Goal: Task Accomplishment & Management: Complete application form

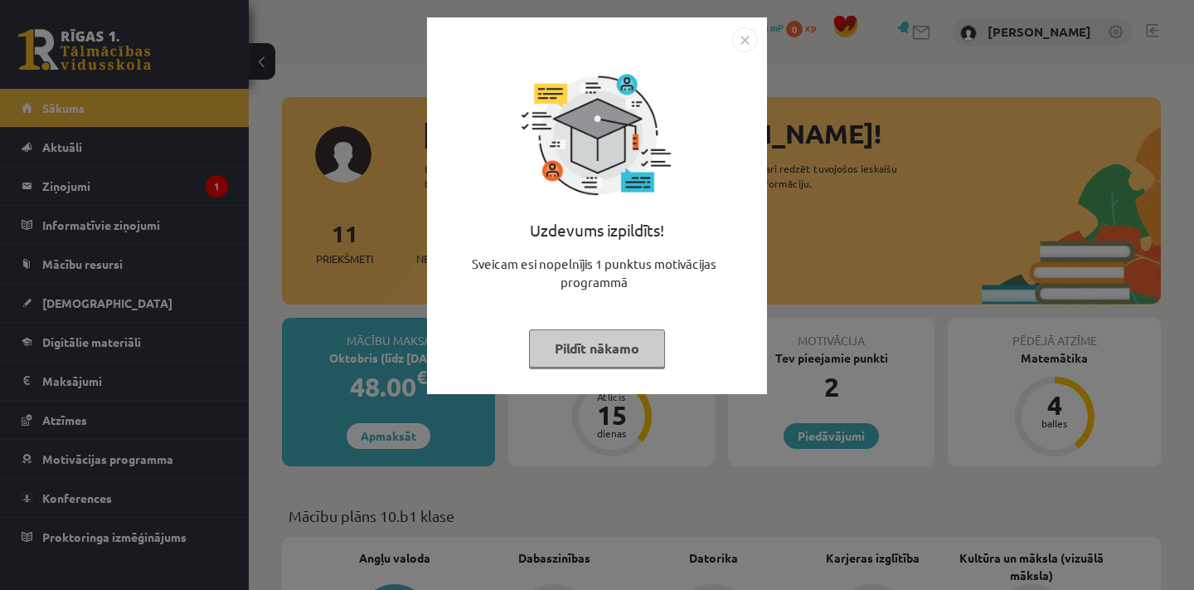
click at [614, 345] on button "Pildīt nākamo" at bounding box center [597, 348] width 136 height 38
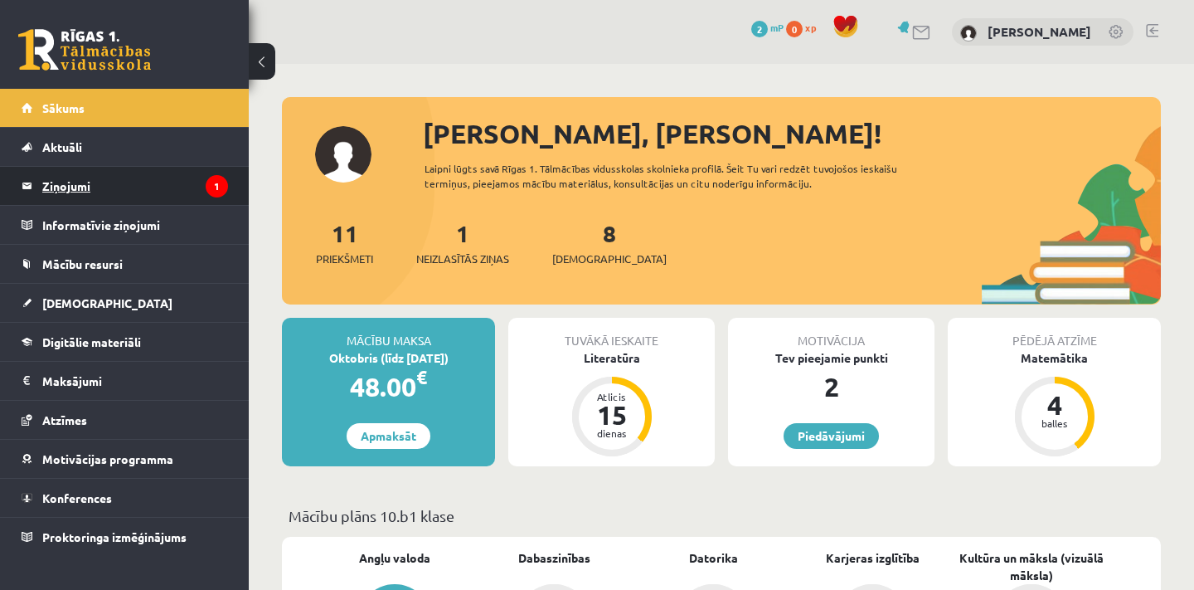
click at [180, 196] on legend "Ziņojumi 1" at bounding box center [135, 186] width 186 height 38
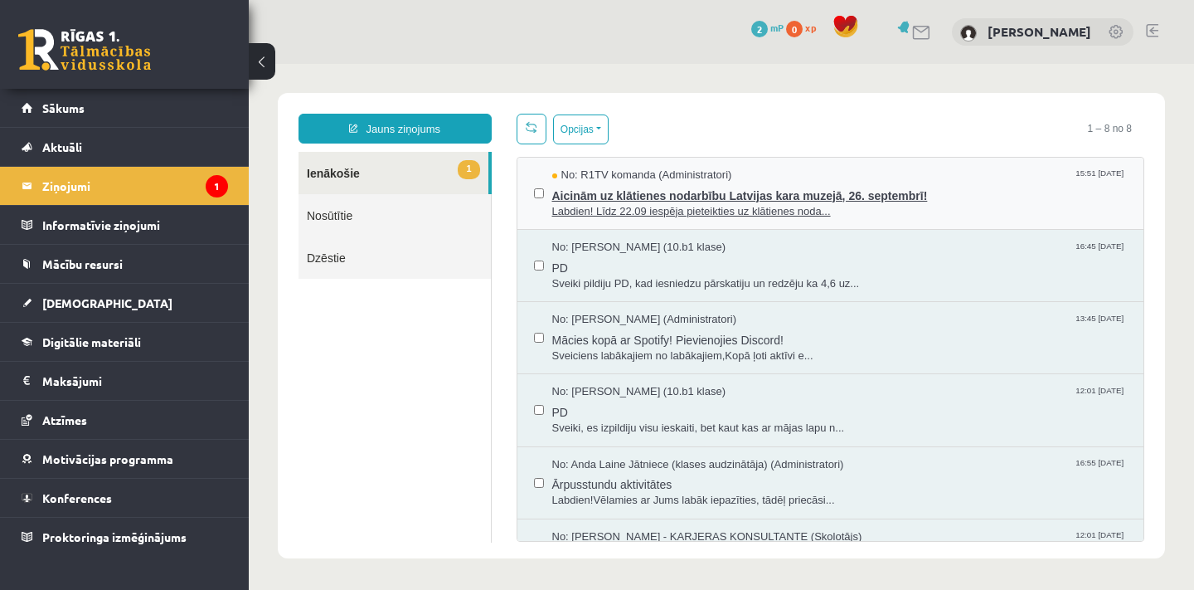
click at [792, 172] on div "No: R1TV komanda (Administratori) 15:51 16/09/2025" at bounding box center [839, 175] width 575 height 16
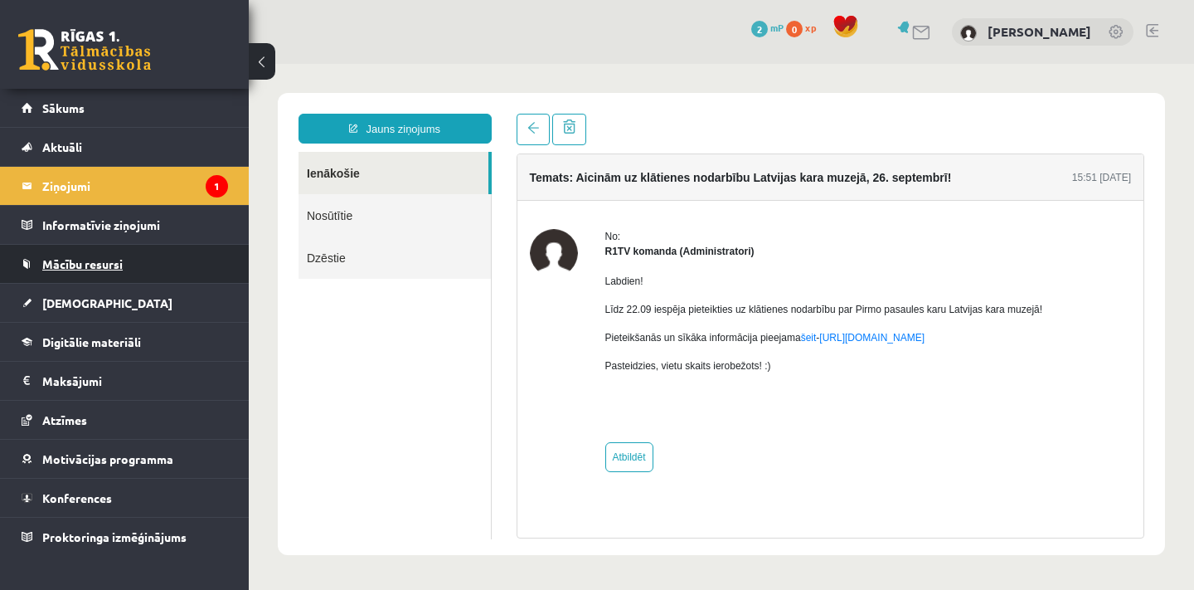
click at [119, 269] on span "Mācību resursi" at bounding box center [82, 263] width 80 height 15
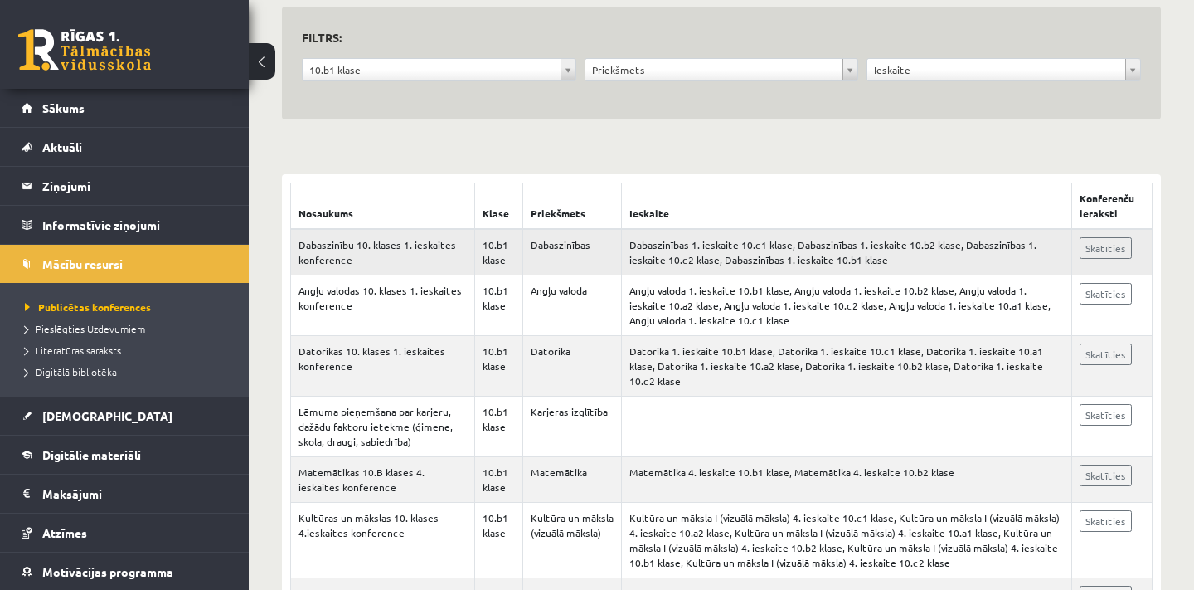
scroll to position [164, 0]
click at [108, 326] on span "Pieslēgties Uzdevumiem" at bounding box center [85, 328] width 120 height 13
click at [98, 356] on link "Literatūras saraksts" at bounding box center [128, 349] width 207 height 15
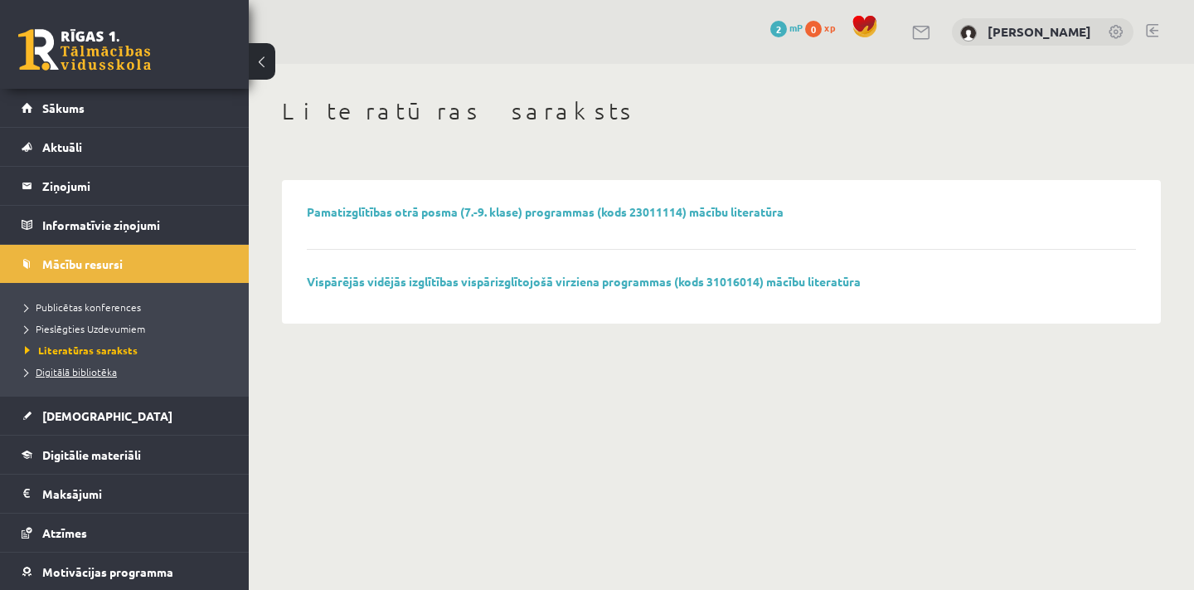
click at [110, 372] on span "Digitālā bibliotēka" at bounding box center [71, 371] width 92 height 13
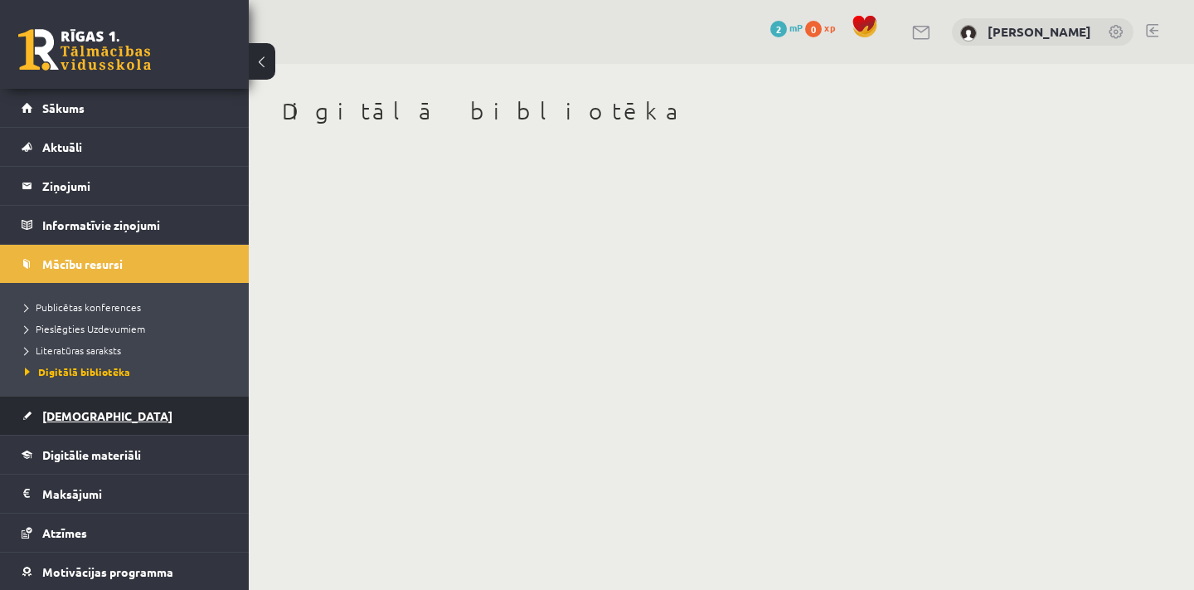
click at [78, 412] on span "[DEMOGRAPHIC_DATA]" at bounding box center [107, 415] width 130 height 15
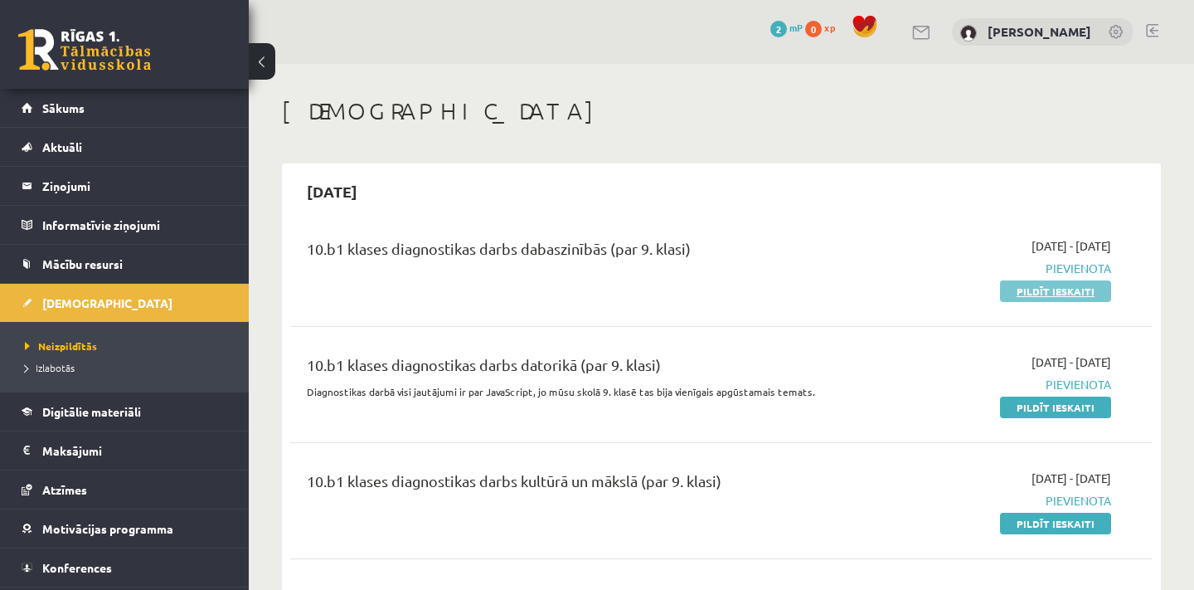
click at [1033, 284] on link "Pildīt ieskaiti" at bounding box center [1055, 291] width 111 height 22
click at [1042, 297] on link "Pildīt ieskaiti" at bounding box center [1055, 291] width 111 height 22
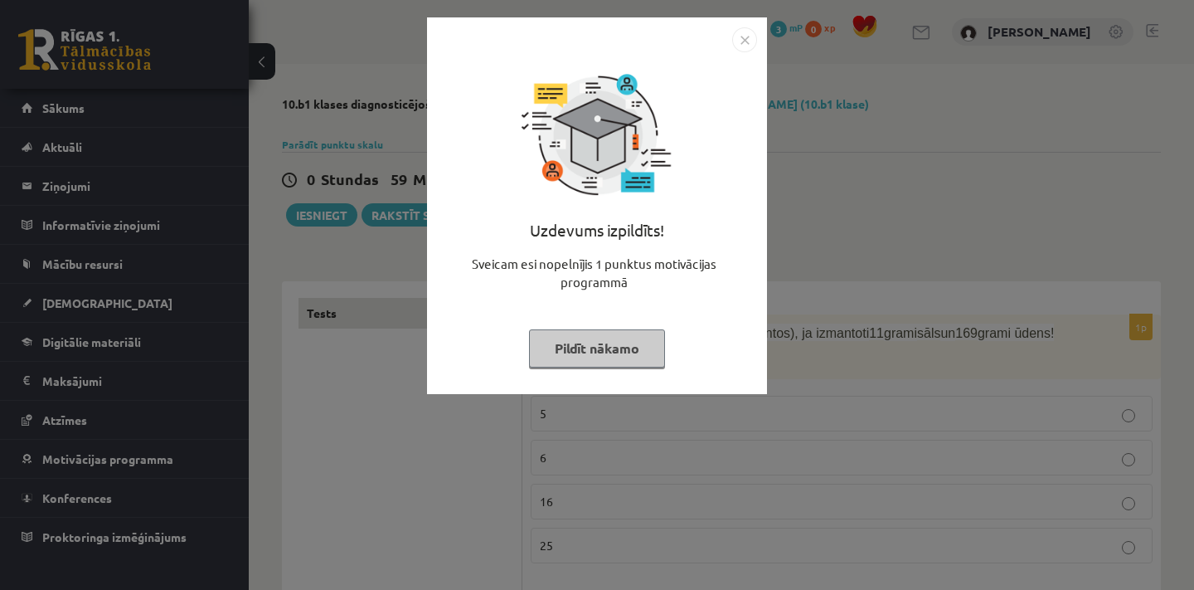
click at [617, 339] on button "Pildīt nākamo" at bounding box center [597, 348] width 136 height 38
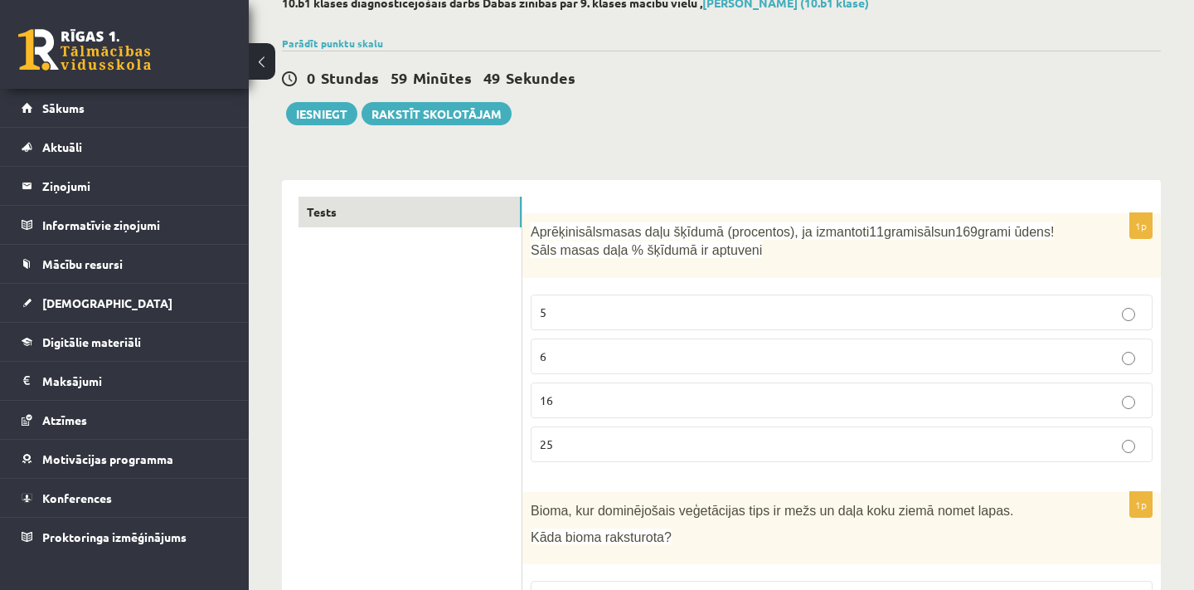
scroll to position [103, 0]
click at [849, 352] on p "6" at bounding box center [842, 354] width 604 height 17
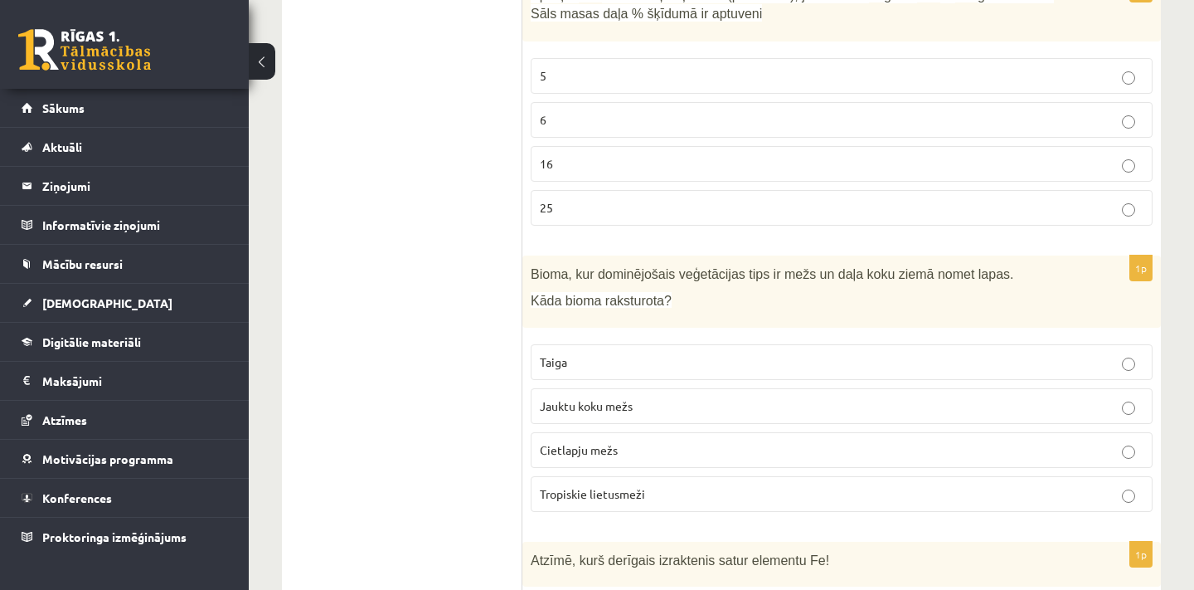
scroll to position [339, 0]
click at [659, 401] on p "Jauktu koku mežs" at bounding box center [842, 404] width 604 height 17
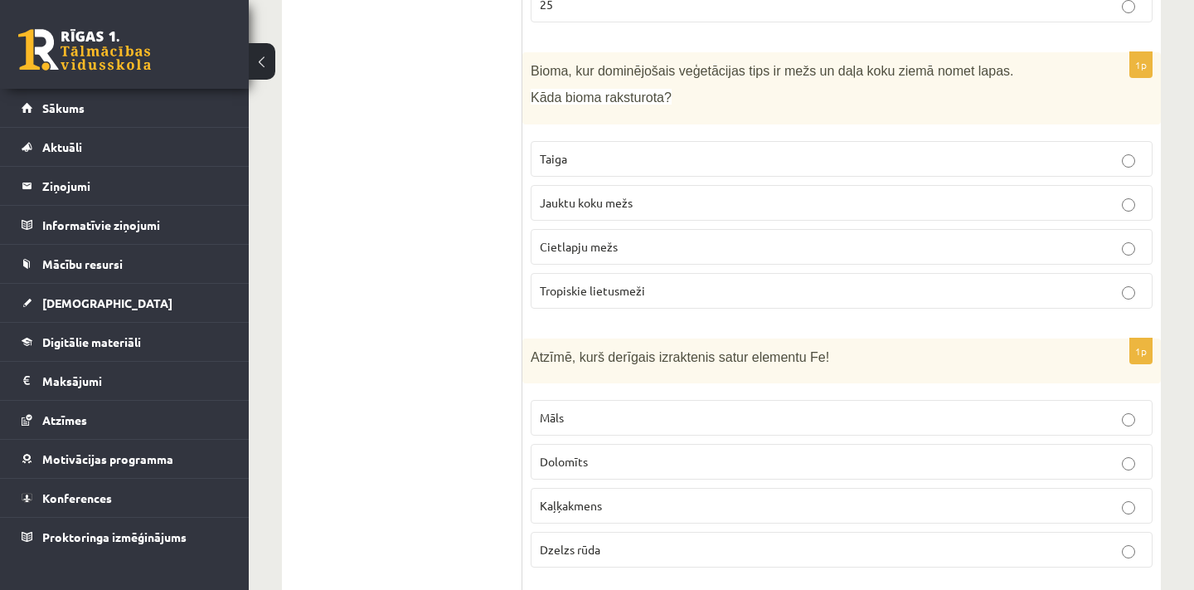
scroll to position [584, 0]
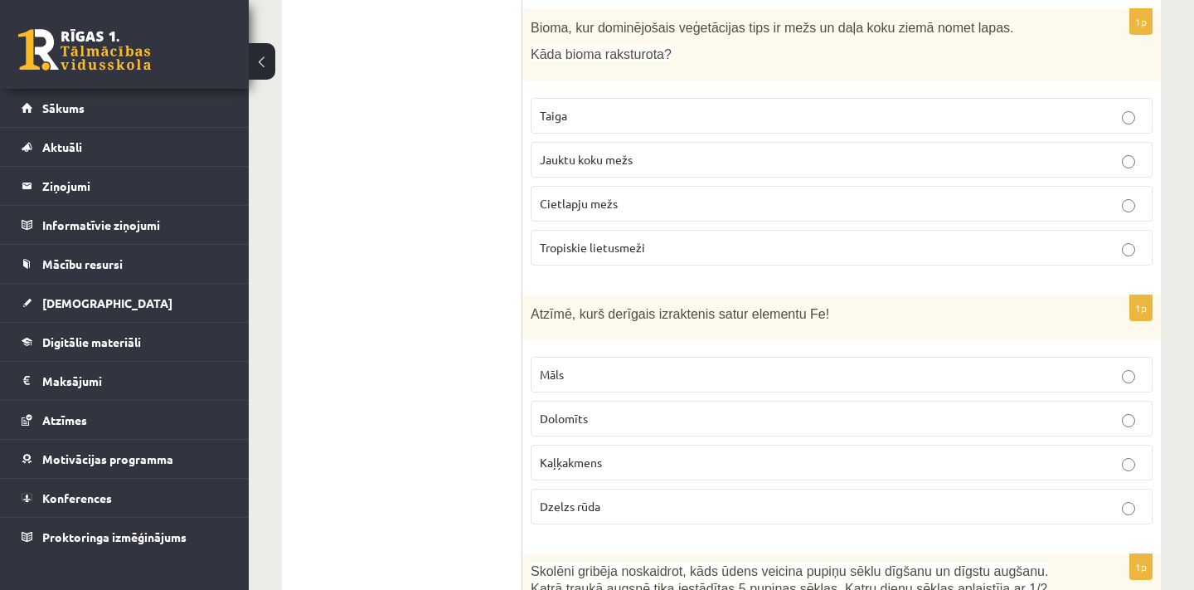
click at [734, 500] on p "Dzelzs rūda" at bounding box center [842, 506] width 604 height 17
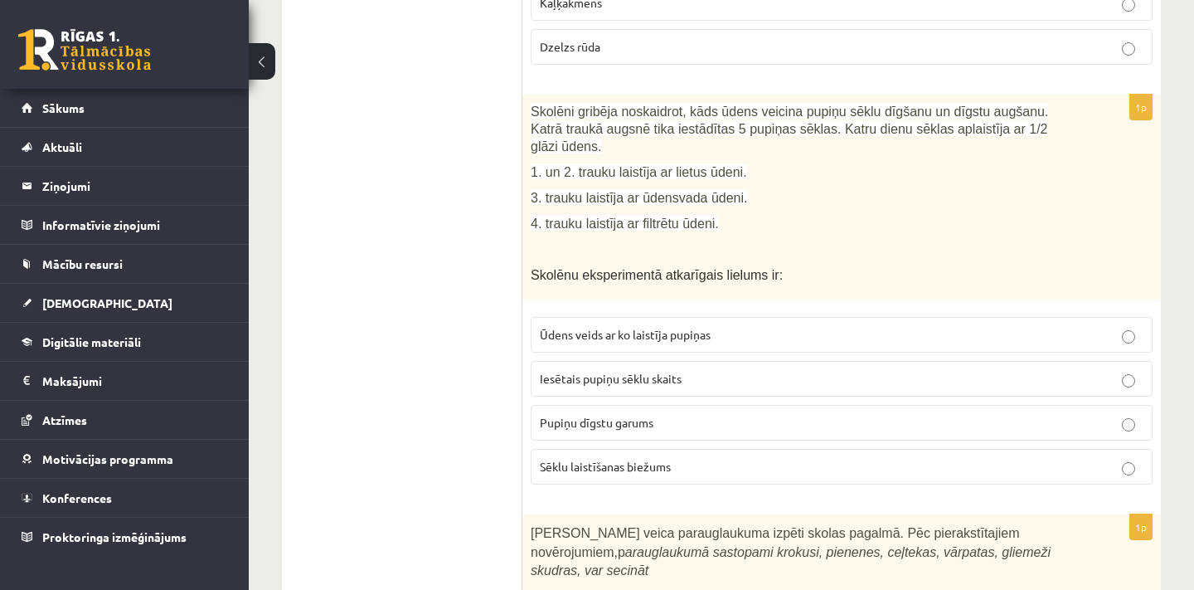
scroll to position [1045, 0]
click at [655, 461] on span "Sēklu laistīšanas biežums" at bounding box center [605, 464] width 131 height 15
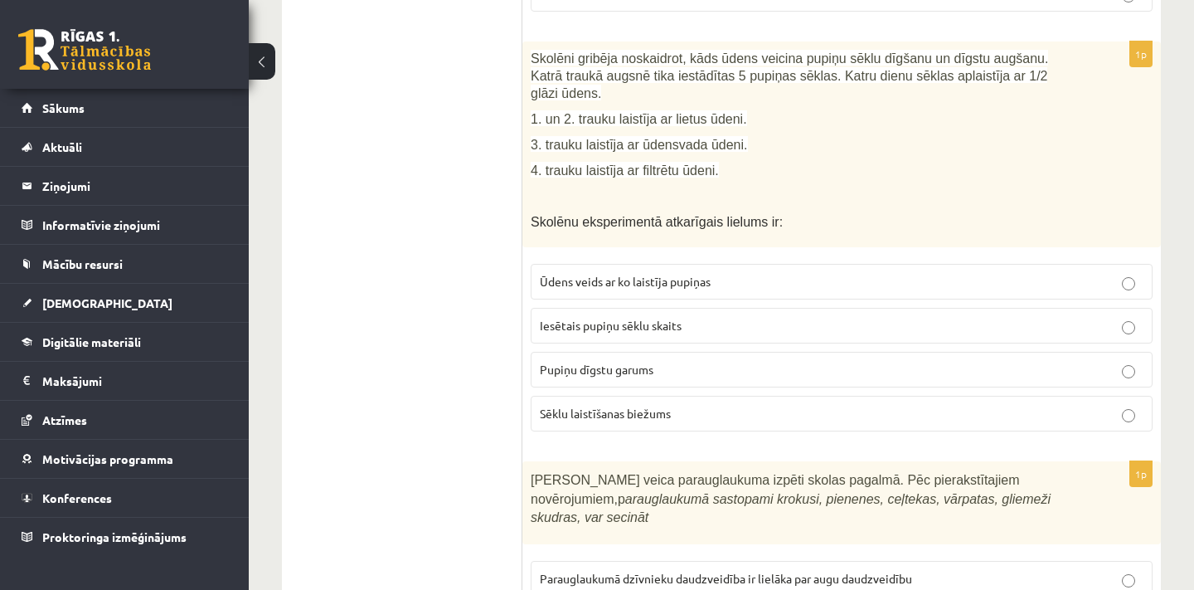
scroll to position [1097, 0]
click at [700, 362] on p "Pupiņu dīgstu garums" at bounding box center [842, 368] width 604 height 17
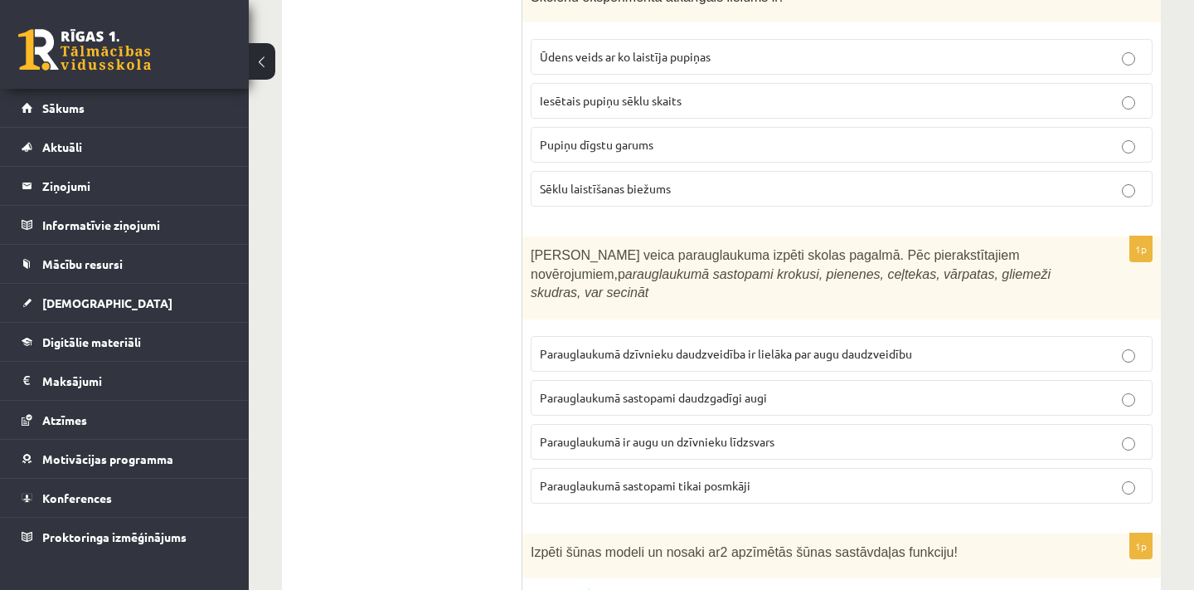
scroll to position [1327, 0]
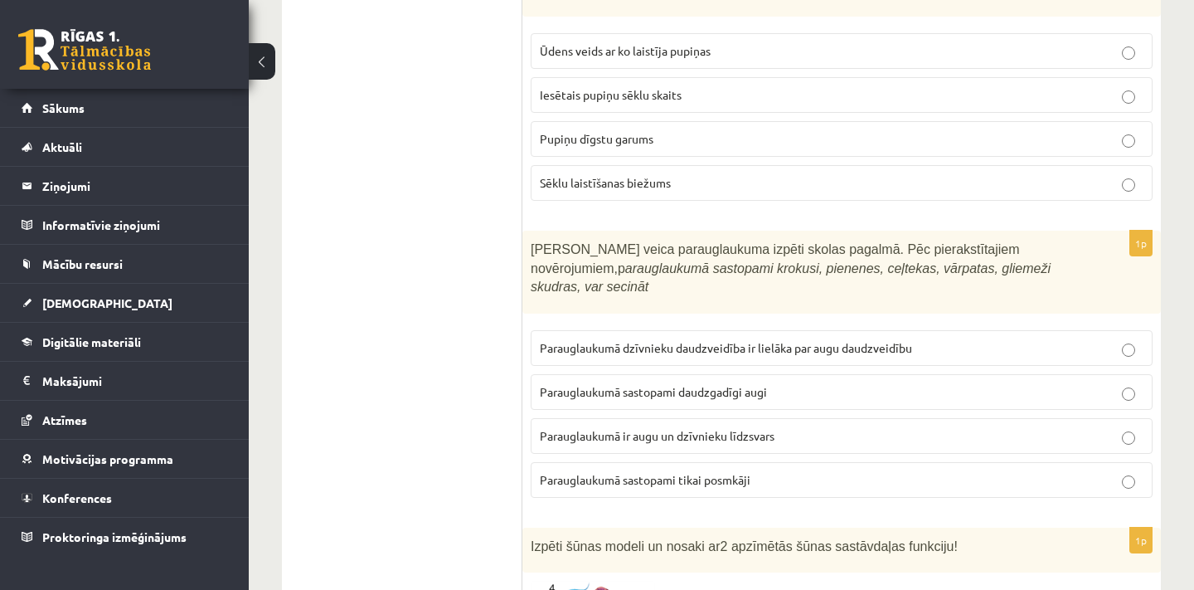
click at [820, 429] on p "Parauglaukumā ir augu un dzīvnieku līdzsvars" at bounding box center [842, 435] width 604 height 17
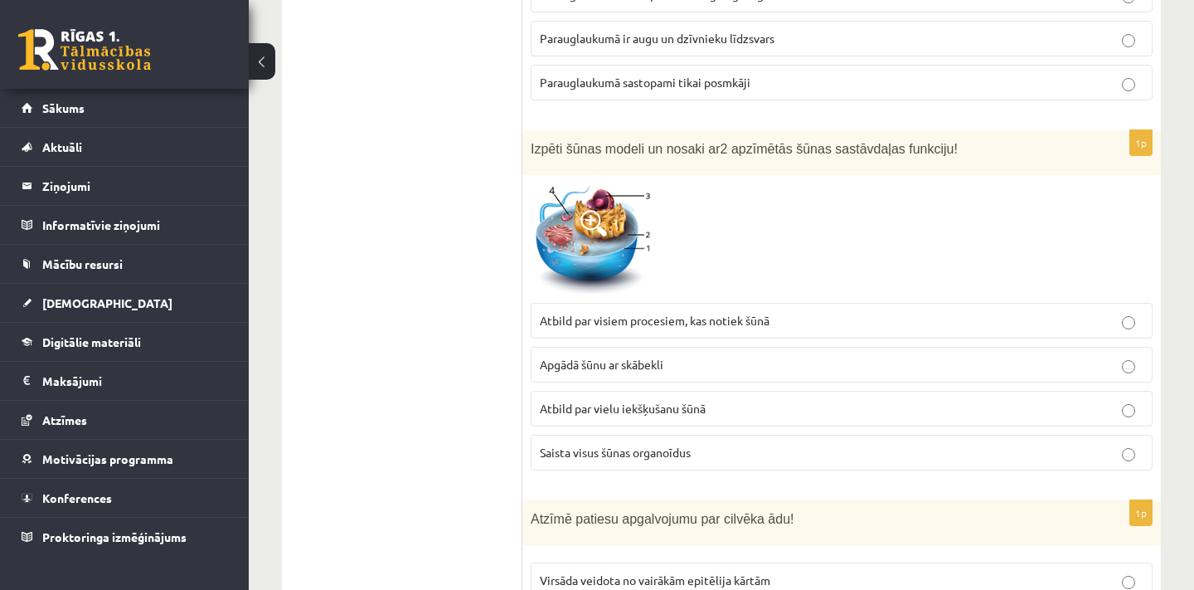
scroll to position [1728, 0]
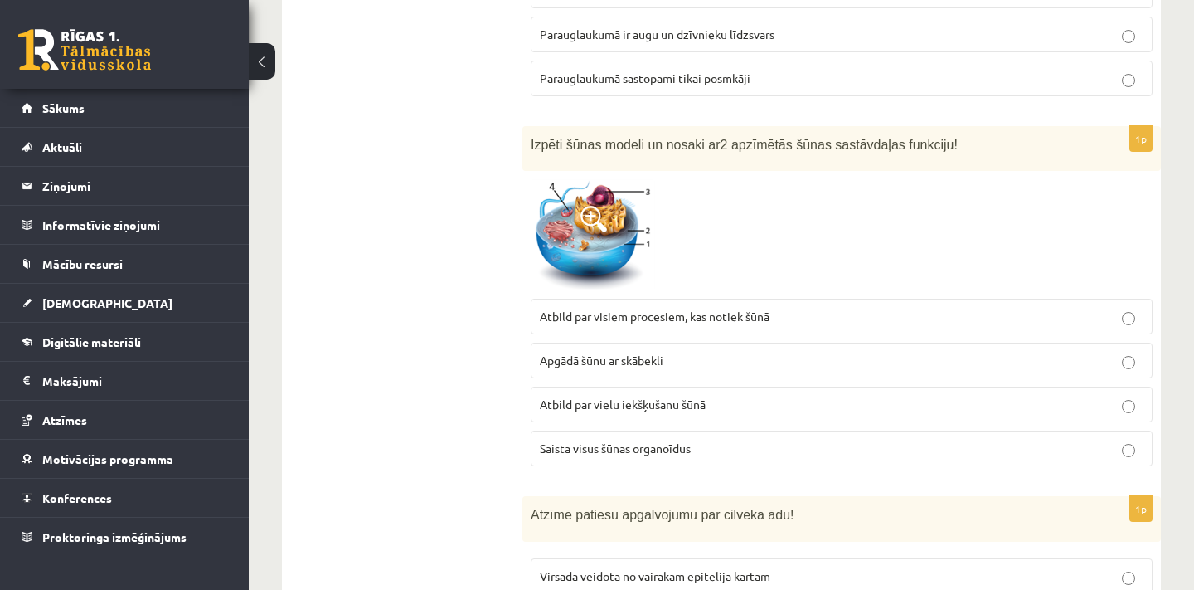
click at [597, 211] on span at bounding box center [593, 219] width 27 height 27
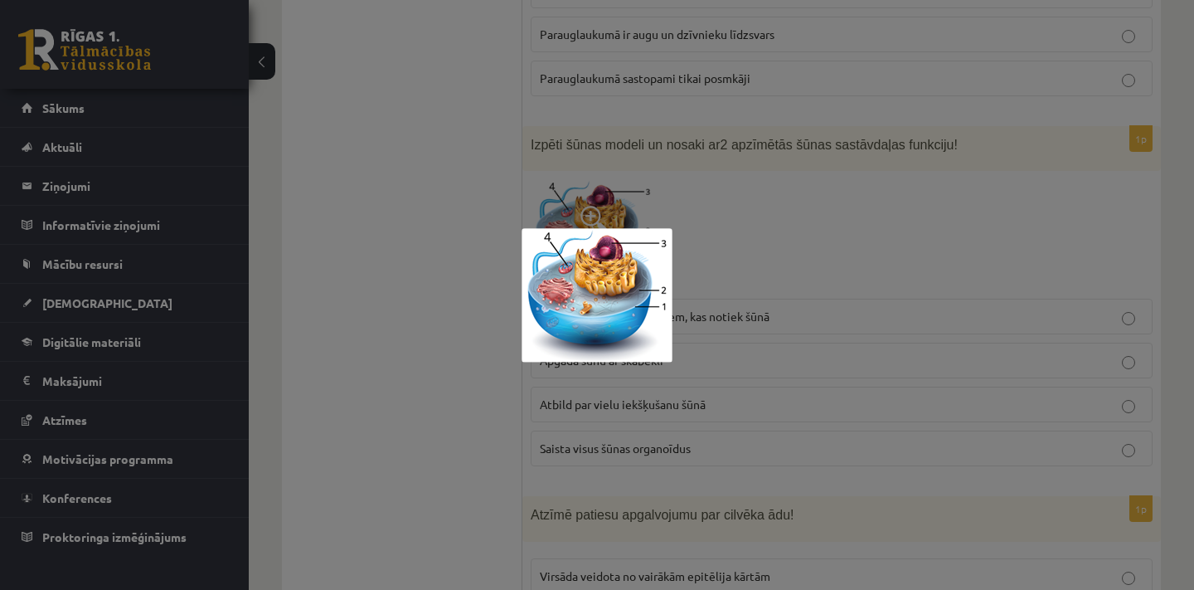
click at [763, 223] on div at bounding box center [597, 295] width 1194 height 590
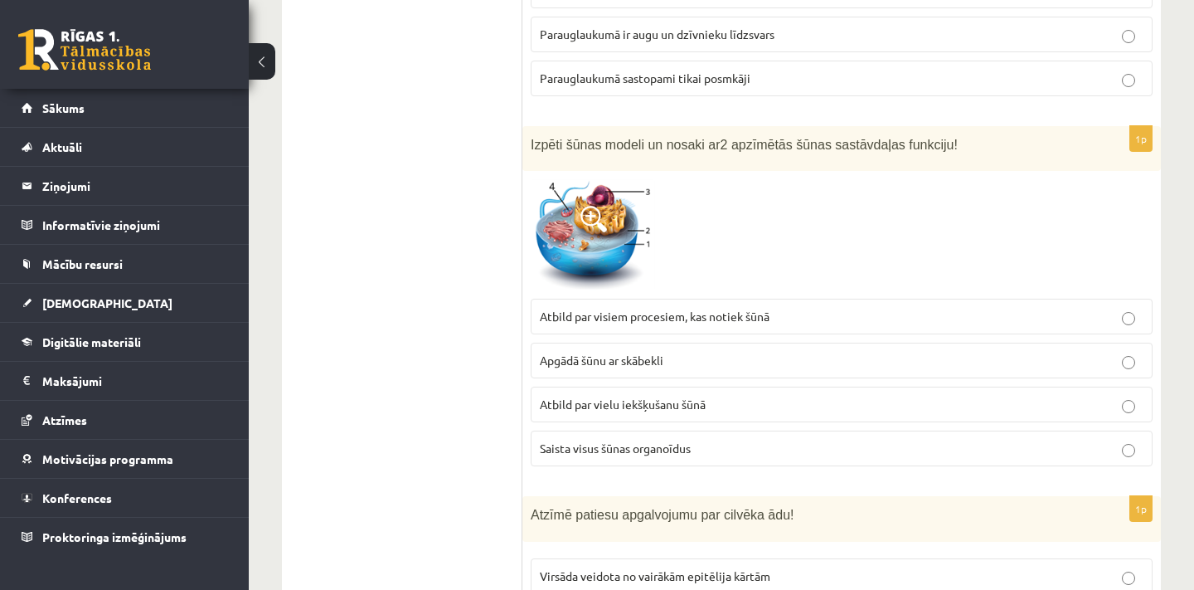
click at [585, 226] on img at bounding box center [593, 234] width 124 height 111
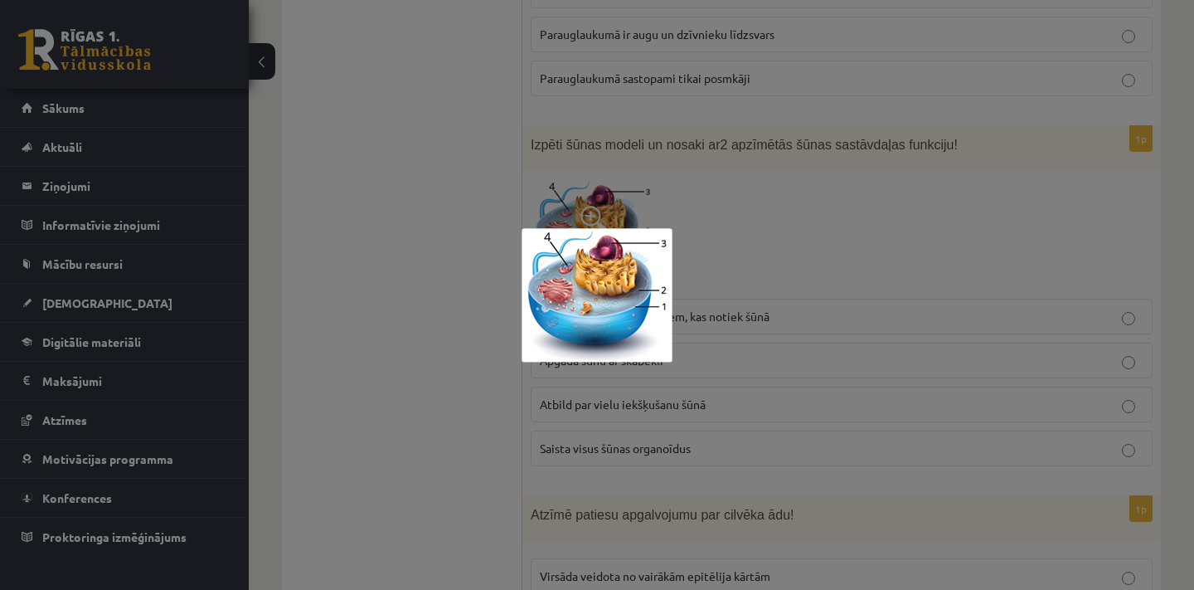
click at [726, 251] on div at bounding box center [597, 295] width 1194 height 590
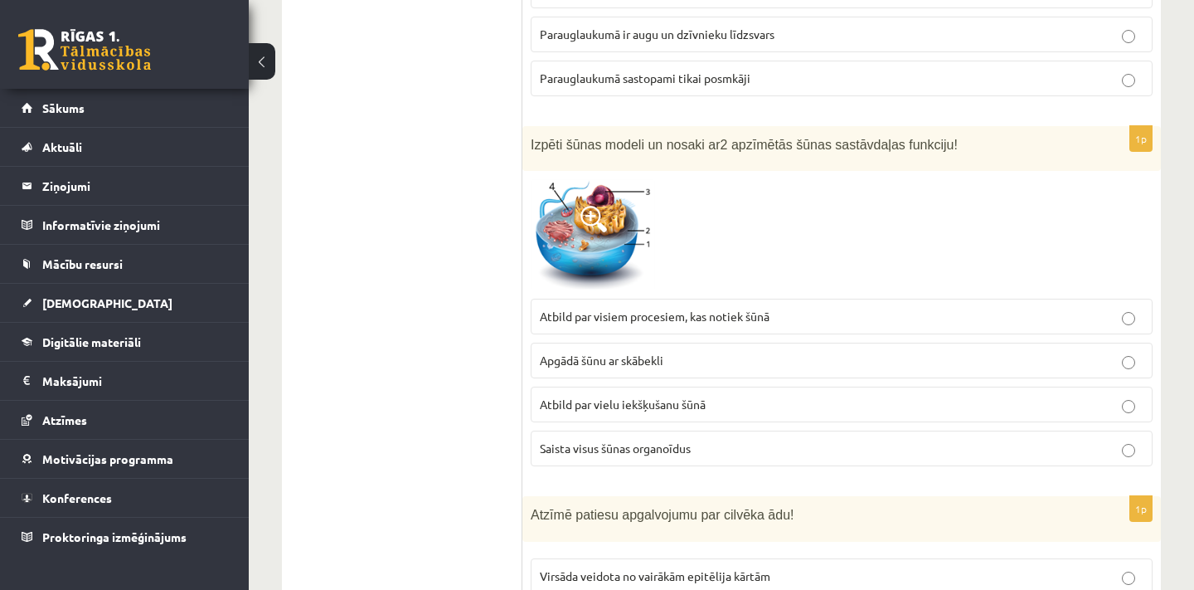
click at [588, 222] on span at bounding box center [593, 219] width 27 height 27
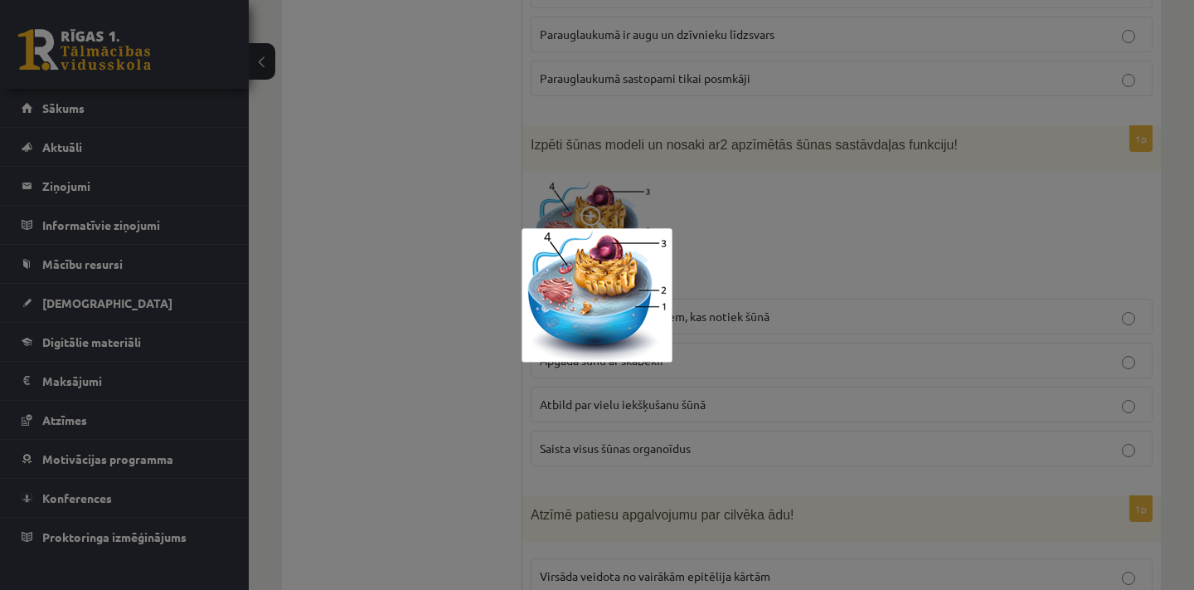
click at [702, 234] on div at bounding box center [597, 295] width 1194 height 590
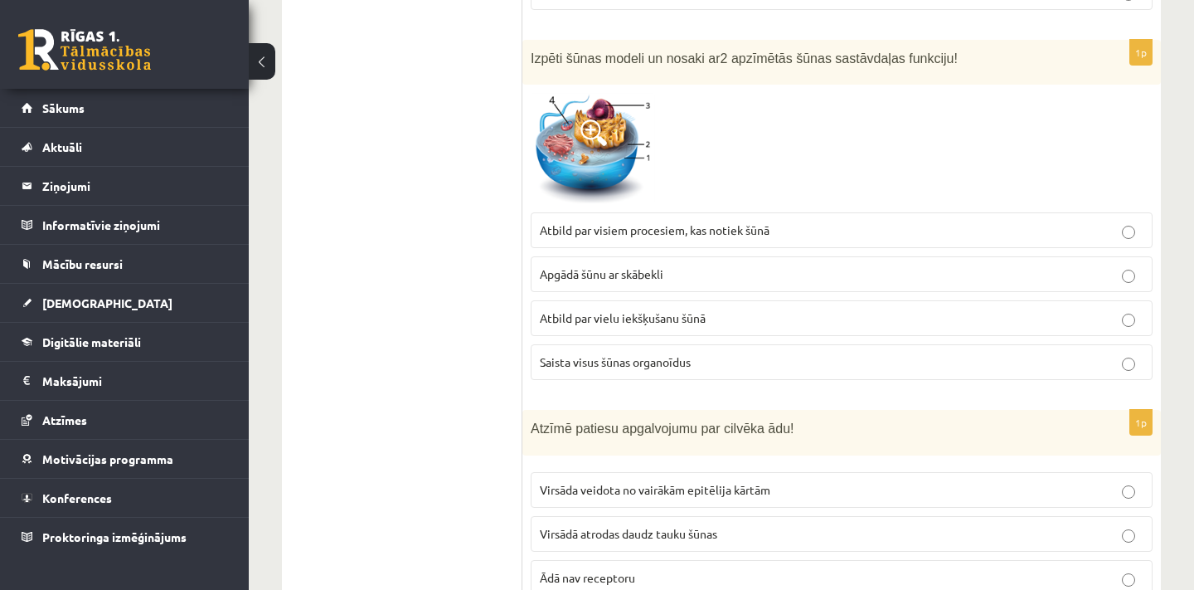
scroll to position [1819, 0]
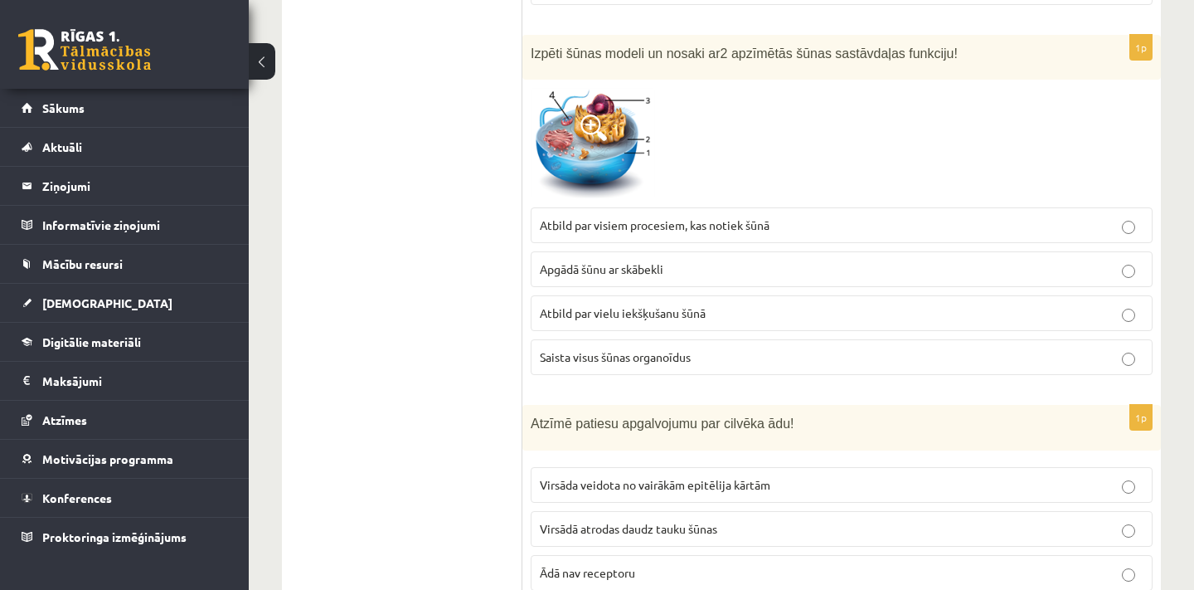
click at [614, 137] on img at bounding box center [593, 143] width 124 height 111
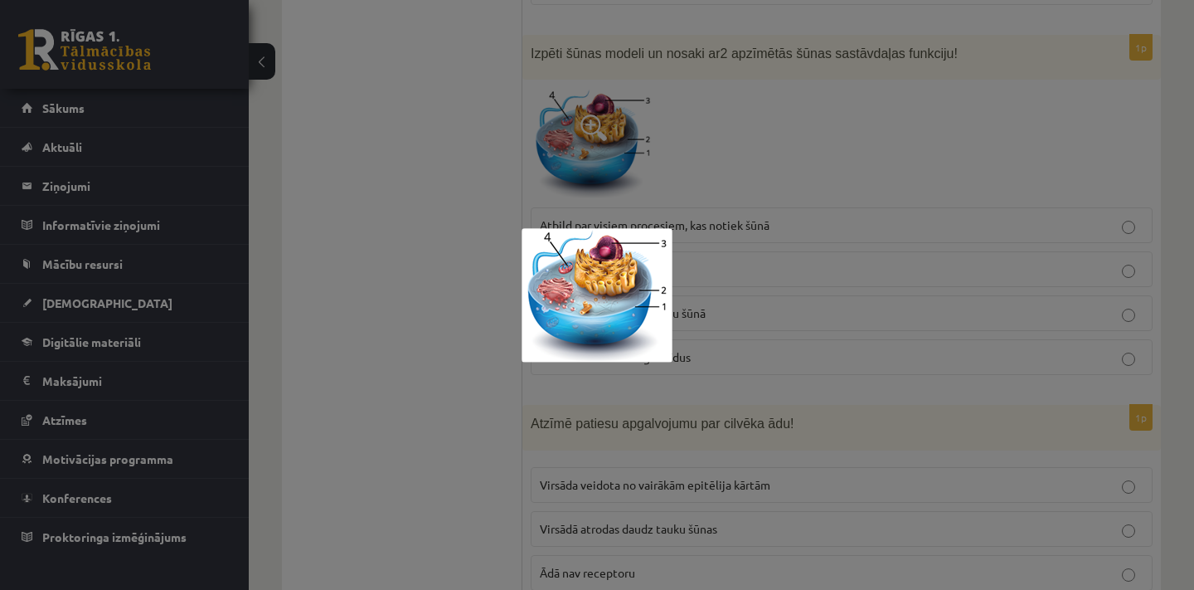
click at [614, 137] on div at bounding box center [597, 295] width 1194 height 590
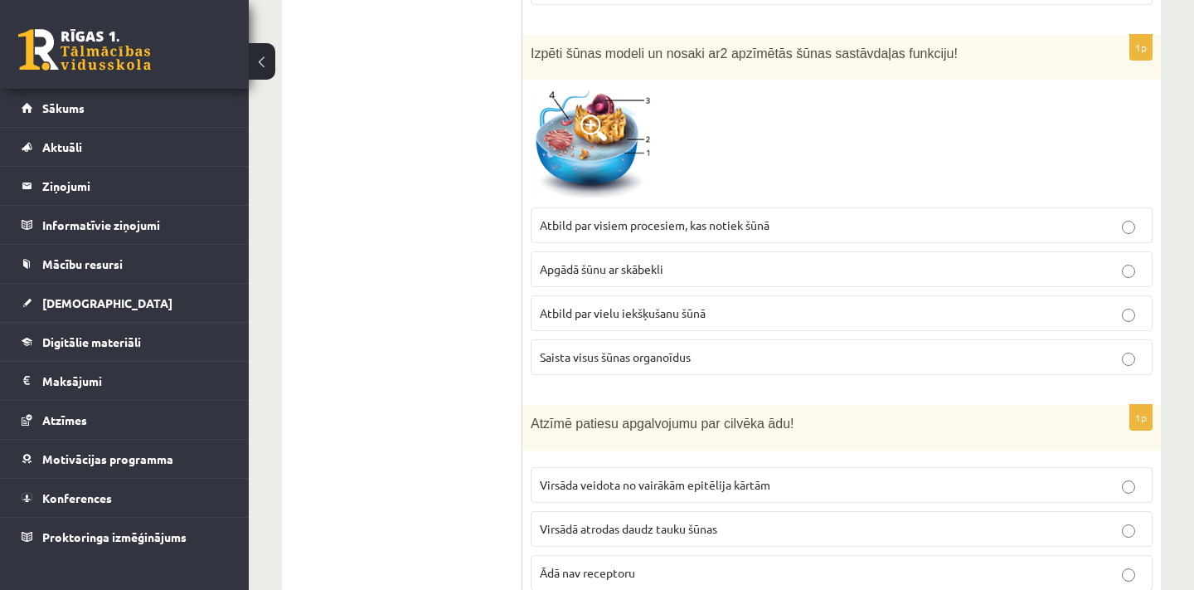
click at [614, 137] on img at bounding box center [593, 143] width 124 height 111
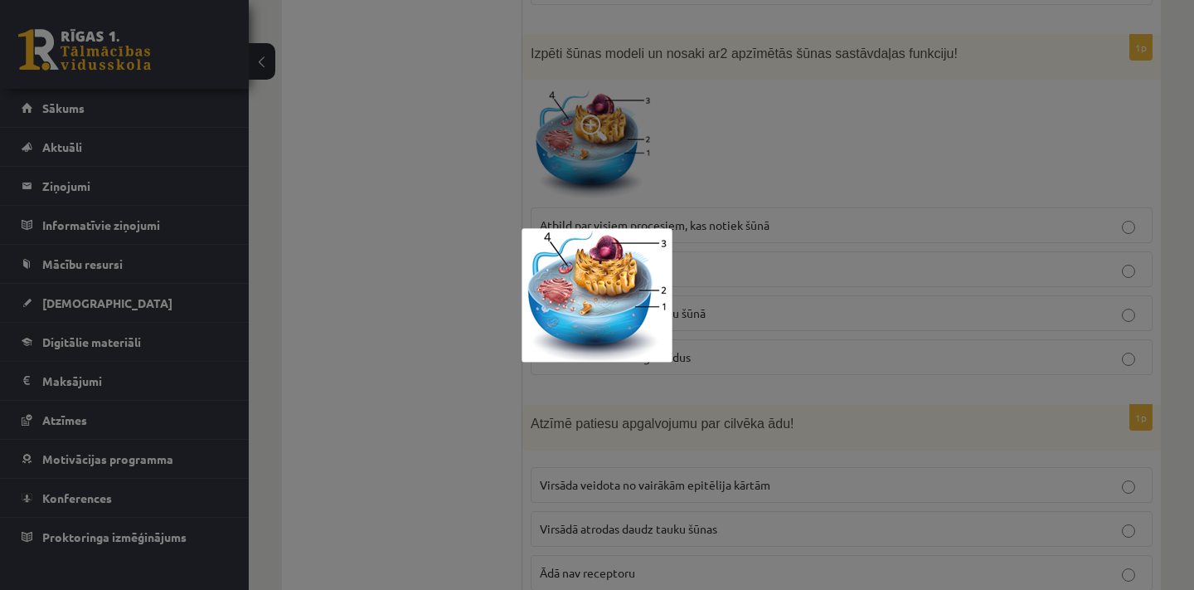
click at [465, 324] on div at bounding box center [597, 295] width 1194 height 590
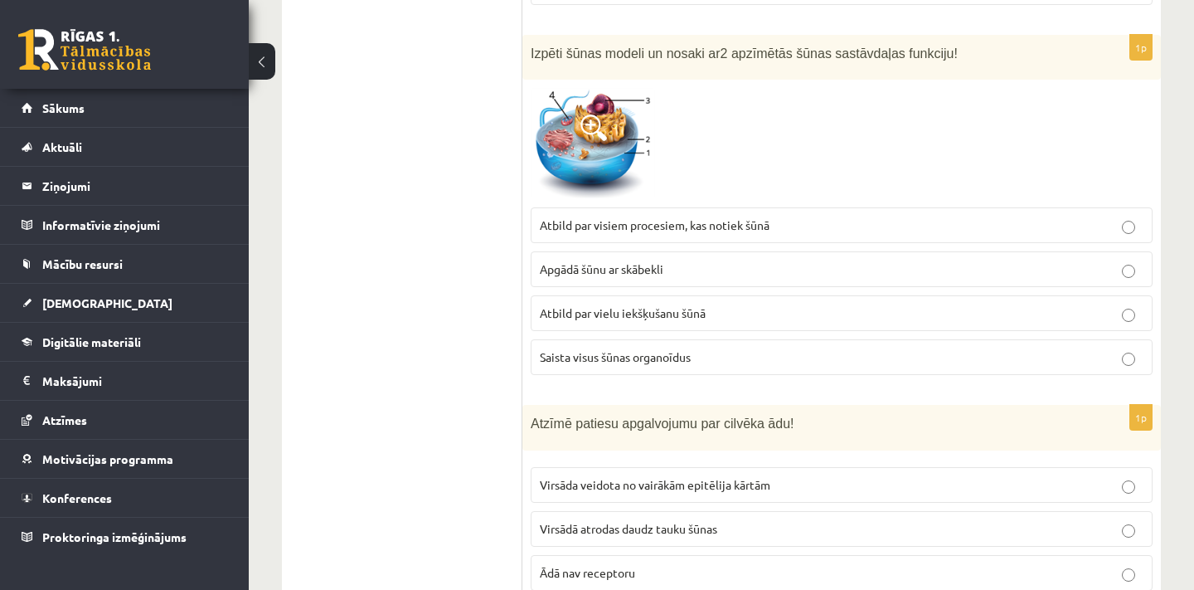
click at [711, 356] on p "Saista visus šūnas organoīdus" at bounding box center [842, 356] width 604 height 17
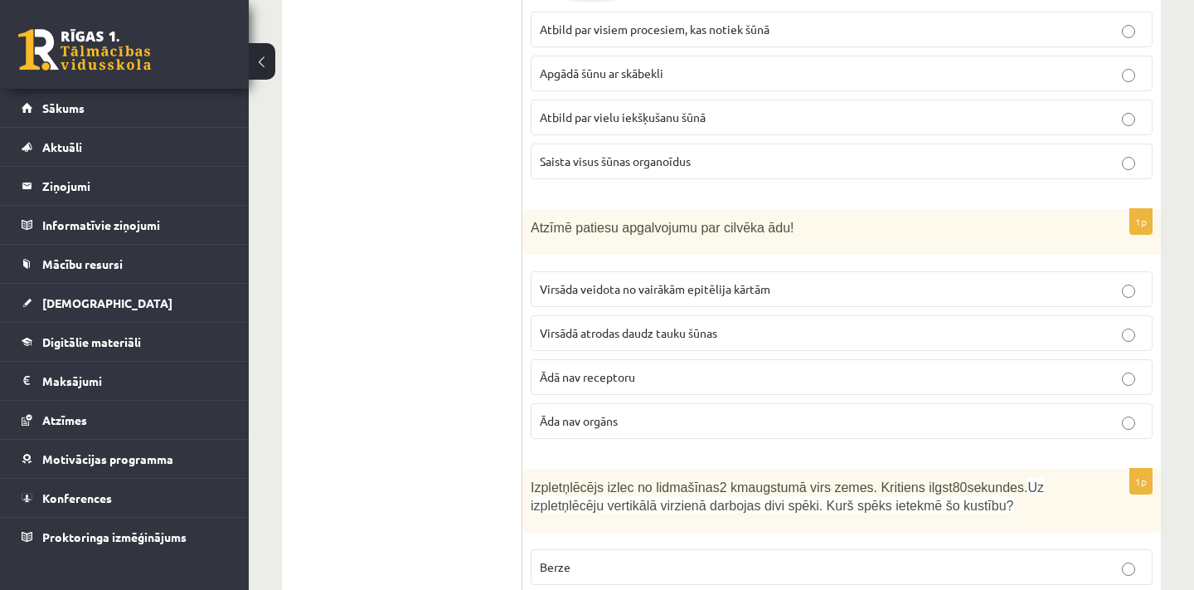
scroll to position [2017, 0]
click at [642, 415] on p "Āda nav orgāns" at bounding box center [842, 418] width 604 height 17
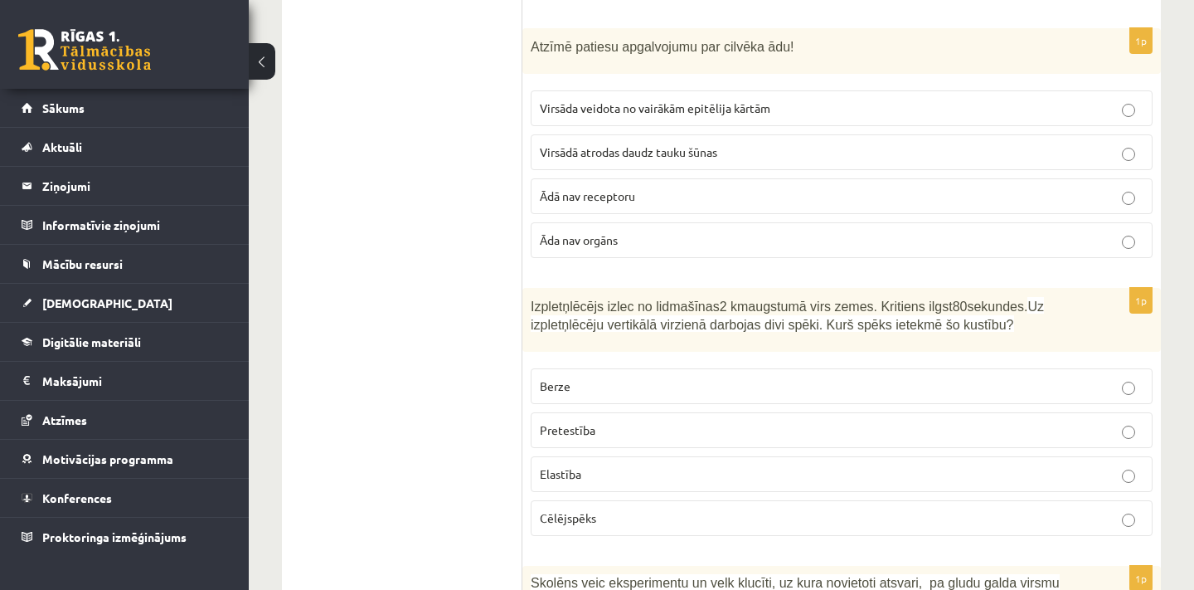
scroll to position [2162, 0]
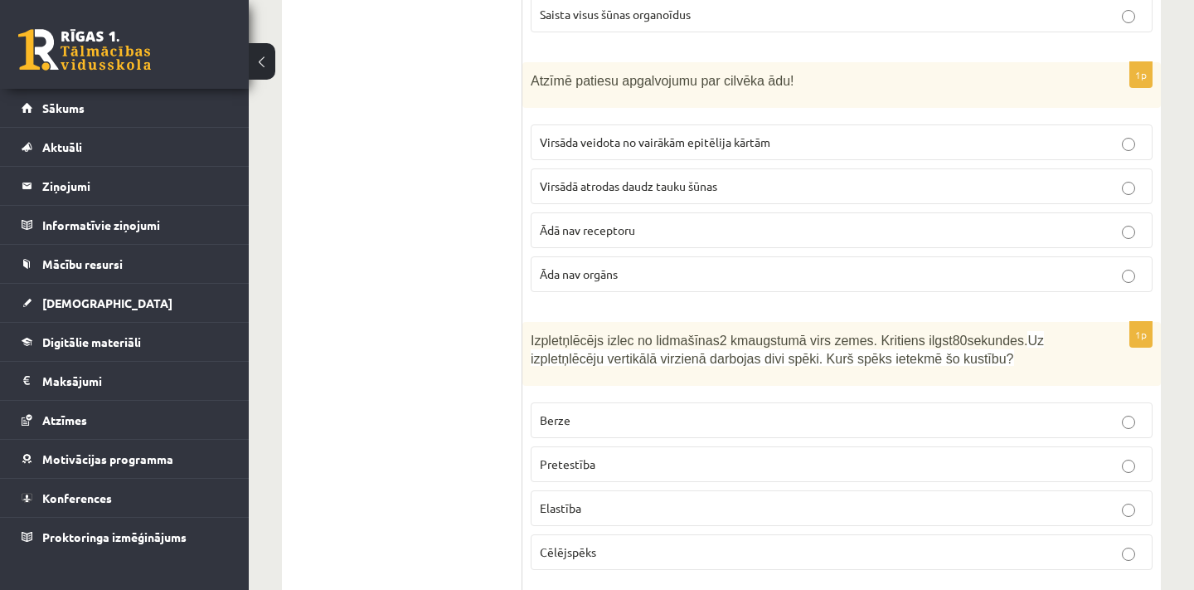
click at [732, 144] on label "Virsāda veidota no vairākām epitēlija kārtām" at bounding box center [842, 142] width 622 height 36
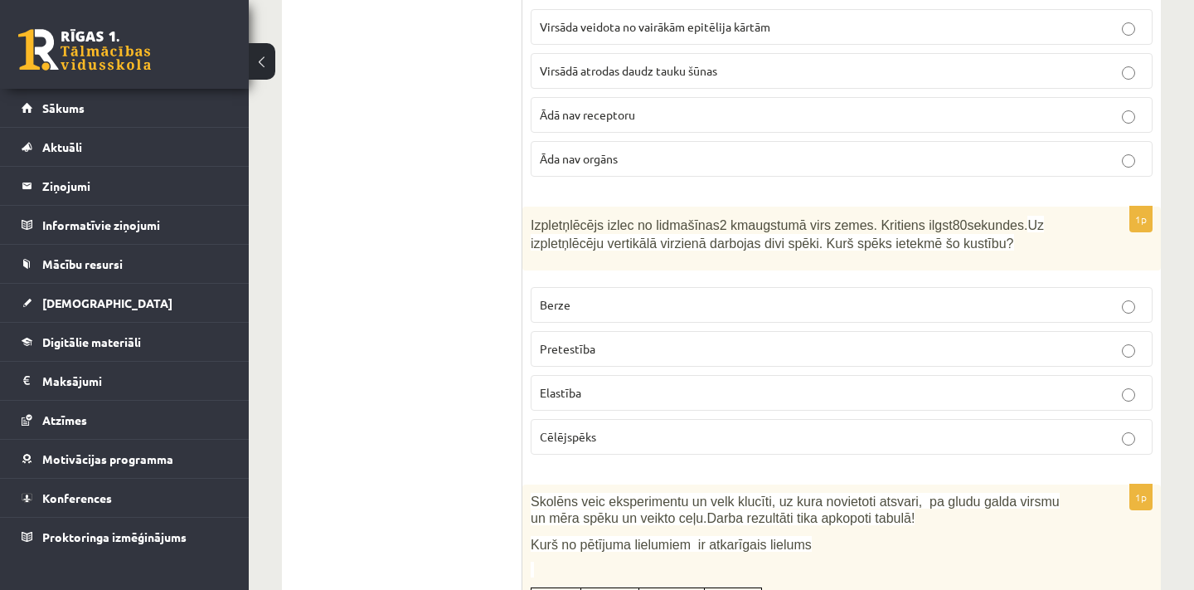
scroll to position [2287, 0]
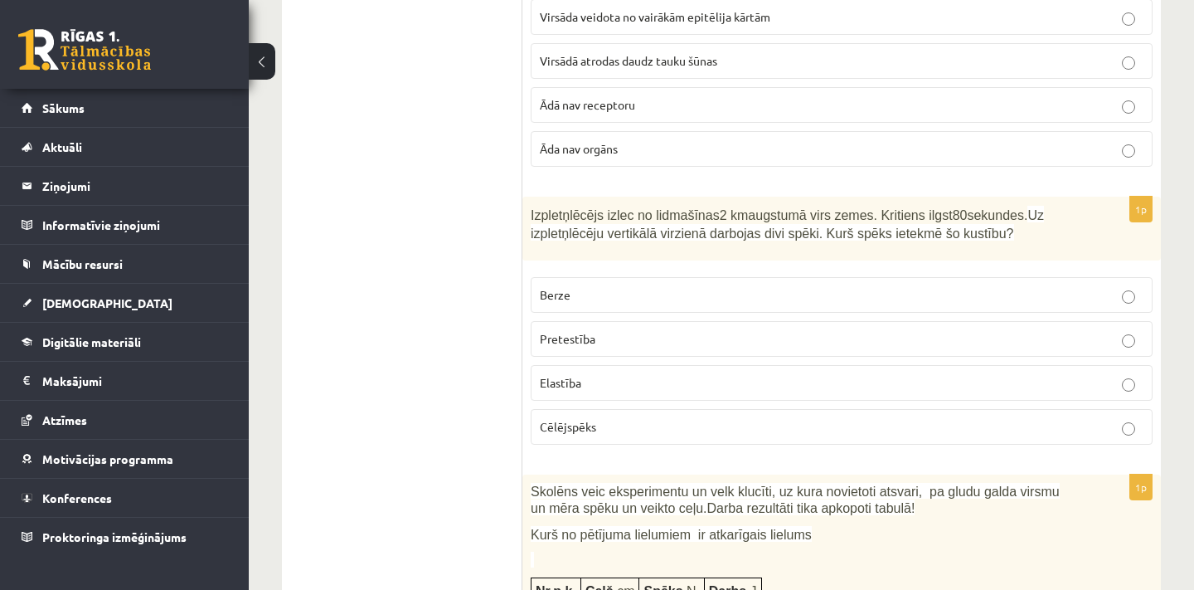
click at [633, 330] on p "Pretestība" at bounding box center [842, 338] width 604 height 17
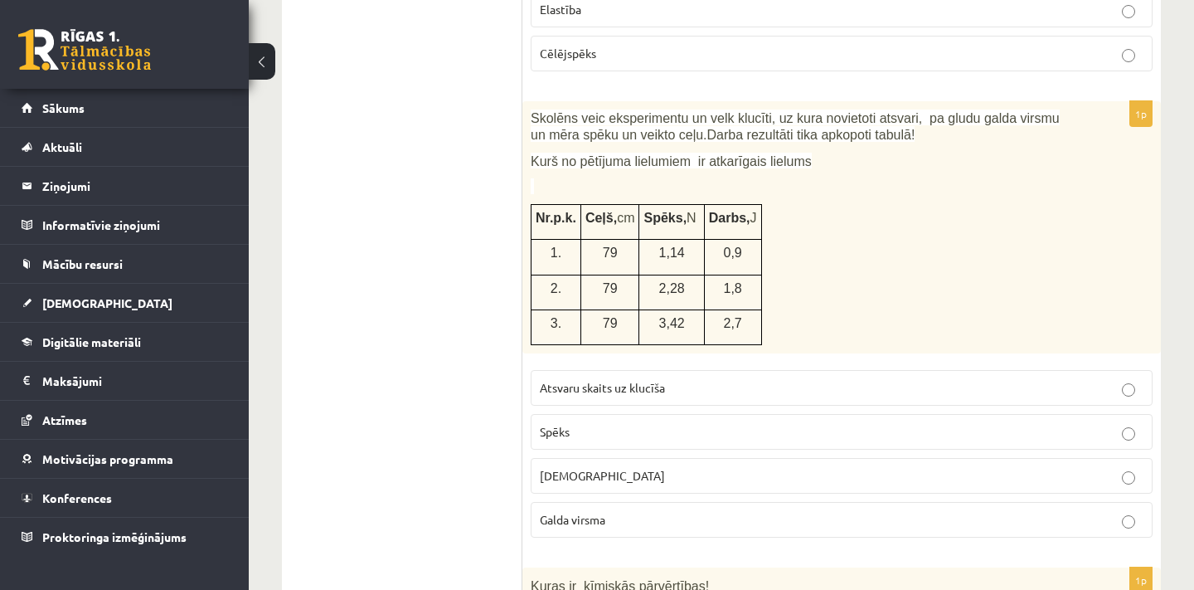
scroll to position [2663, 0]
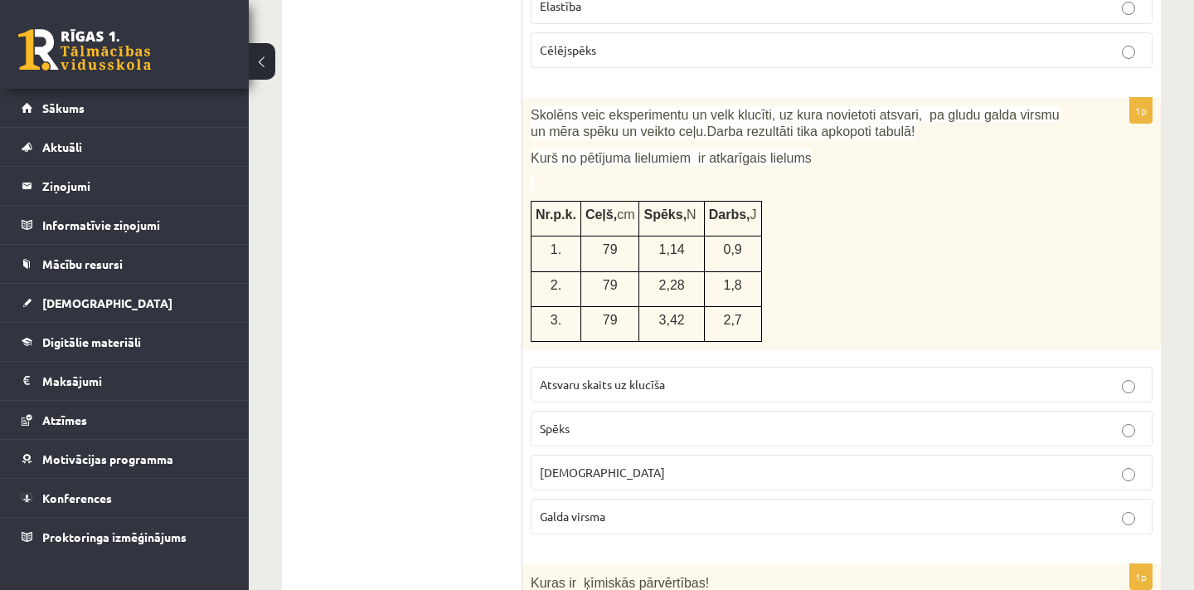
click at [668, 420] on p "Spēks" at bounding box center [842, 428] width 604 height 17
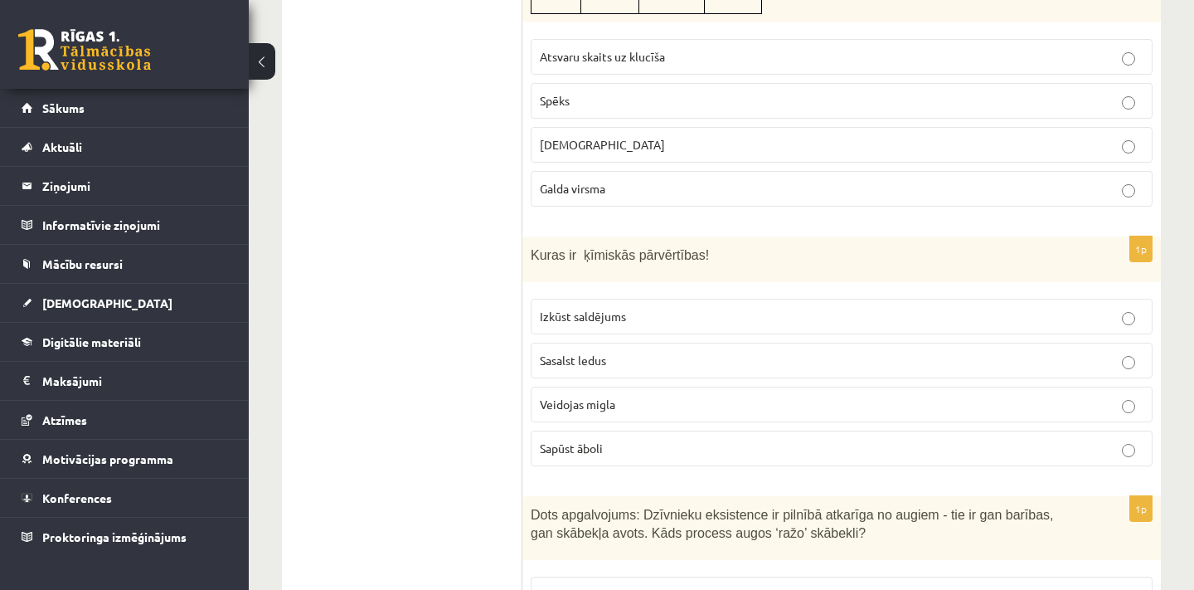
scroll to position [2998, 0]
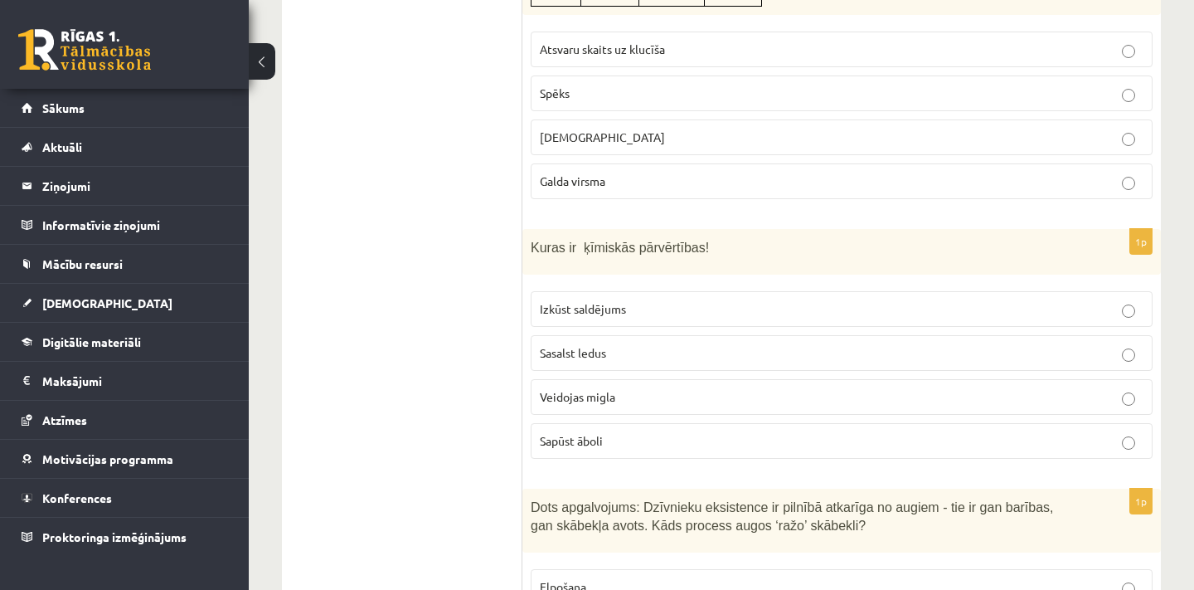
click at [651, 344] on p "Sasalst ledus" at bounding box center [842, 352] width 604 height 17
click at [687, 304] on label "Izkūst saldējums" at bounding box center [842, 309] width 622 height 36
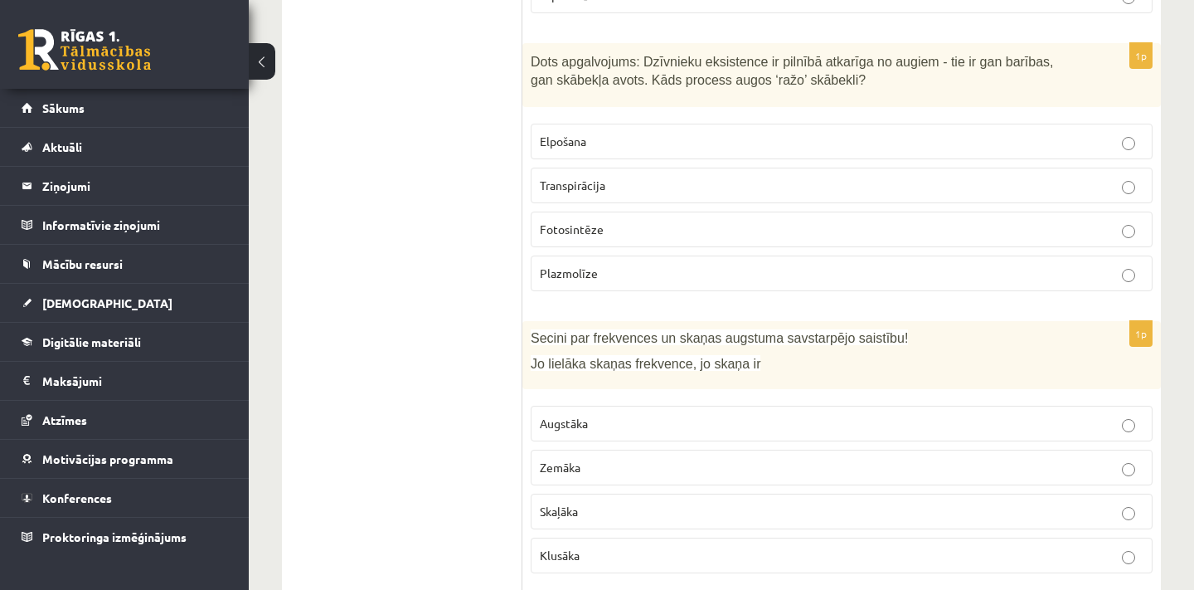
scroll to position [3454, 0]
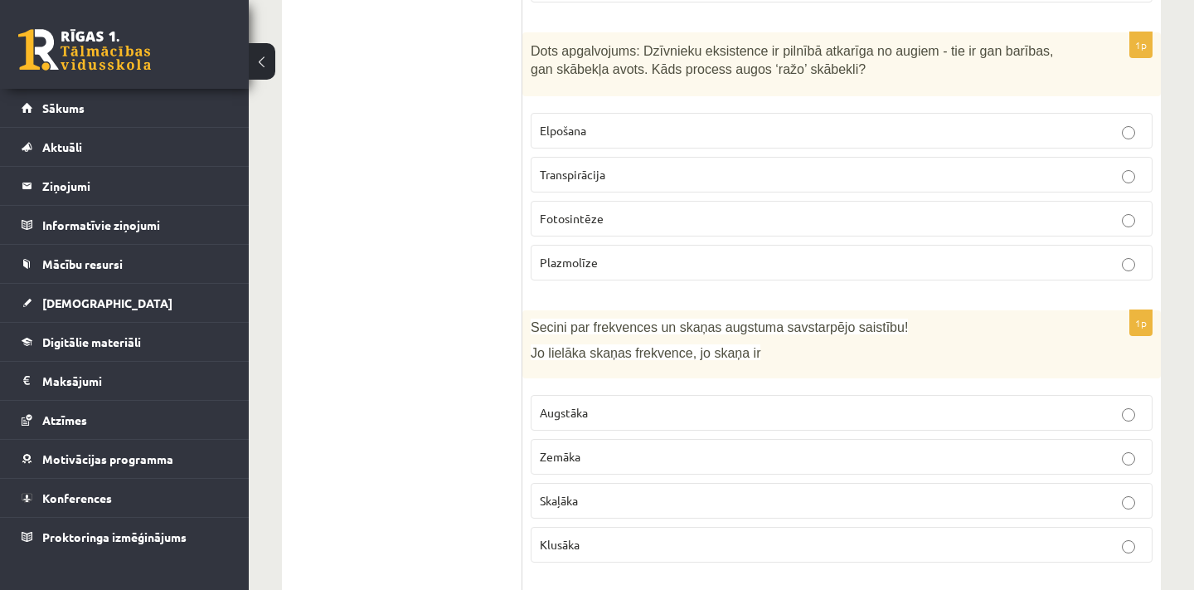
click at [643, 405] on label "Augstāka" at bounding box center [842, 413] width 622 height 36
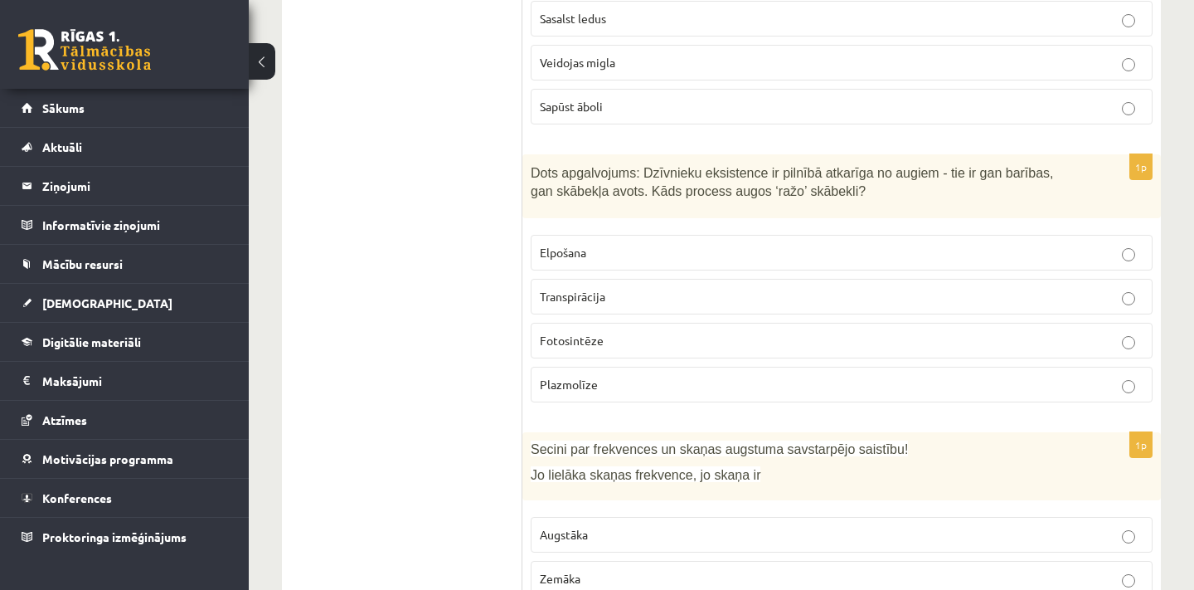
scroll to position [3331, 0]
click at [726, 100] on p "Sapūst āboli" at bounding box center [842, 108] width 604 height 17
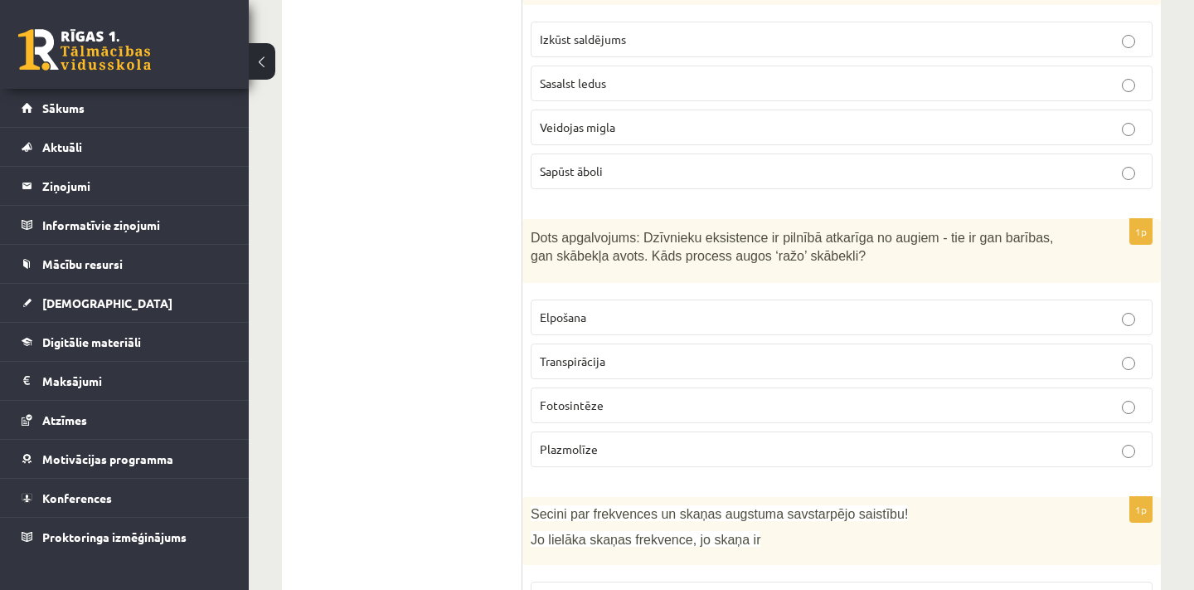
scroll to position [3270, 0]
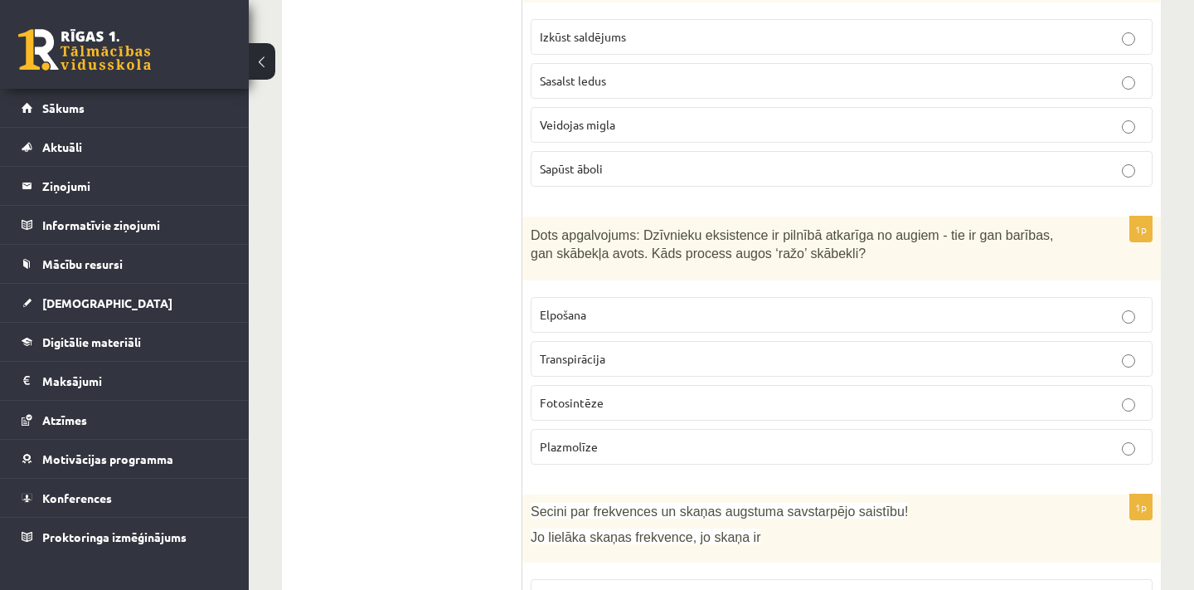
click at [626, 394] on p "Fotosintēze" at bounding box center [842, 402] width 604 height 17
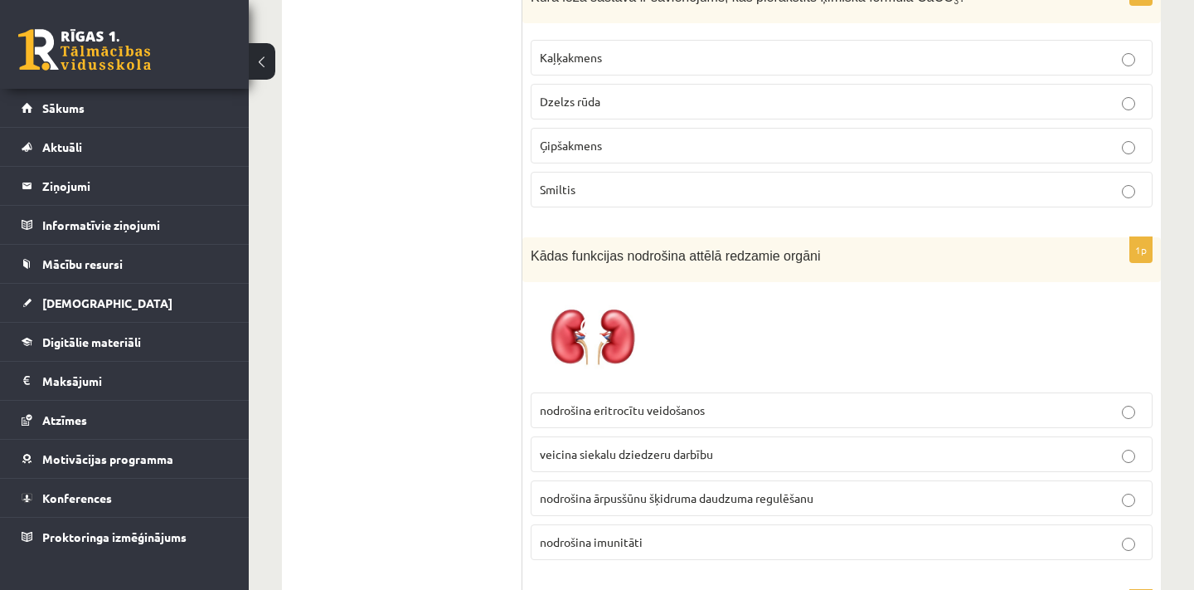
scroll to position [4069, 0]
click at [618, 488] on span "nodrošina ārpusšūnu šķidruma daudzuma regulēšanu" at bounding box center [677, 495] width 274 height 15
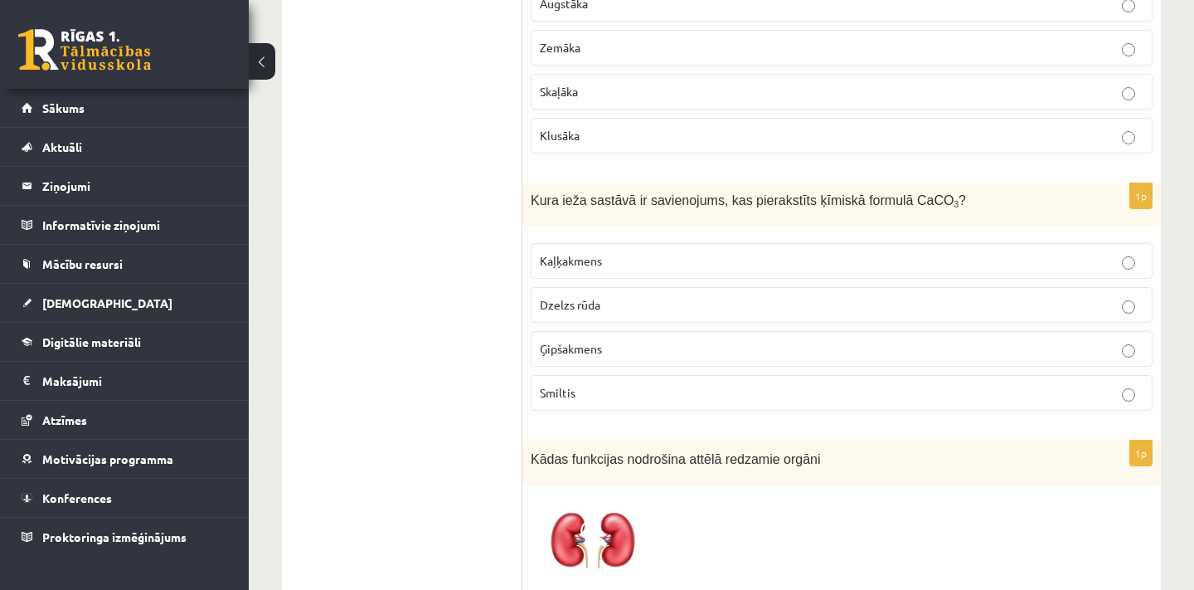
scroll to position [3859, 0]
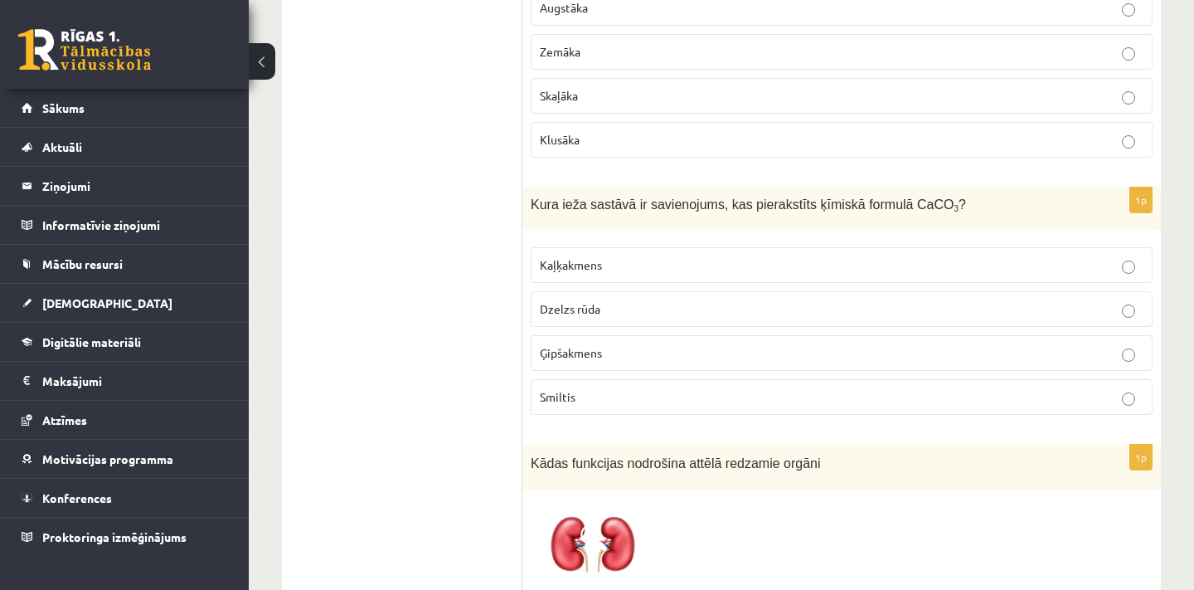
click at [644, 256] on p "Kaļķakmens" at bounding box center [842, 264] width 604 height 17
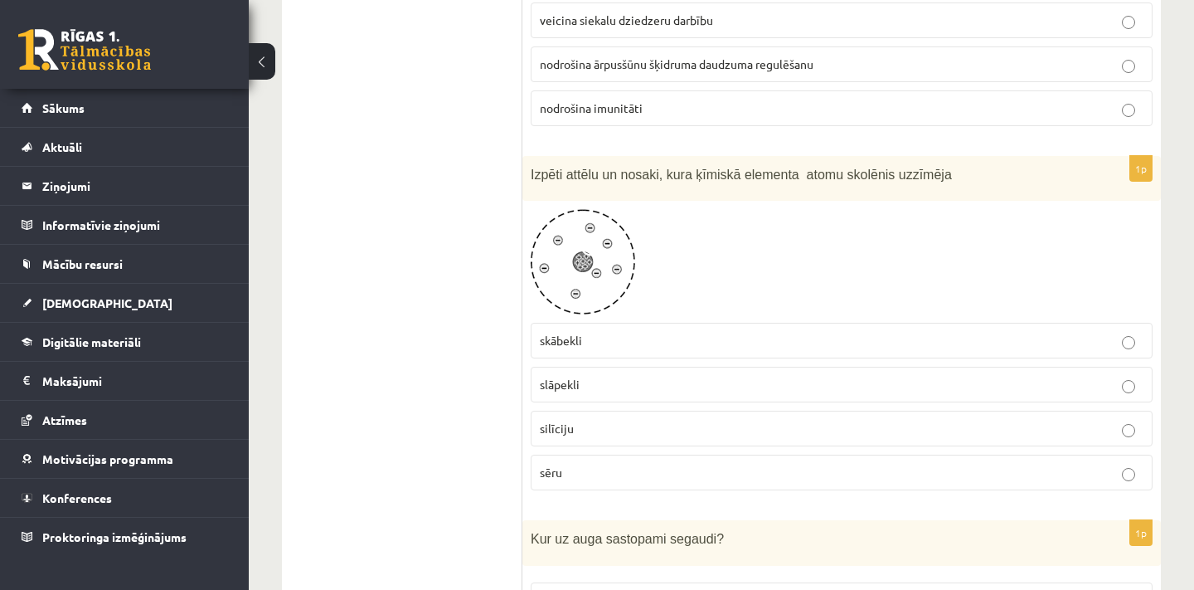
scroll to position [4522, 0]
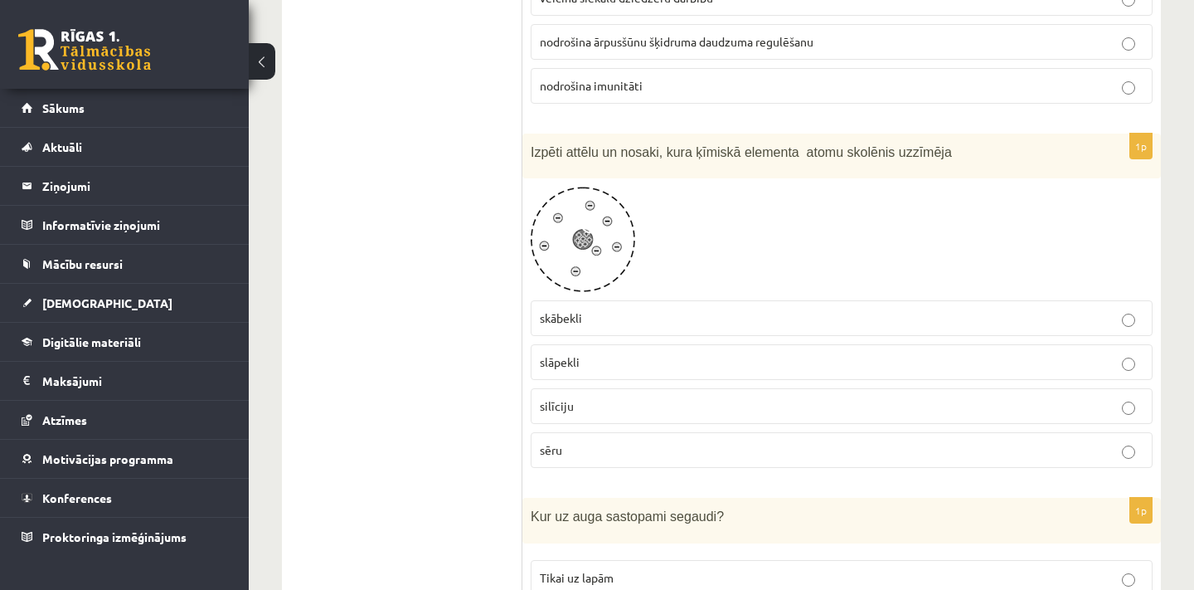
click at [604, 214] on span at bounding box center [593, 226] width 27 height 27
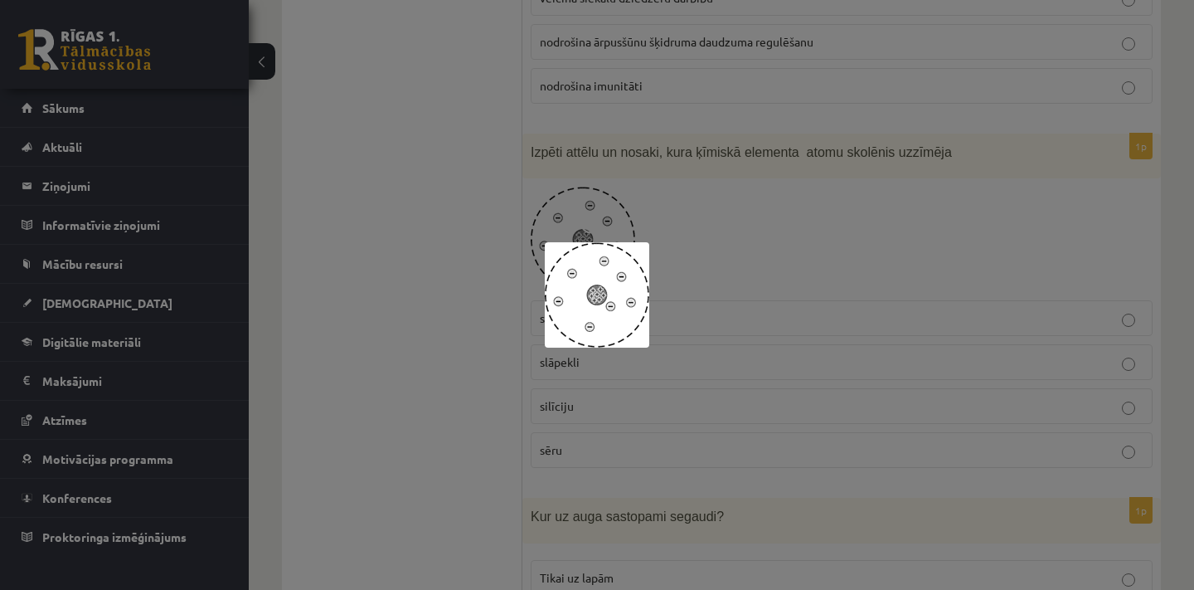
click at [709, 243] on div at bounding box center [597, 295] width 1194 height 590
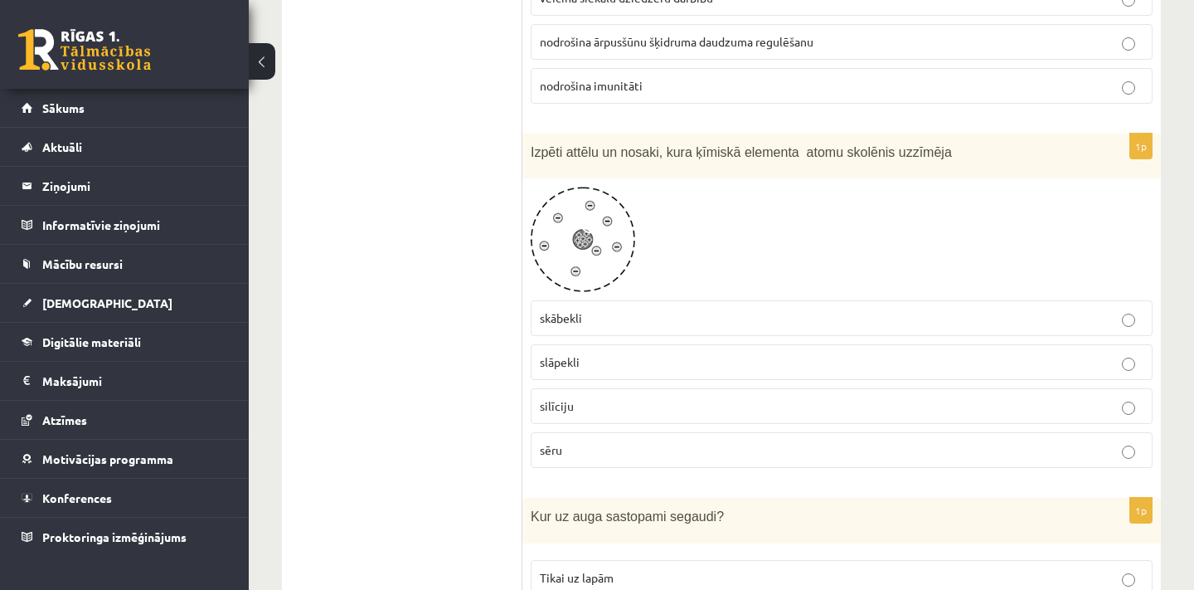
click at [614, 353] on p "slāpekli" at bounding box center [842, 361] width 604 height 17
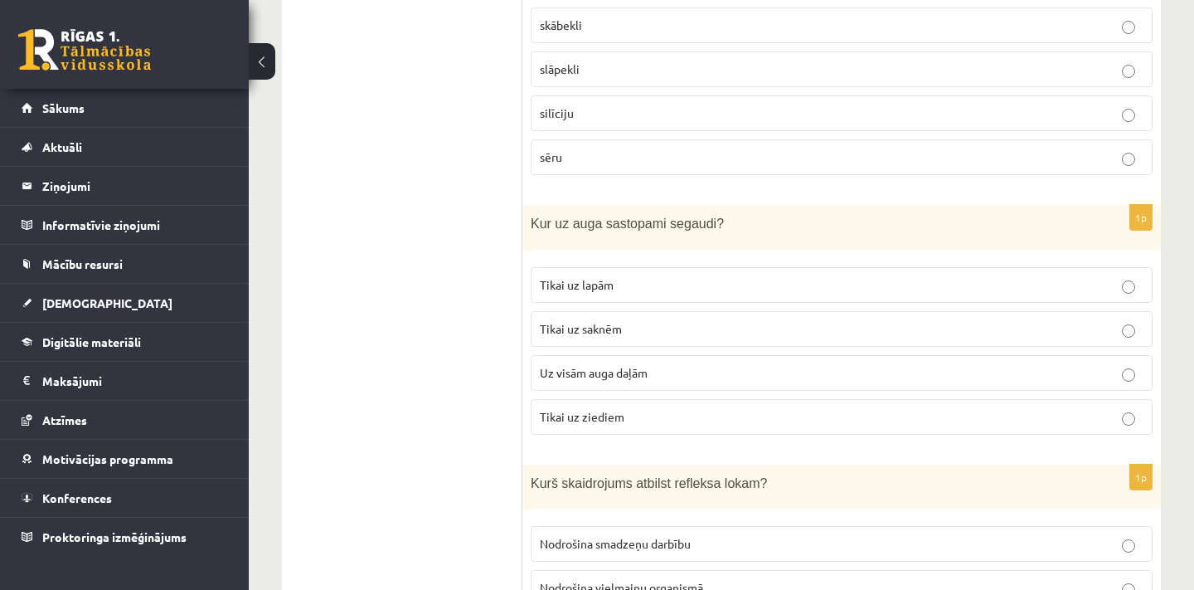
scroll to position [4861, 0]
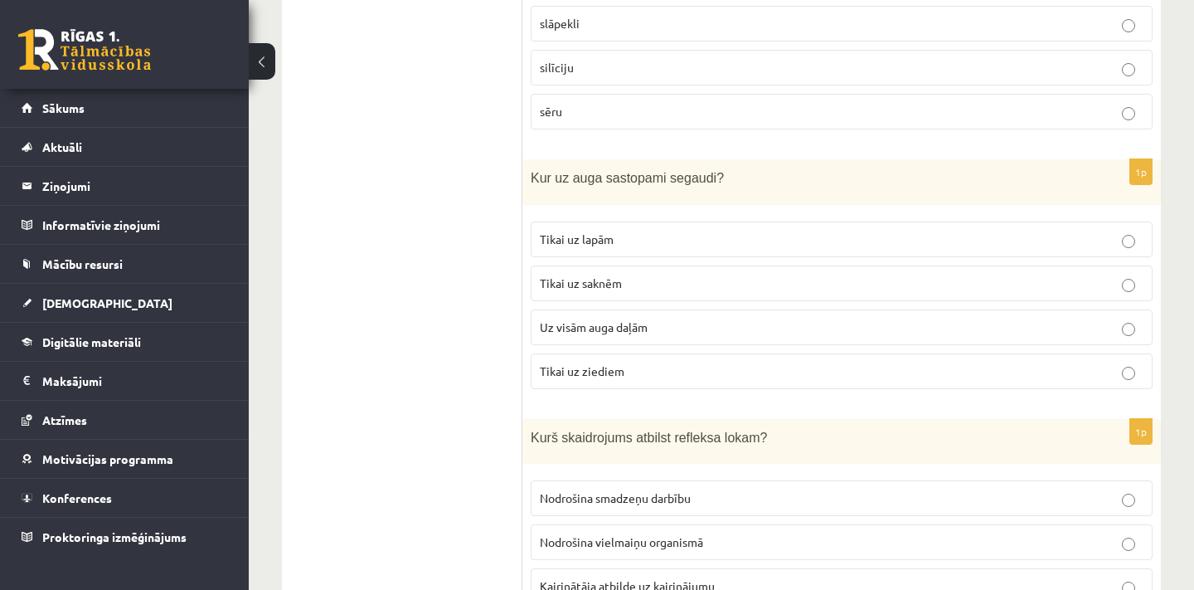
click at [656, 321] on label "Uz visām auga daļām" at bounding box center [842, 327] width 622 height 36
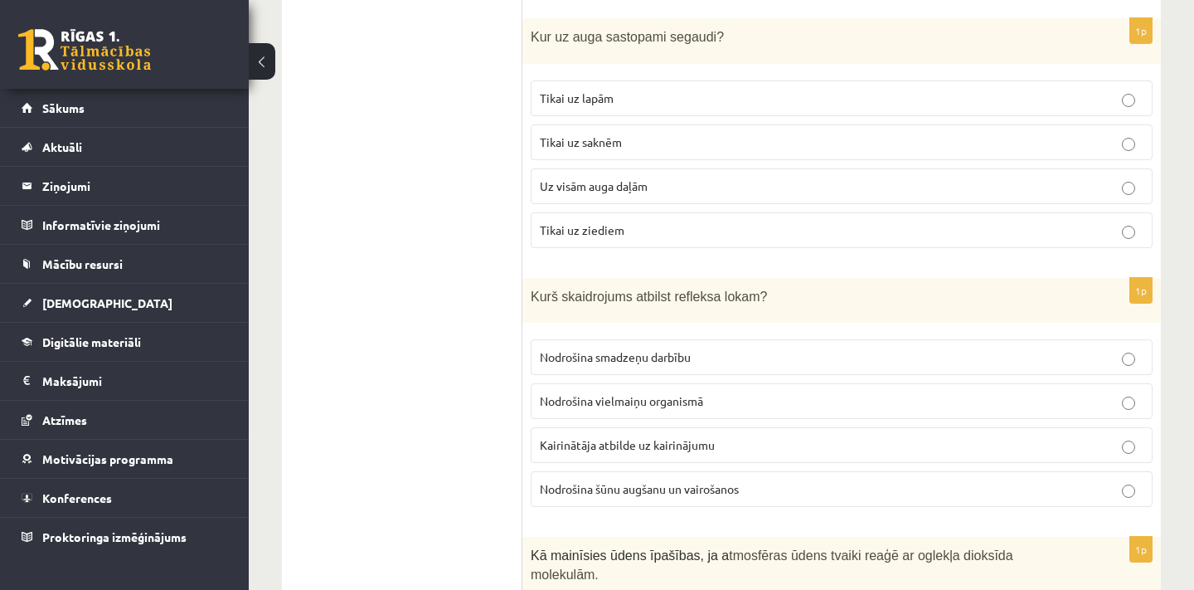
scroll to position [5021, 0]
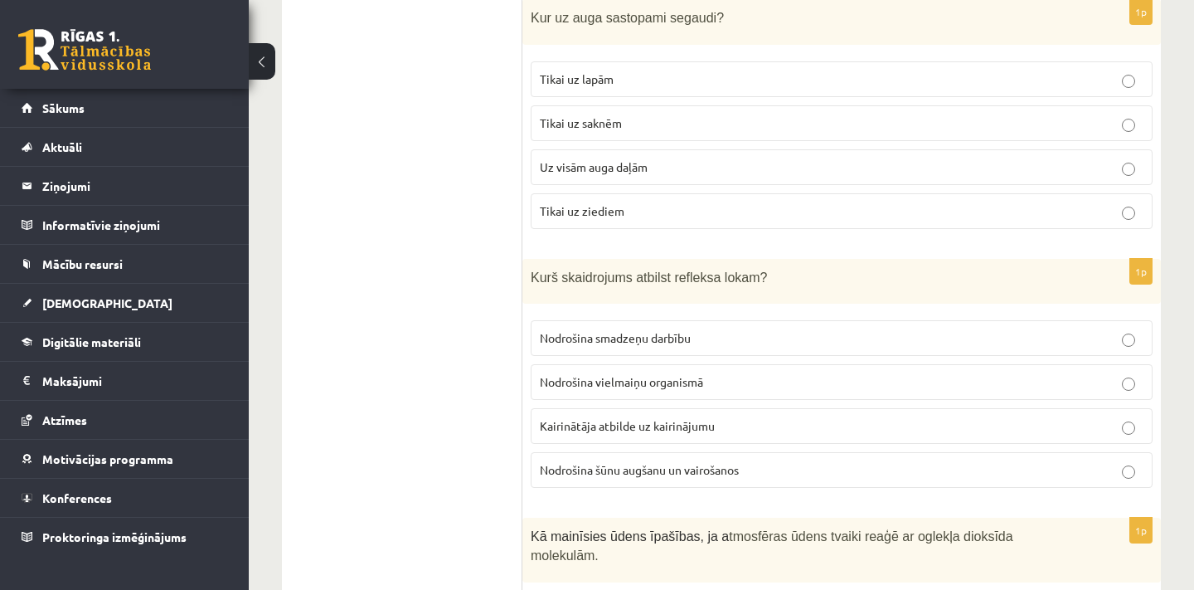
click at [739, 417] on p "Kairinātāja atbilde uz kairinājumu" at bounding box center [842, 425] width 604 height 17
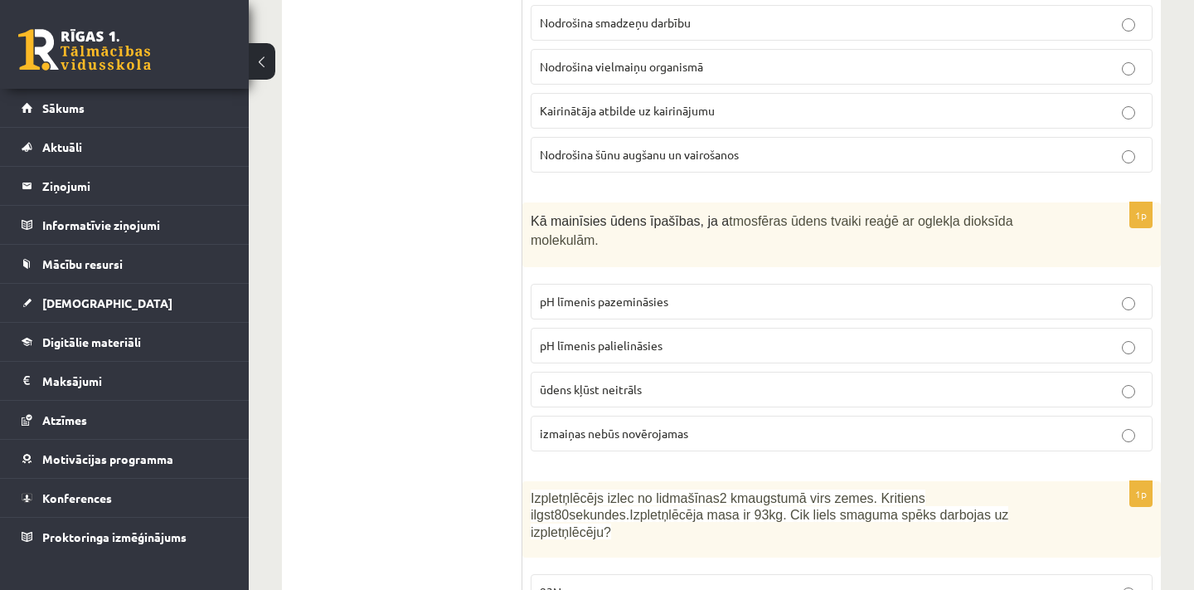
scroll to position [5342, 0]
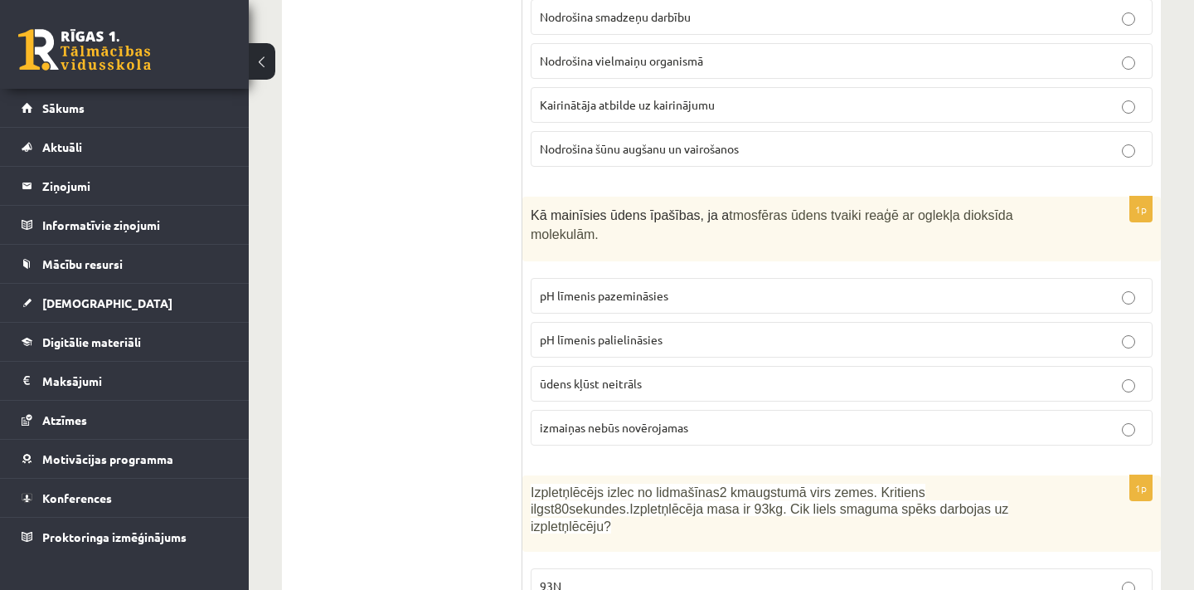
click at [675, 284] on label "pH līmenis pazemināsies" at bounding box center [842, 296] width 622 height 36
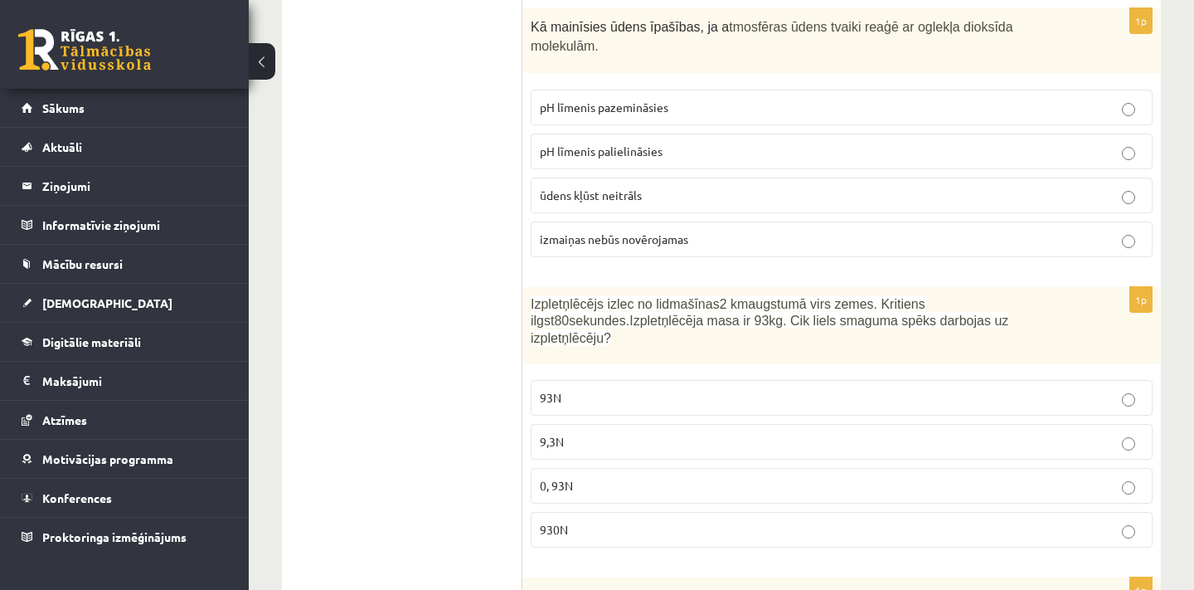
scroll to position [5538, 0]
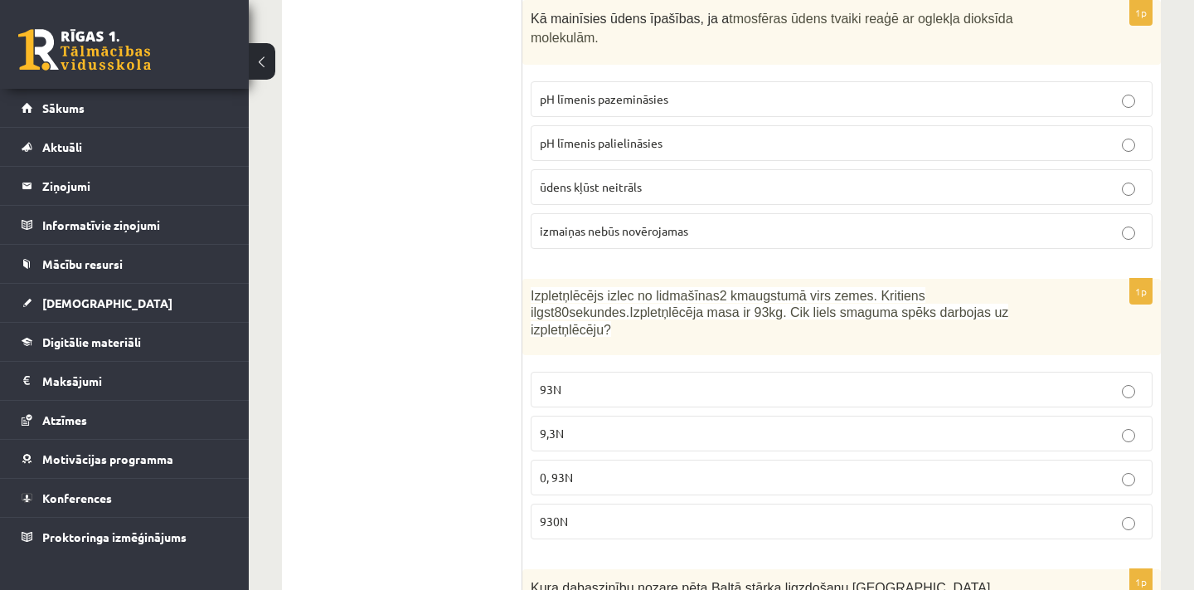
click at [604, 512] on p "930N" at bounding box center [842, 520] width 604 height 17
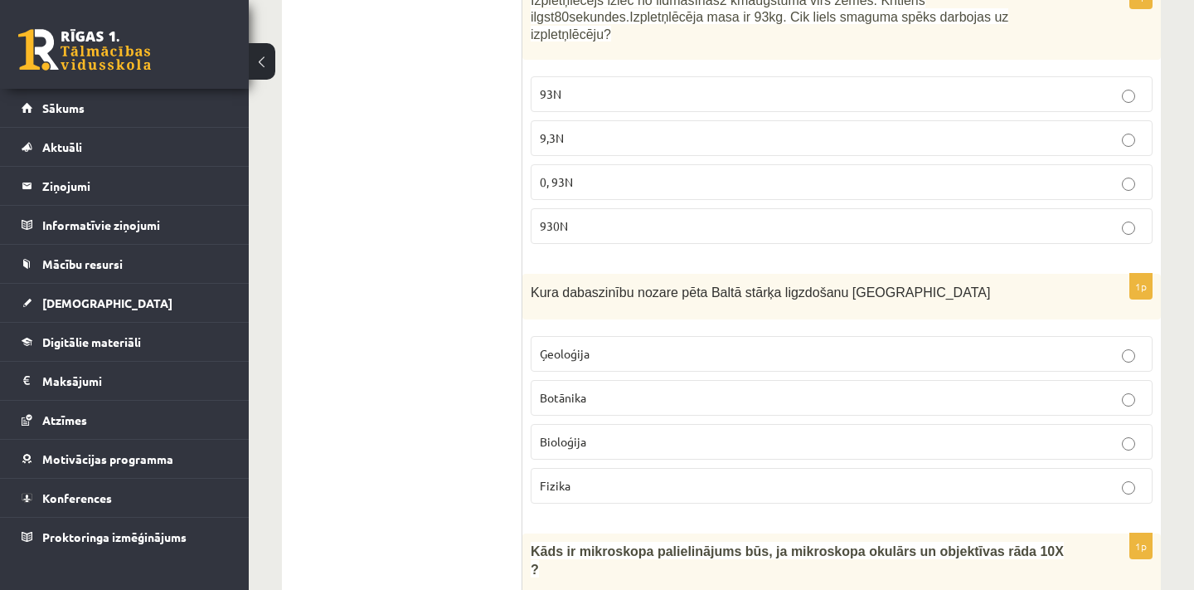
scroll to position [5851, 0]
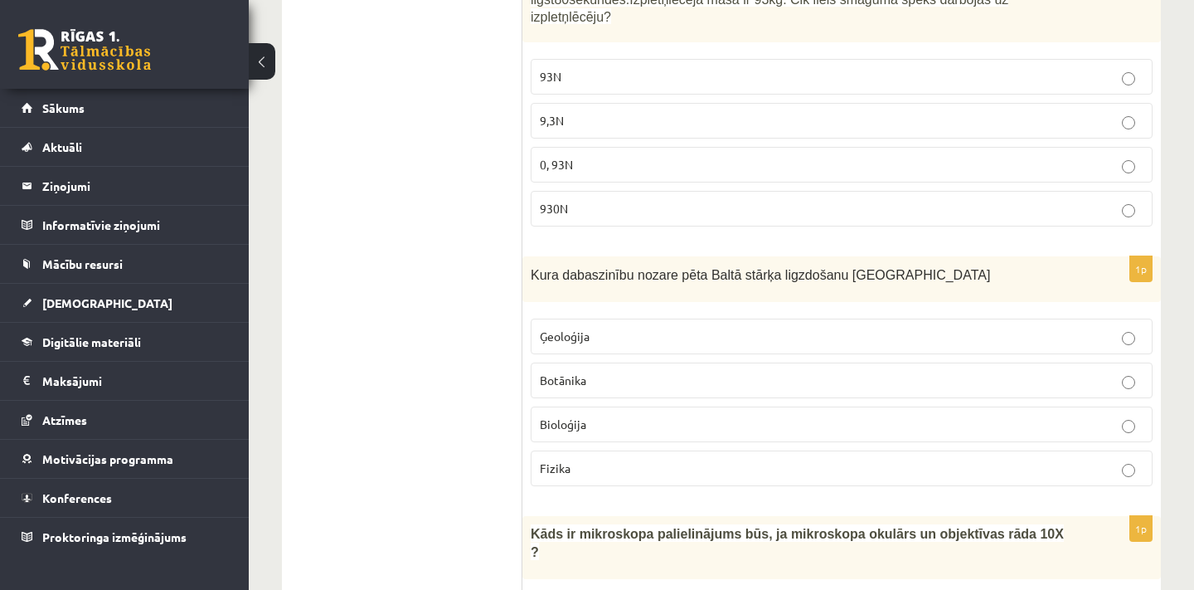
click at [613, 371] on p "Botānika" at bounding box center [842, 379] width 604 height 17
click at [630, 415] on p "Bioloģija" at bounding box center [842, 423] width 604 height 17
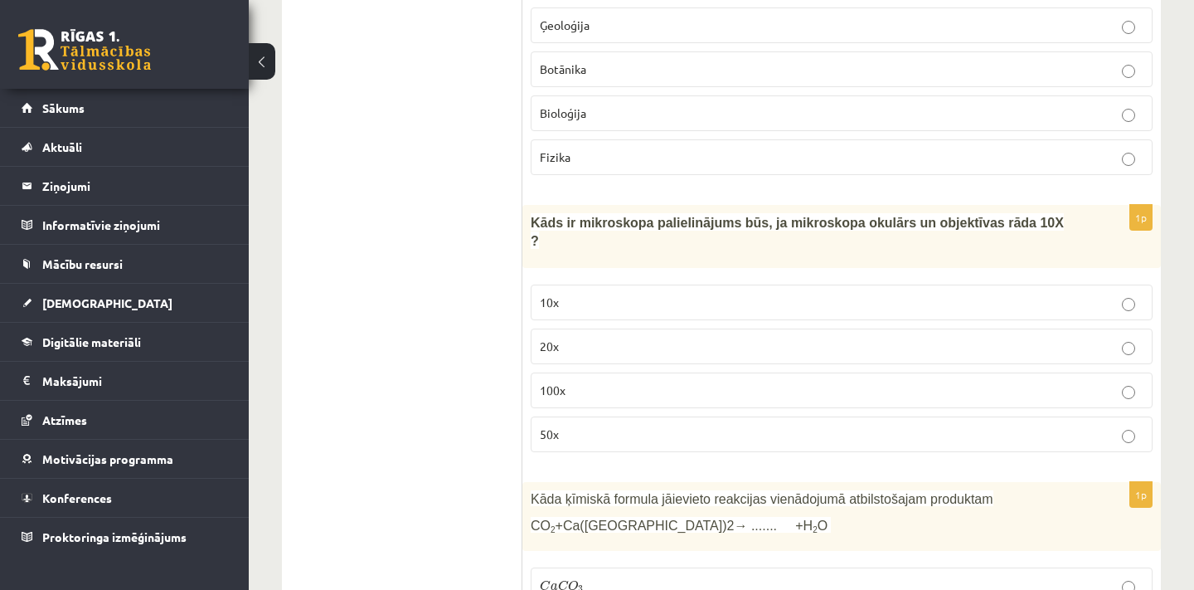
scroll to position [6168, 0]
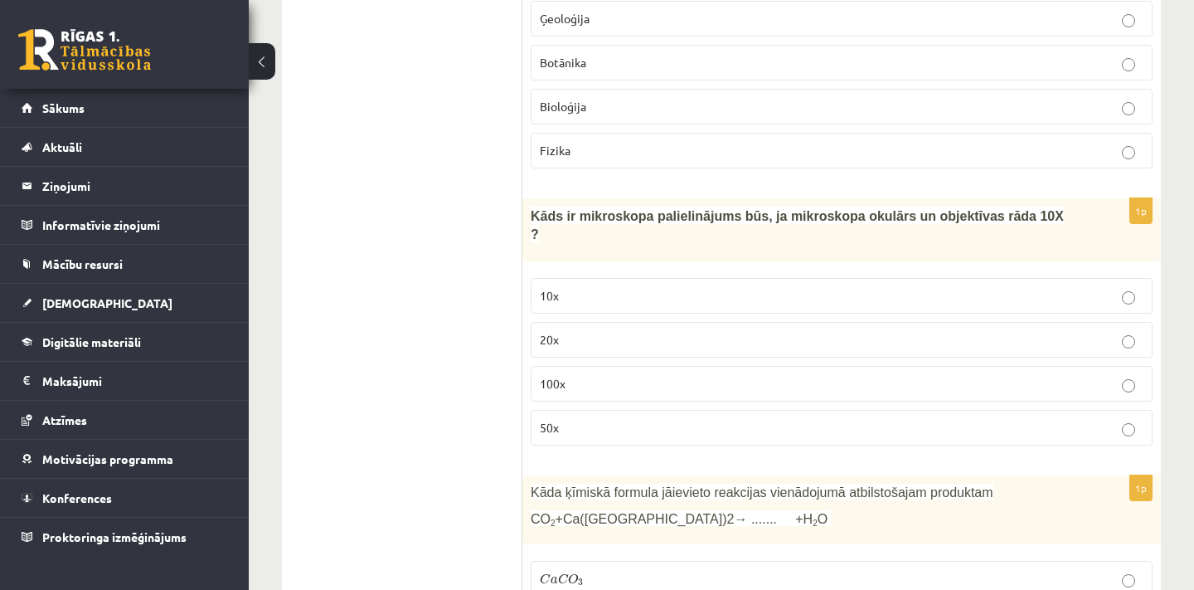
click at [679, 287] on p "10x" at bounding box center [842, 295] width 604 height 17
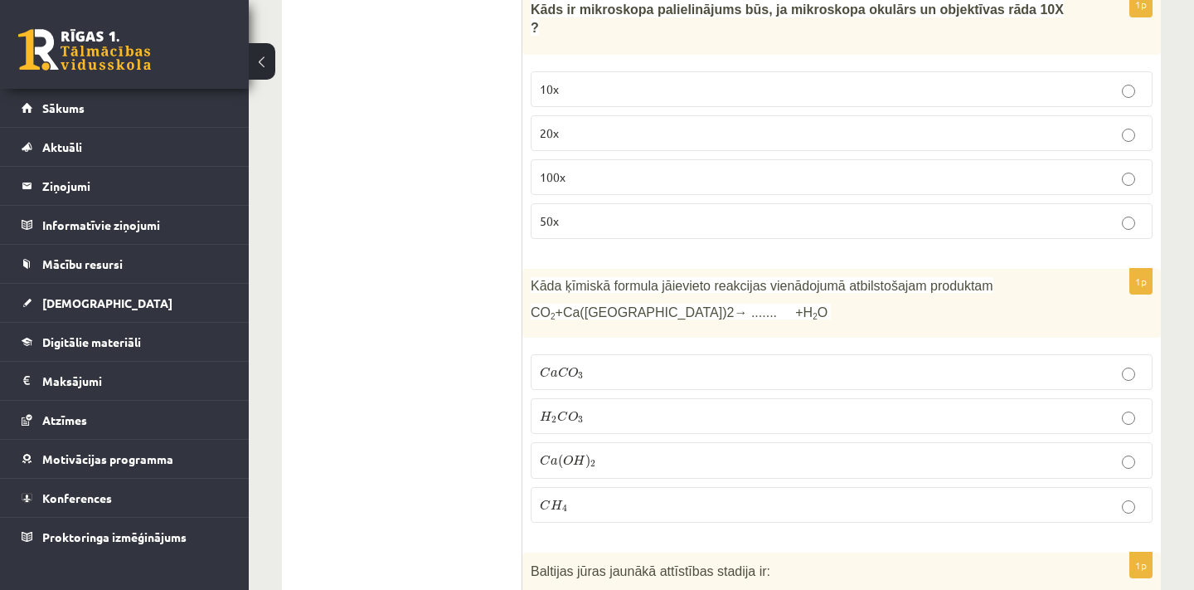
scroll to position [6381, 0]
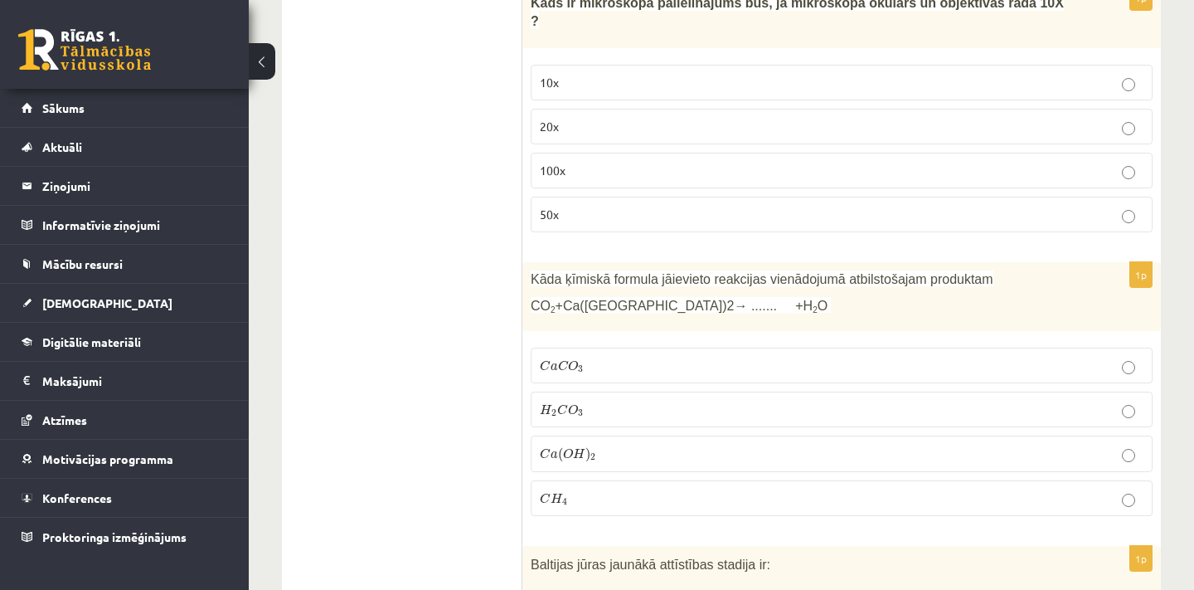
click at [625, 357] on p "C a C O 3 C a C O 3" at bounding box center [842, 365] width 604 height 17
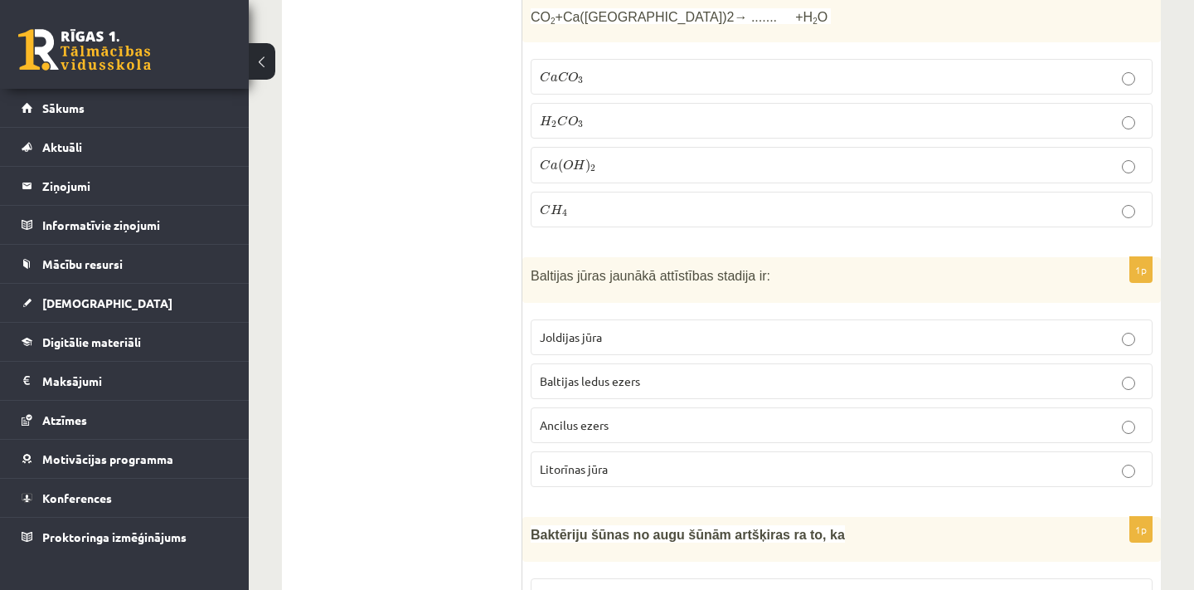
scroll to position [6670, 0]
click at [654, 460] on p "Litorīnas jūra" at bounding box center [842, 468] width 604 height 17
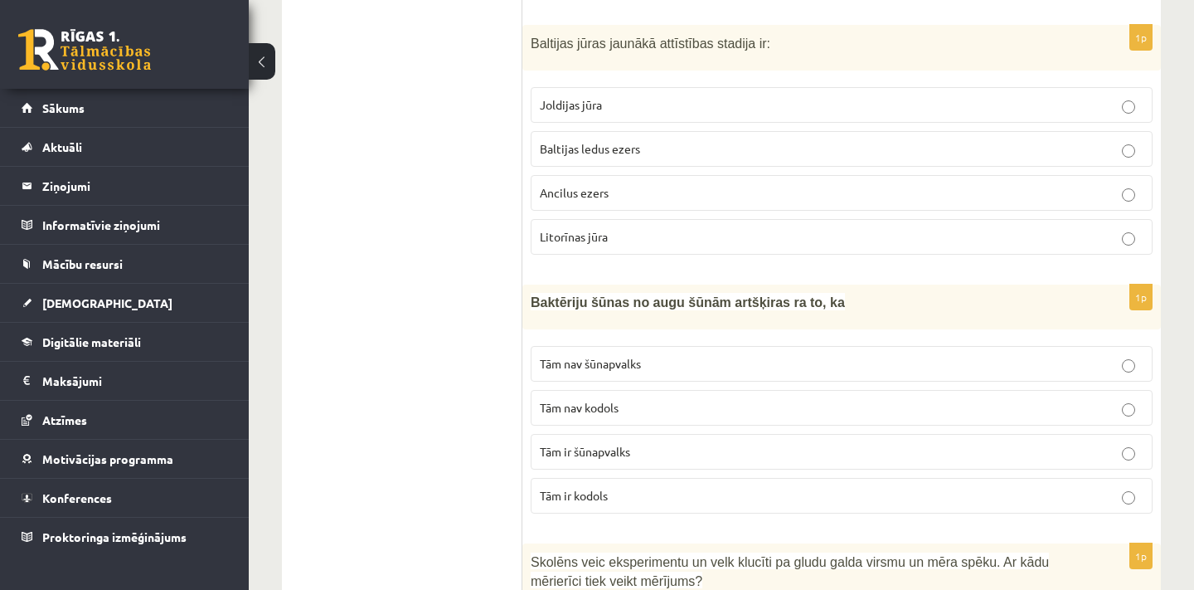
scroll to position [6904, 0]
click at [636, 485] on p "Tām ir kodols" at bounding box center [842, 493] width 604 height 17
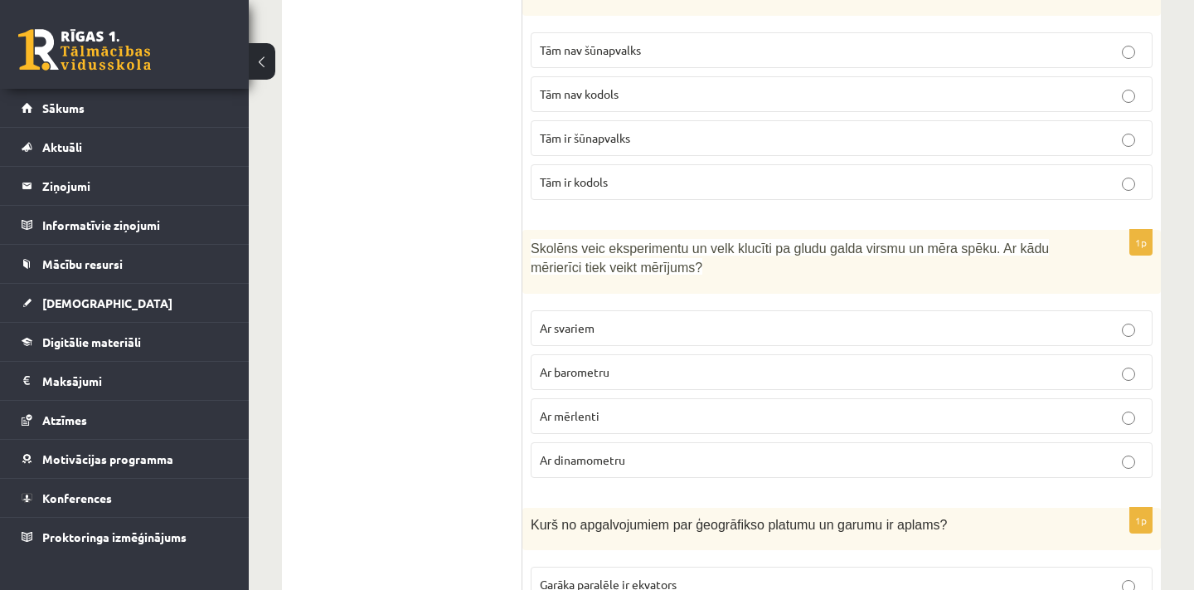
scroll to position [7235, 0]
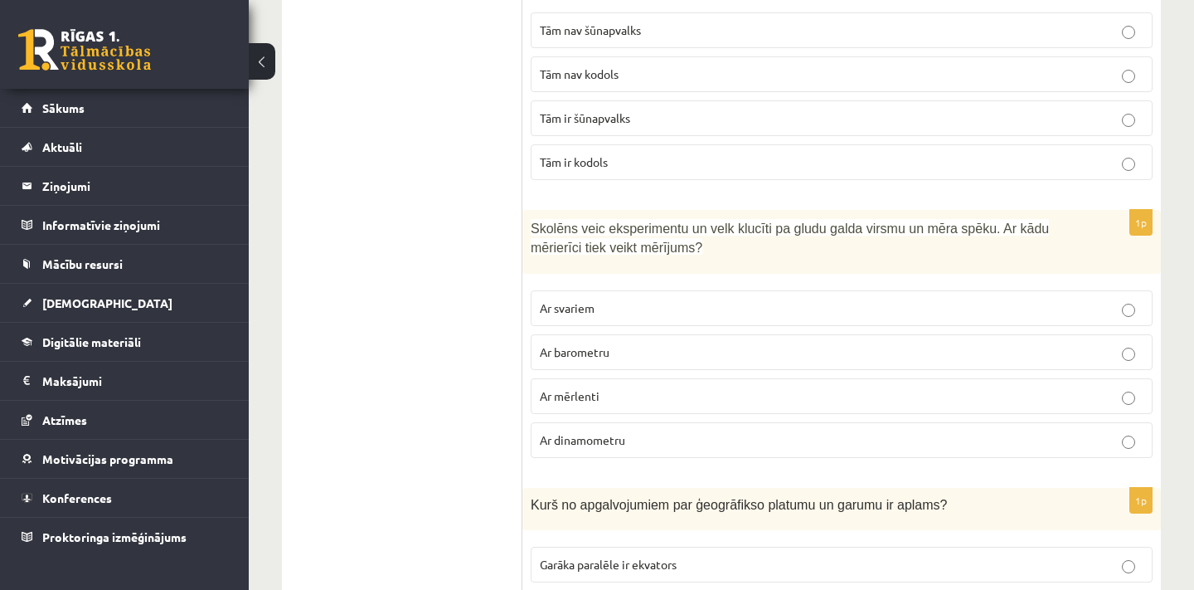
click at [654, 431] on p "Ar dinamometru" at bounding box center [842, 439] width 604 height 17
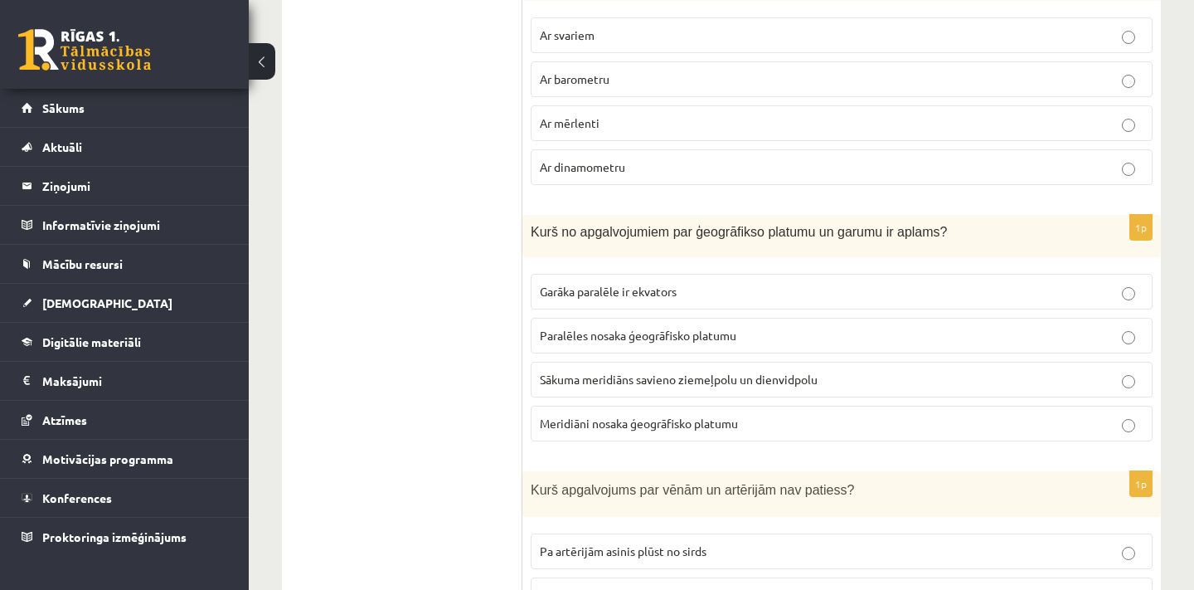
scroll to position [7511, 0]
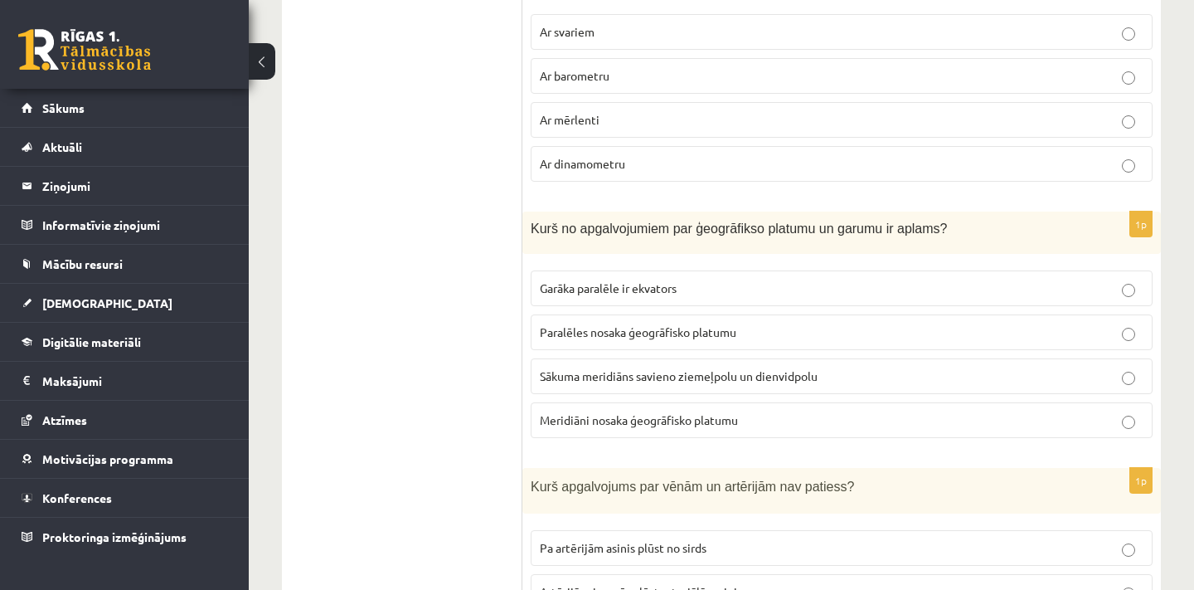
click at [551, 412] on span "Meridiāni nosaka ģeogrāfisko platumu" at bounding box center [639, 419] width 198 height 15
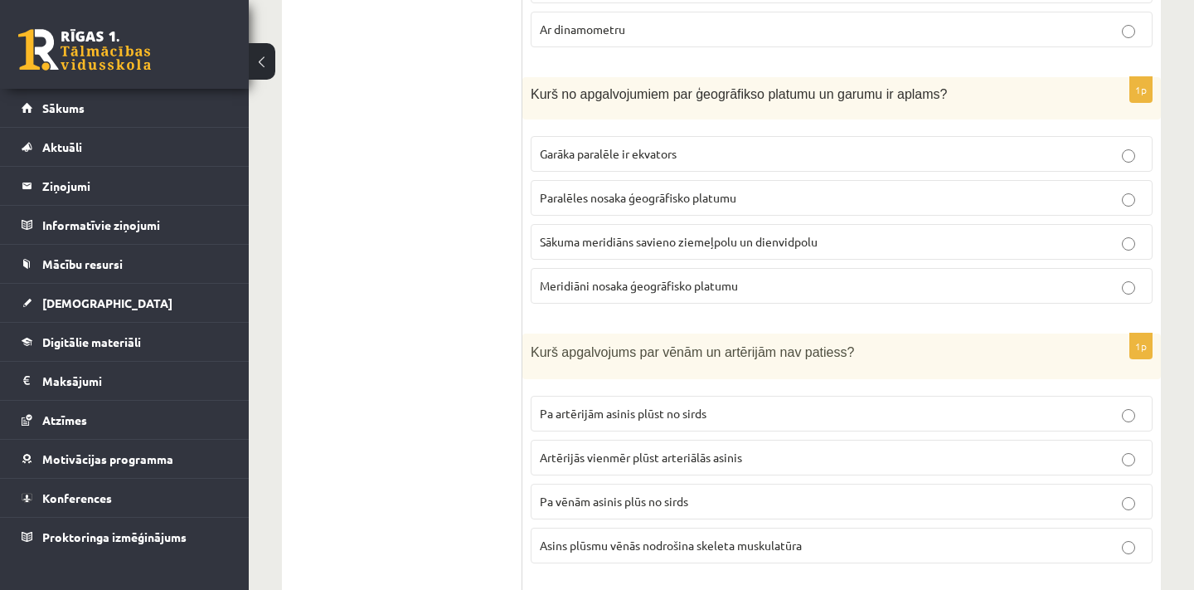
scroll to position [7649, 0]
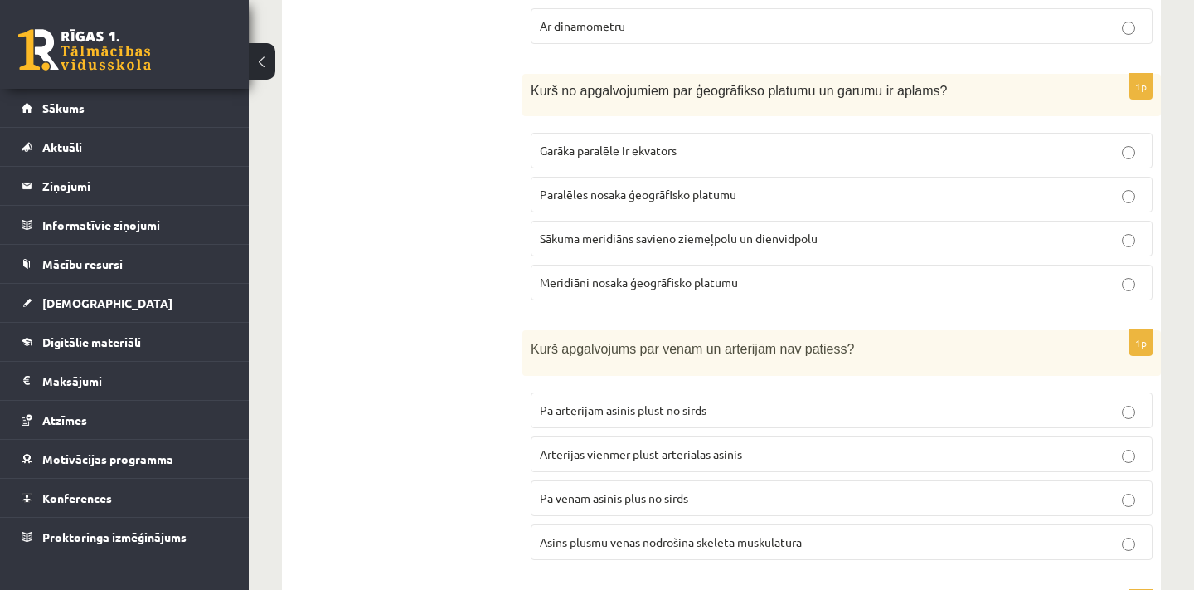
click at [671, 524] on label "Asins plūsmu vēnās nodrošina skeleta muskulatūra" at bounding box center [842, 542] width 622 height 36
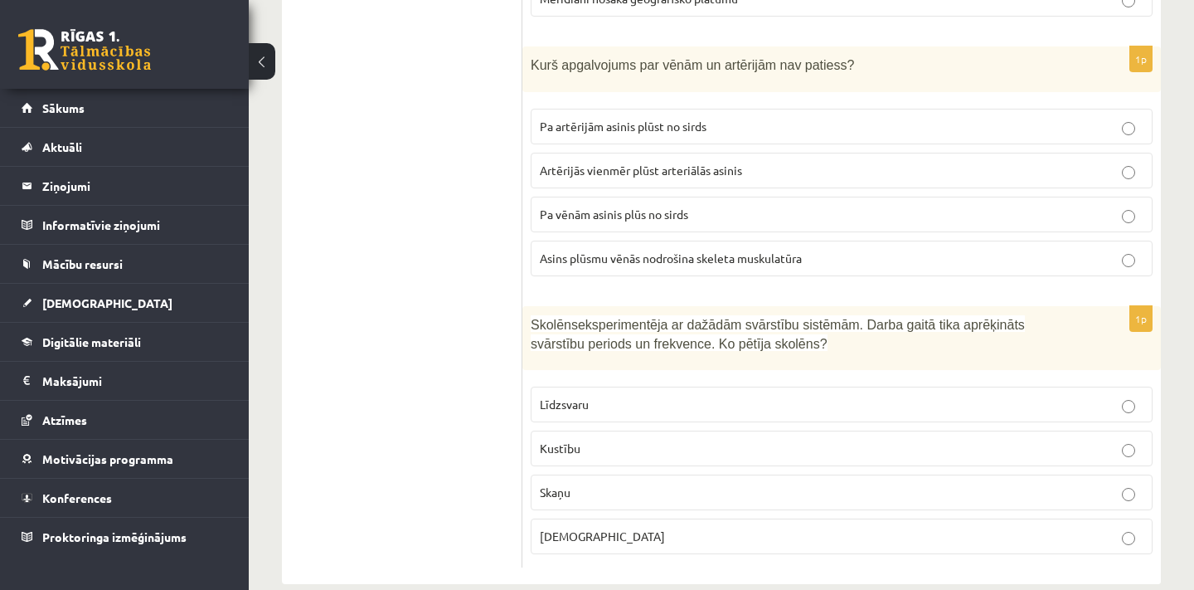
scroll to position [7932, 0]
click at [563, 484] on p "Skaņu" at bounding box center [842, 492] width 604 height 17
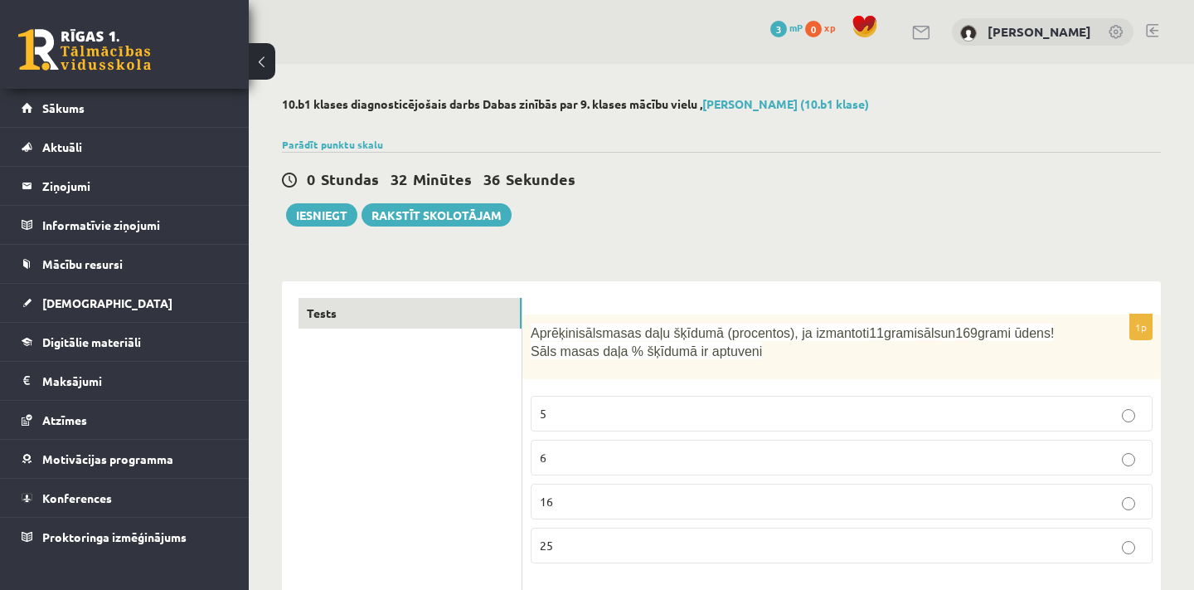
scroll to position [0, 0]
click at [320, 224] on button "Iesniegt" at bounding box center [321, 214] width 71 height 23
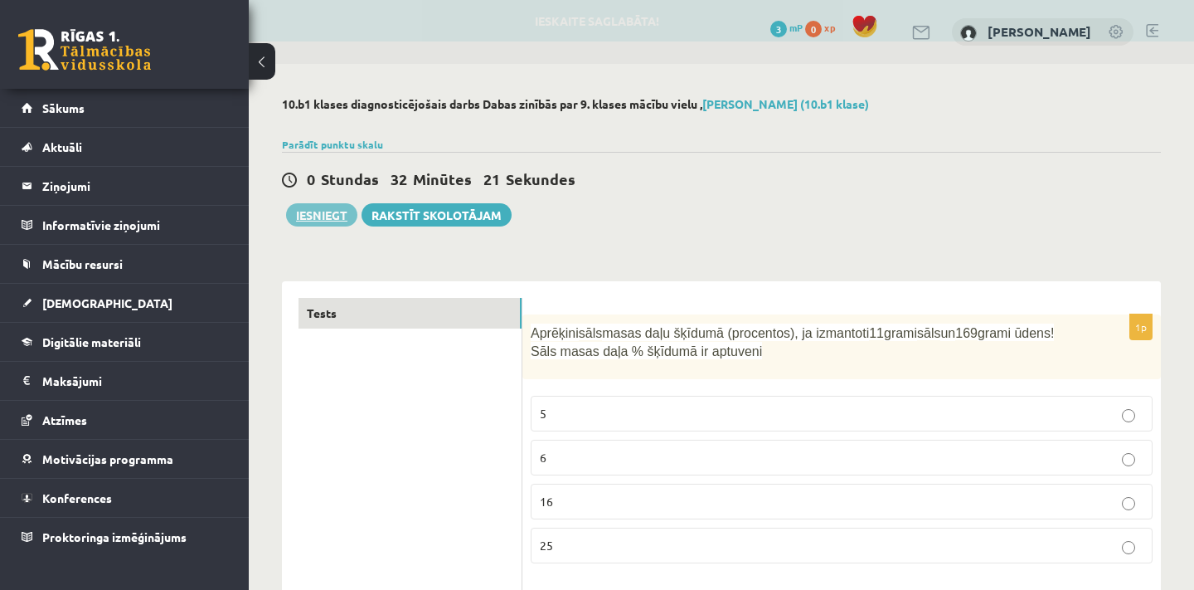
click at [330, 218] on button "Iesniegt" at bounding box center [321, 214] width 71 height 23
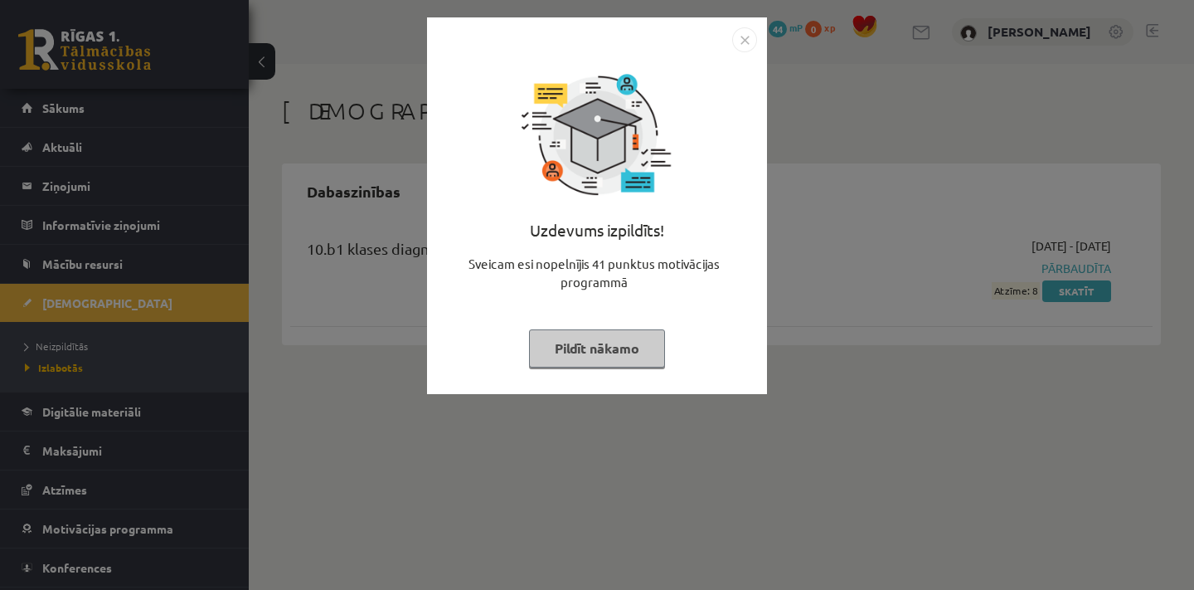
click at [647, 347] on button "Pildīt nākamo" at bounding box center [597, 348] width 136 height 38
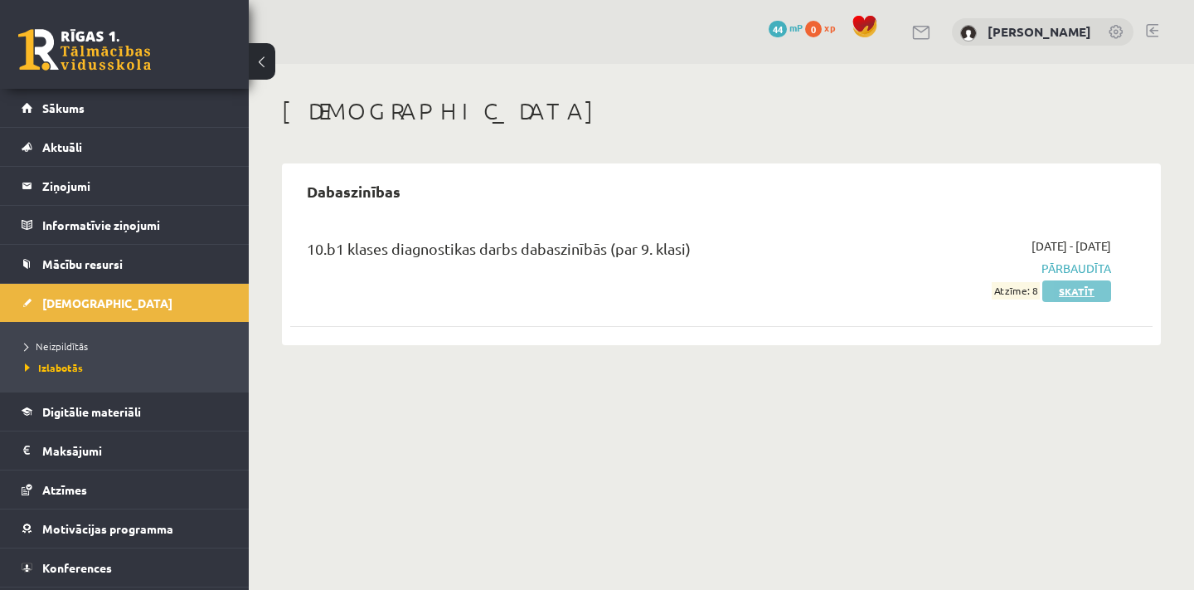
click at [1055, 297] on link "Skatīt" at bounding box center [1076, 291] width 69 height 22
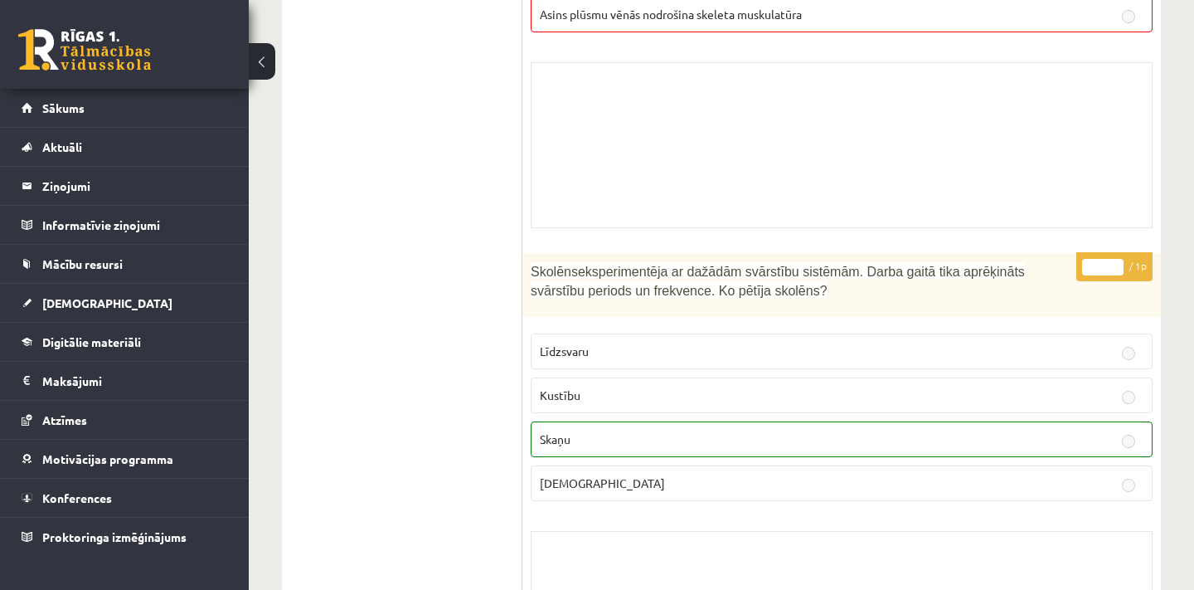
scroll to position [13064, 0]
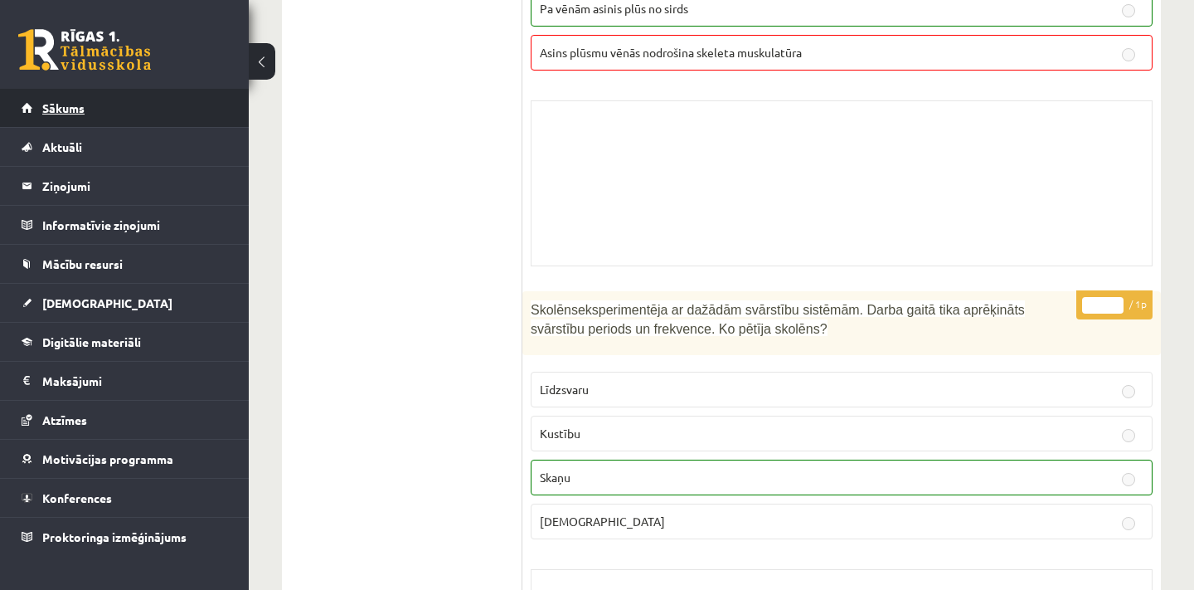
click at [186, 113] on link "Sākums" at bounding box center [125, 108] width 206 height 38
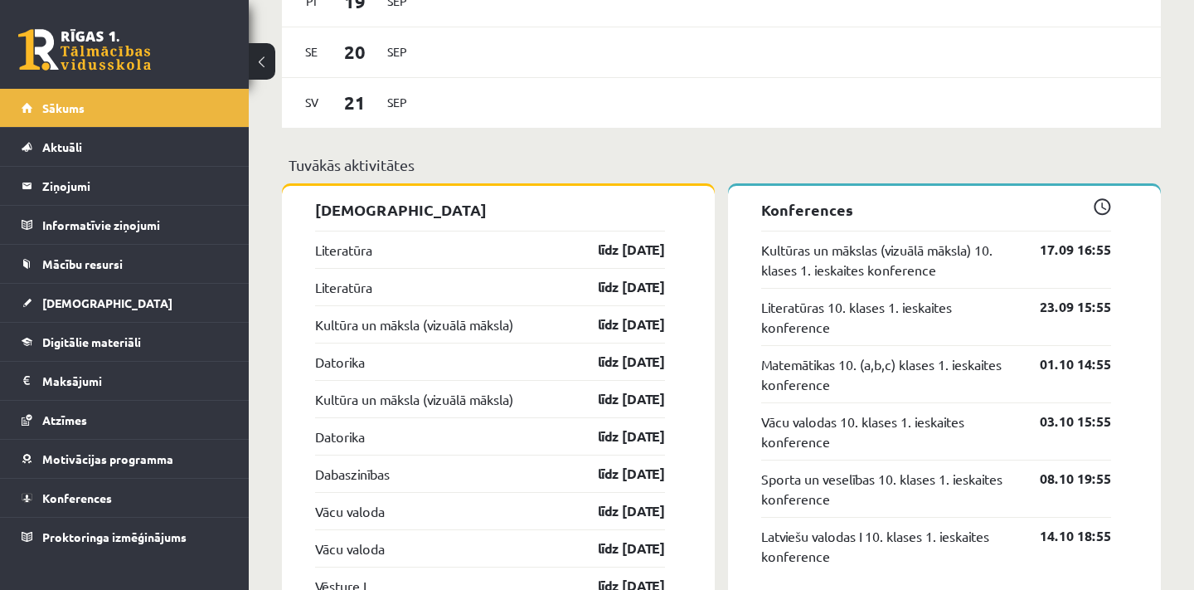
scroll to position [1313, 0]
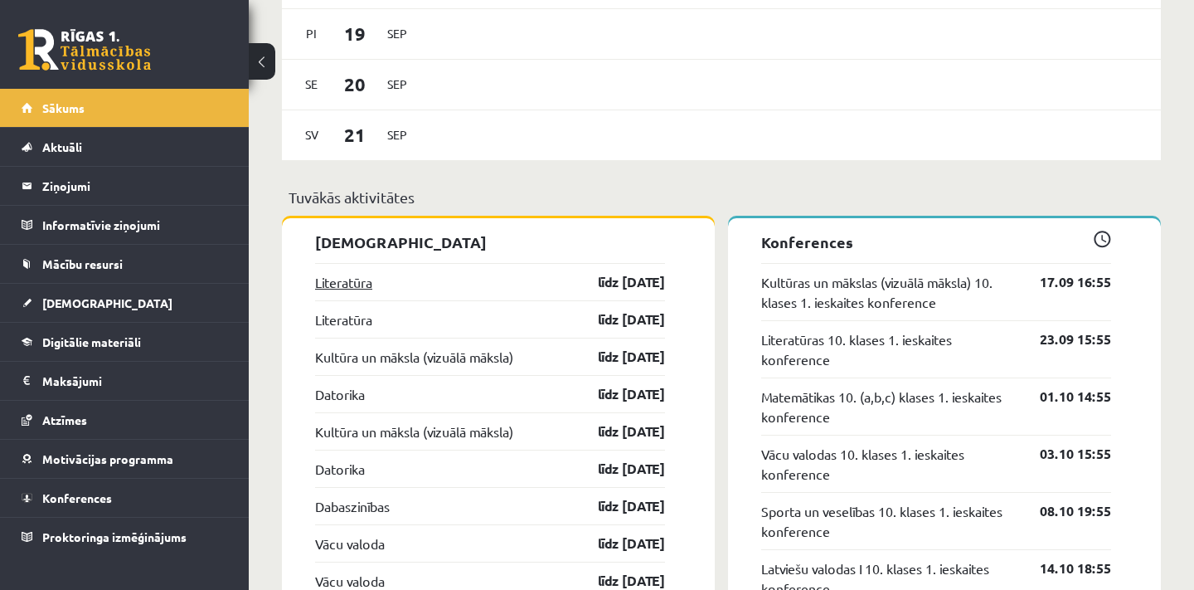
click at [361, 284] on link "Literatūra" at bounding box center [343, 282] width 57 height 20
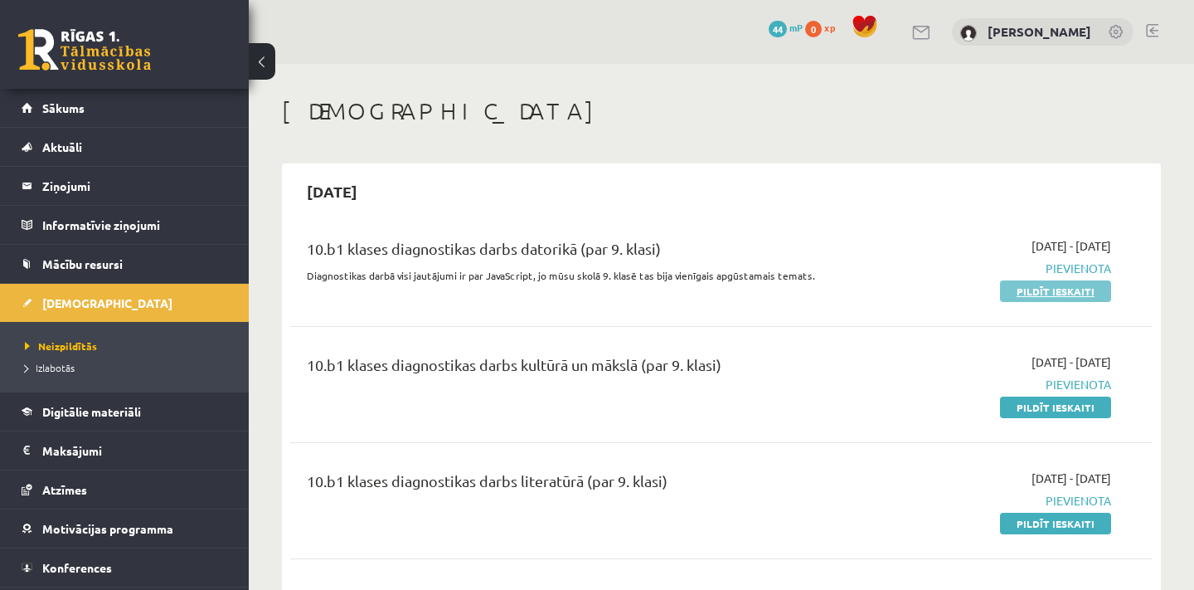
click at [1061, 292] on link "Pildīt ieskaiti" at bounding box center [1055, 291] width 111 height 22
click at [803, 31] on link "44 mP" at bounding box center [786, 27] width 34 height 13
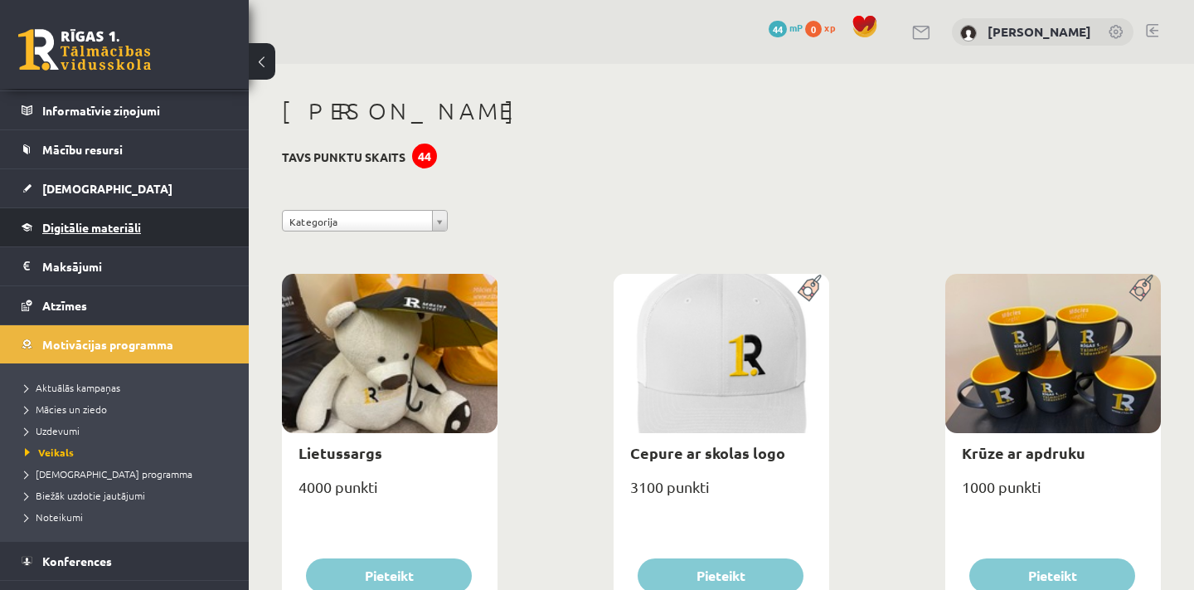
scroll to position [126, 0]
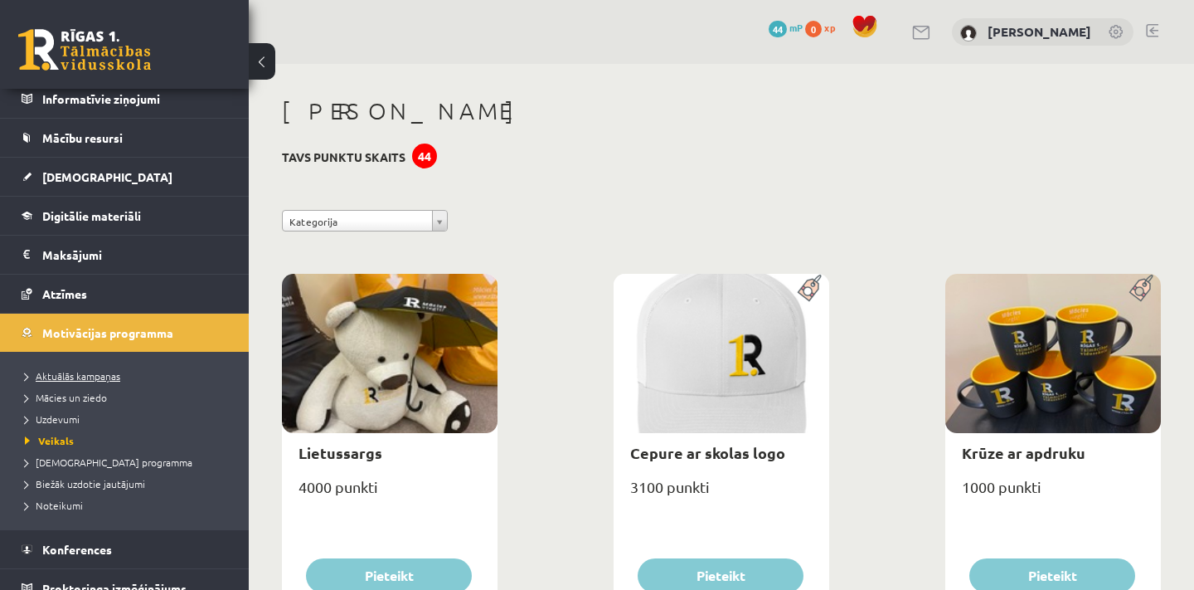
click at [107, 380] on span "Aktuālās kampaņas" at bounding box center [72, 375] width 95 height 13
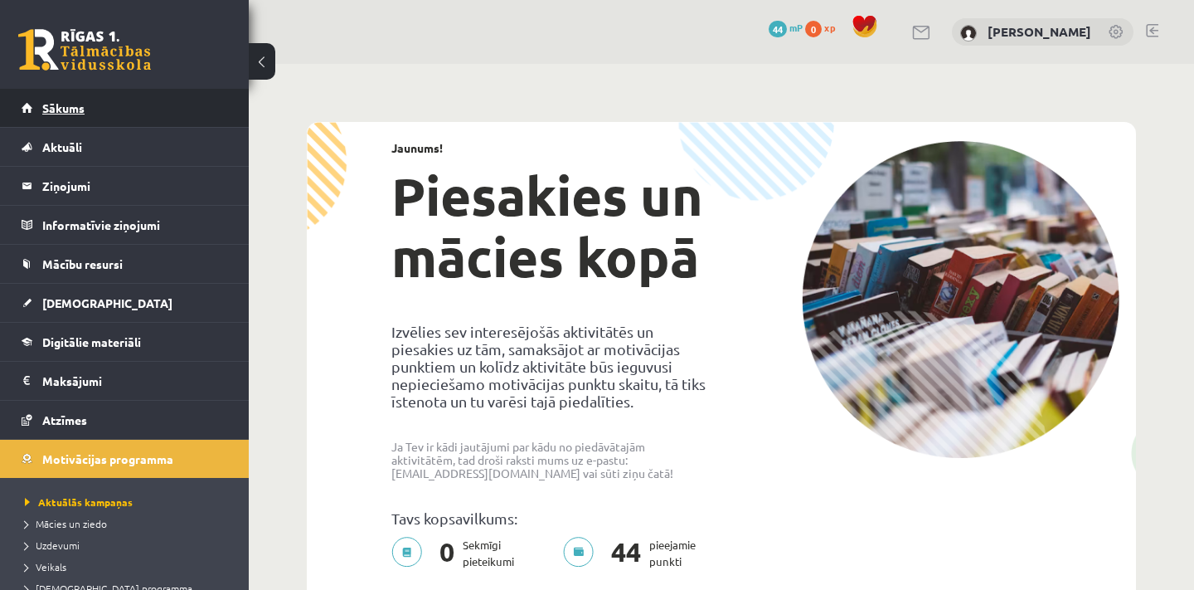
click at [90, 102] on link "Sākums" at bounding box center [125, 108] width 206 height 38
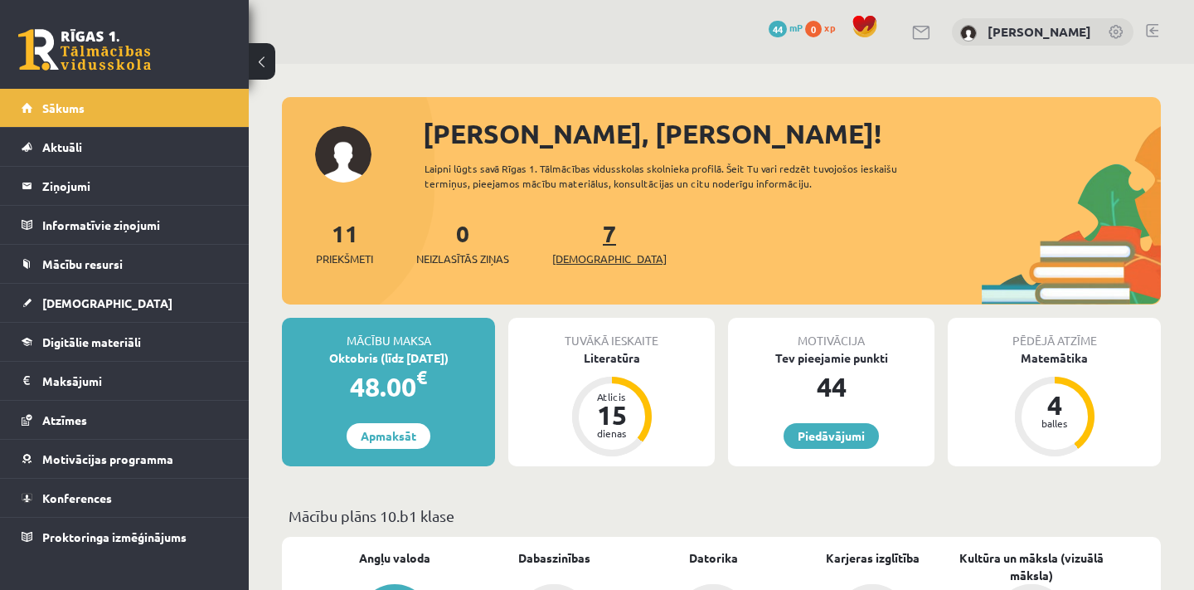
click at [580, 245] on link "7 Ieskaites" at bounding box center [609, 242] width 114 height 49
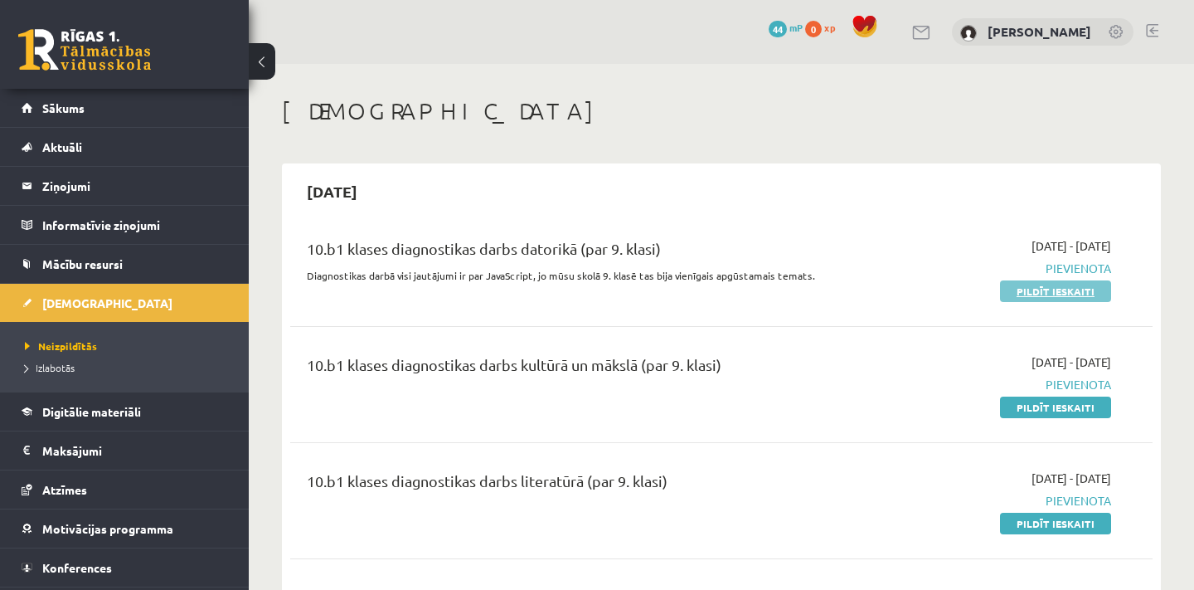
click at [1052, 289] on link "Pildīt ieskaiti" at bounding box center [1055, 291] width 111 height 22
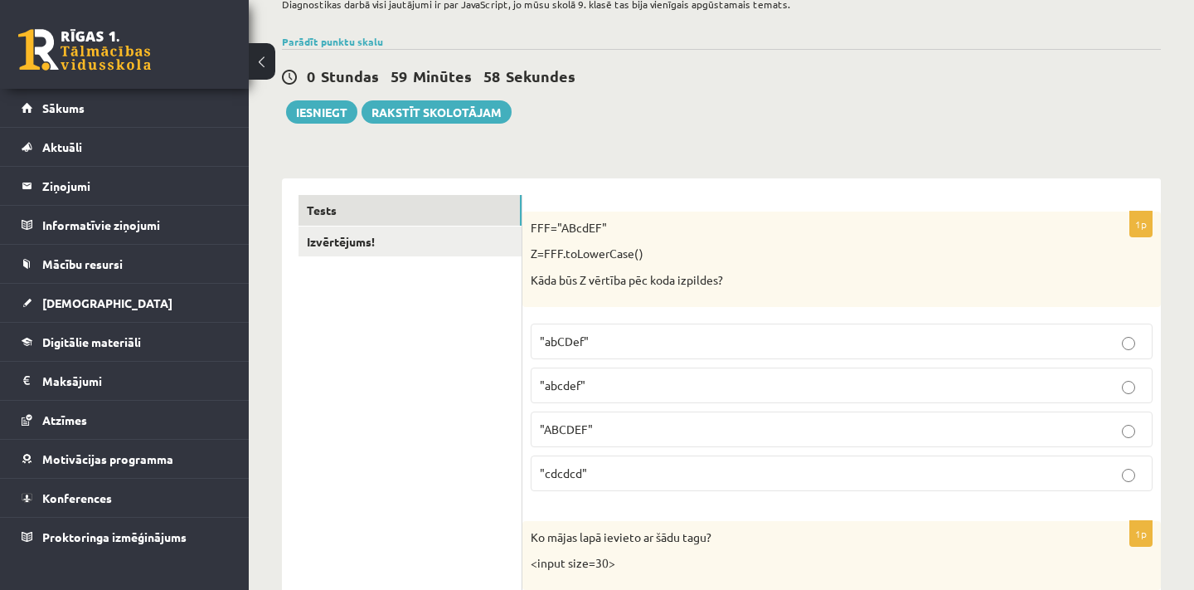
scroll to position [132, 0]
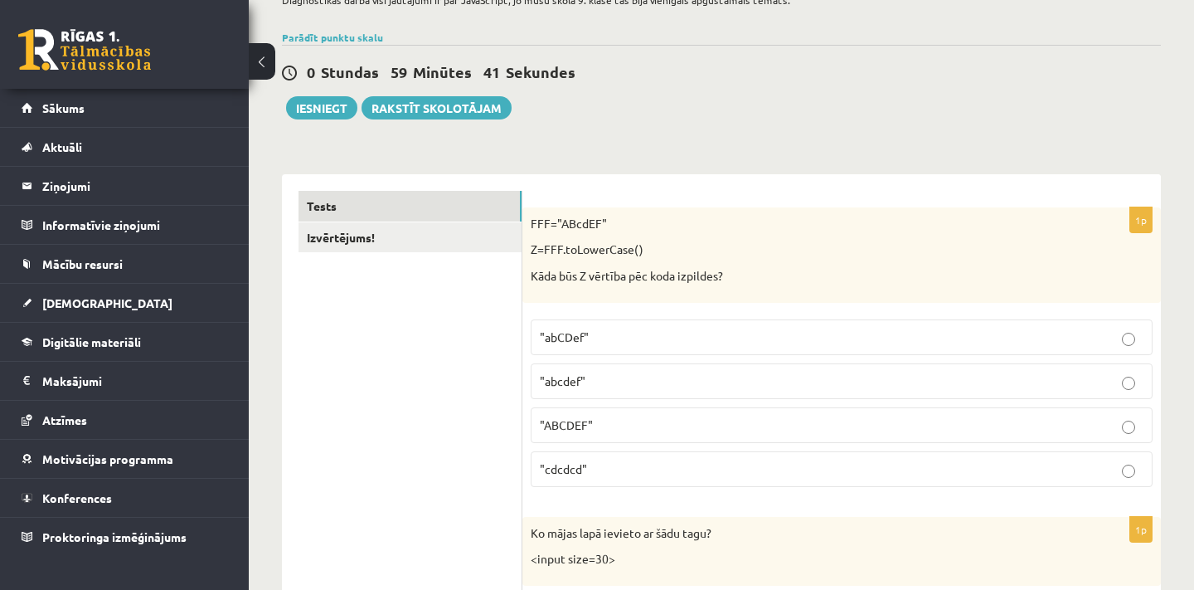
click at [594, 376] on p ""abcdef"" at bounding box center [842, 380] width 604 height 17
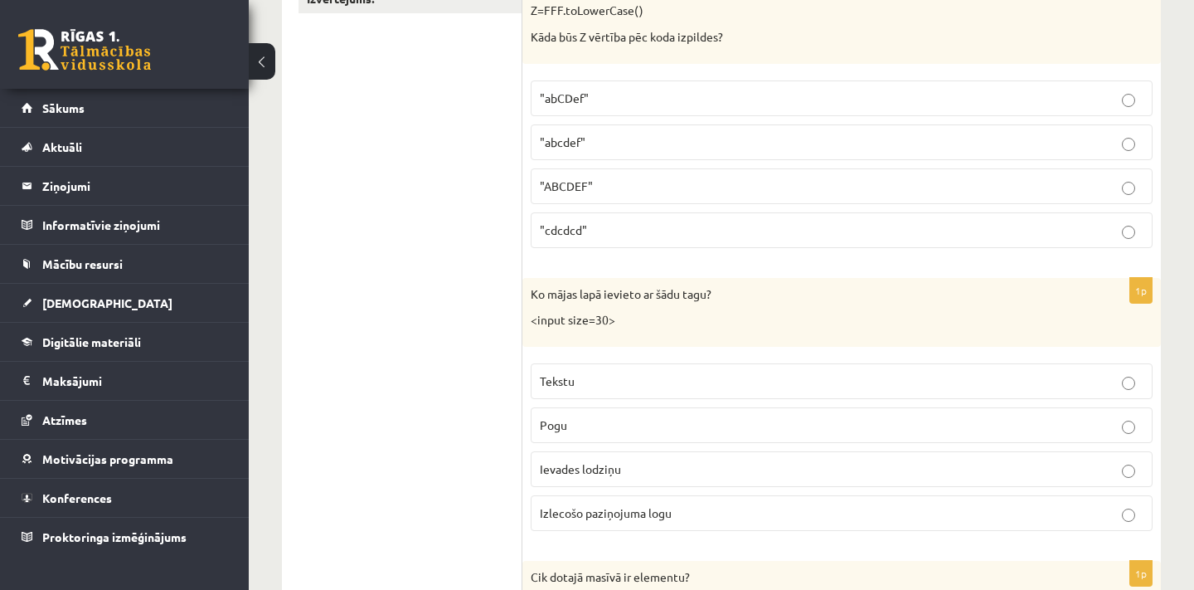
scroll to position [383, 0]
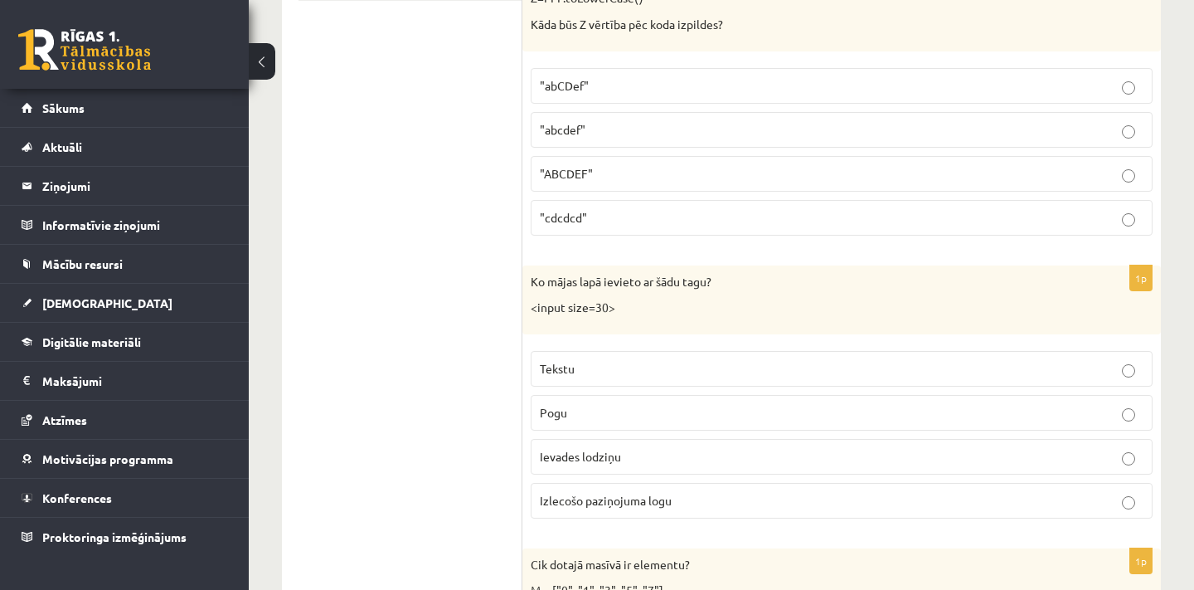
click at [663, 454] on p "Ievades lodziņu" at bounding box center [842, 456] width 604 height 17
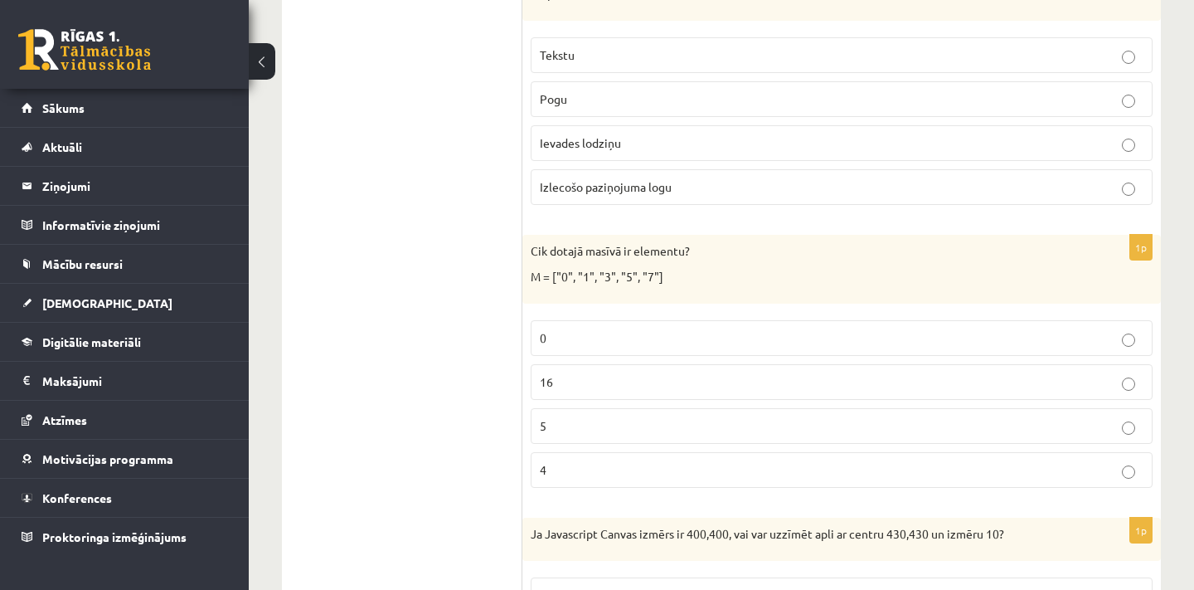
scroll to position [698, 0]
click at [643, 421] on p "5" at bounding box center [842, 423] width 604 height 17
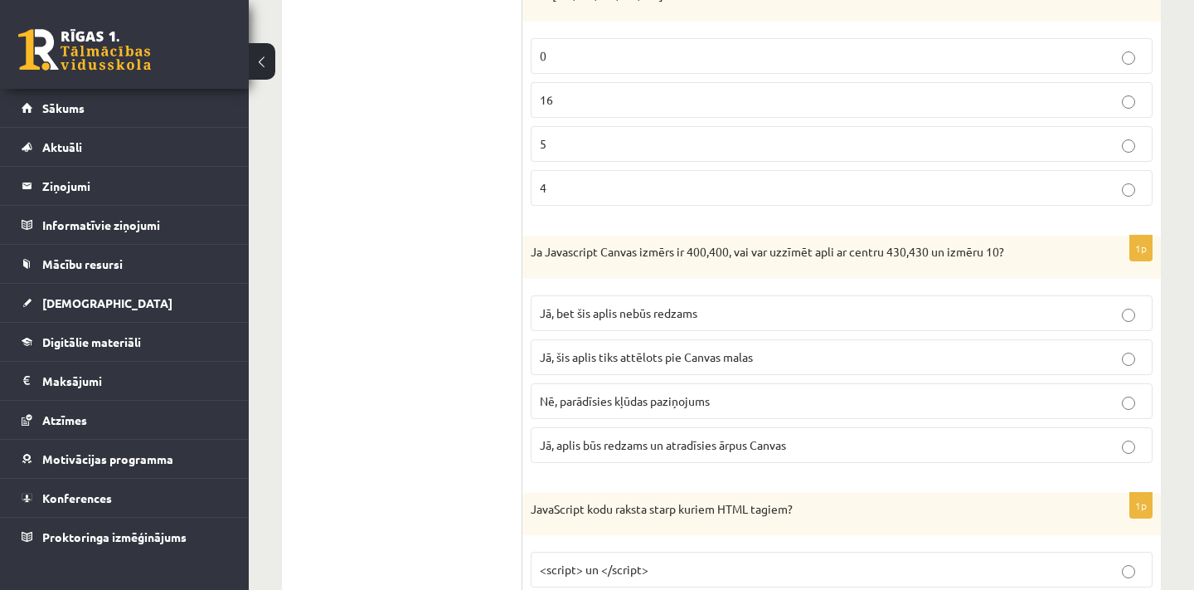
scroll to position [1003, 0]
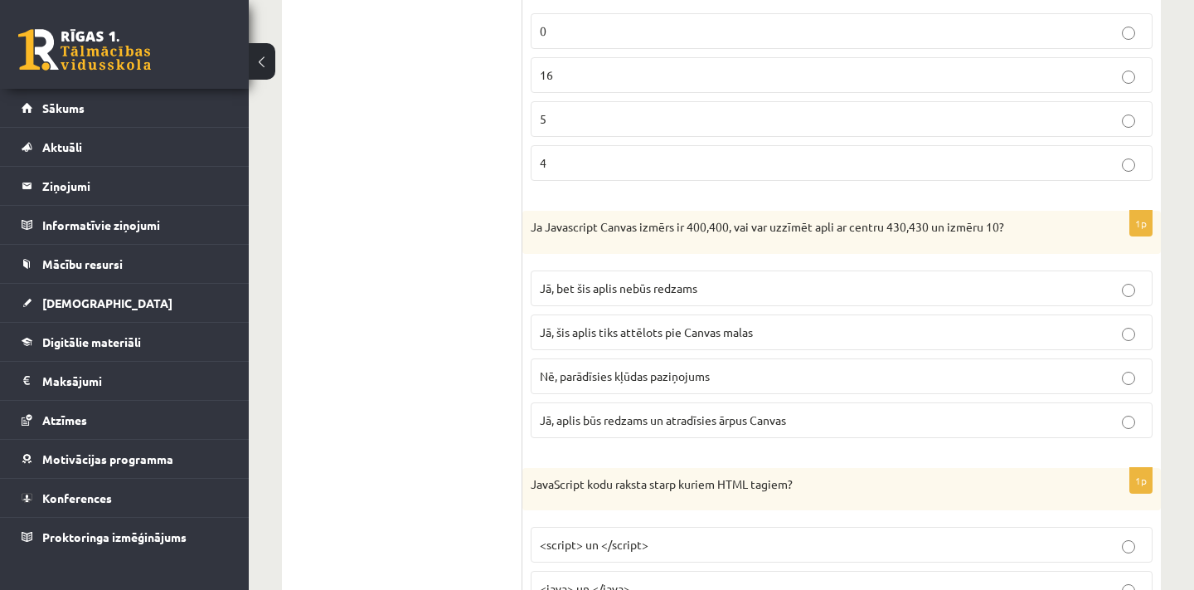
click at [808, 416] on p "Jā, aplis būs redzams un atradīsies ārpus Canvas" at bounding box center [842, 419] width 604 height 17
click at [750, 285] on p "Jā, bet šis aplis nebūs redzams" at bounding box center [842, 287] width 604 height 17
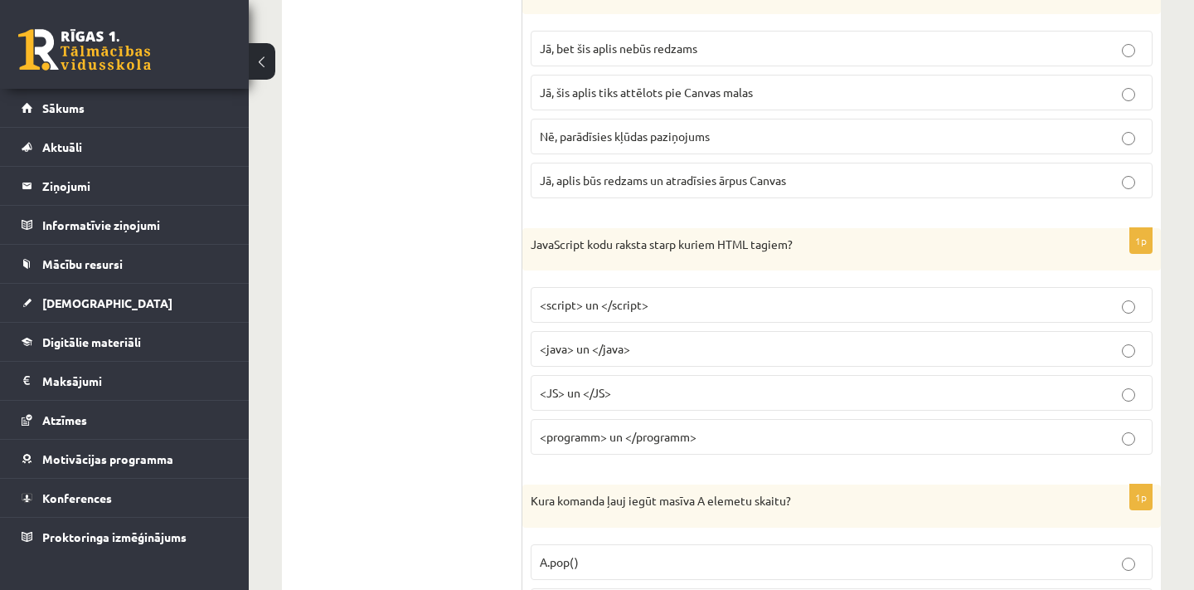
scroll to position [1246, 0]
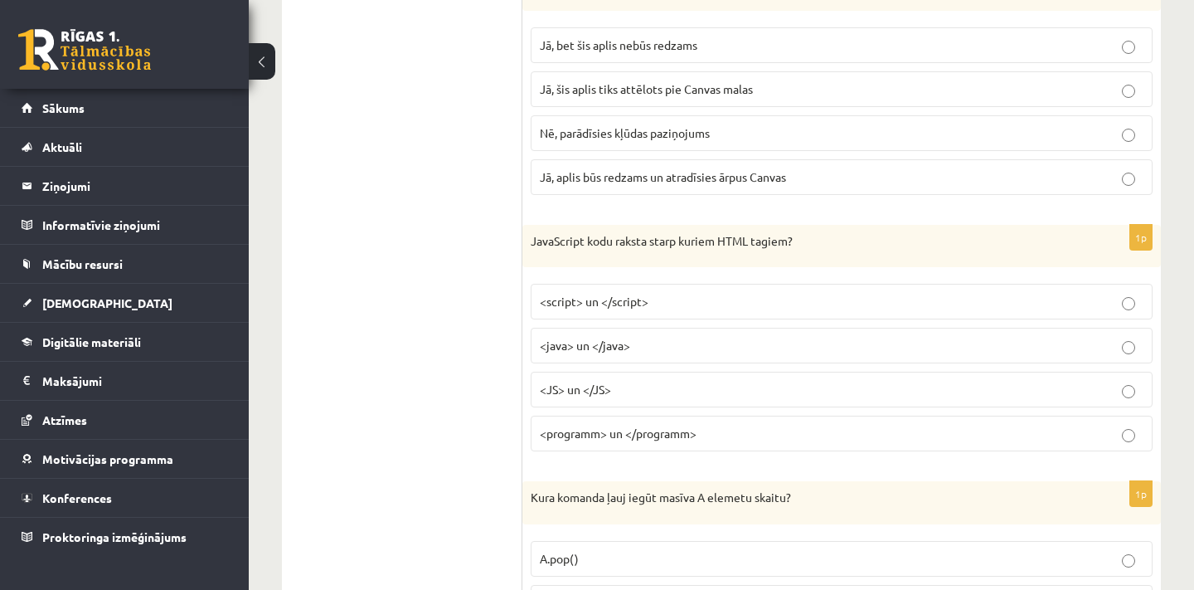
click at [658, 313] on label "<script> un </script>" at bounding box center [842, 302] width 622 height 36
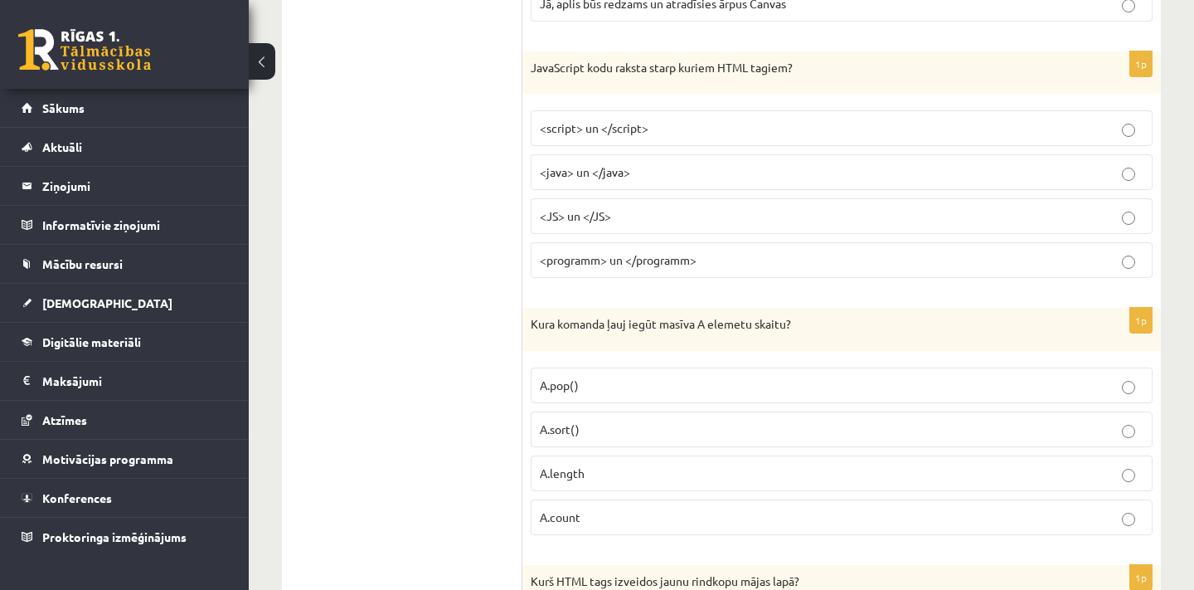
scroll to position [1433, 0]
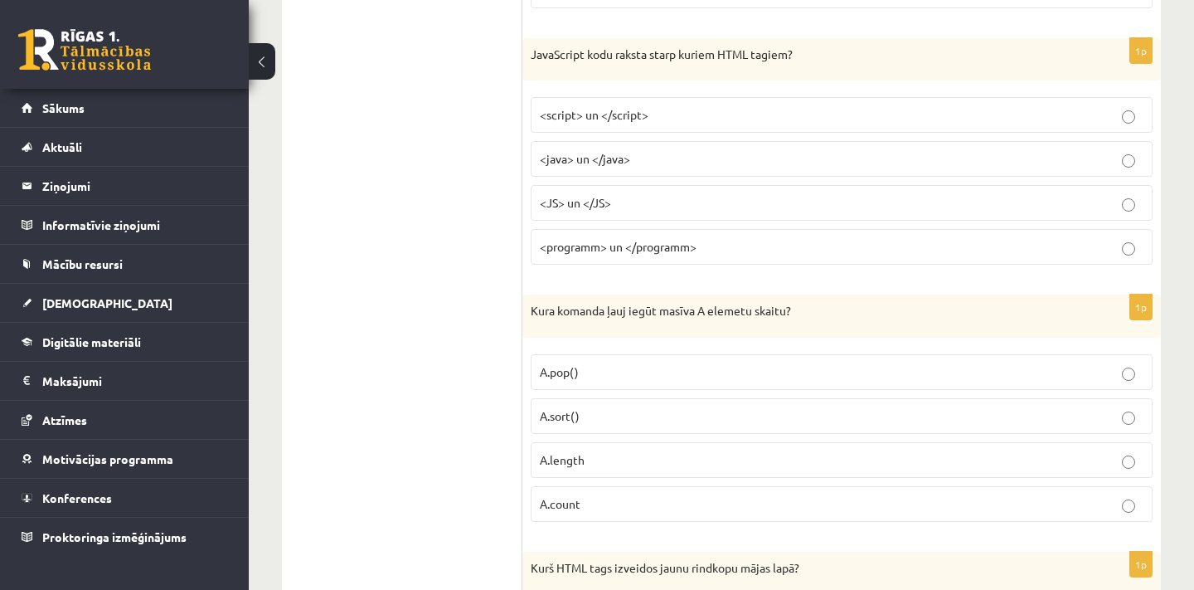
click at [609, 354] on label "A.pop()" at bounding box center [842, 372] width 622 height 36
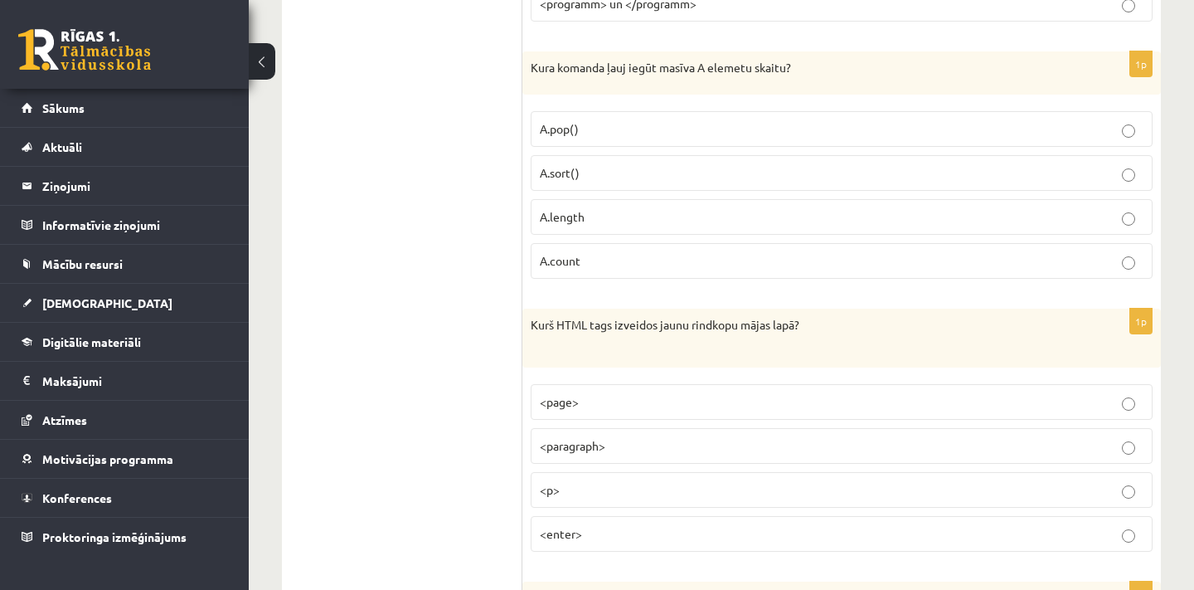
scroll to position [1654, 0]
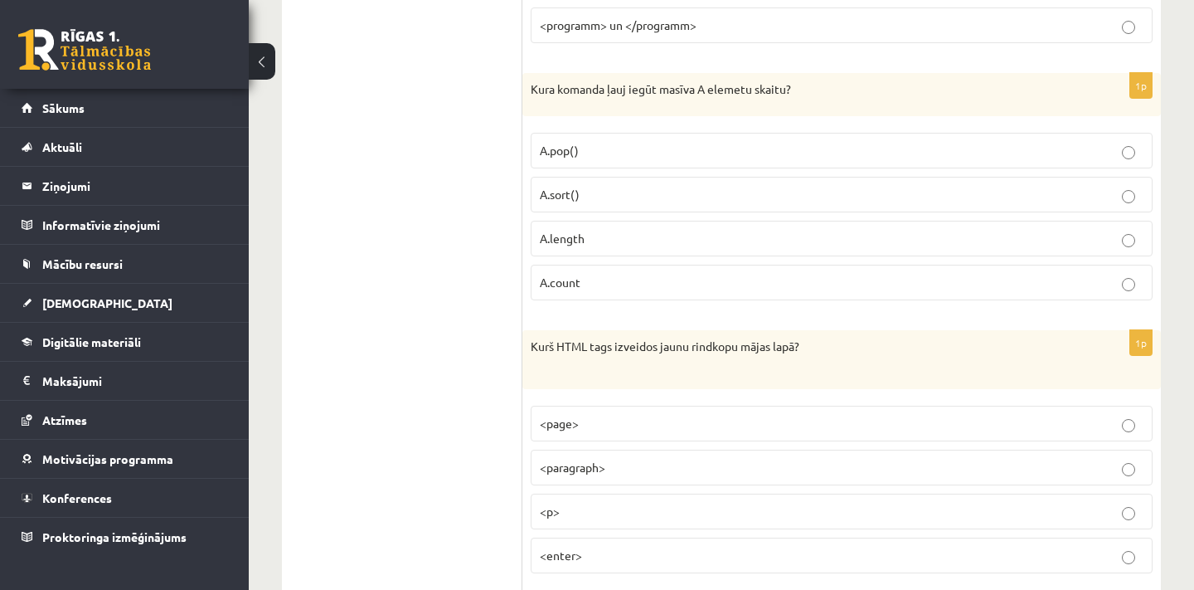
click at [723, 286] on label "A.count" at bounding box center [842, 283] width 622 height 36
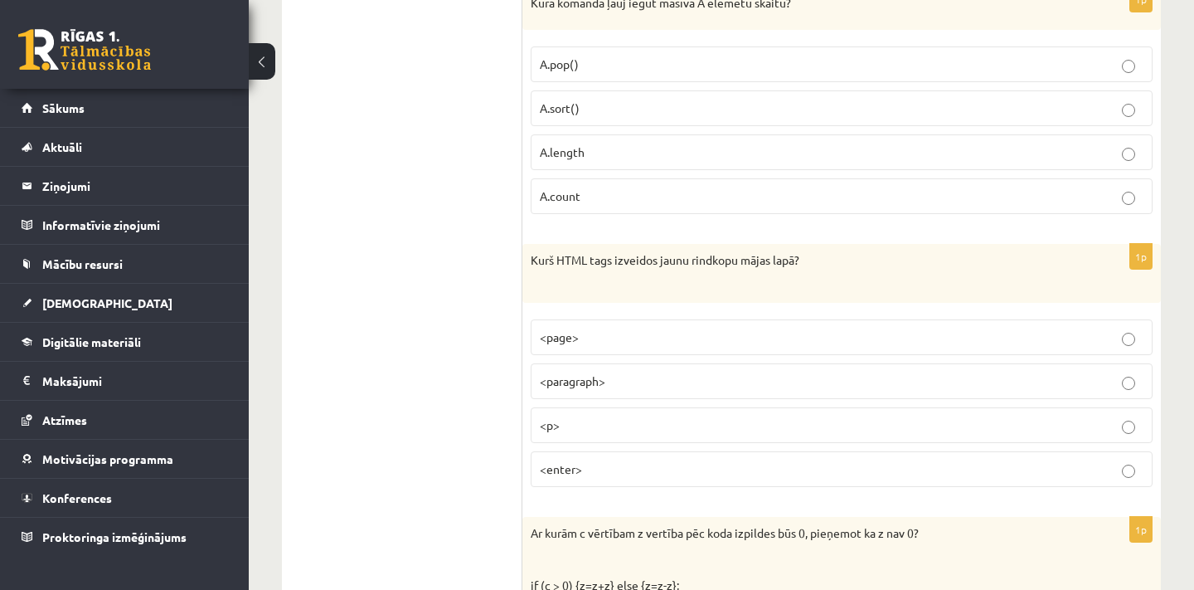
scroll to position [1746, 0]
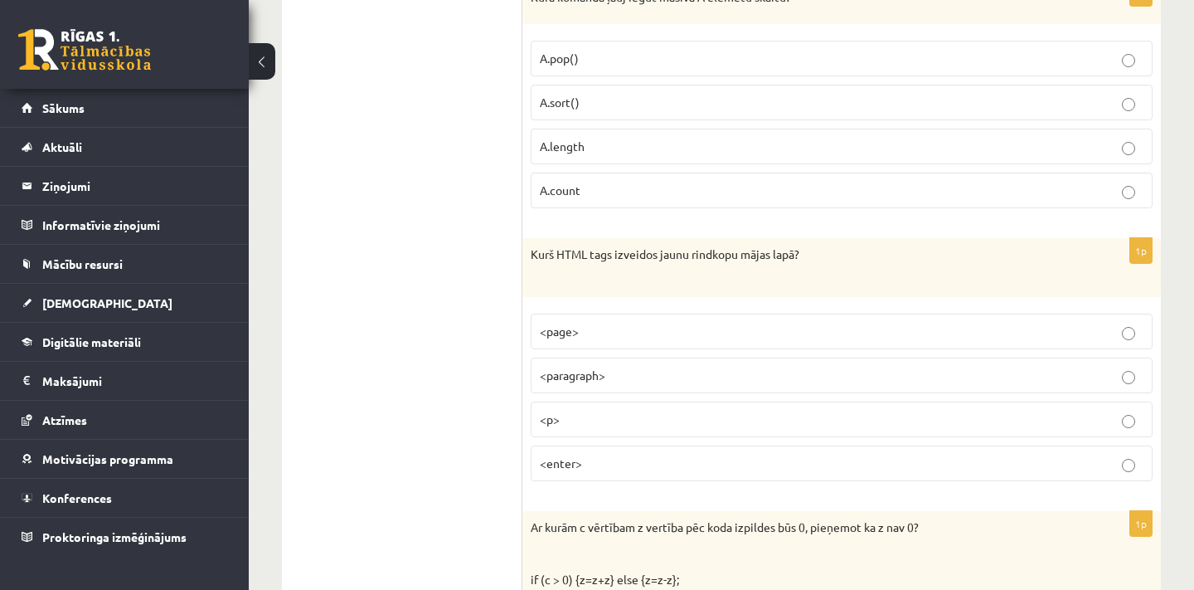
click at [627, 415] on p "<p>" at bounding box center [842, 418] width 604 height 17
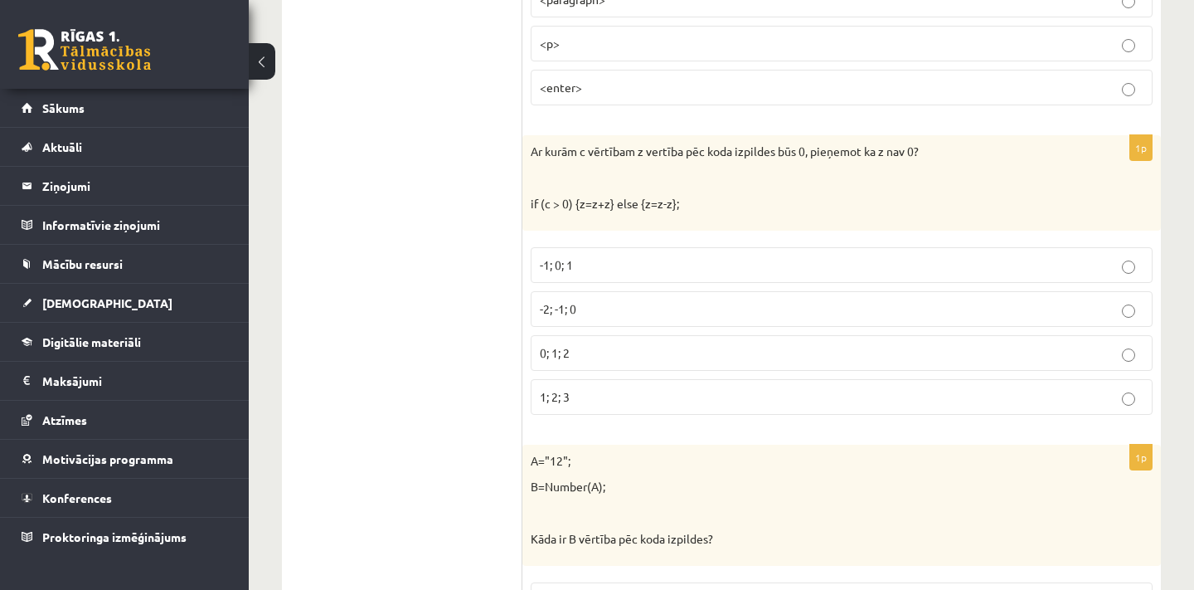
scroll to position [2128, 0]
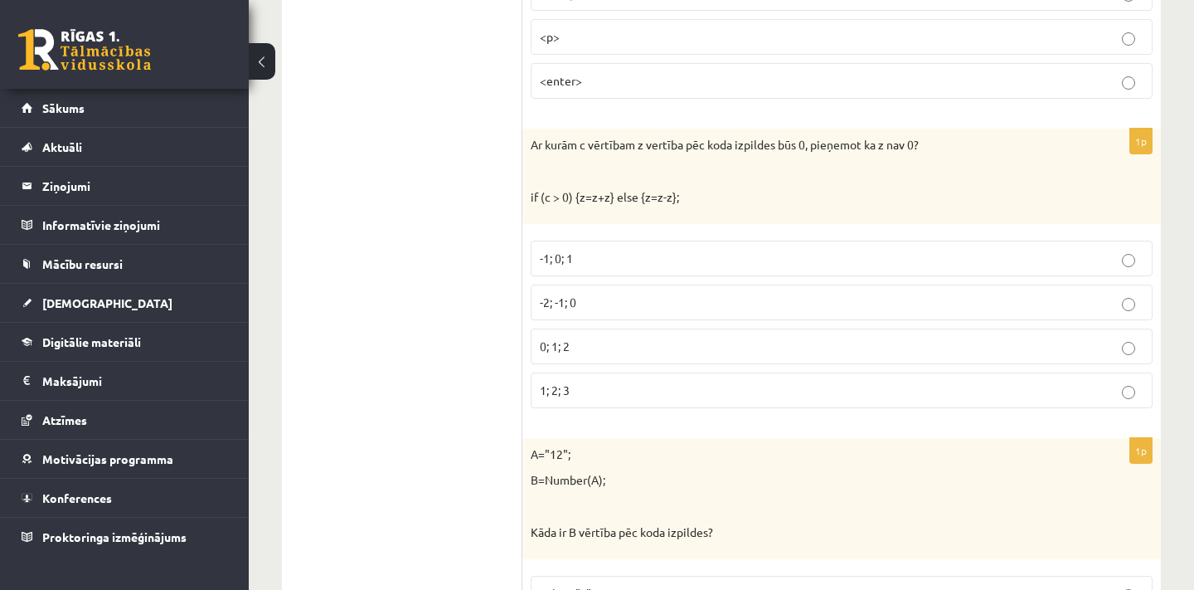
click at [584, 304] on label "-2; -1; 0" at bounding box center [842, 302] width 622 height 36
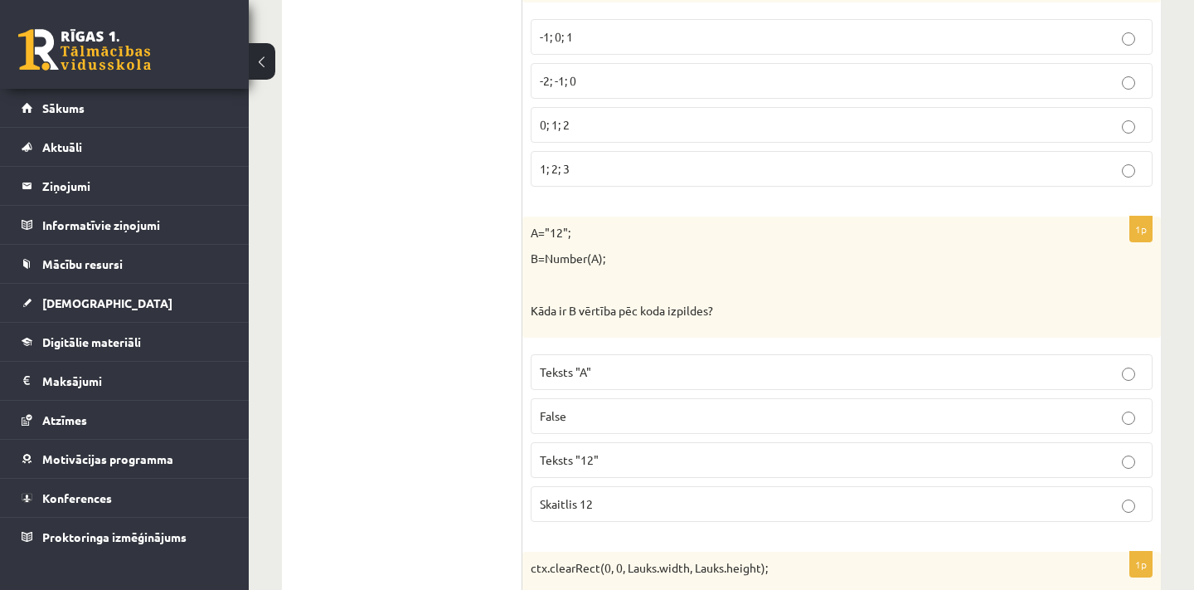
scroll to position [2355, 0]
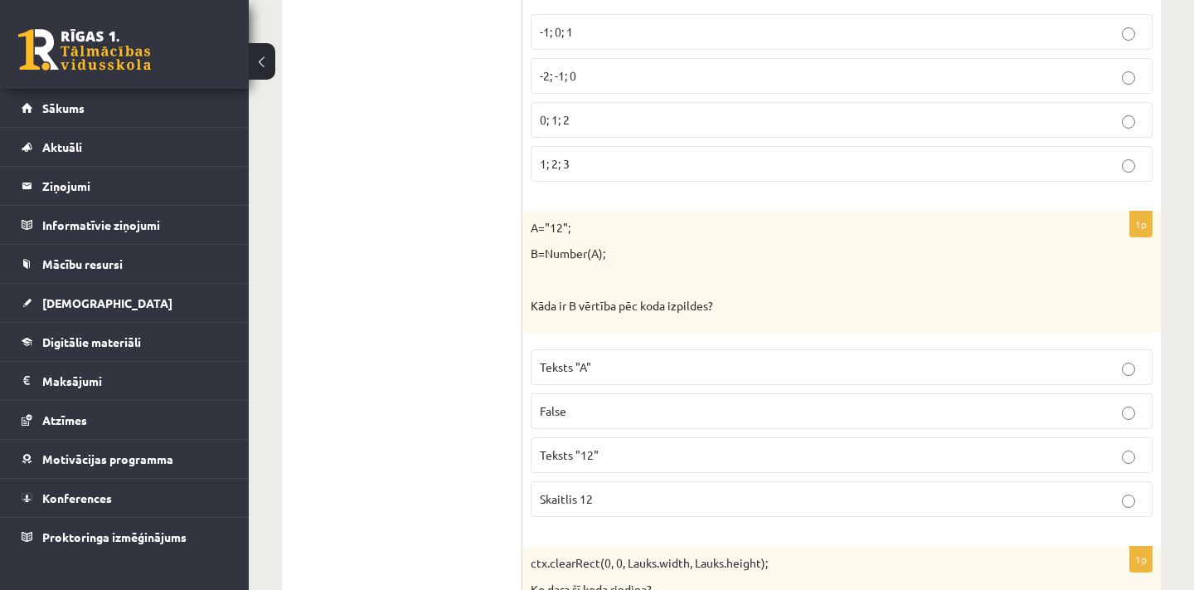
click at [624, 481] on label "Skaitlis 12" at bounding box center [842, 499] width 622 height 36
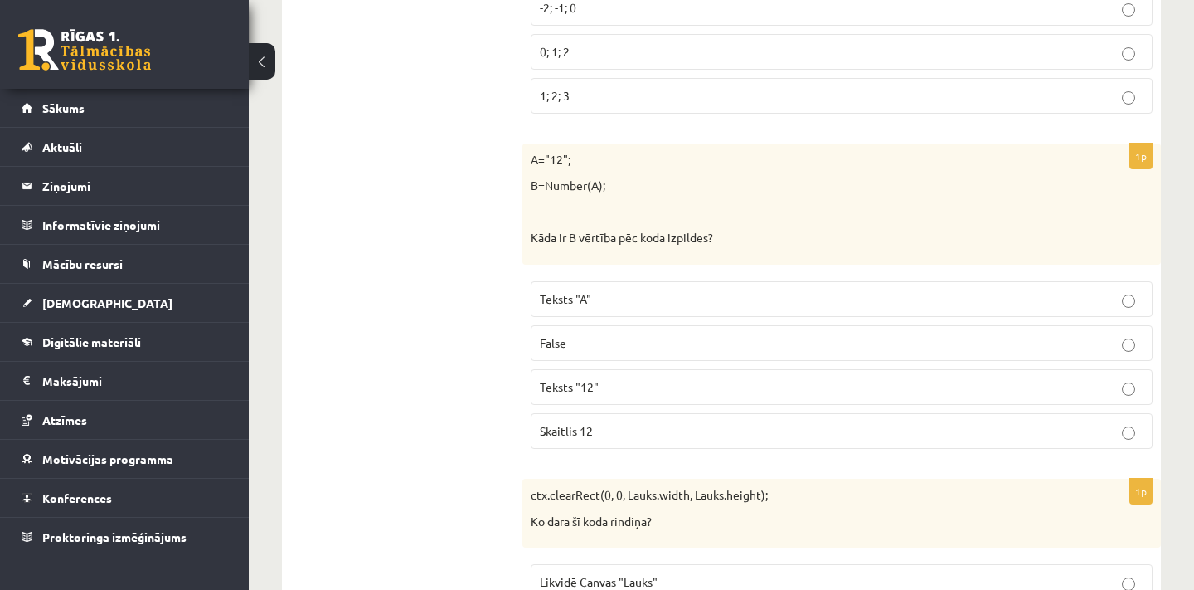
scroll to position [2465, 0]
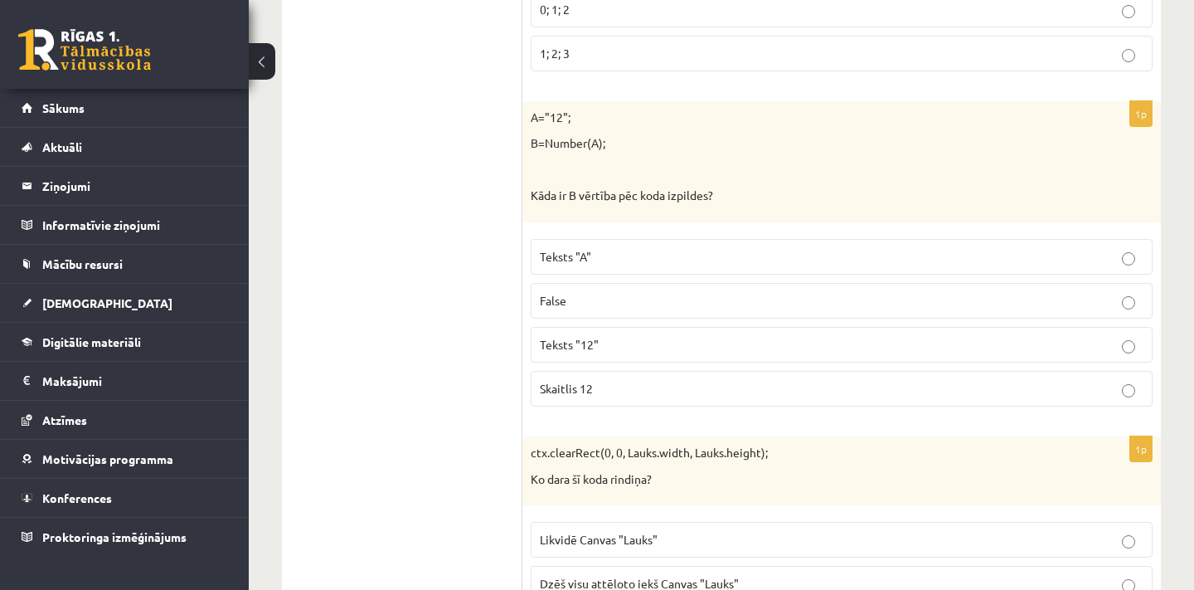
click at [644, 342] on p "Teksts "12"" at bounding box center [842, 344] width 604 height 17
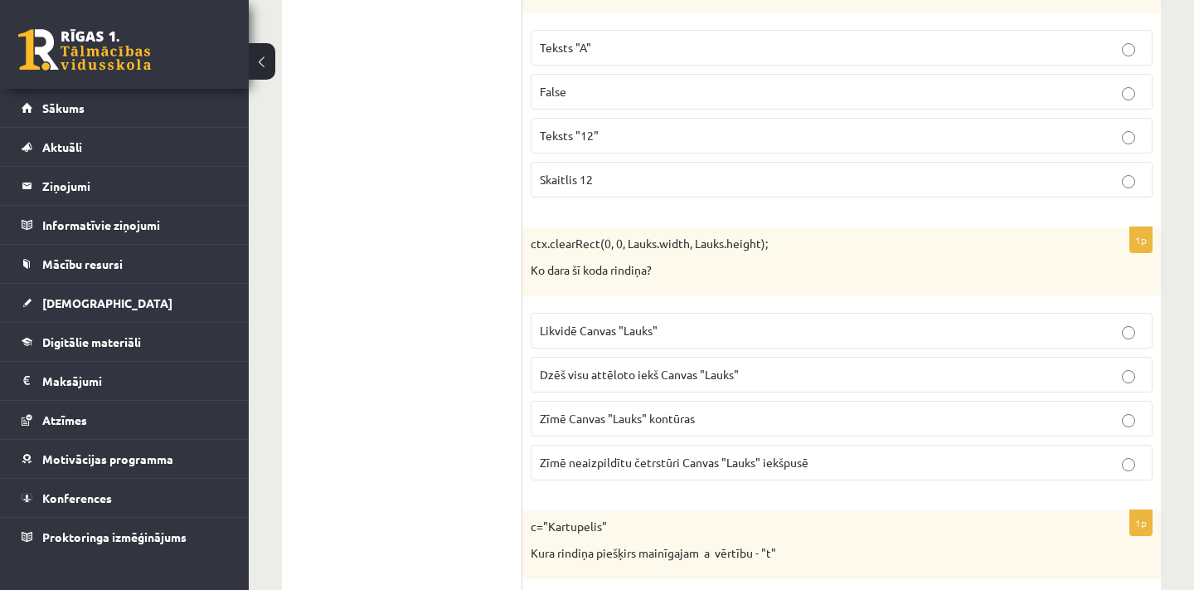
scroll to position [2694, 0]
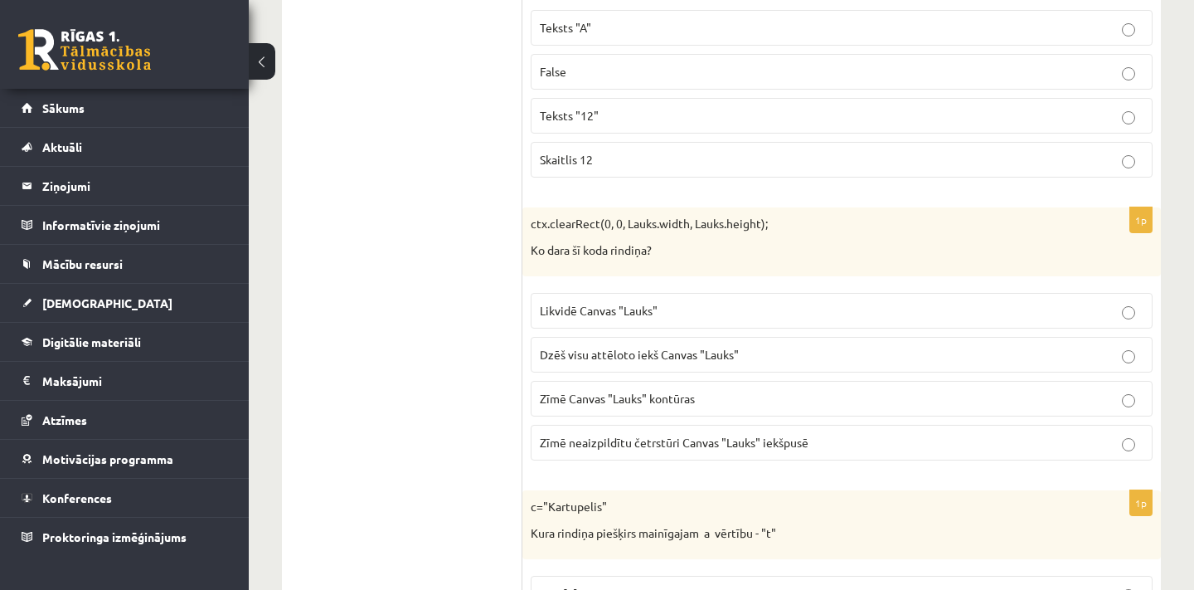
click at [769, 346] on p "Dzēš visu attēloto iekš Canvas "Lauks"" at bounding box center [842, 354] width 604 height 17
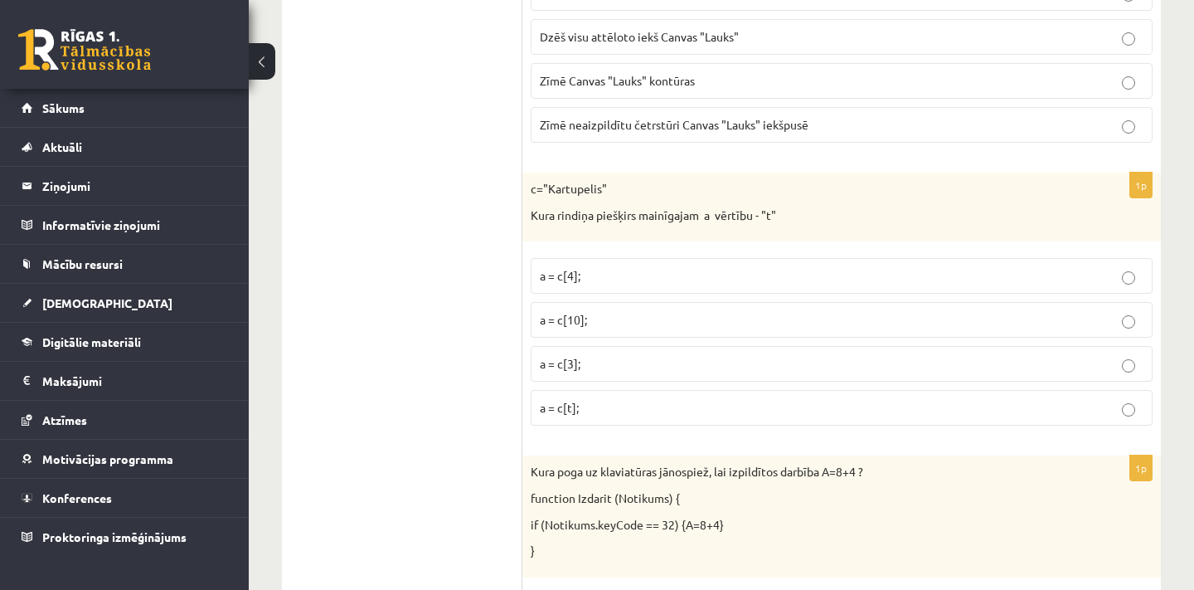
scroll to position [3036, 0]
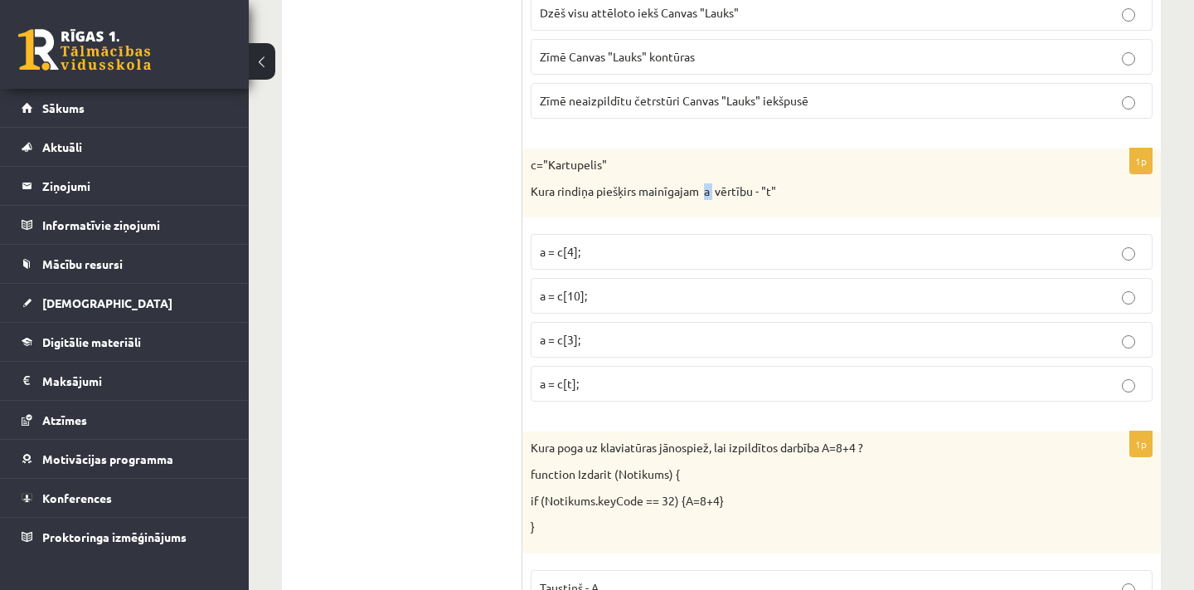
click at [706, 183] on p "Kura rindiņa piešķirs mainīgajam a vērtību - "t"" at bounding box center [800, 191] width 539 height 17
click at [602, 243] on p "a = c[4];" at bounding box center [842, 251] width 604 height 17
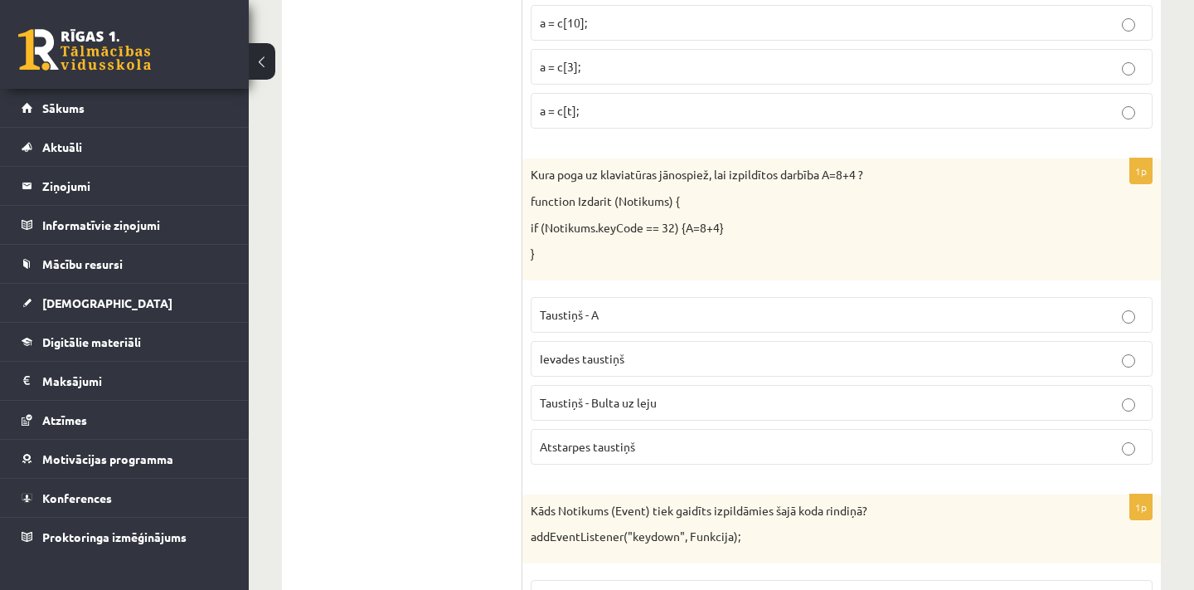
scroll to position [3309, 0]
click at [669, 245] on p "}" at bounding box center [800, 253] width 539 height 17
click at [659, 437] on p "Atstarpes taustiņš" at bounding box center [842, 445] width 604 height 17
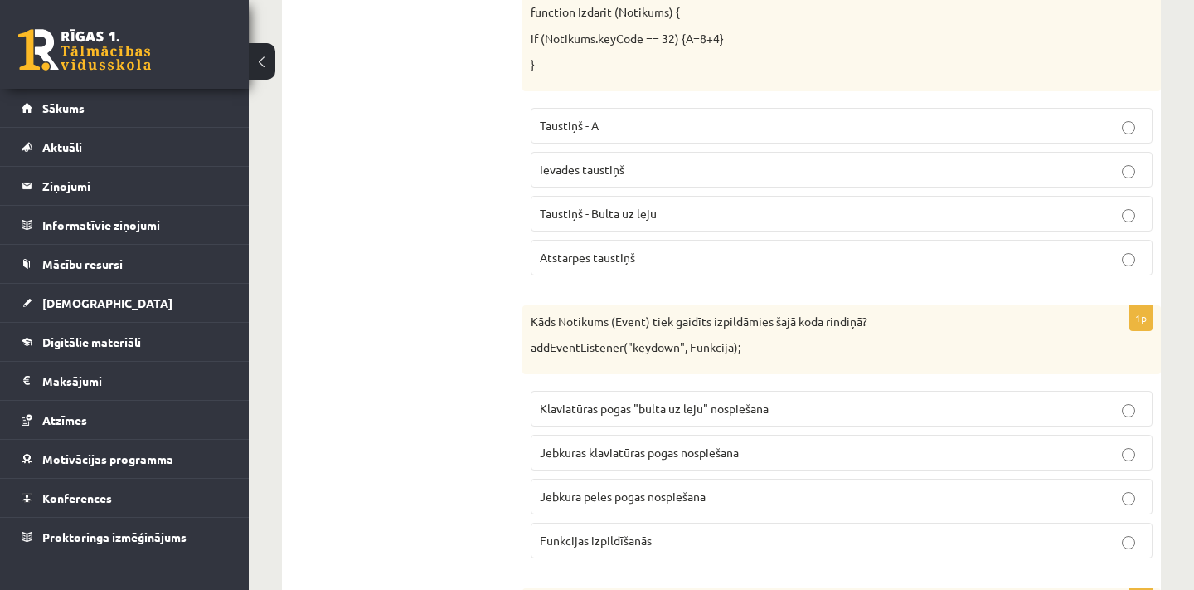
scroll to position [3502, 0]
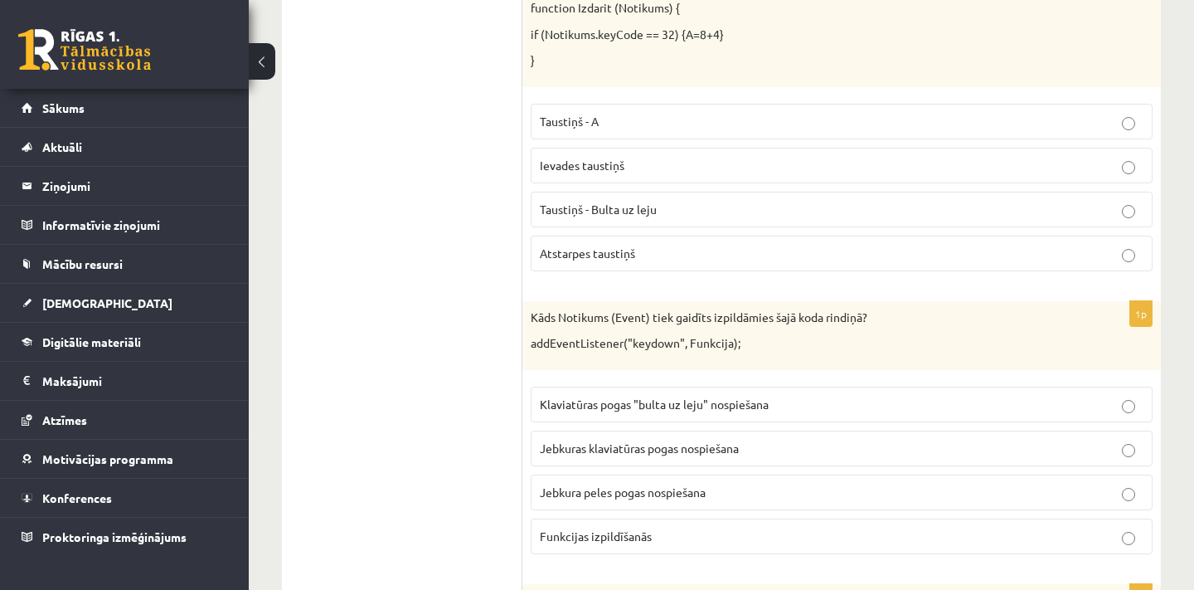
click at [624, 399] on label "Klaviatūras pogas "bulta uz leju" nospiešana" at bounding box center [842, 404] width 622 height 36
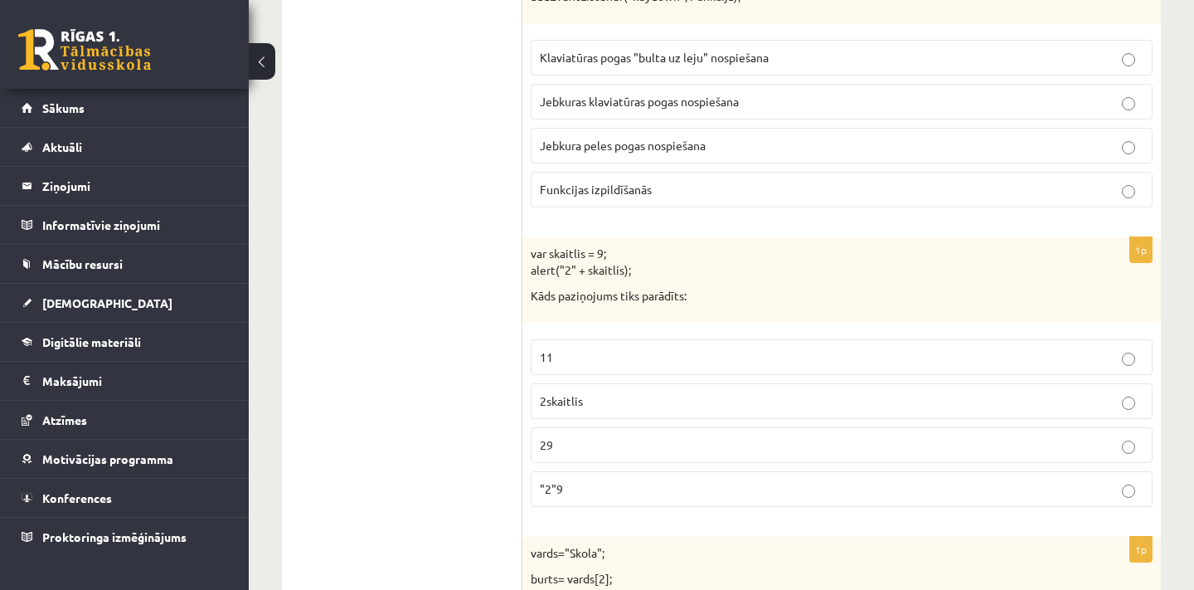
scroll to position [3861, 0]
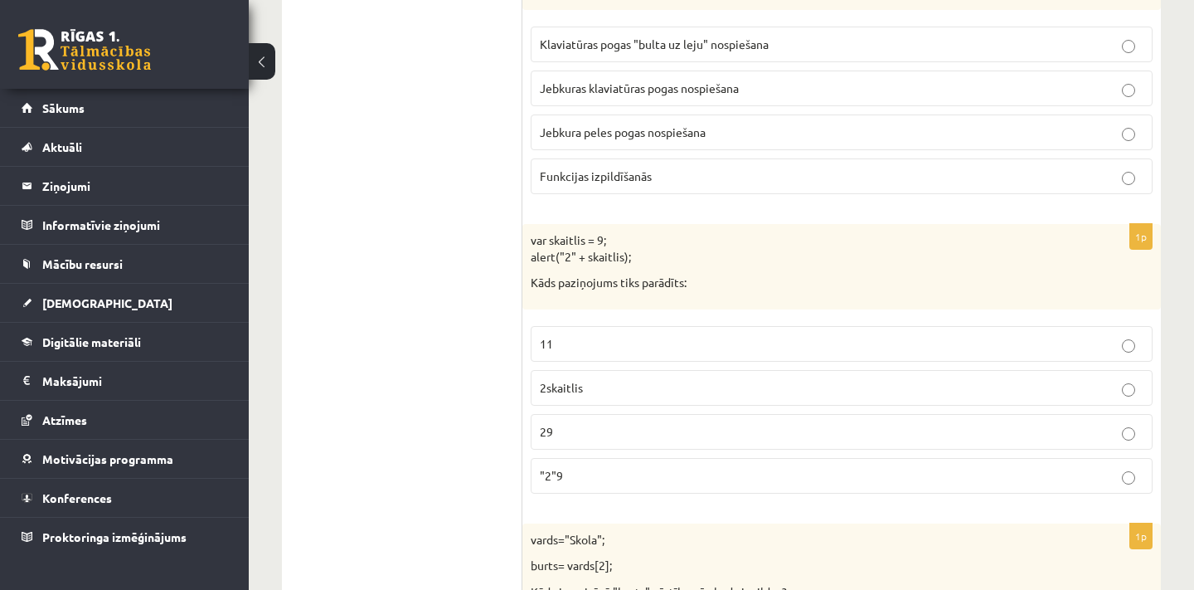
click at [601, 467] on p ""2"9" at bounding box center [842, 475] width 604 height 17
click at [601, 423] on p "29" at bounding box center [842, 431] width 604 height 17
click at [594, 467] on p ""2"9" at bounding box center [842, 475] width 604 height 17
click at [577, 335] on p "11" at bounding box center [842, 343] width 604 height 17
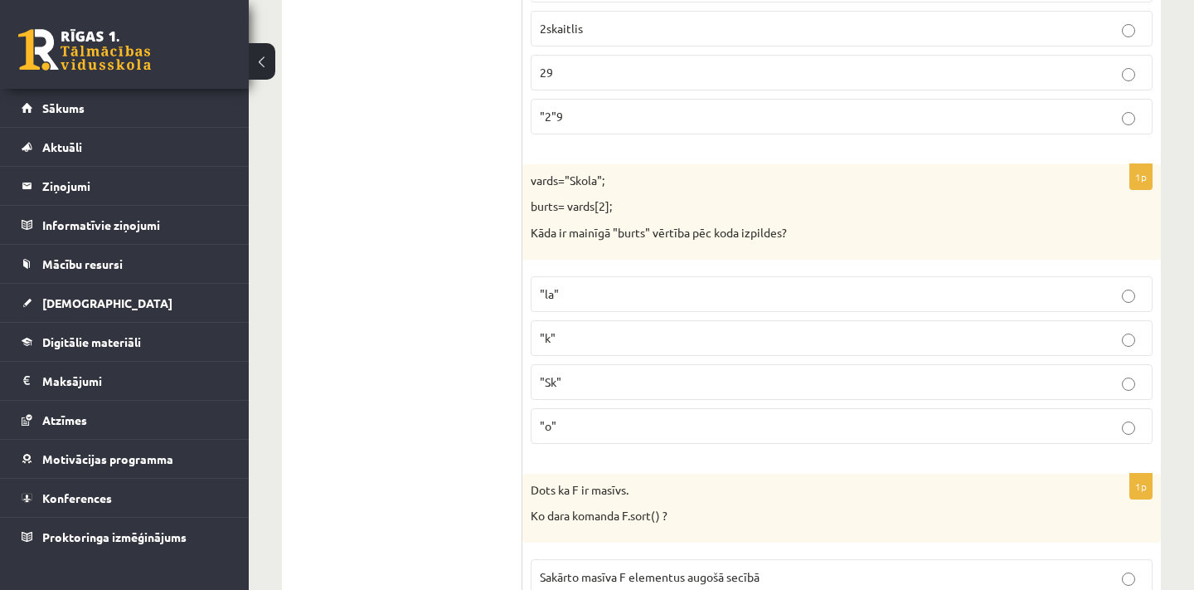
scroll to position [4225, 0]
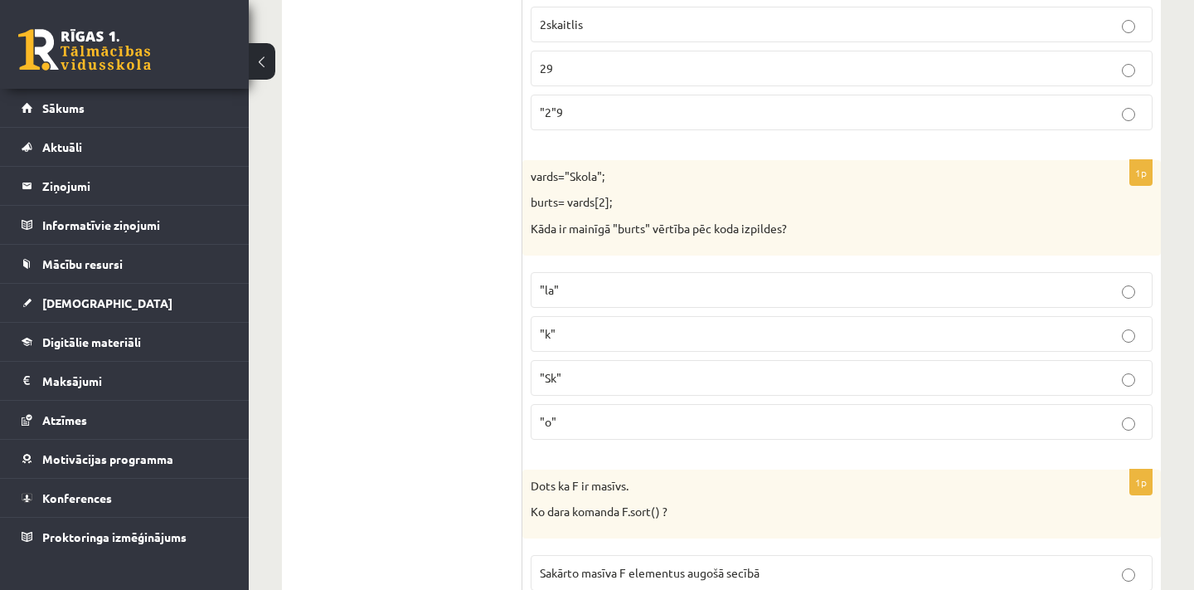
click at [585, 369] on p ""Sk"" at bounding box center [842, 377] width 604 height 17
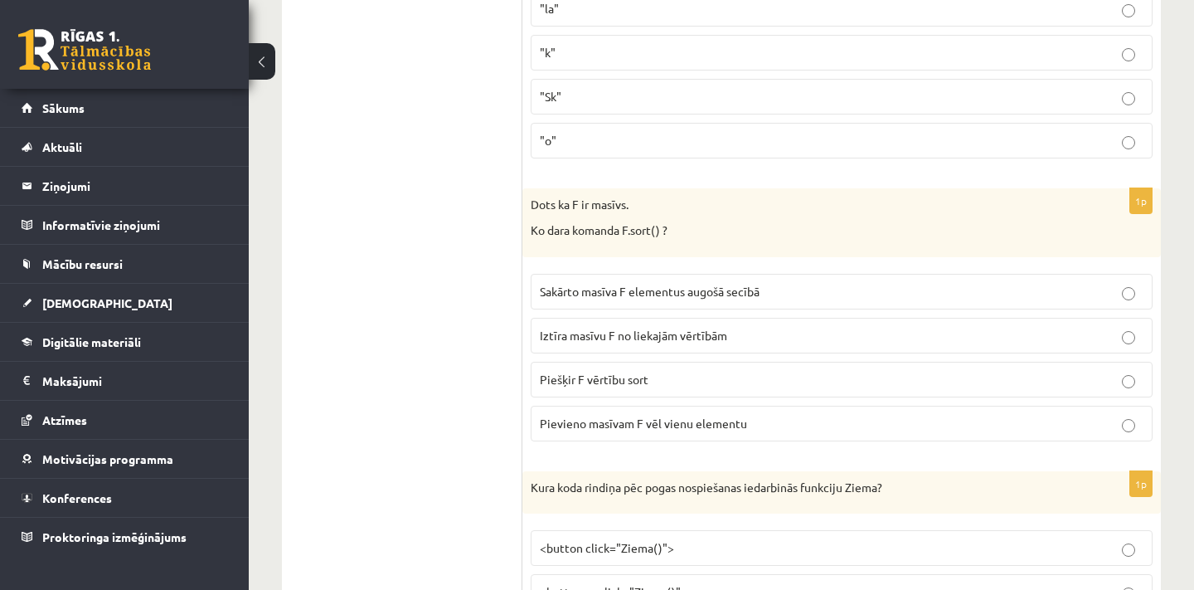
scroll to position [4505, 0]
click at [716, 284] on span "Sakārto masīva F elementus augošā secībā" at bounding box center [650, 291] width 220 height 15
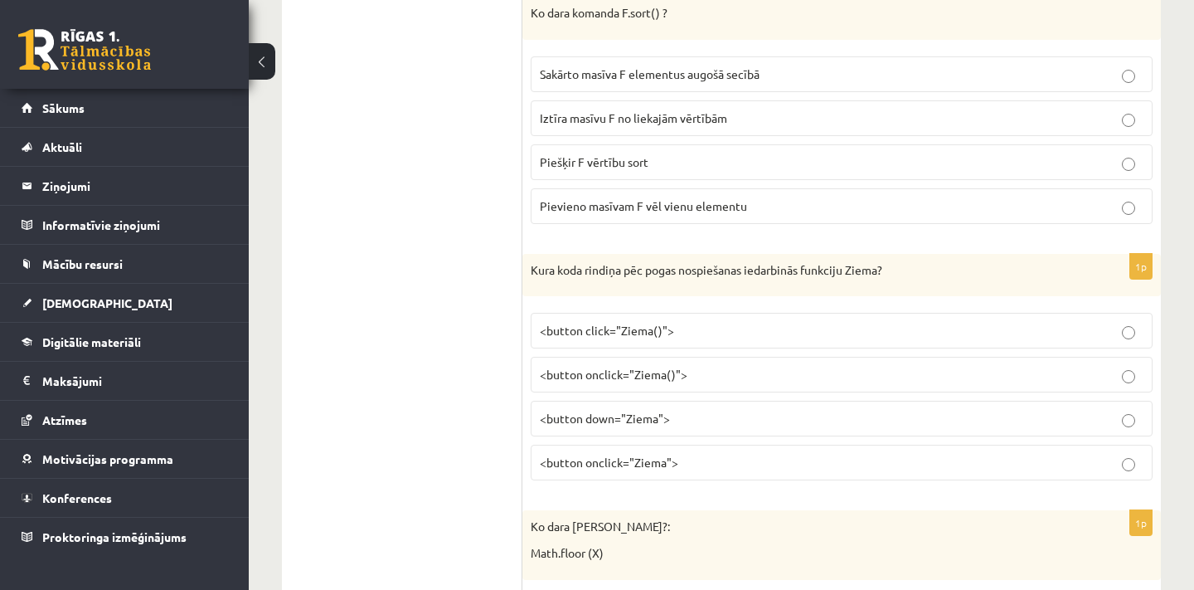
scroll to position [4747, 0]
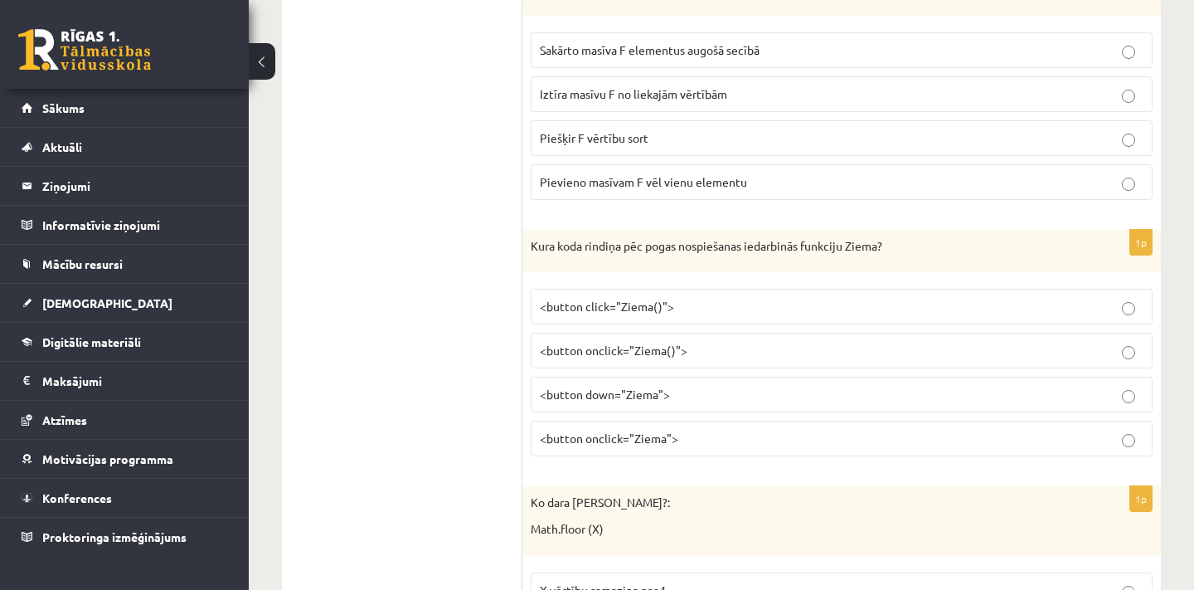
click at [729, 342] on p "<button onclick="Ziema()">" at bounding box center [842, 350] width 604 height 17
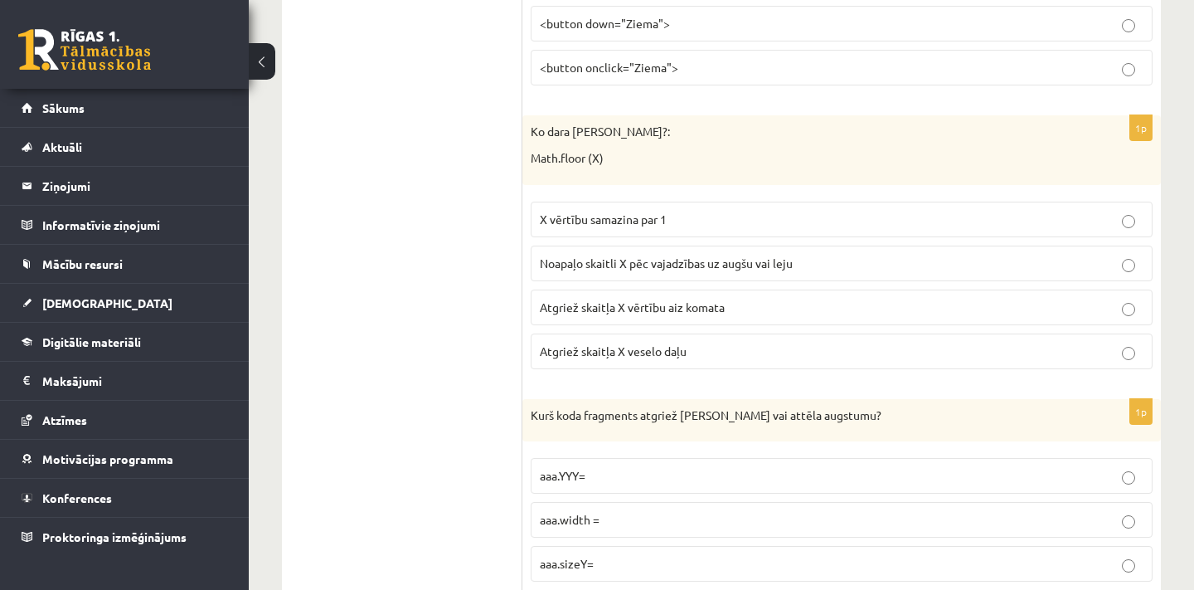
scroll to position [5120, 0]
click at [686, 341] on span "Atgriež skaitļa X veselo daļu" at bounding box center [613, 348] width 147 height 15
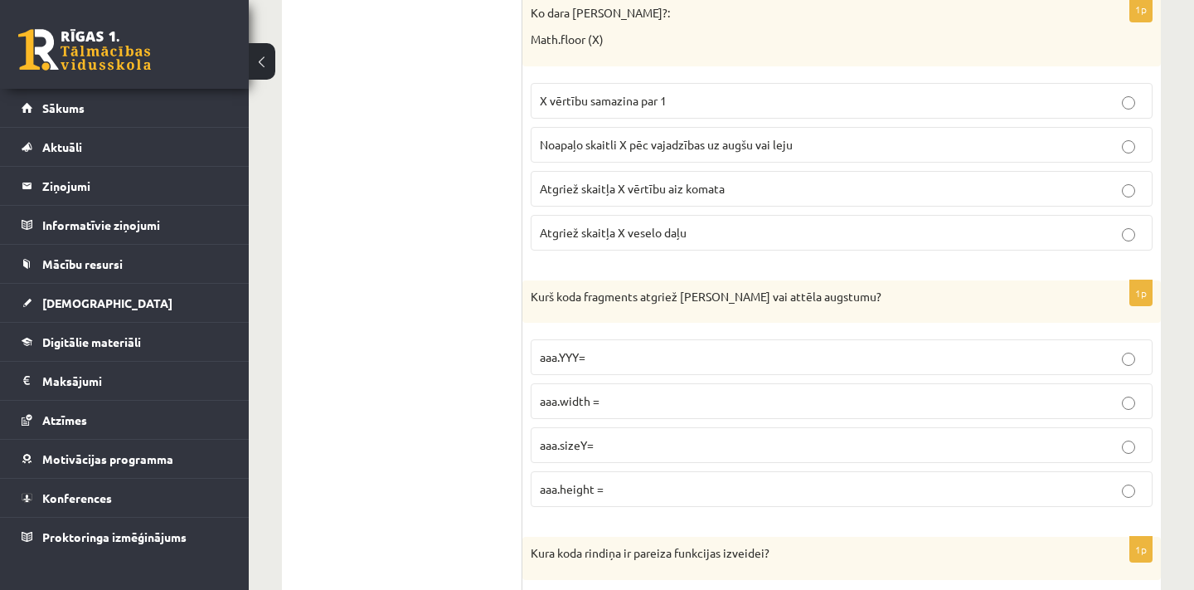
scroll to position [5257, 0]
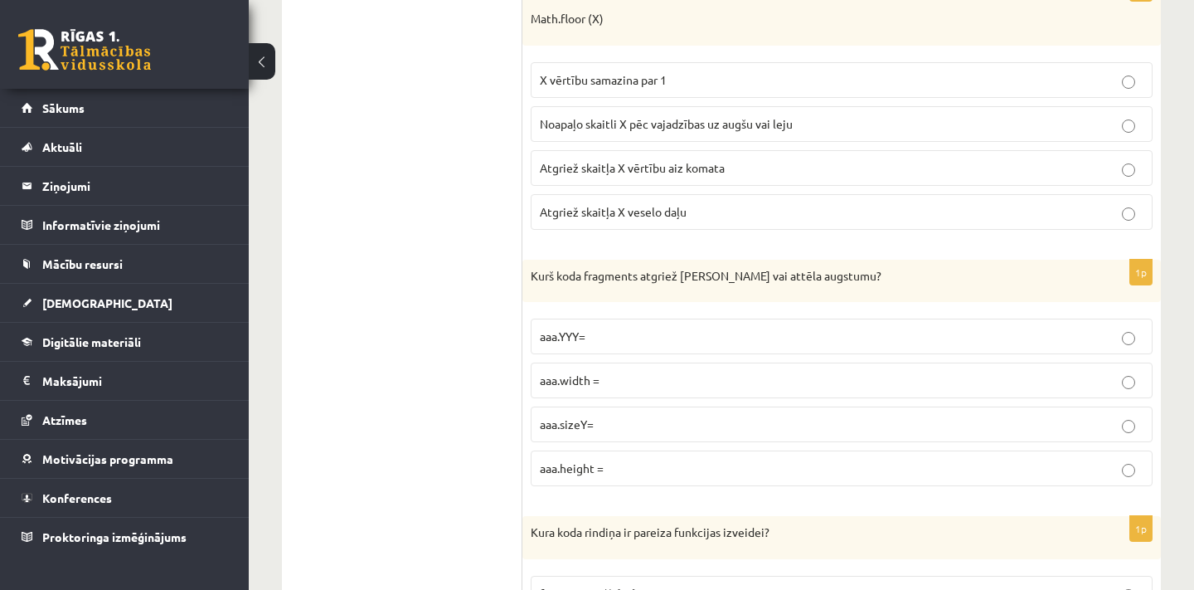
click at [611, 459] on p "aaa.height =" at bounding box center [842, 467] width 604 height 17
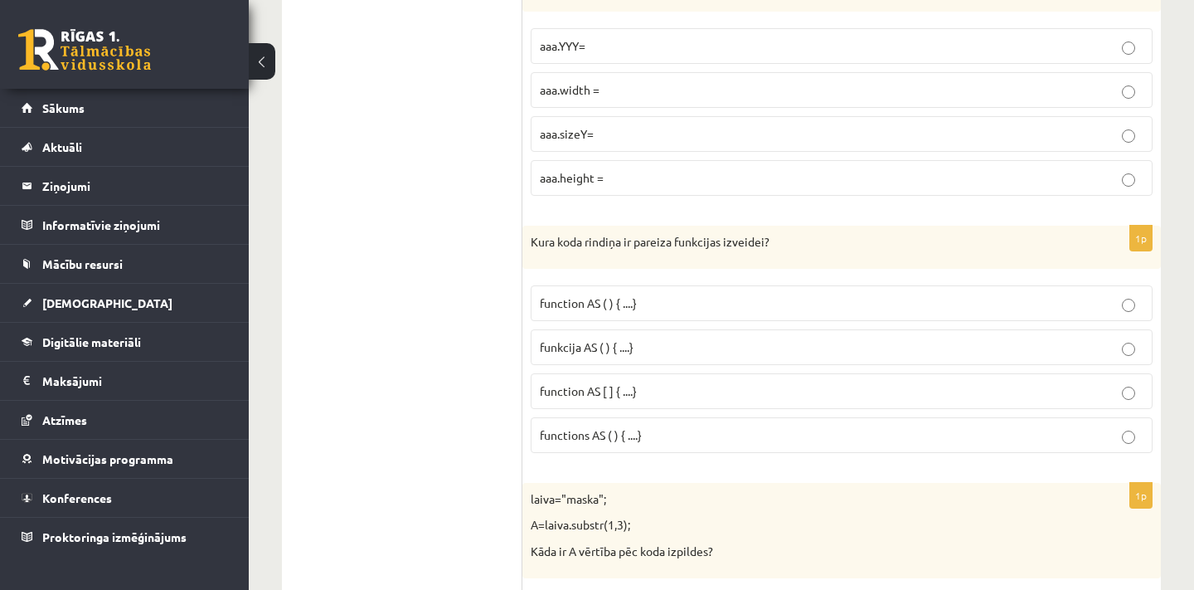
scroll to position [5548, 0]
click at [695, 294] on p "function AS ( ) { ....}" at bounding box center [842, 302] width 604 height 17
click at [672, 294] on p "function AS ( ) { ....}" at bounding box center [842, 302] width 604 height 17
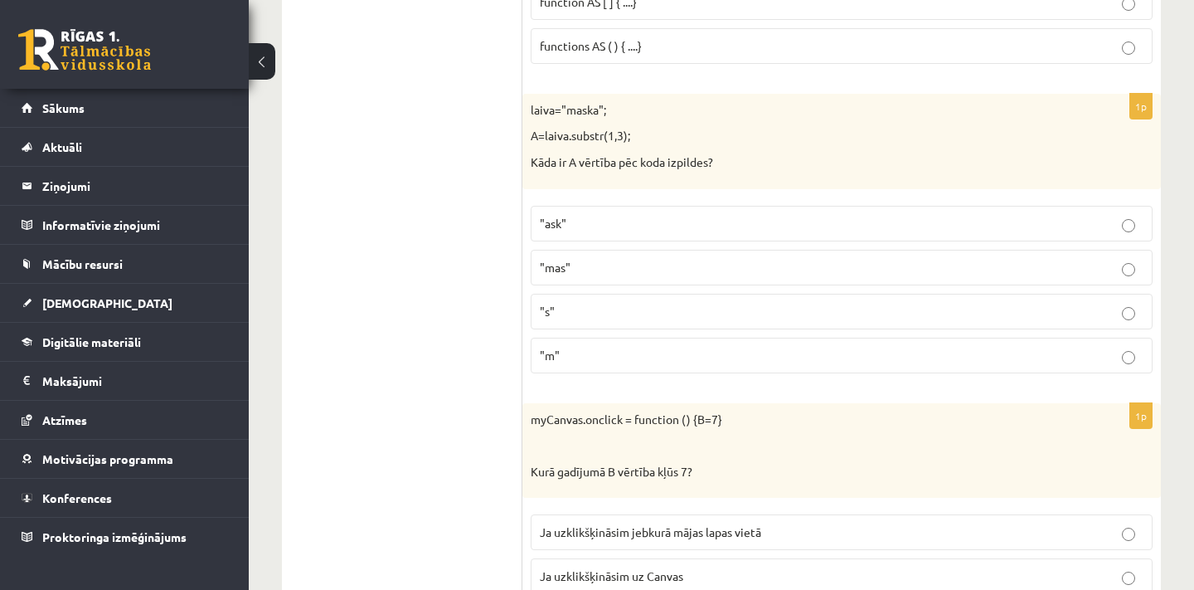
scroll to position [5931, 0]
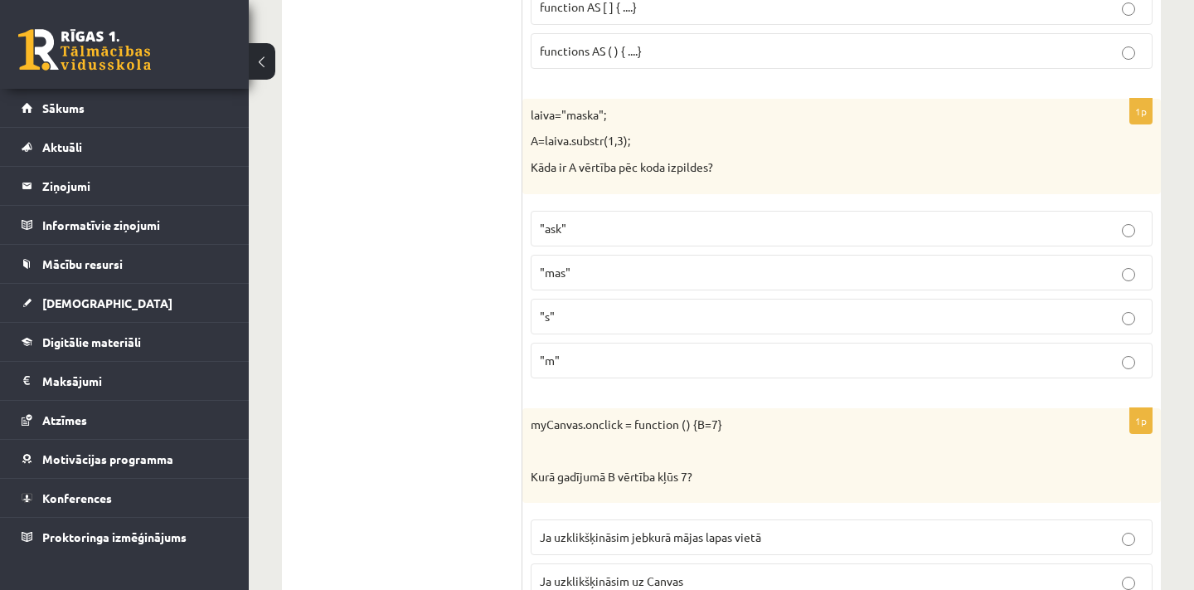
click at [597, 220] on p ""ask"" at bounding box center [842, 228] width 604 height 17
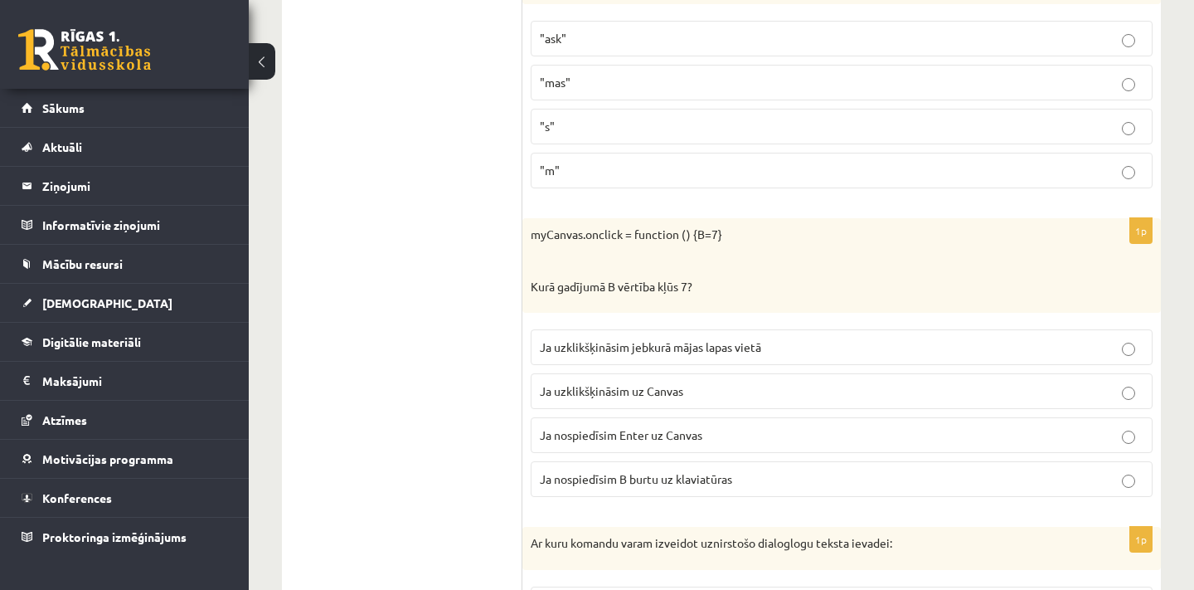
scroll to position [6123, 0]
click at [706, 381] on p "Ja uzklikšķināsim uz Canvas" at bounding box center [842, 389] width 604 height 17
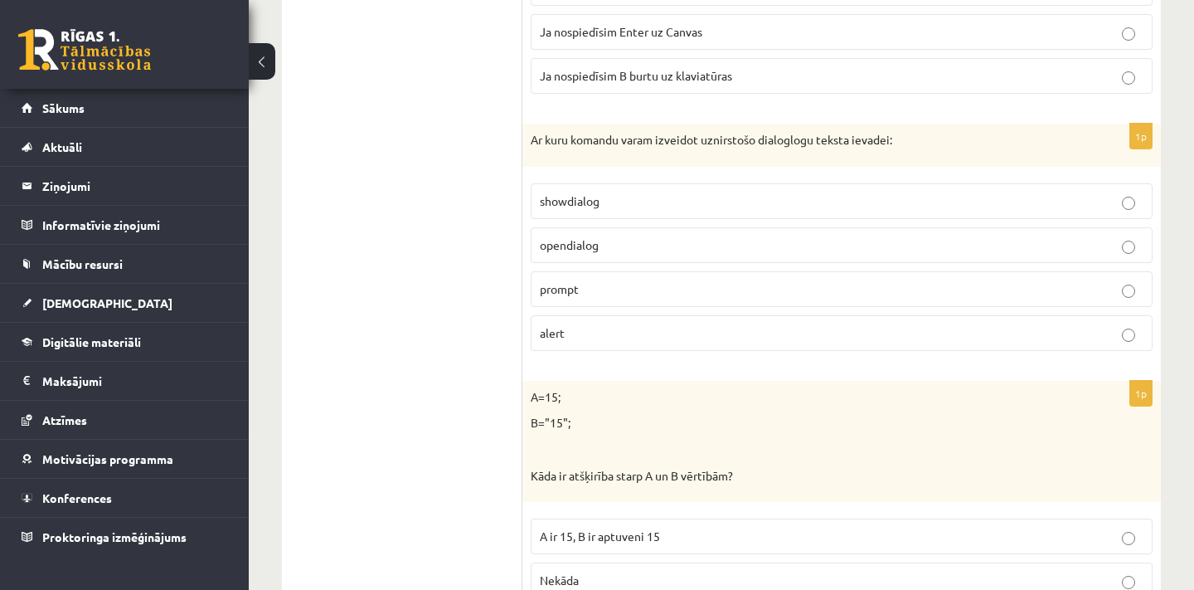
scroll to position [6522, 0]
click at [624, 278] on label "prompt" at bounding box center [842, 291] width 622 height 36
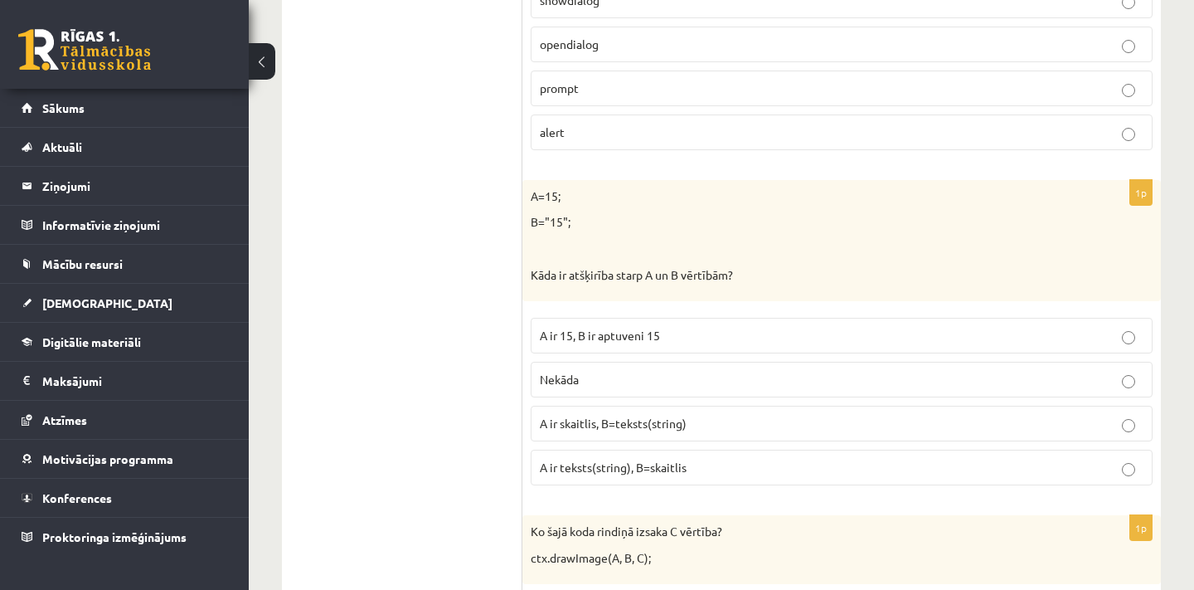
scroll to position [6724, 0]
click at [711, 415] on p "A ir skaitlis, B=teksts(string)" at bounding box center [842, 423] width 604 height 17
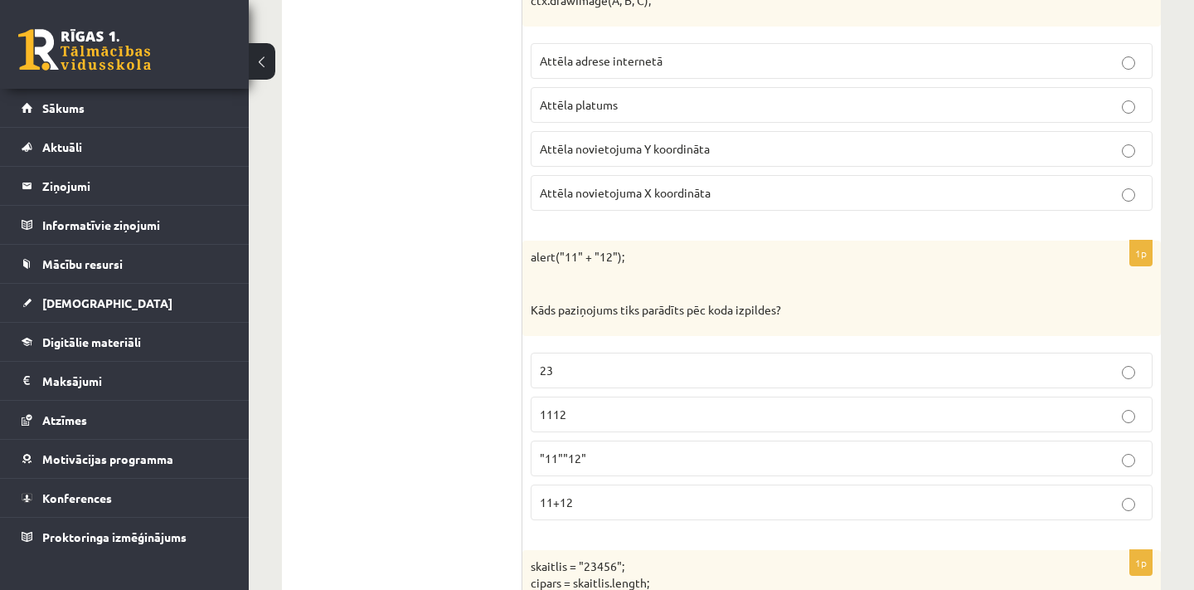
scroll to position [7297, 0]
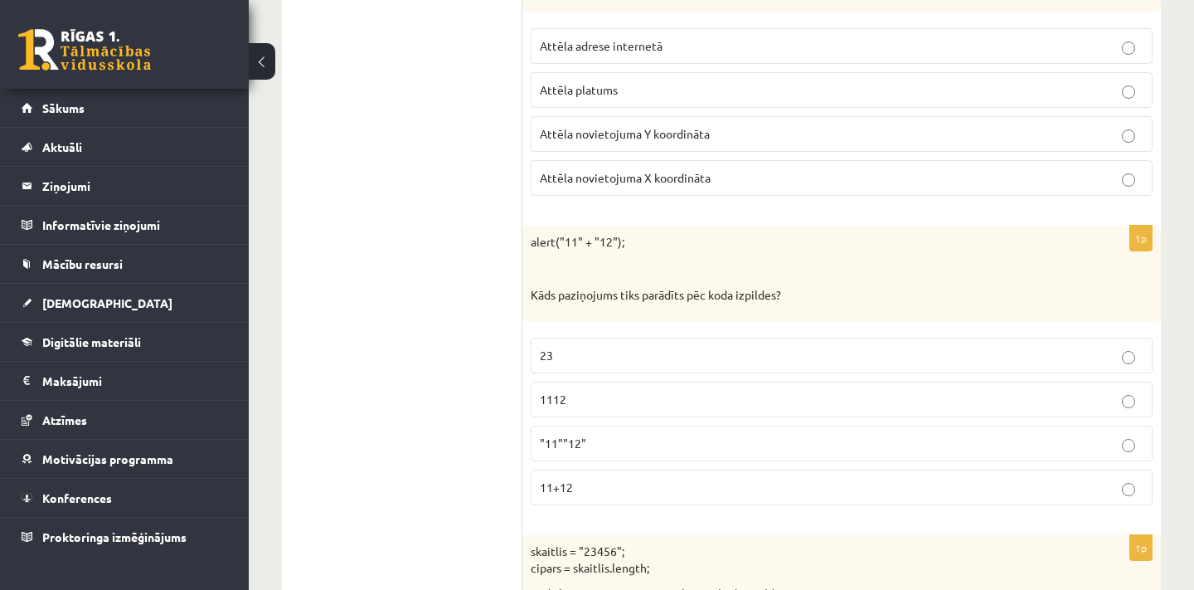
click at [581, 391] on p "1112" at bounding box center [842, 399] width 604 height 17
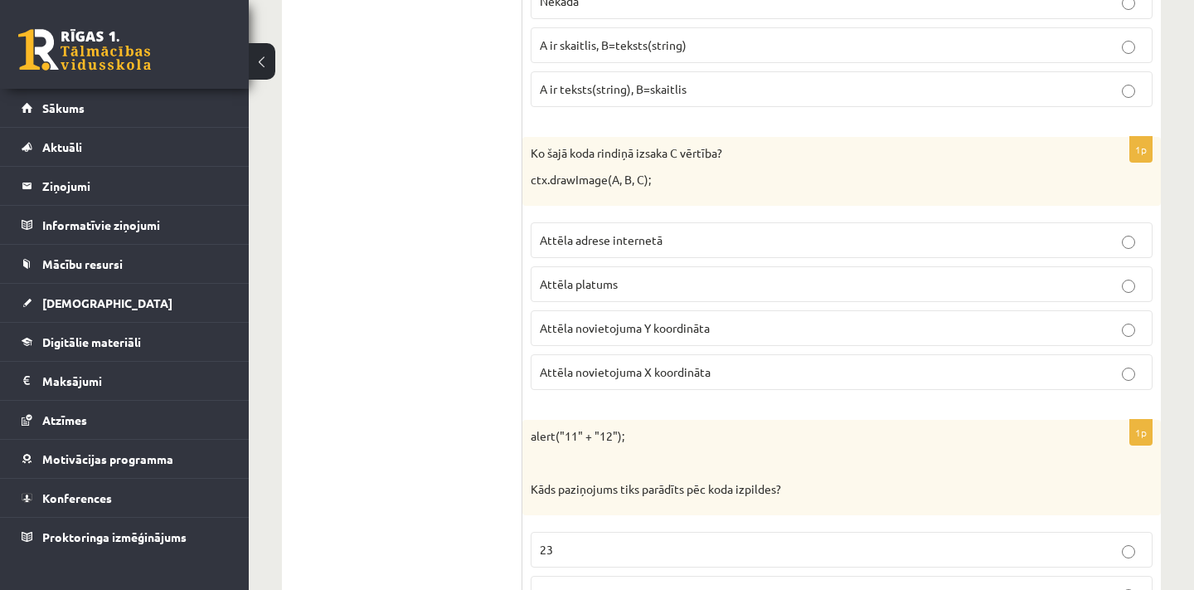
scroll to position [7089, 0]
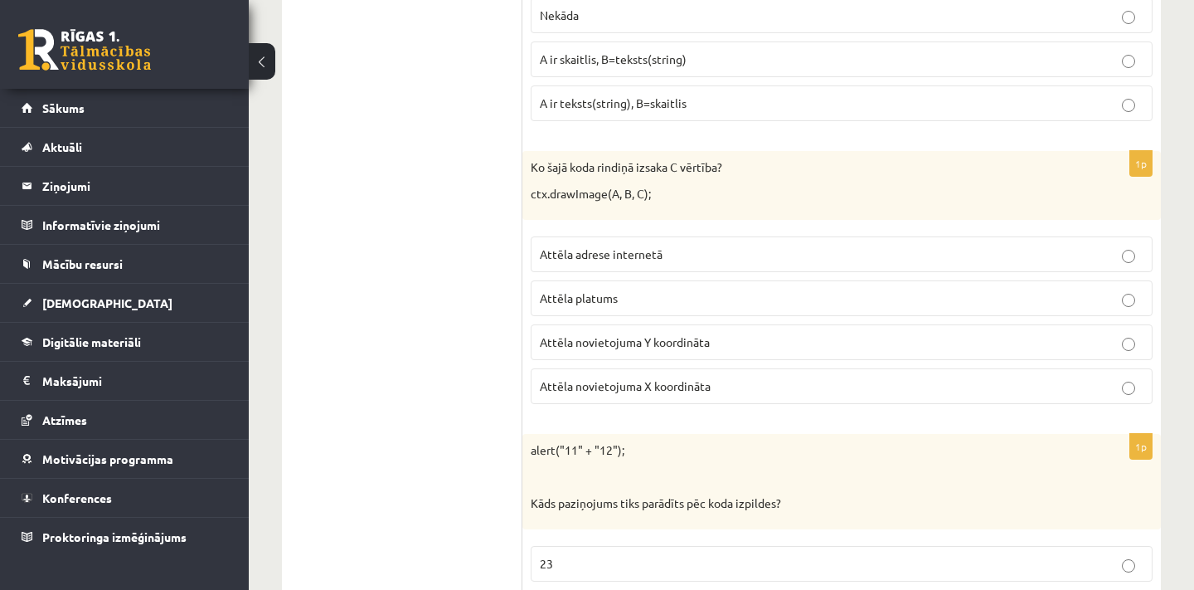
click at [633, 325] on label "Attēla novietojuma Y koordināta" at bounding box center [842, 342] width 622 height 36
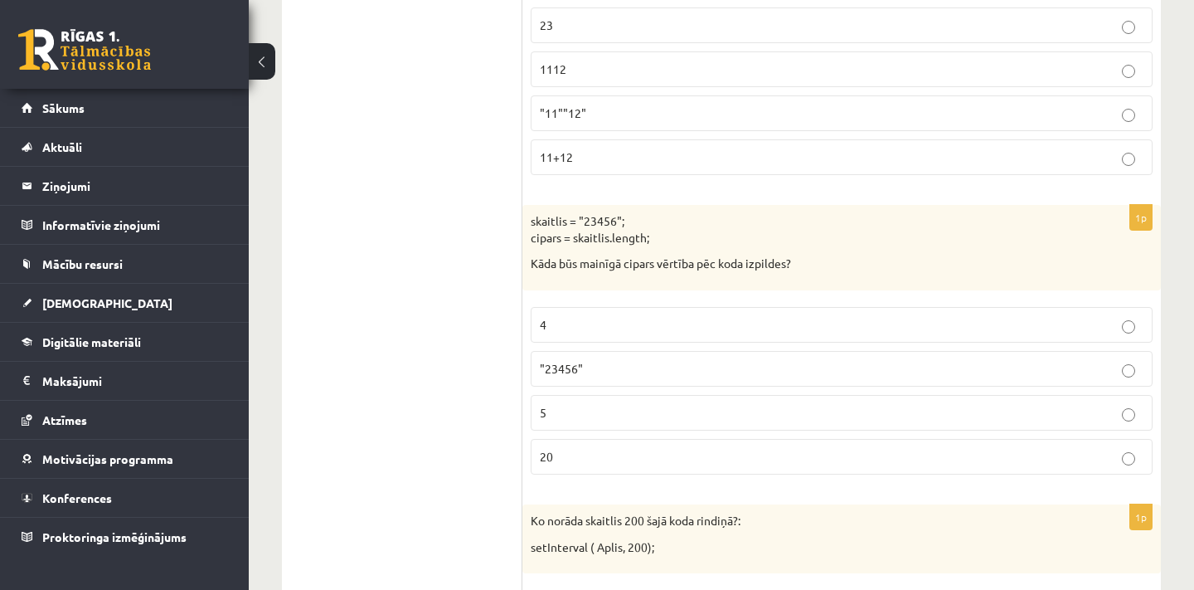
scroll to position [7628, 0]
click at [586, 403] on p "5" at bounding box center [842, 411] width 604 height 17
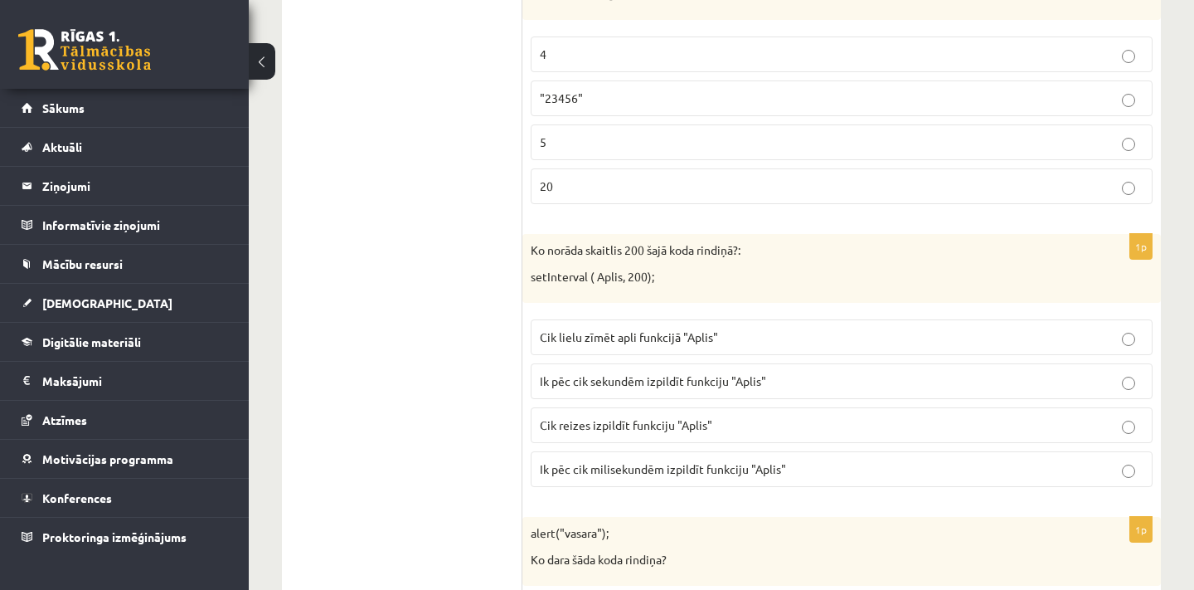
scroll to position [7922, 0]
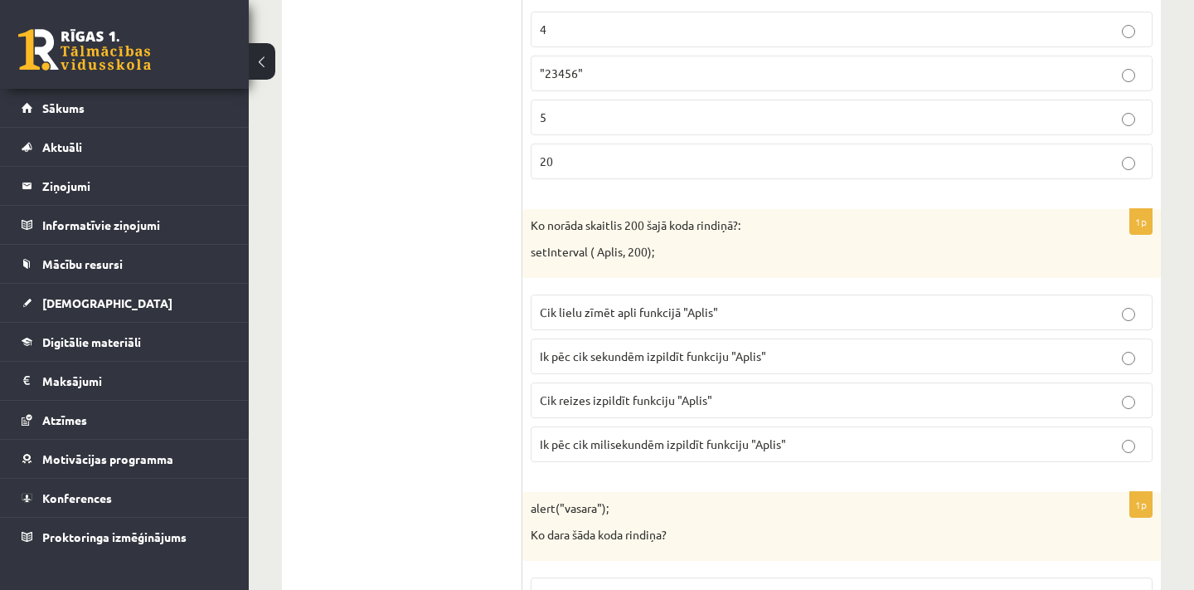
click at [780, 347] on p "Ik pēc cik sekundēm izpildīt funkciju "Aplis"" at bounding box center [842, 355] width 604 height 17
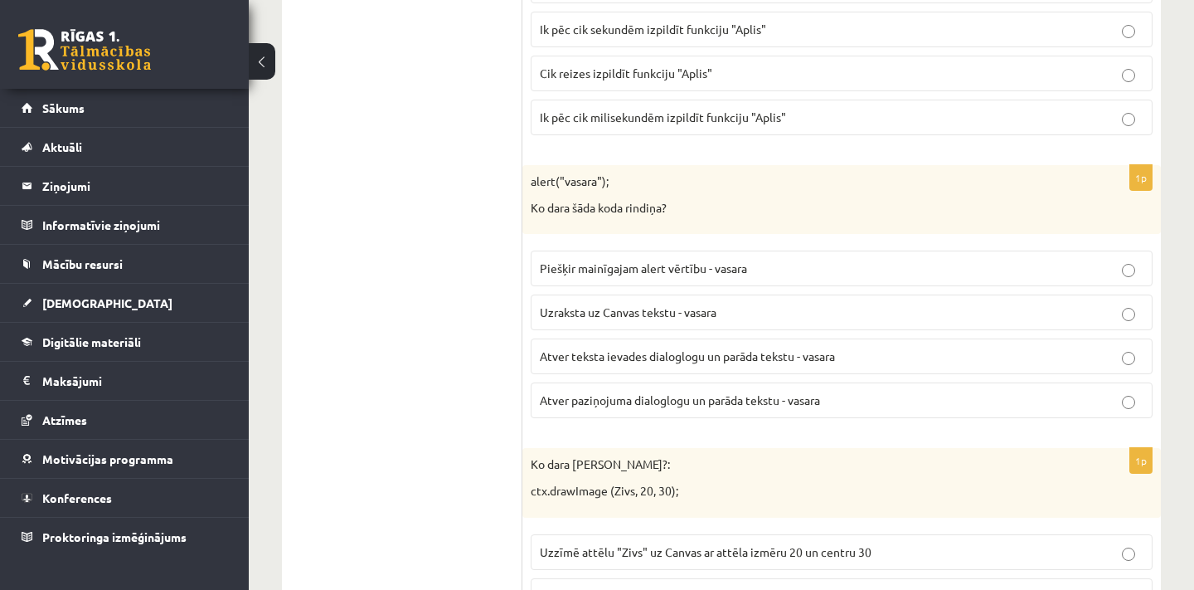
scroll to position [8249, 0]
click at [696, 391] on span "Atver paziņojuma dialoglogu un parāda tekstu - vasara" at bounding box center [680, 398] width 280 height 15
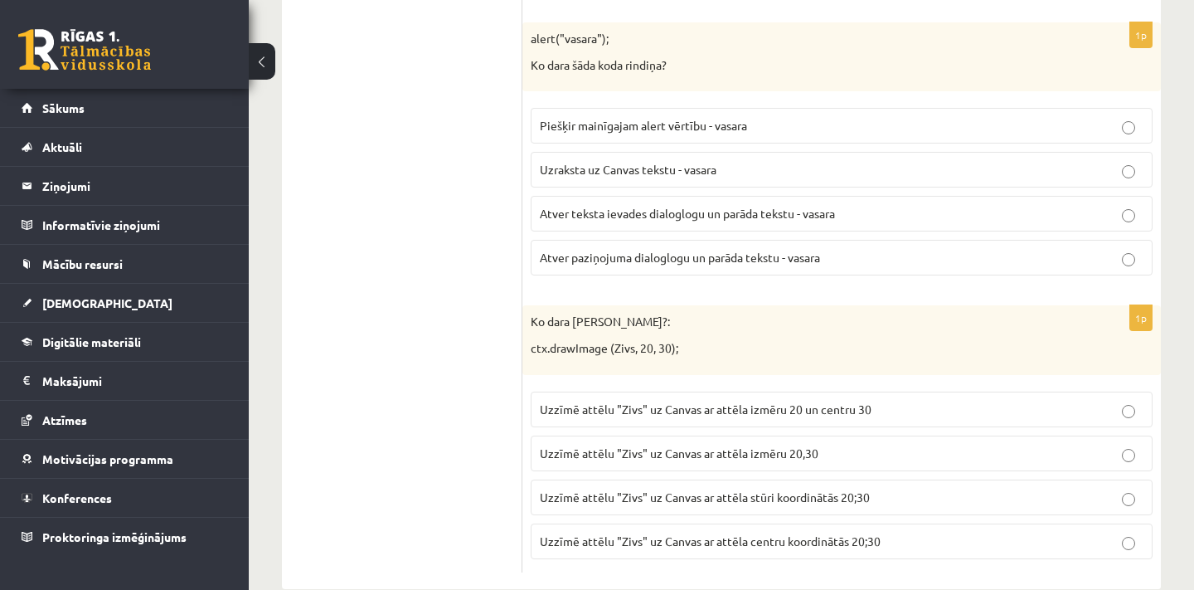
scroll to position [8390, 0]
click at [893, 533] on p "Uzzīmē attēlu "Zivs" uz Canvas ar attēla centru koordinātās 20;30" at bounding box center [842, 541] width 604 height 17
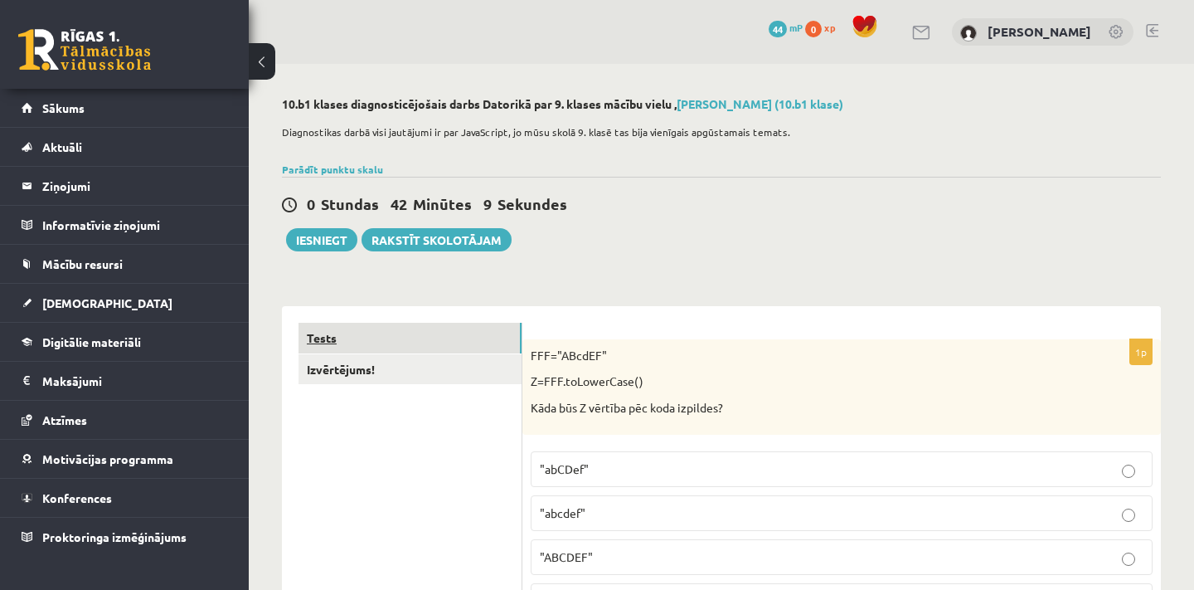
scroll to position [0, 0]
click at [346, 238] on button "Iesniegt" at bounding box center [321, 239] width 71 height 23
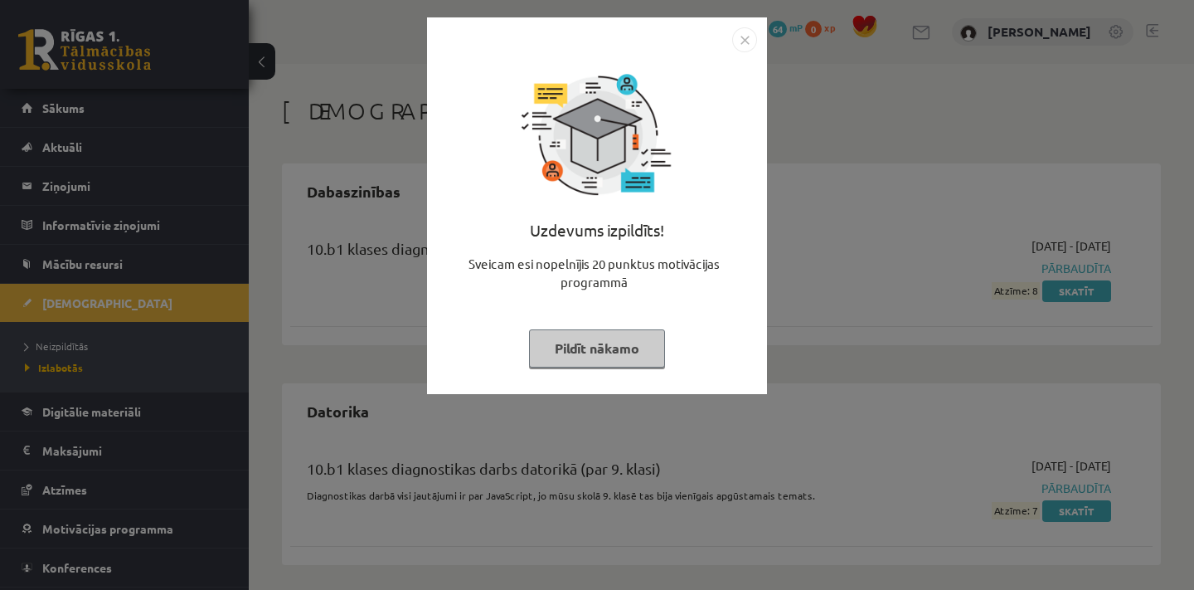
click at [617, 355] on button "Pildīt nākamo" at bounding box center [597, 348] width 136 height 38
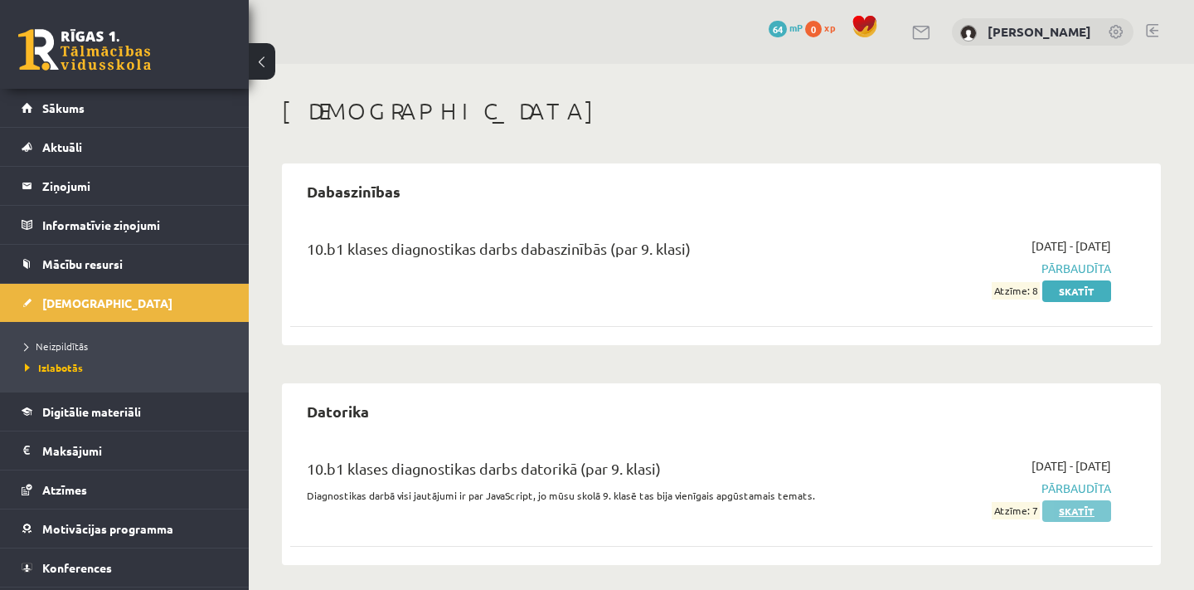
click at [1076, 512] on link "Skatīt" at bounding box center [1076, 511] width 69 height 22
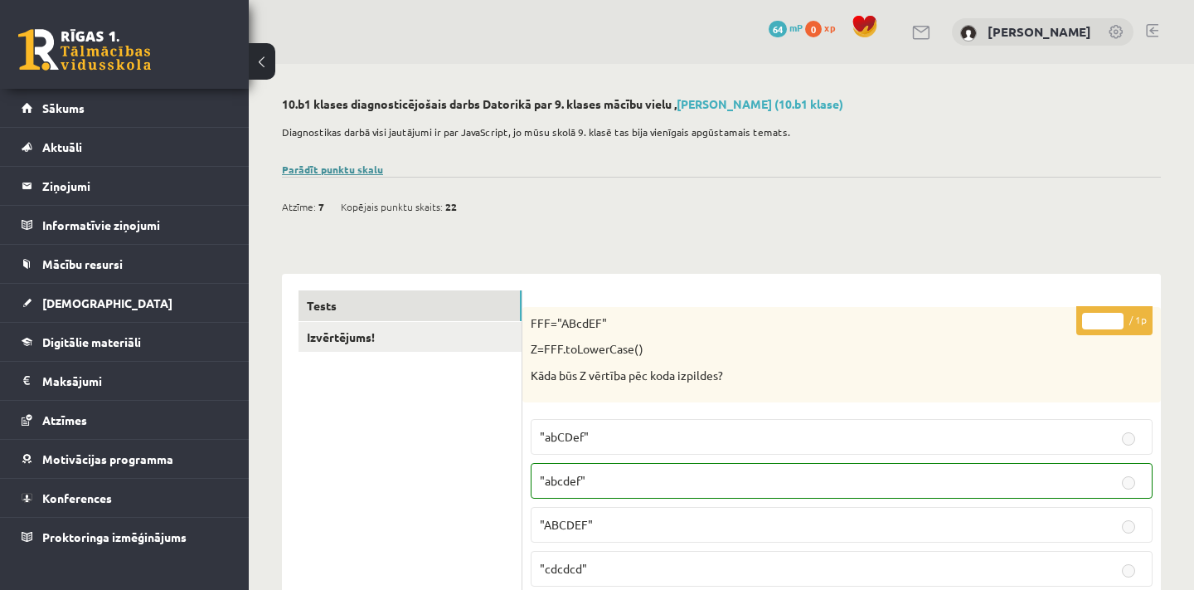
click at [363, 172] on link "Parādīt punktu skalu" at bounding box center [332, 169] width 101 height 13
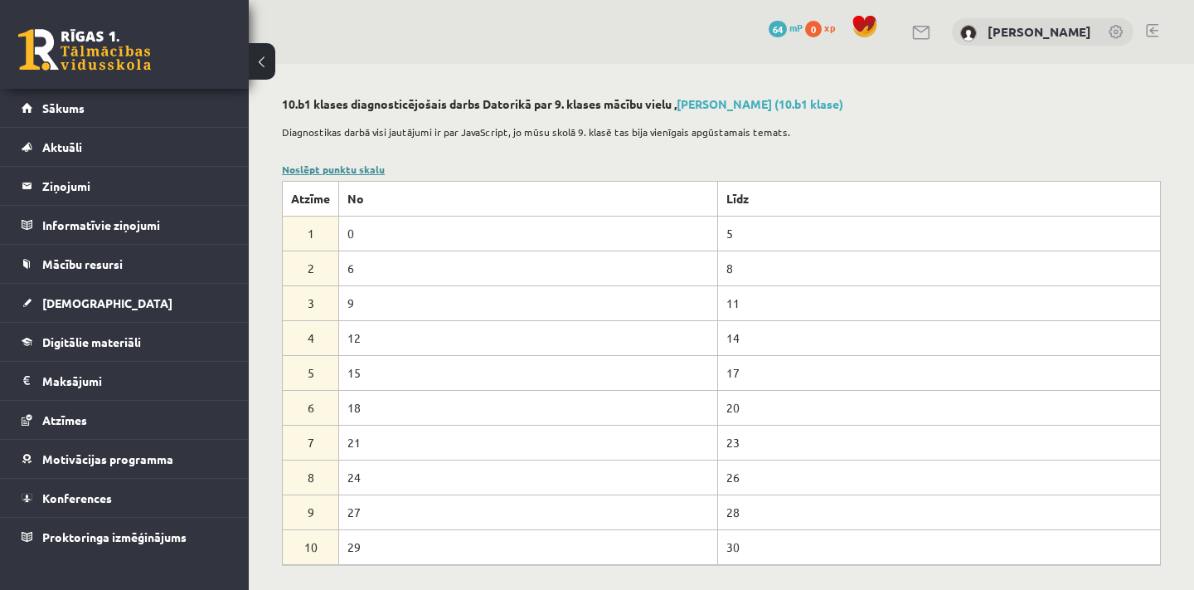
click at [363, 172] on link "Noslēpt punktu skalu" at bounding box center [333, 169] width 103 height 13
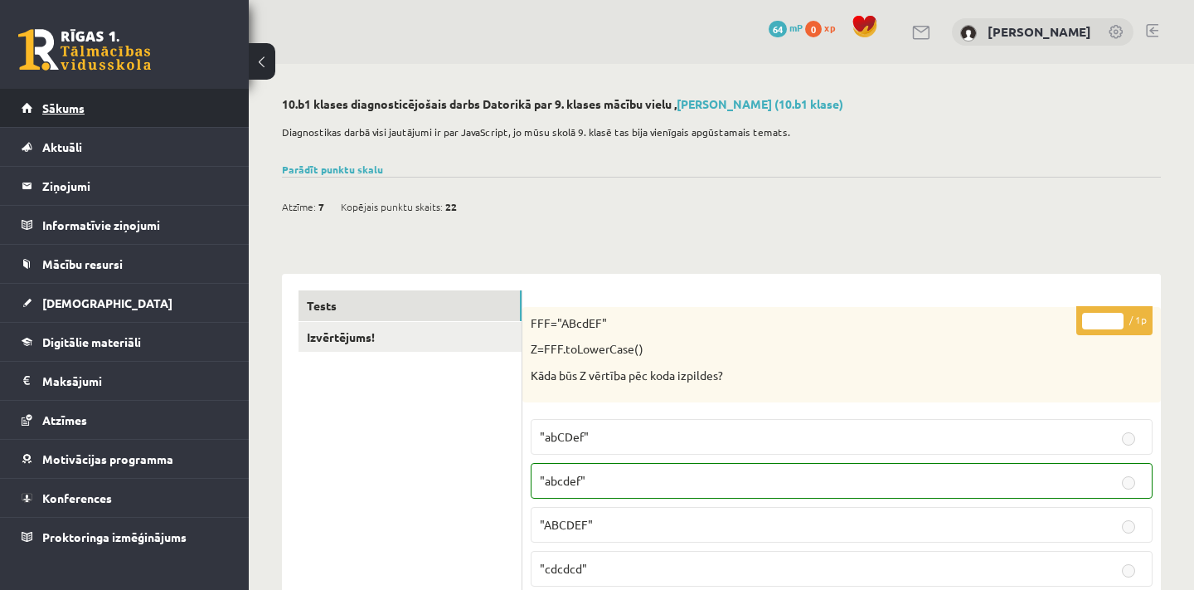
click at [153, 117] on link "Sākums" at bounding box center [125, 108] width 206 height 38
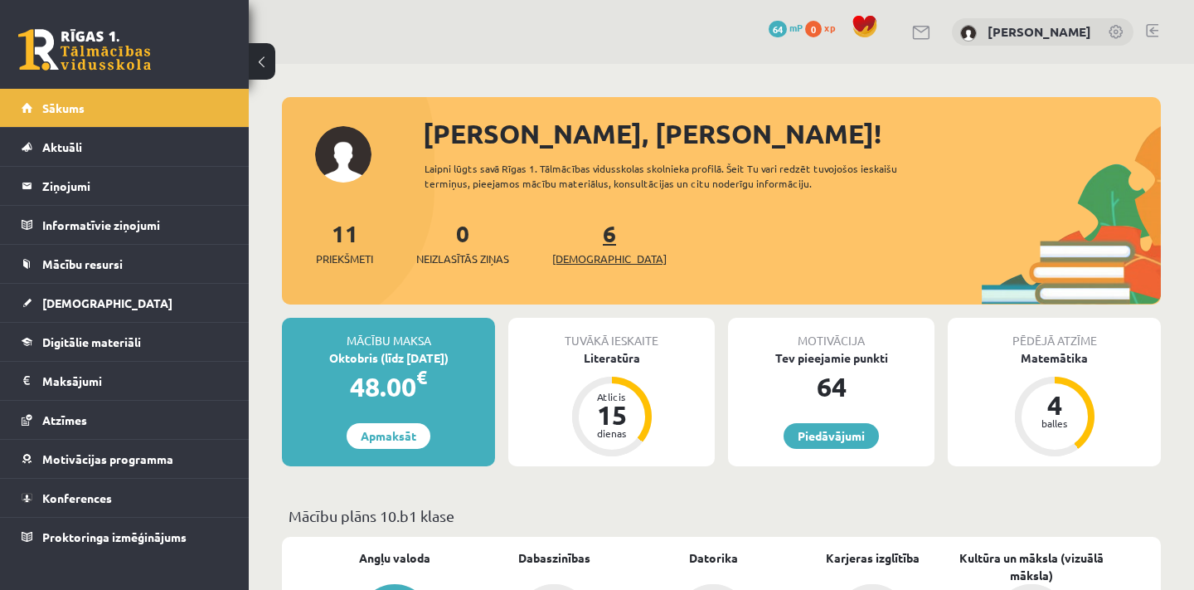
click at [589, 236] on link "6 Ieskaites" at bounding box center [609, 242] width 114 height 49
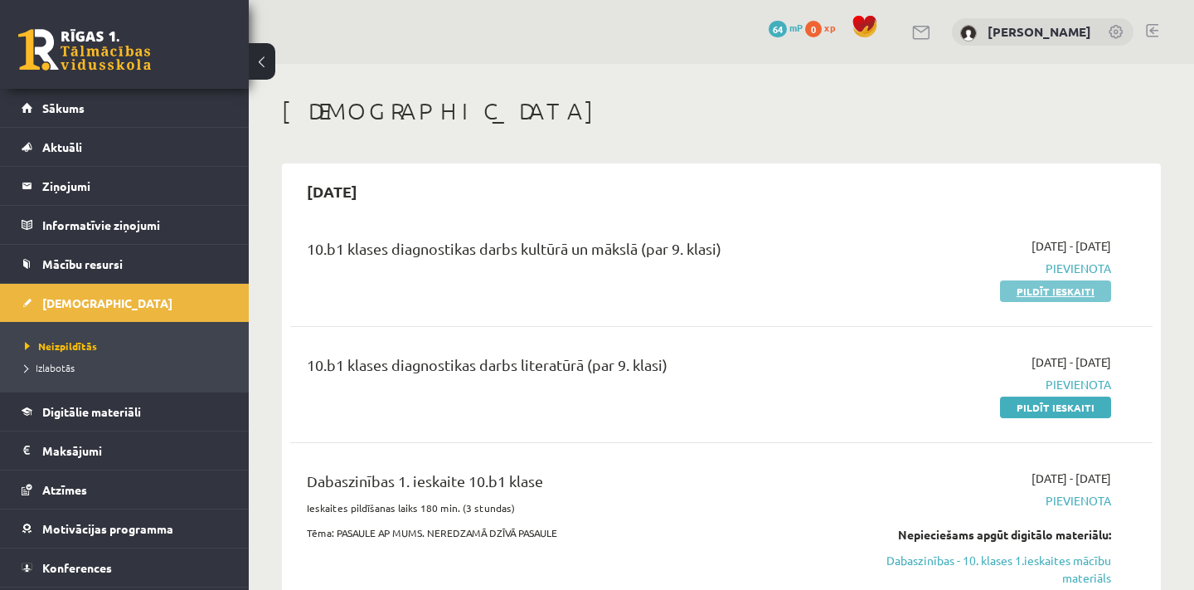
click at [1025, 285] on link "Pildīt ieskaiti" at bounding box center [1055, 291] width 111 height 22
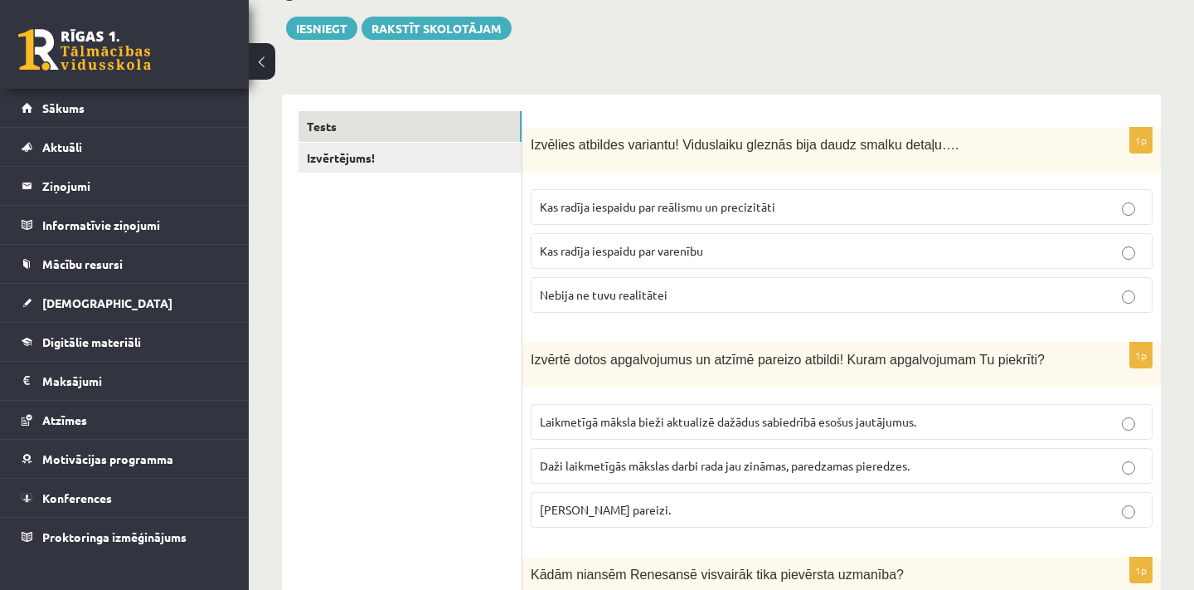
scroll to position [201, 0]
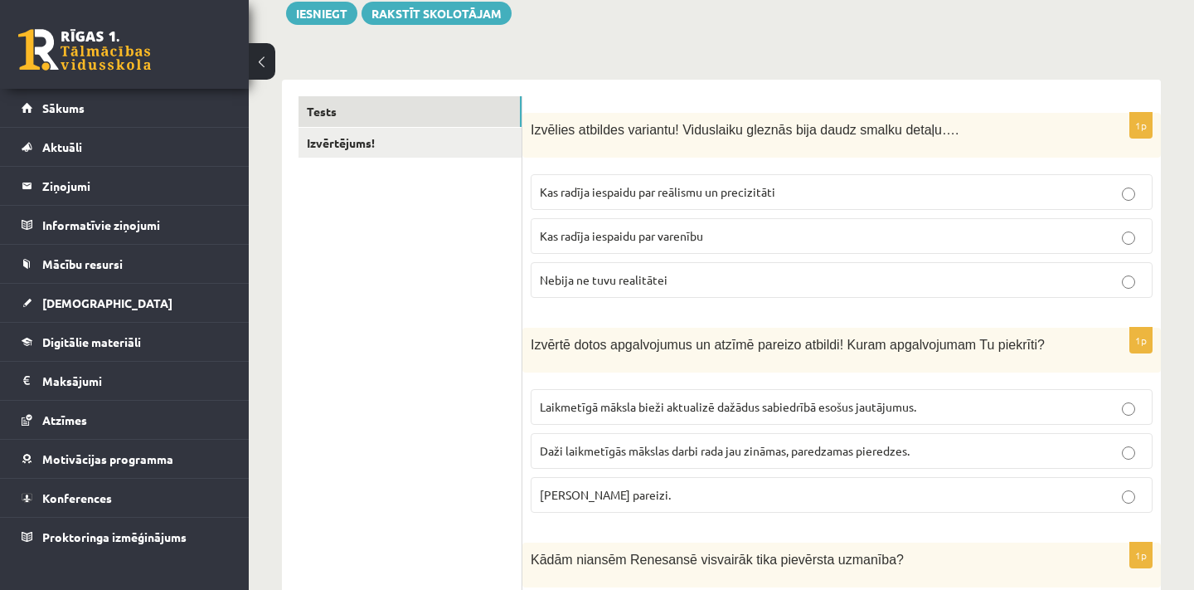
click at [798, 191] on p "Kas radīja iespaidu par reālismu un precizitāti" at bounding box center [842, 191] width 604 height 17
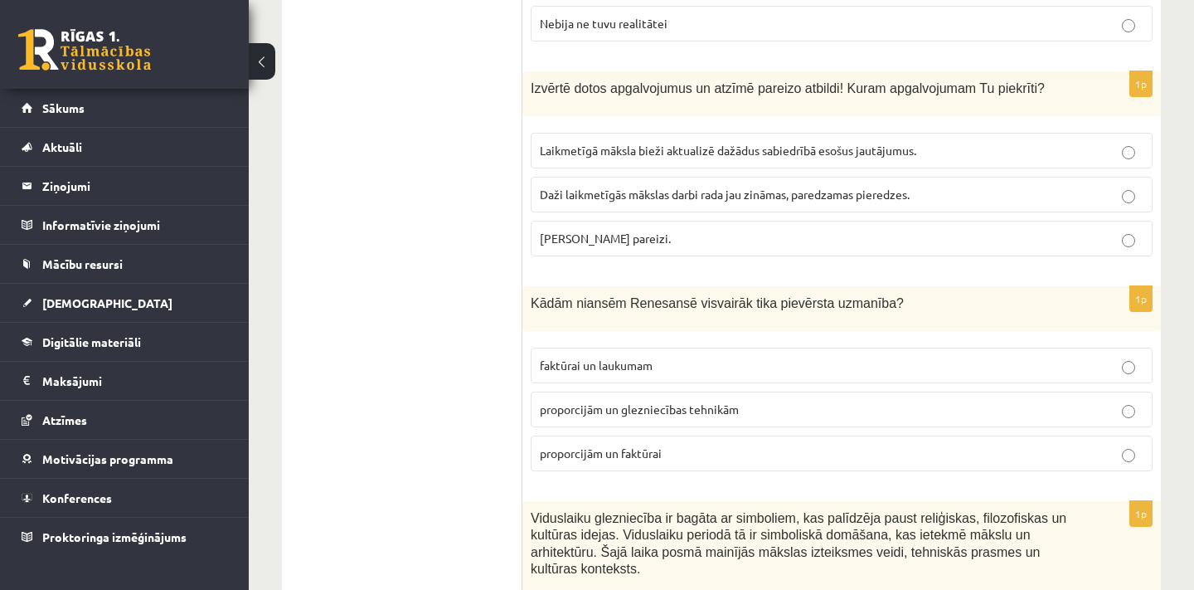
scroll to position [456, 0]
click at [587, 247] on p "[PERSON_NAME] pareizi." at bounding box center [842, 239] width 604 height 17
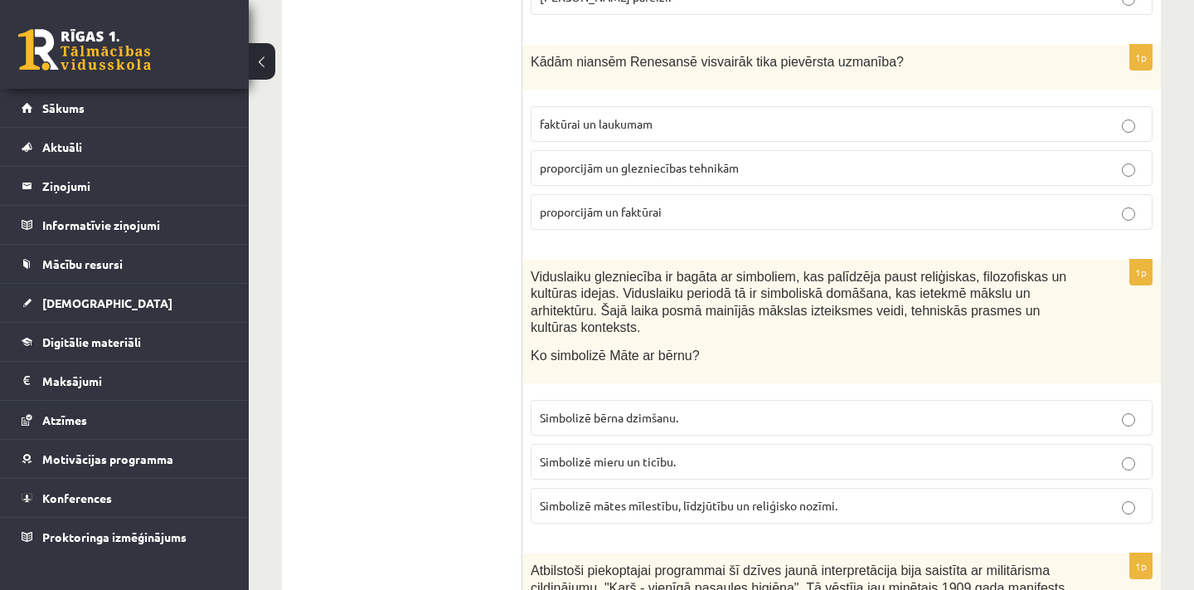
scroll to position [700, 0]
click at [633, 163] on span "proporcijām un glezniecības tehnikām" at bounding box center [639, 166] width 199 height 15
click at [694, 502] on span "Simbolizē mātes mīlestību, līdzjūtību un reliģisko nozīmi." at bounding box center [689, 504] width 298 height 15
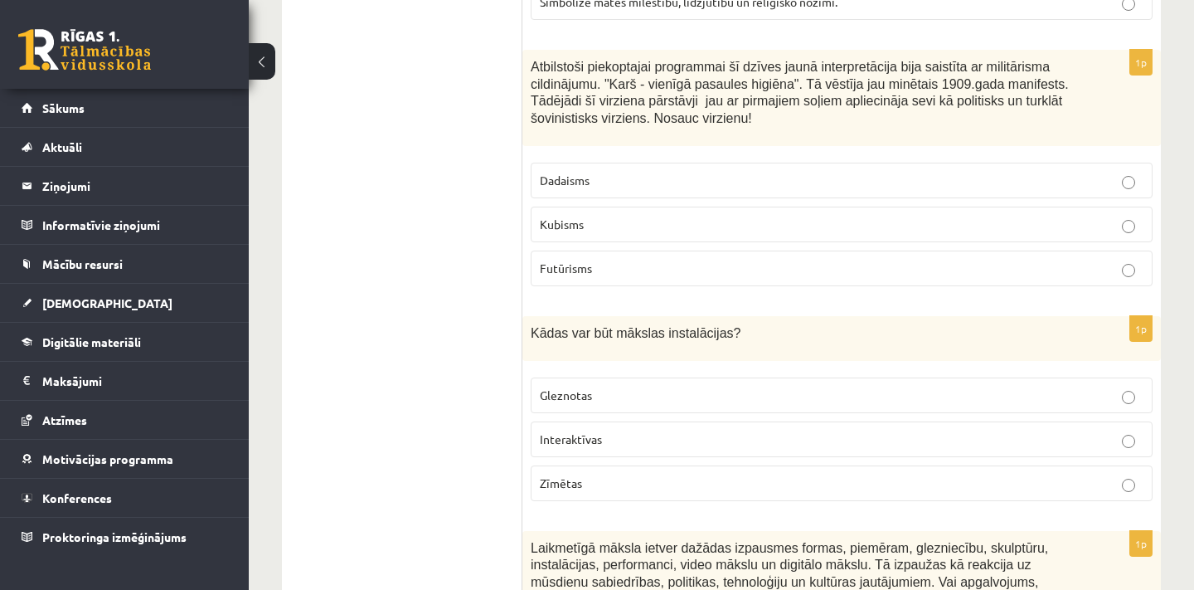
scroll to position [1203, 0]
click at [615, 265] on p "Futūrisms" at bounding box center [842, 267] width 604 height 17
click at [638, 430] on p "Interaktīvas" at bounding box center [842, 438] width 604 height 17
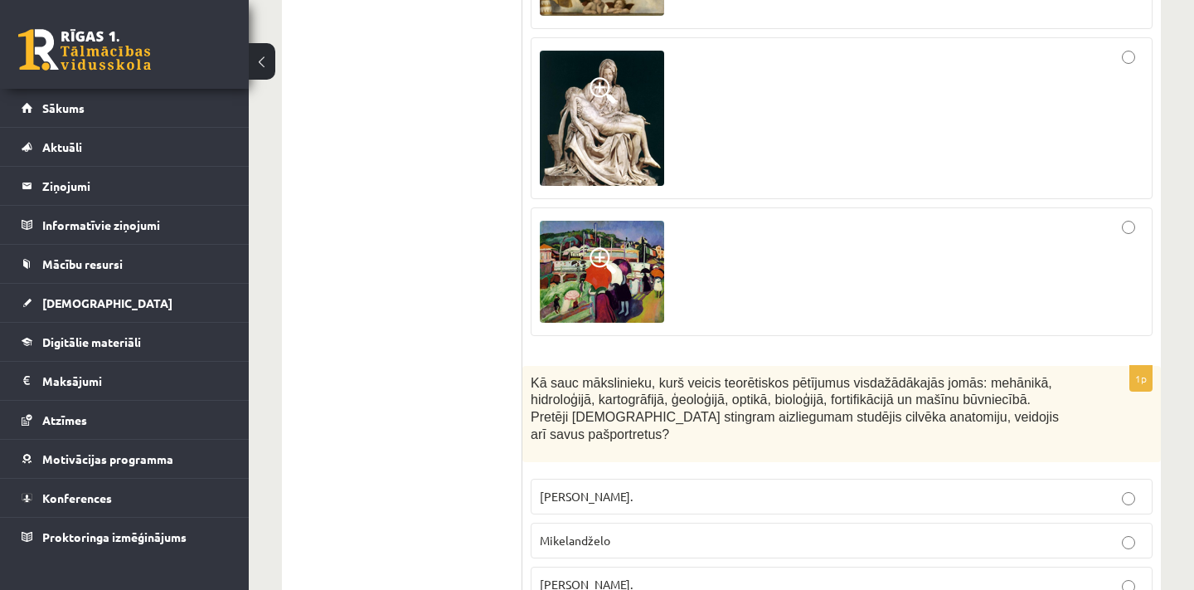
scroll to position [2199, 0]
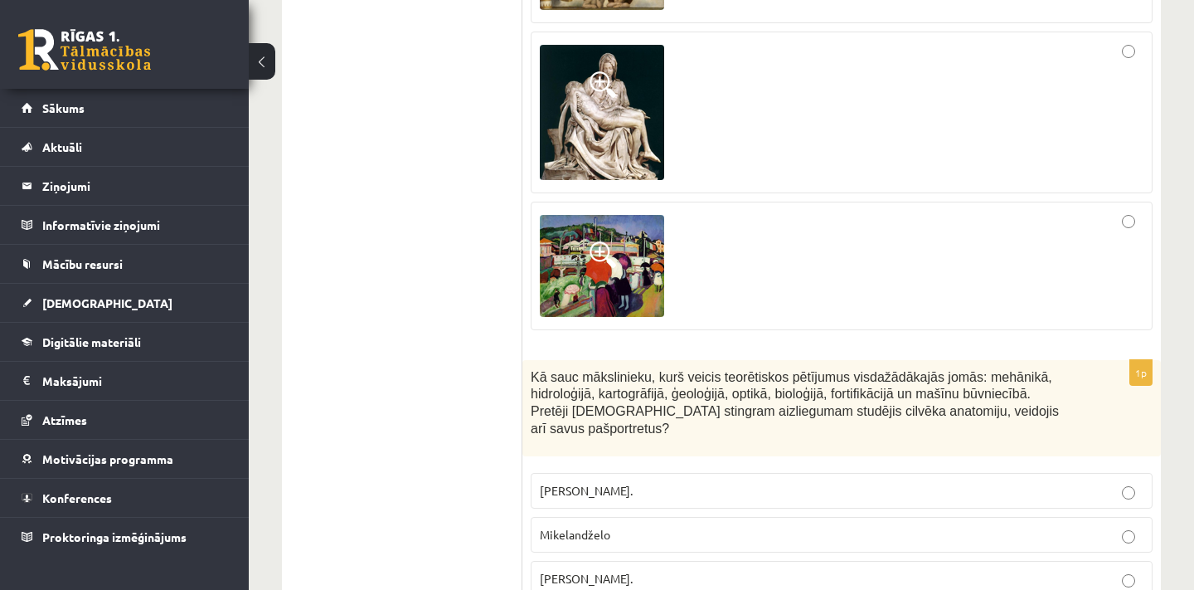
click at [770, 259] on div at bounding box center [842, 266] width 604 height 110
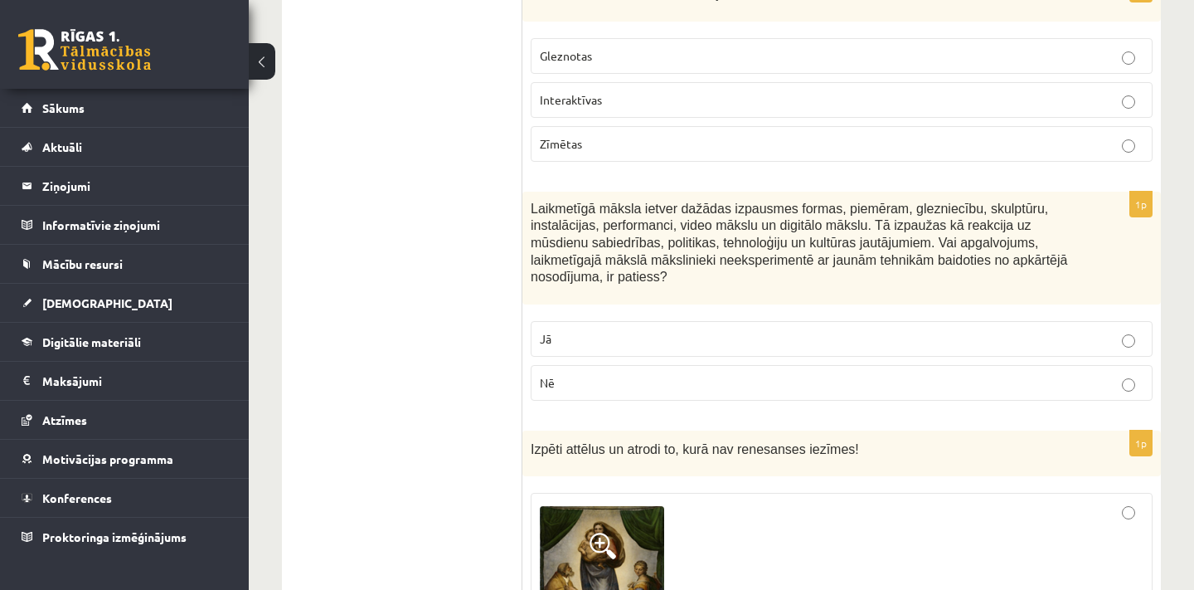
scroll to position [1539, 0]
click at [598, 394] on label "Nē" at bounding box center [842, 385] width 622 height 36
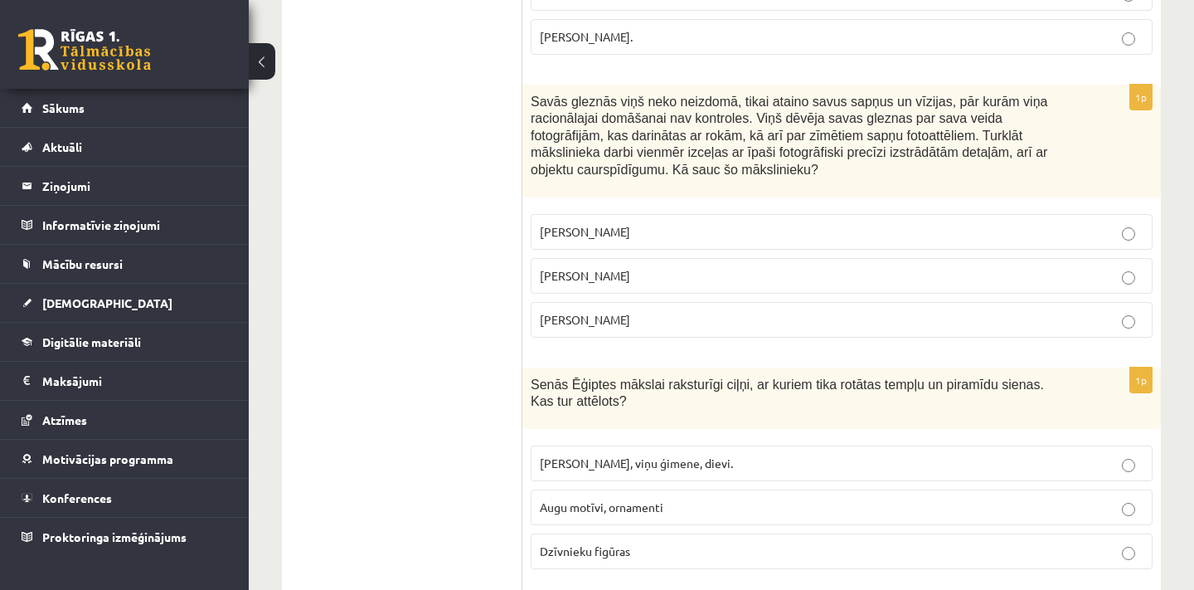
scroll to position [2744, 0]
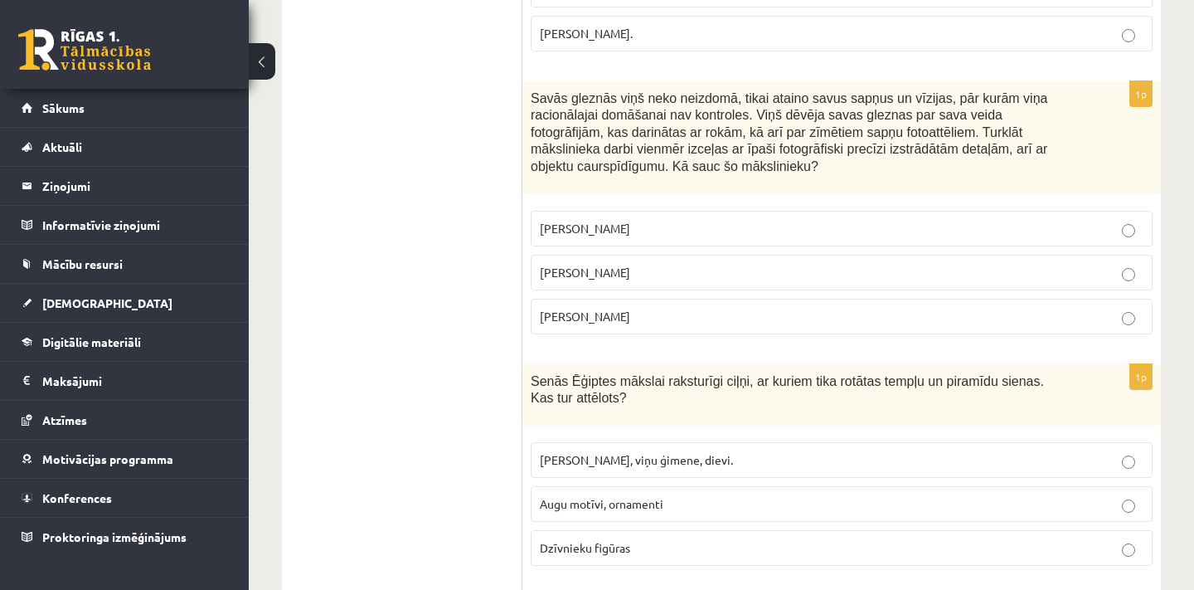
click at [700, 451] on p "[PERSON_NAME], viņu ģimene, dievi." at bounding box center [842, 459] width 604 height 17
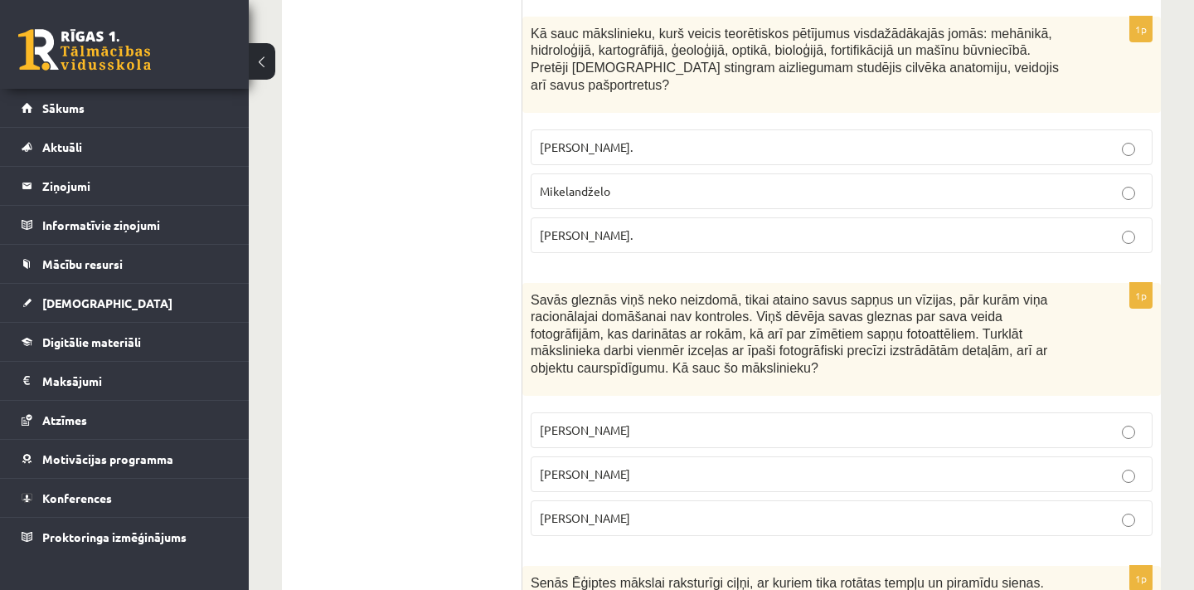
scroll to position [2536, 0]
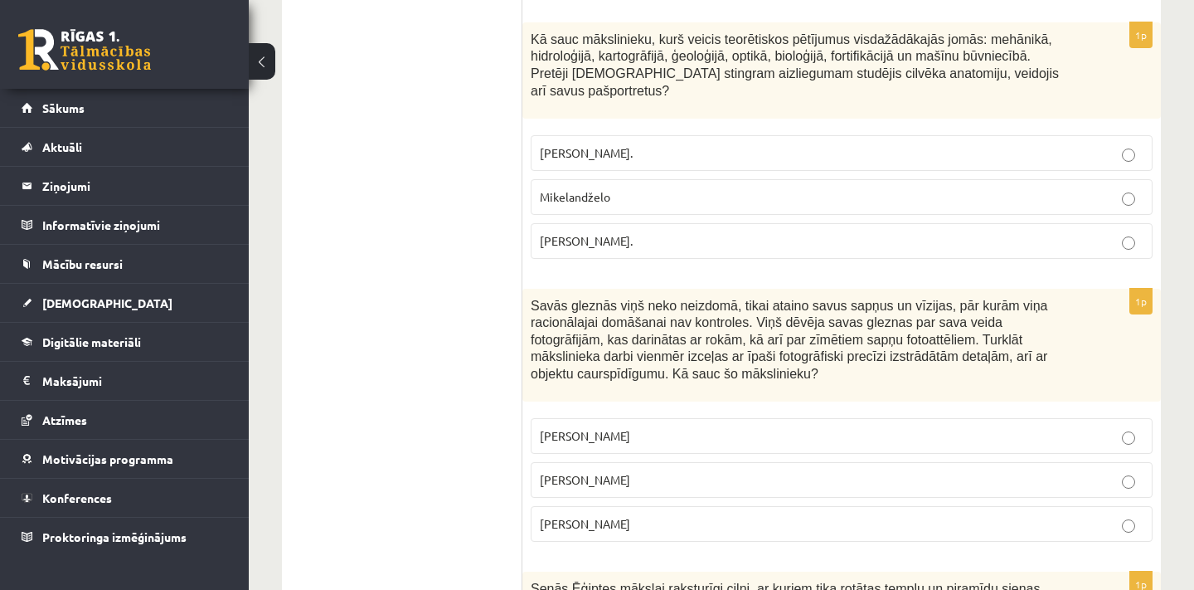
click at [631, 233] on span "[PERSON_NAME]." at bounding box center [586, 240] width 93 height 15
click at [652, 471] on p "[PERSON_NAME]" at bounding box center [842, 479] width 604 height 17
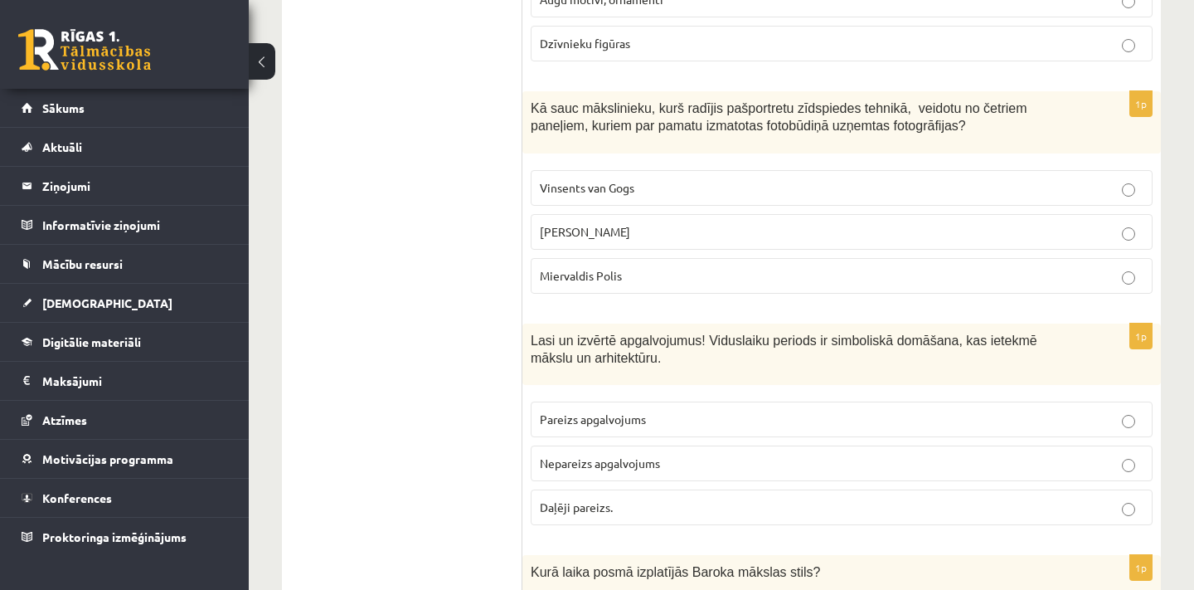
scroll to position [3249, 0]
click at [667, 178] on p "Vinsents van Gogs" at bounding box center [842, 186] width 604 height 17
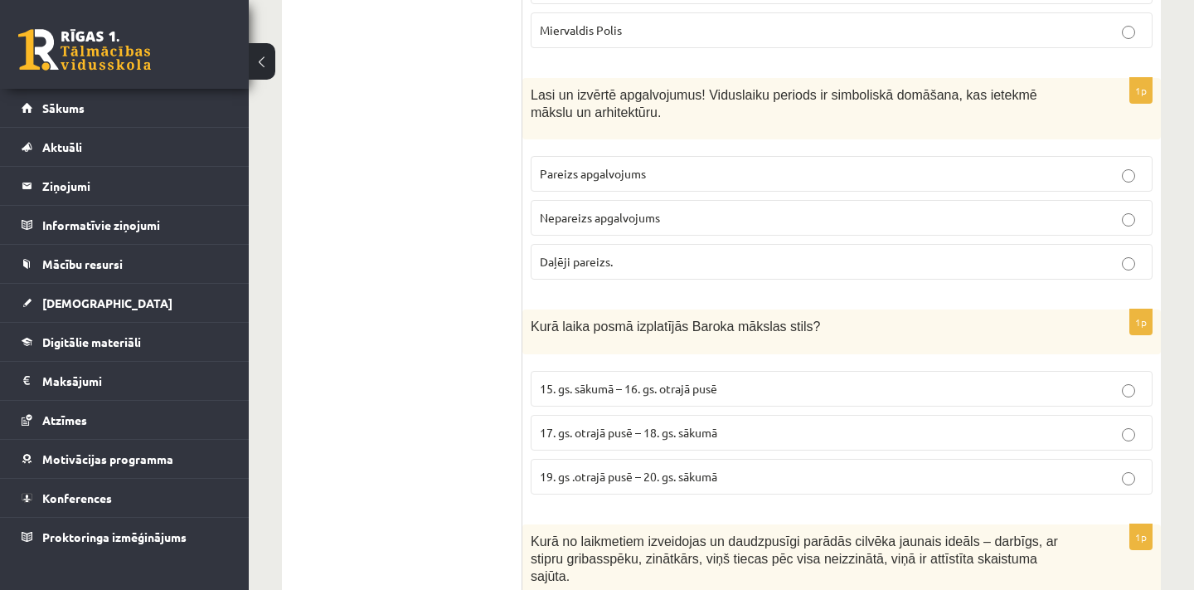
scroll to position [3493, 0]
click at [656, 165] on p "Pareizs apgalvojums" at bounding box center [842, 173] width 604 height 17
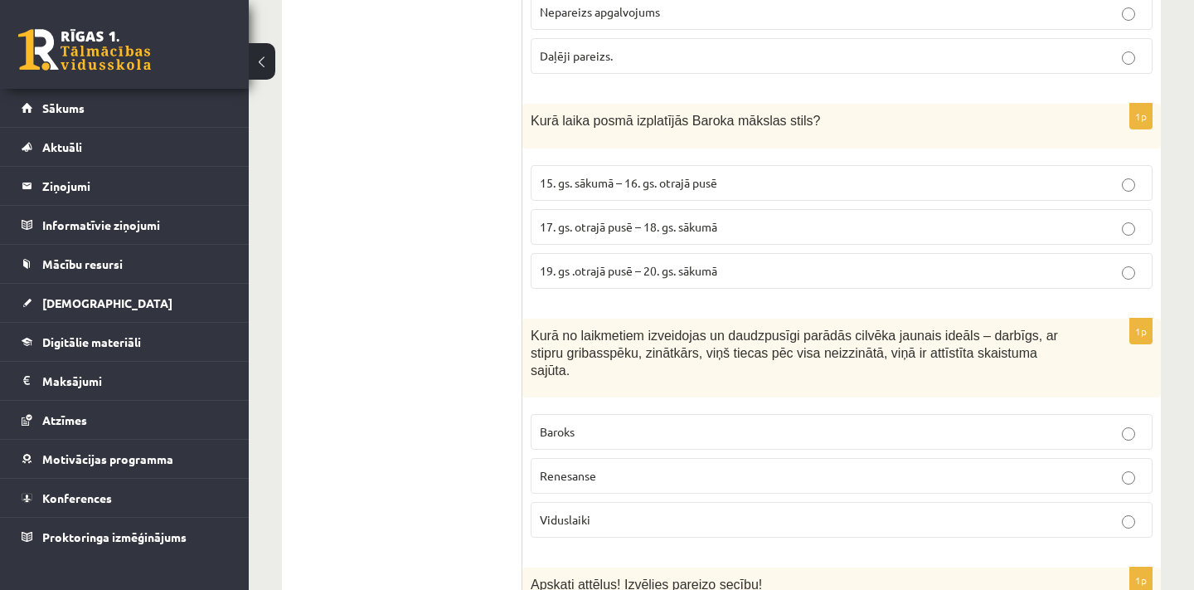
scroll to position [3687, 0]
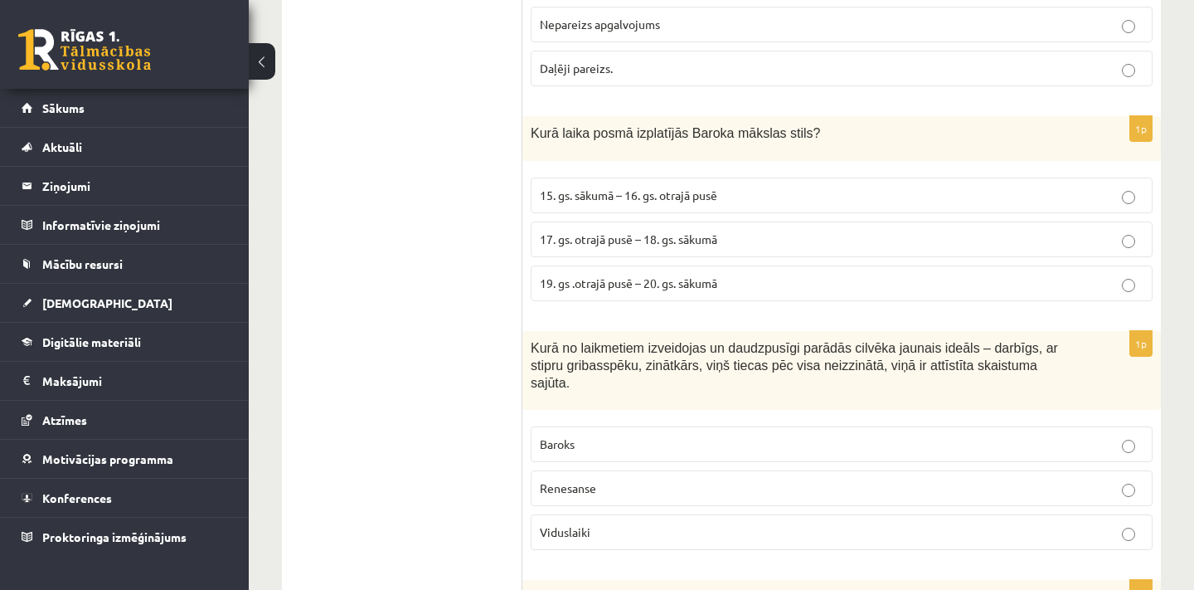
click at [622, 479] on p "Renesanse" at bounding box center [842, 487] width 604 height 17
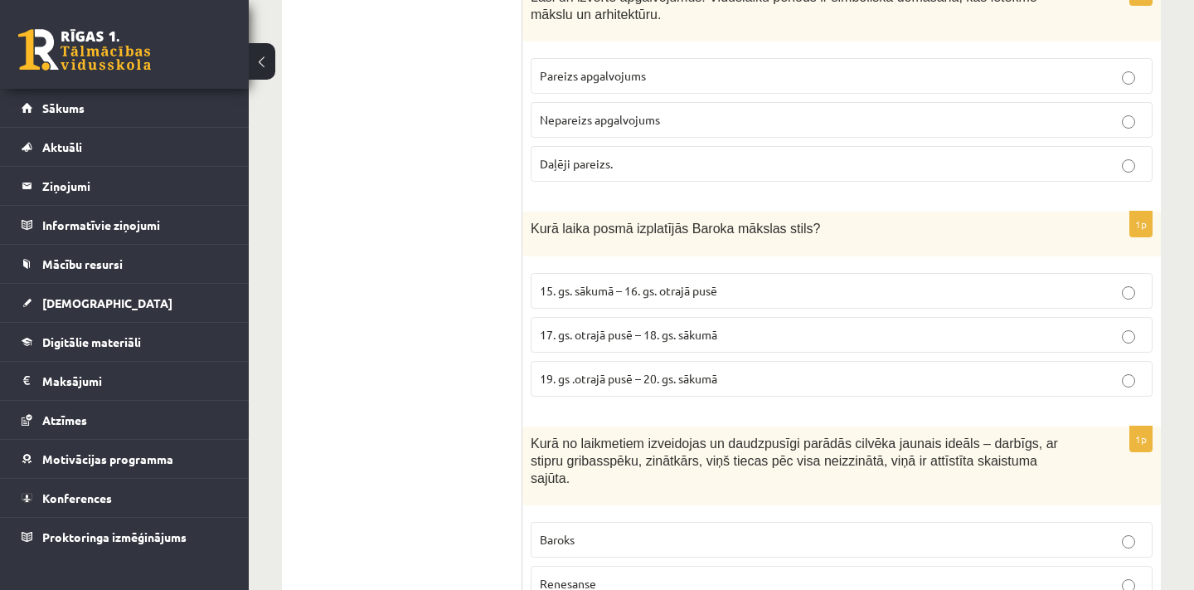
scroll to position [3589, 0]
click at [730, 328] on p "17. gs. otrajā pusē – 18. gs. sākumā" at bounding box center [842, 336] width 604 height 17
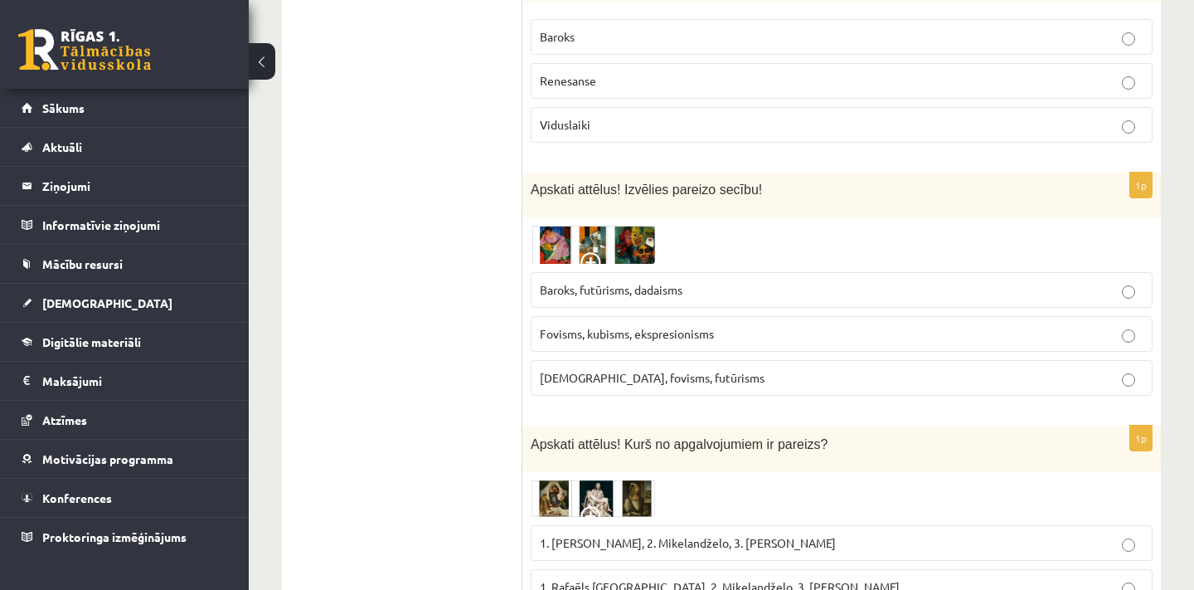
scroll to position [4095, 0]
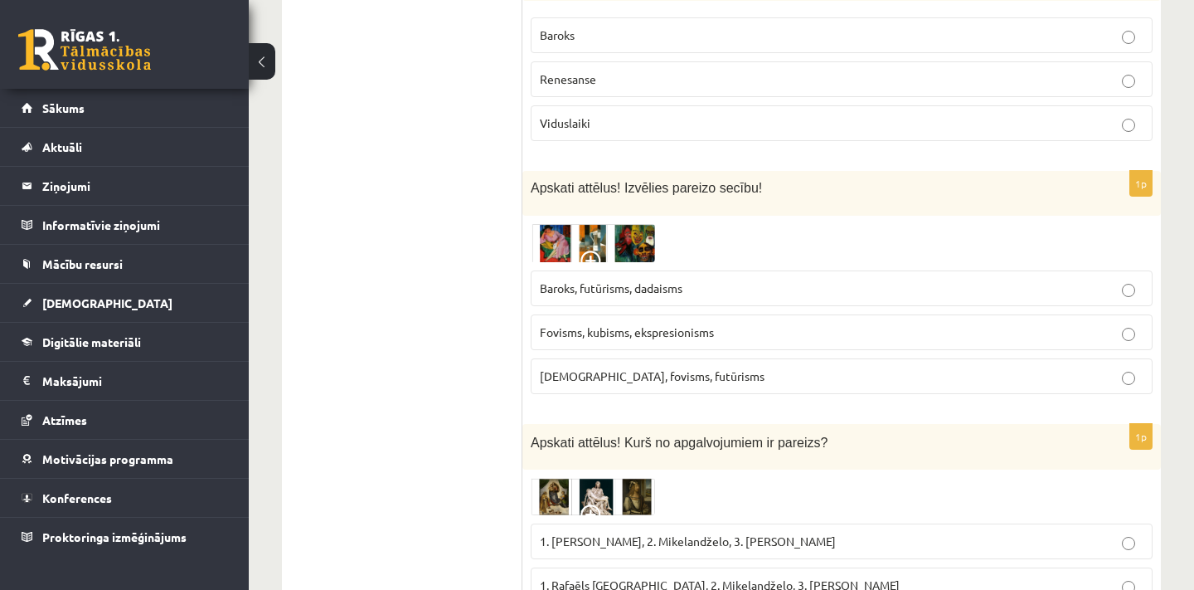
click at [560, 224] on img at bounding box center [593, 243] width 124 height 38
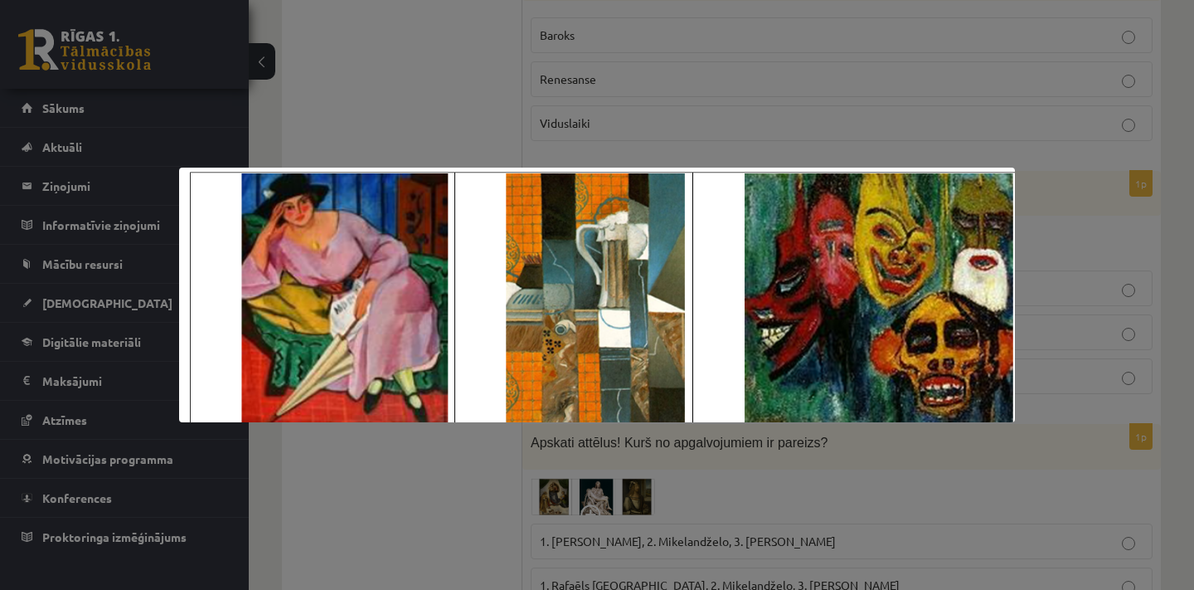
click at [1060, 222] on div at bounding box center [597, 295] width 1194 height 590
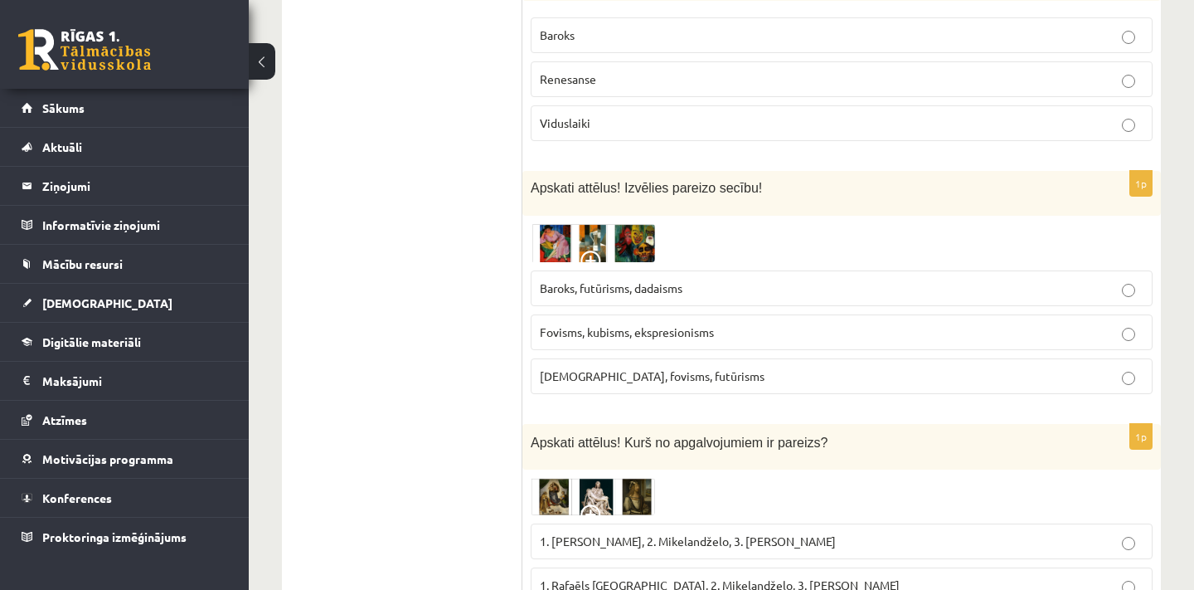
click at [732, 323] on p "Fovisms, kubisms, ekspresionisms" at bounding box center [842, 331] width 604 height 17
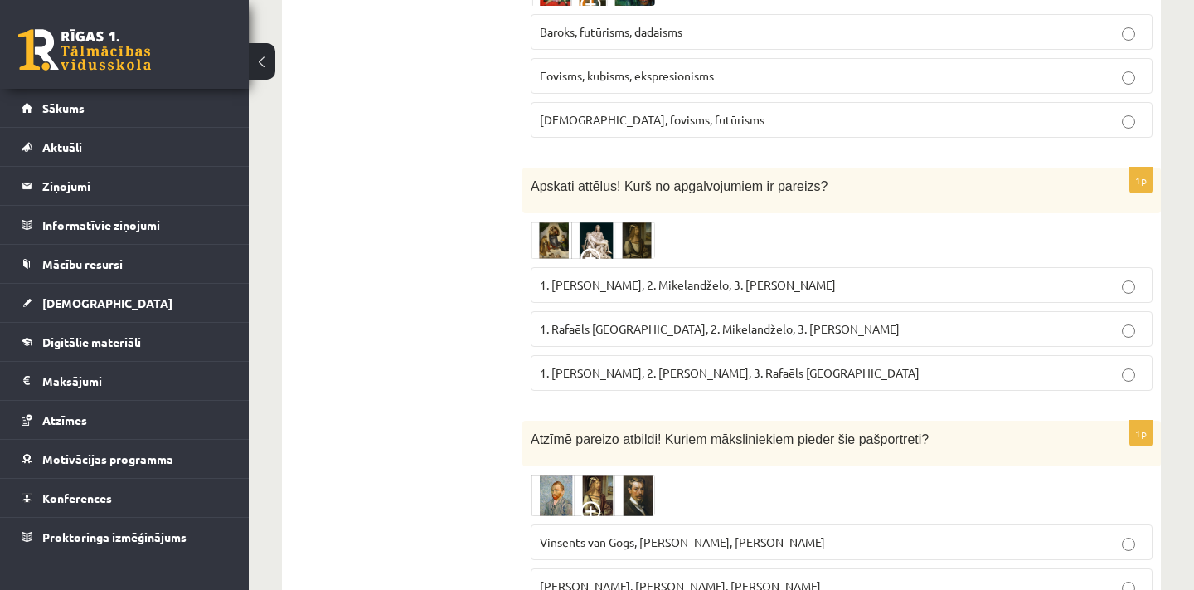
scroll to position [4357, 0]
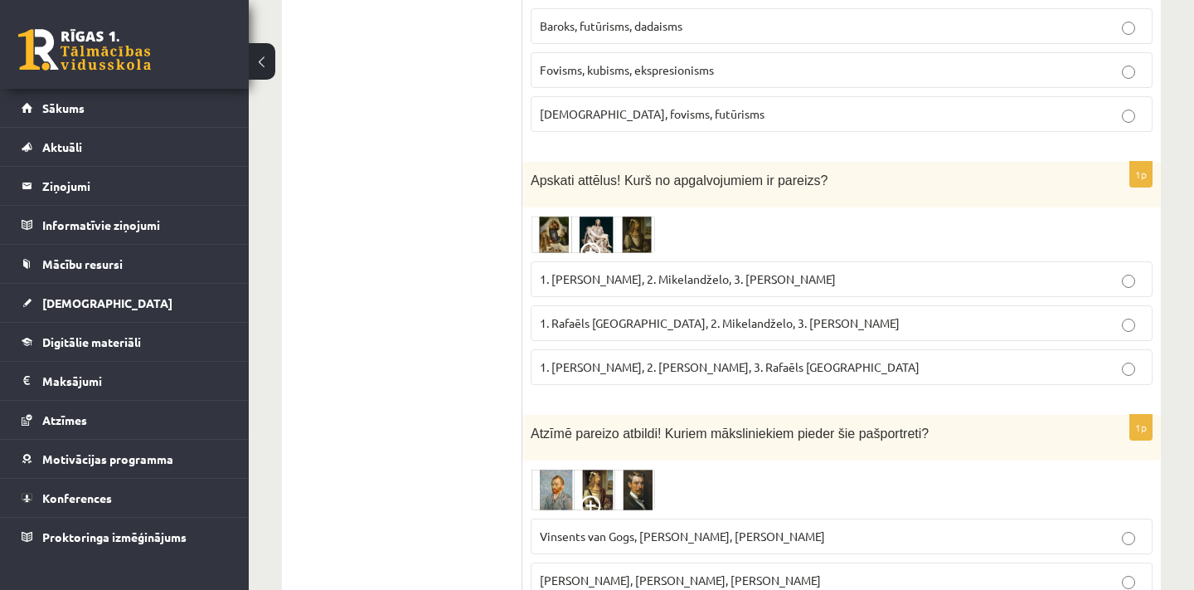
click at [575, 216] on img at bounding box center [593, 235] width 124 height 38
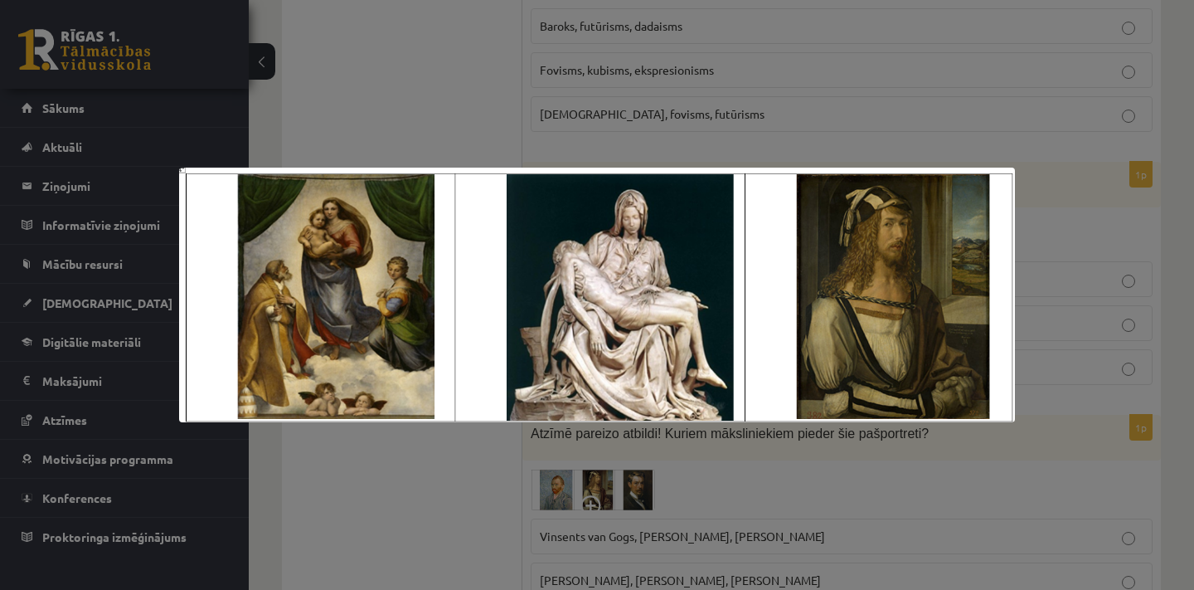
click at [1053, 221] on div at bounding box center [597, 295] width 1194 height 590
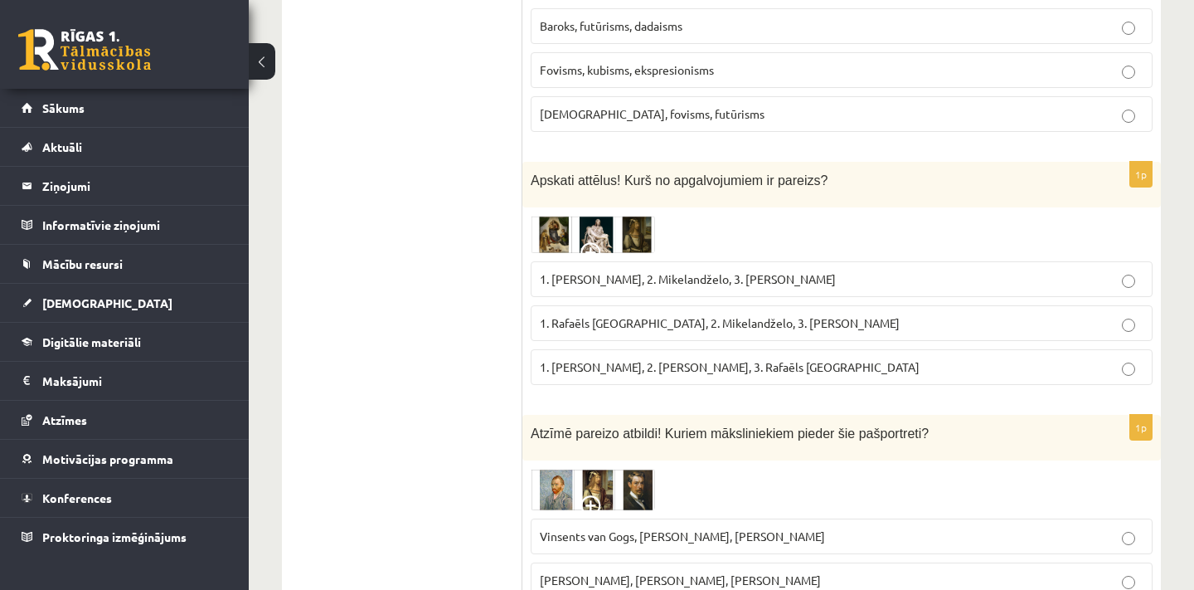
click at [608, 216] on img at bounding box center [593, 235] width 124 height 38
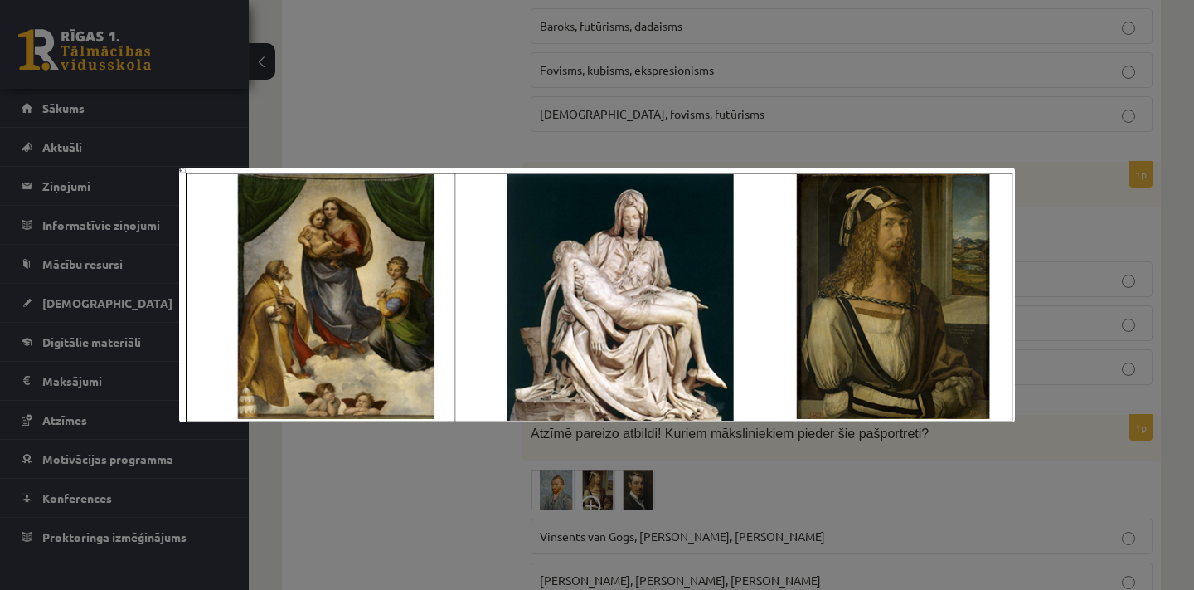
click at [415, 139] on div at bounding box center [597, 295] width 1194 height 590
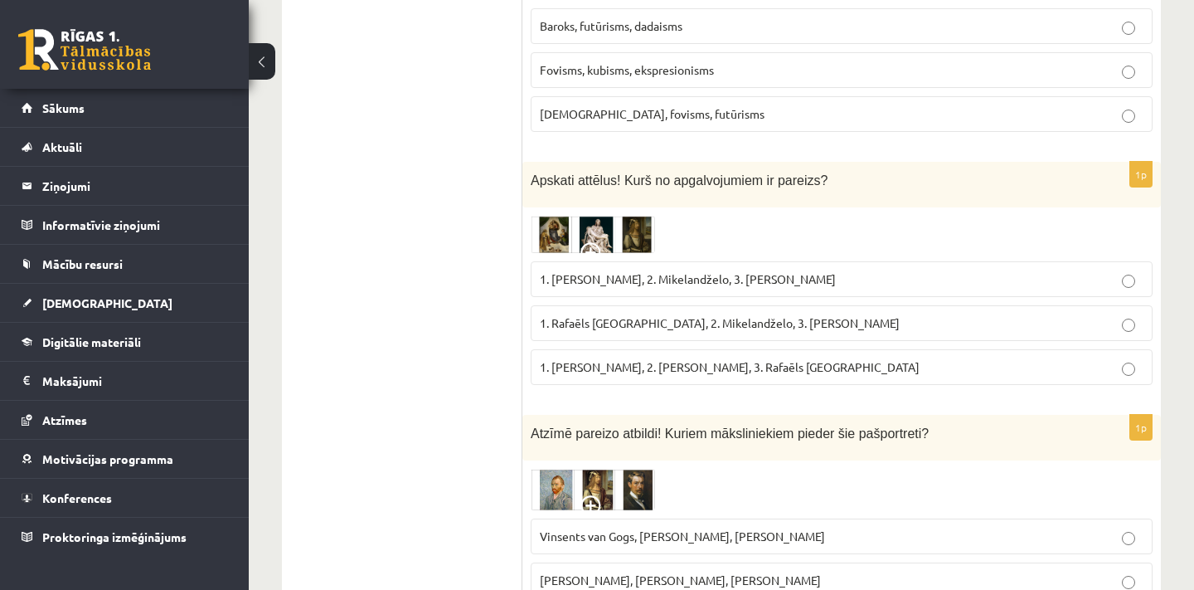
click at [609, 271] on span "1. Leonardo da Vinči, 2. Mikelandželo, 3. Albrehts Dīrers" at bounding box center [688, 278] width 296 height 15
click at [582, 242] on span at bounding box center [593, 255] width 27 height 27
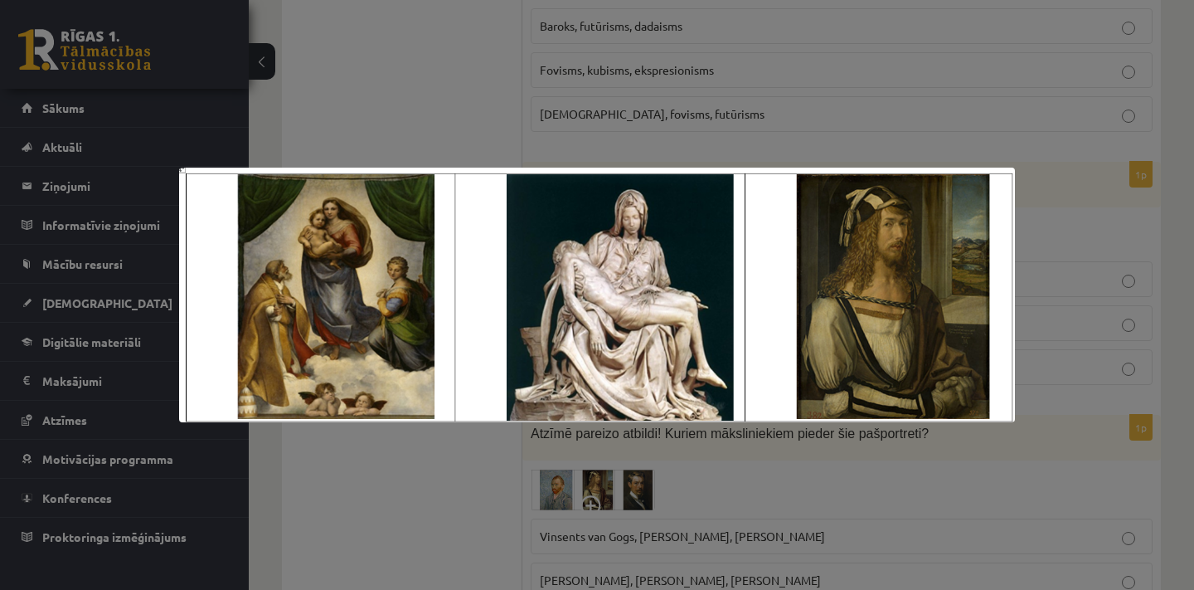
click at [458, 152] on div at bounding box center [597, 295] width 1194 height 590
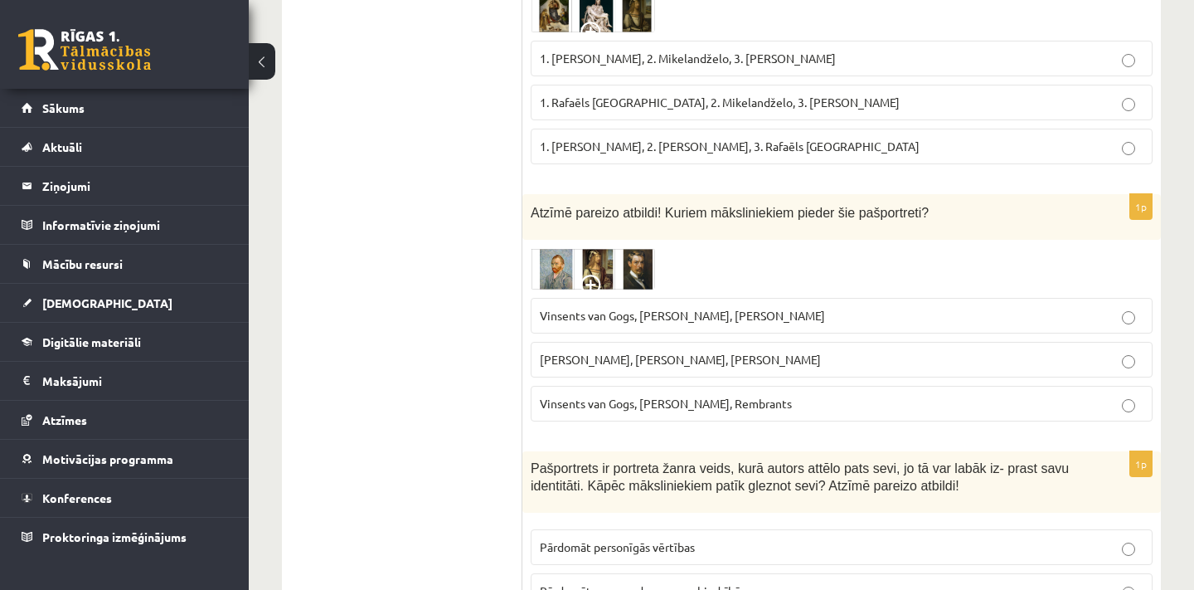
scroll to position [4579, 0]
click at [610, 247] on img at bounding box center [593, 267] width 124 height 41
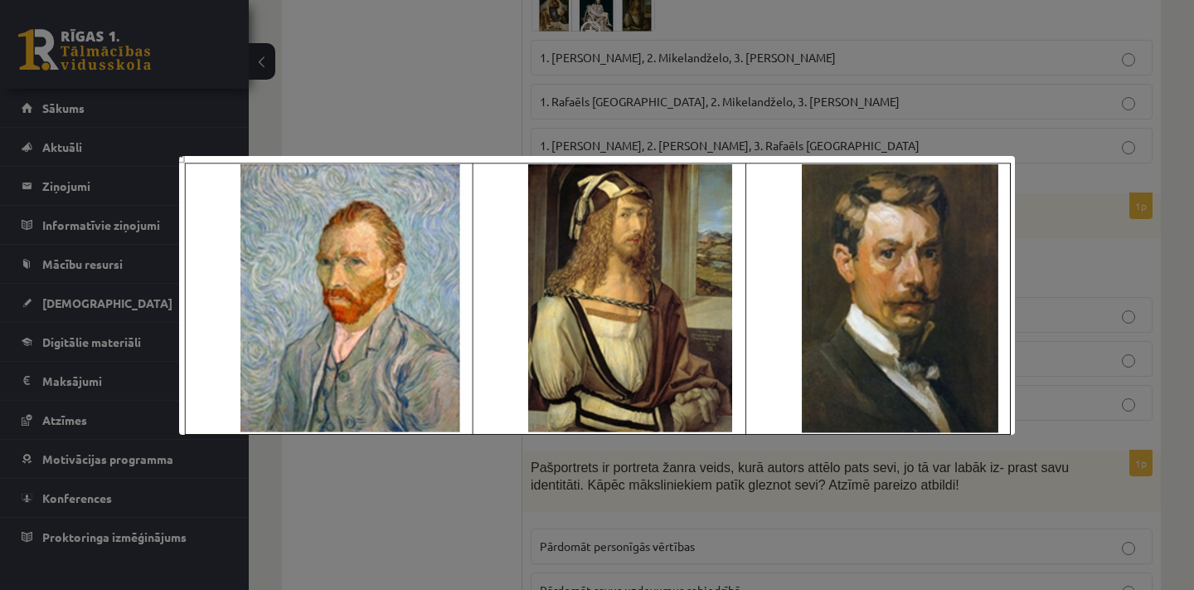
click at [437, 457] on div at bounding box center [597, 295] width 1194 height 590
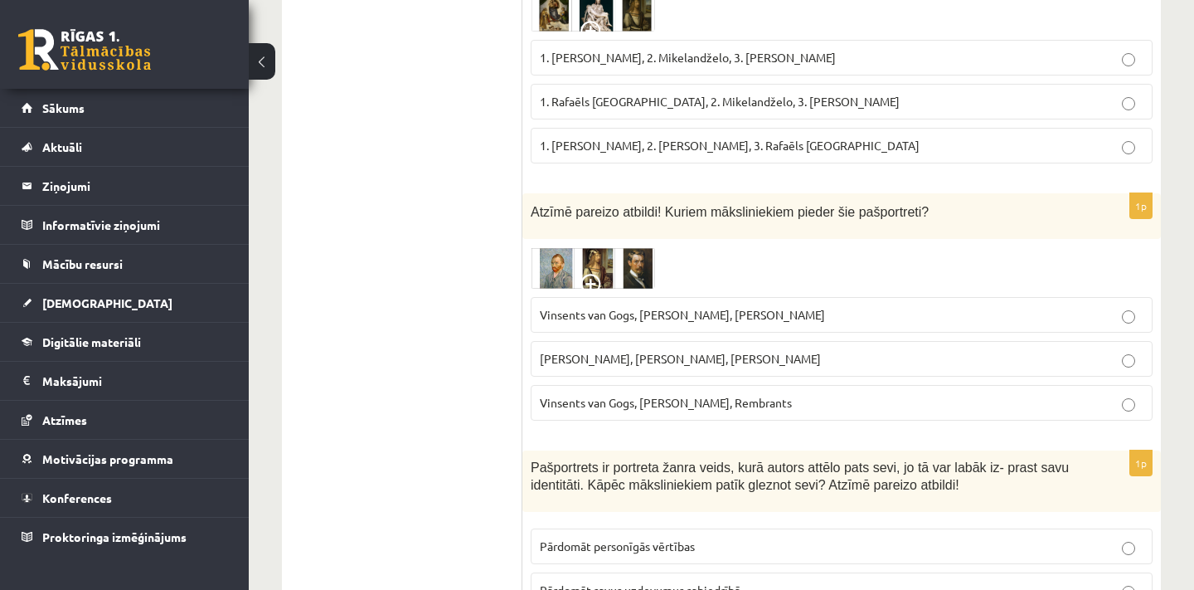
click at [627, 307] on span "Vinsents van Gogs, Albrehts Dīrers, Janis Rozentāls" at bounding box center [682, 314] width 285 height 15
click at [594, 274] on span at bounding box center [593, 287] width 27 height 27
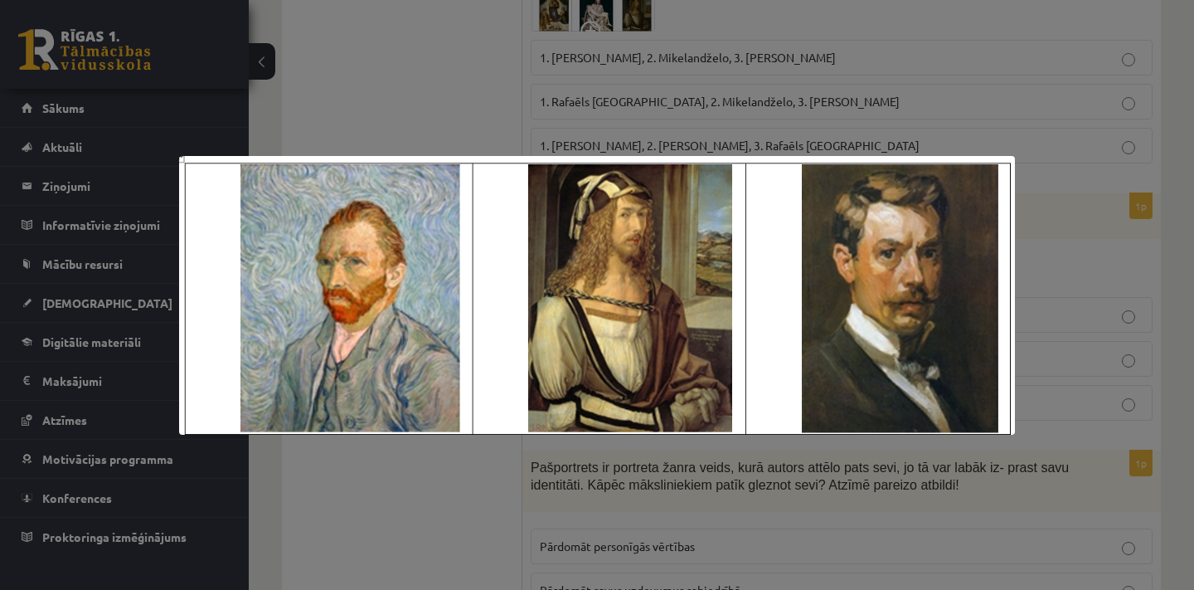
click at [450, 137] on div at bounding box center [597, 295] width 1194 height 590
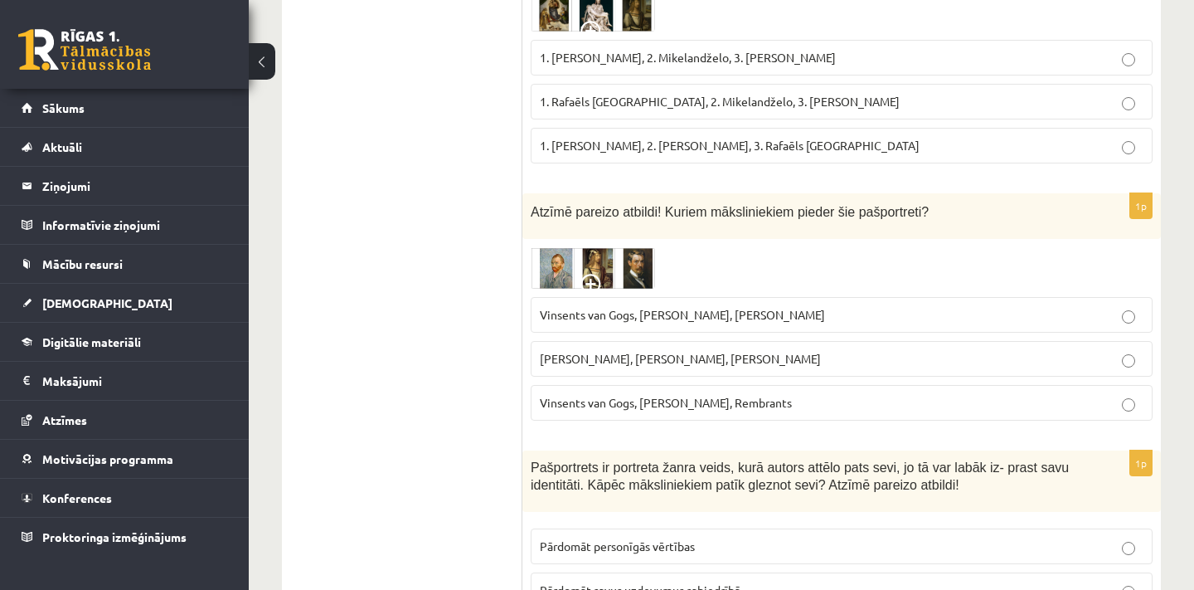
click at [595, 274] on span at bounding box center [593, 287] width 27 height 27
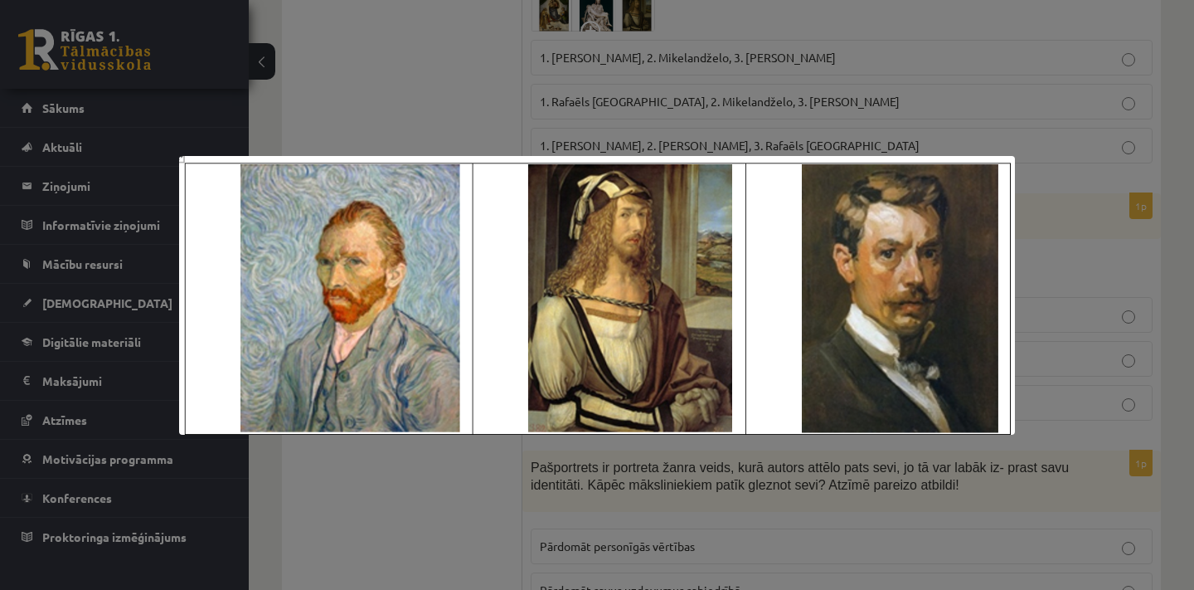
click at [463, 114] on div at bounding box center [597, 295] width 1194 height 590
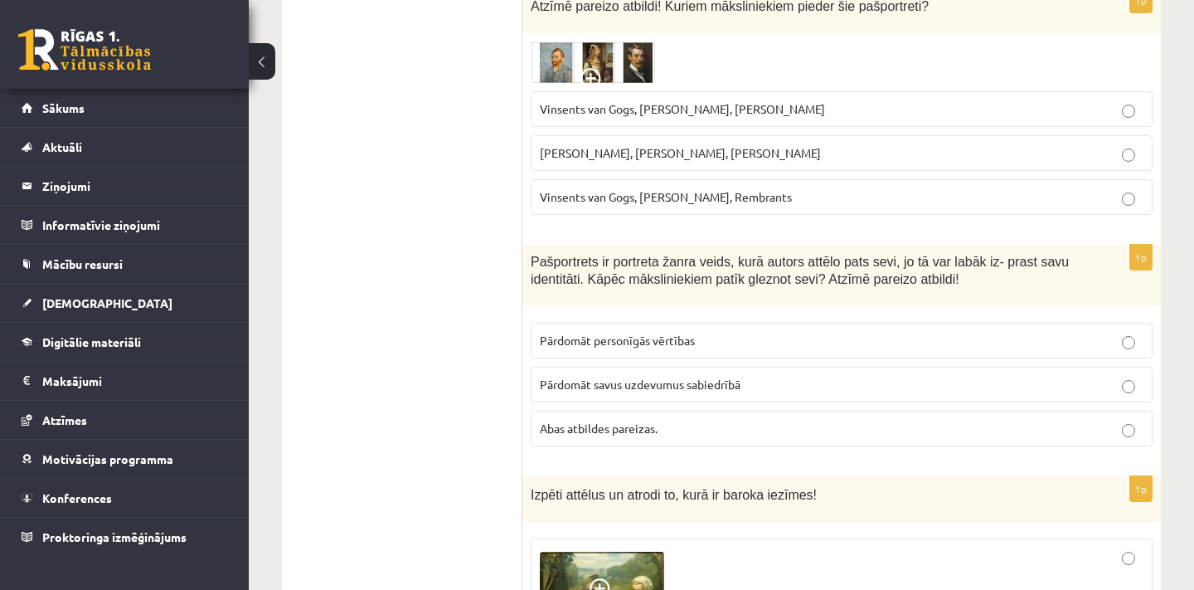
scroll to position [4789, 0]
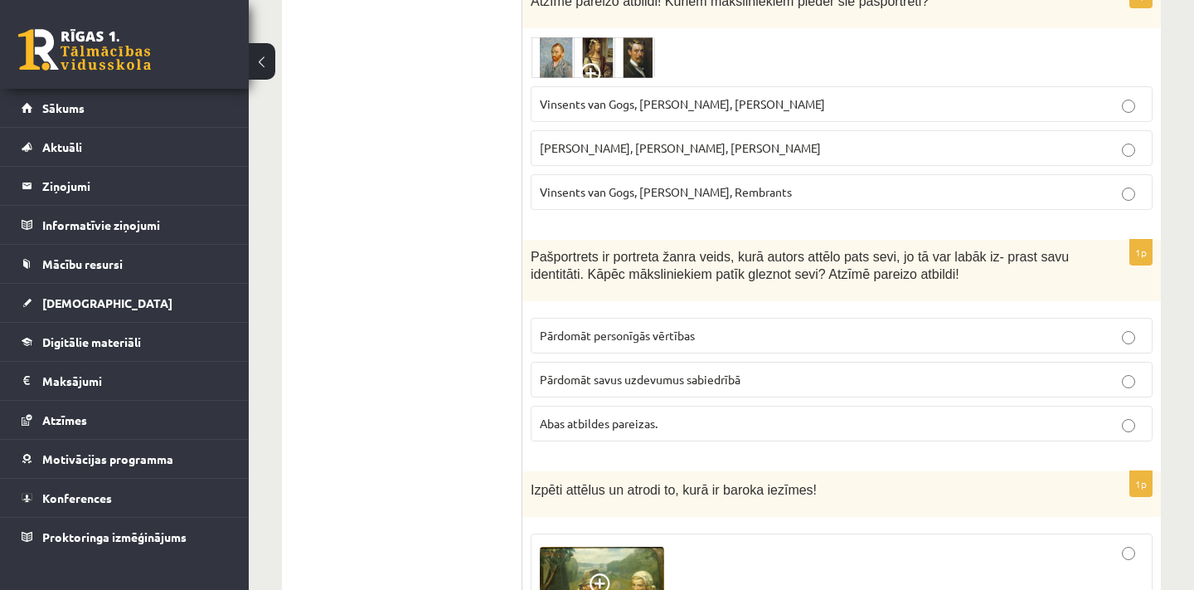
click at [692, 415] on p "Abas atbildes pareizas." at bounding box center [842, 423] width 604 height 17
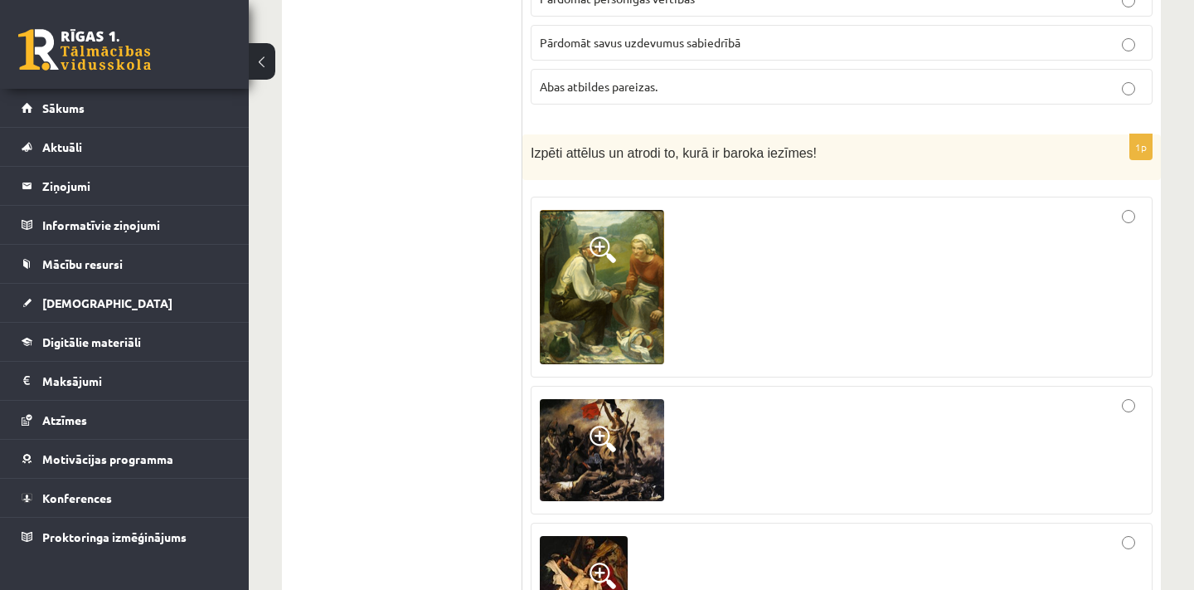
scroll to position [5129, 0]
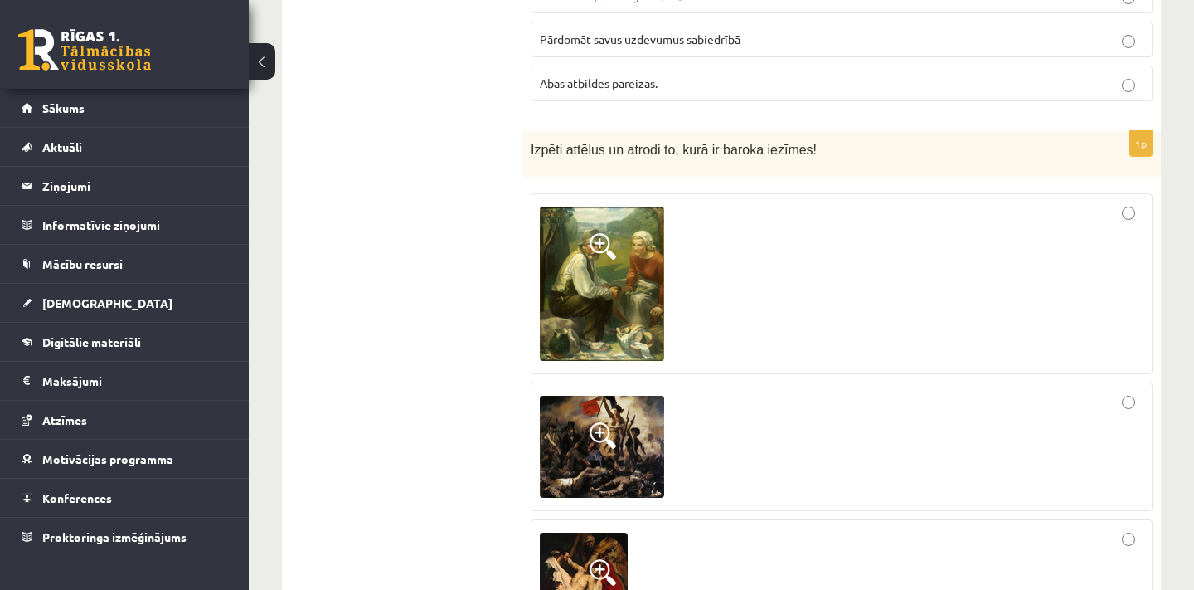
click at [597, 259] on img at bounding box center [602, 283] width 124 height 154
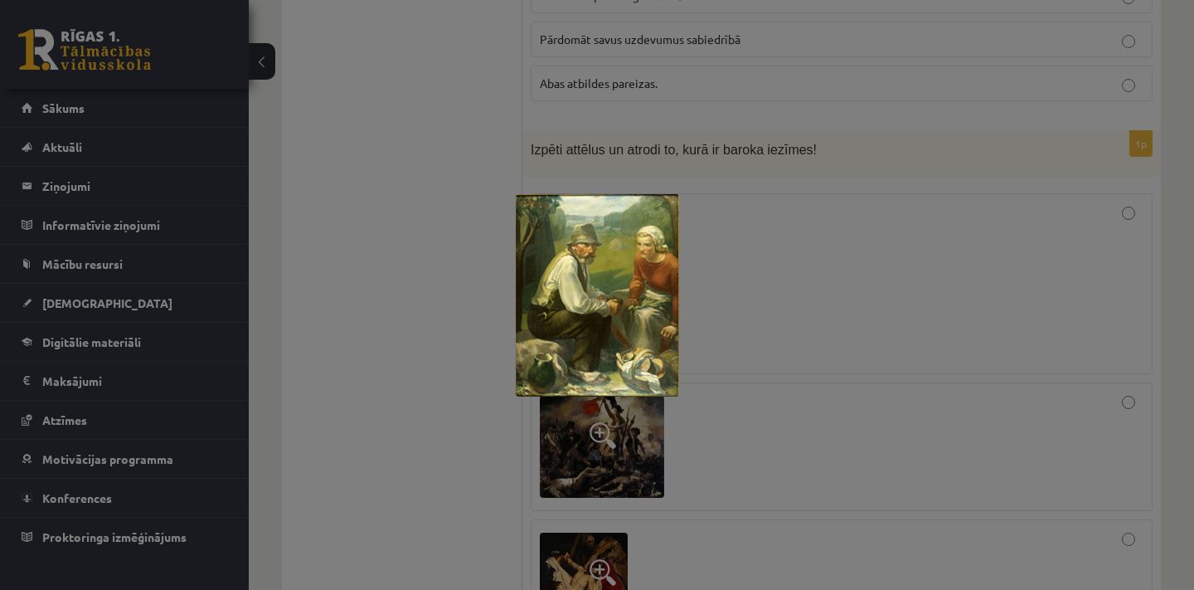
click at [746, 263] on div at bounding box center [597, 295] width 1194 height 590
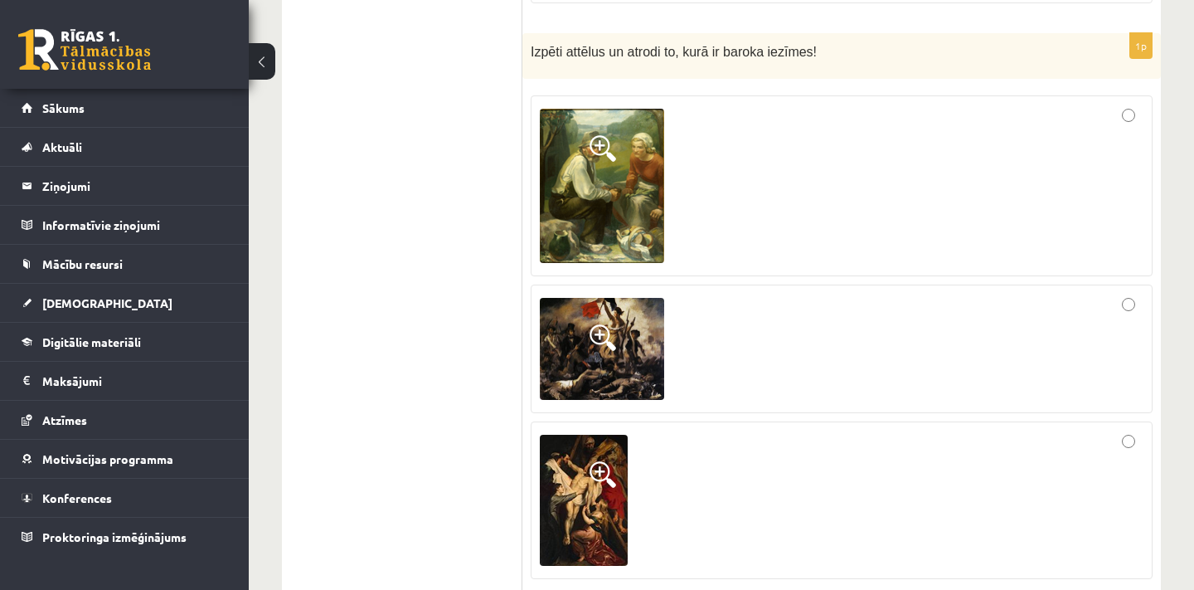
scroll to position [5282, 0]
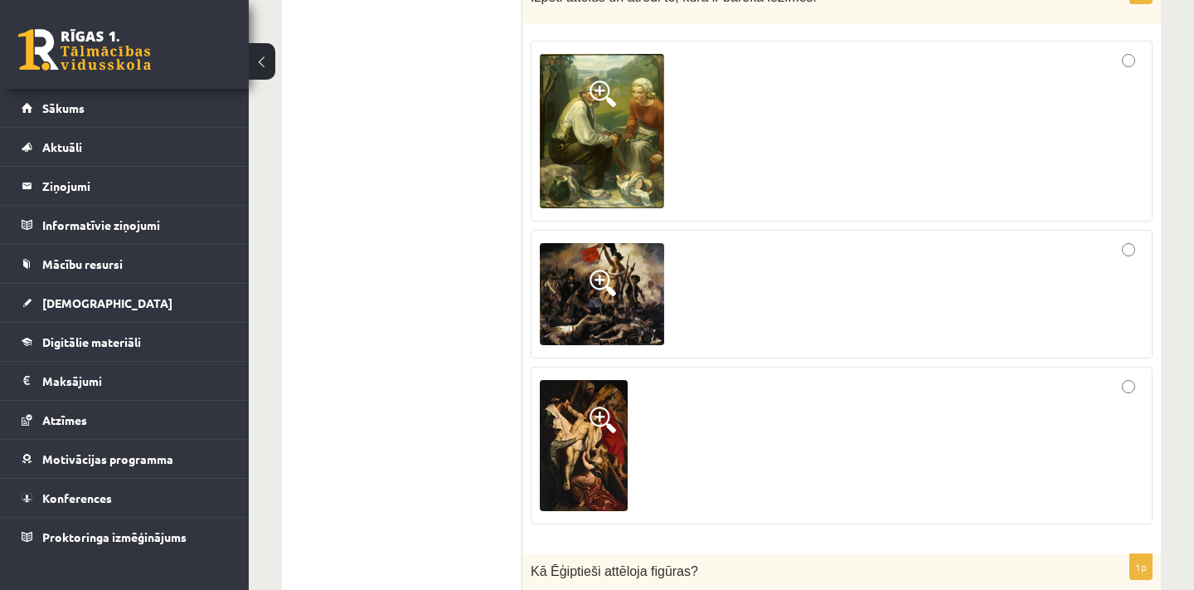
click at [642, 293] on img at bounding box center [602, 294] width 124 height 103
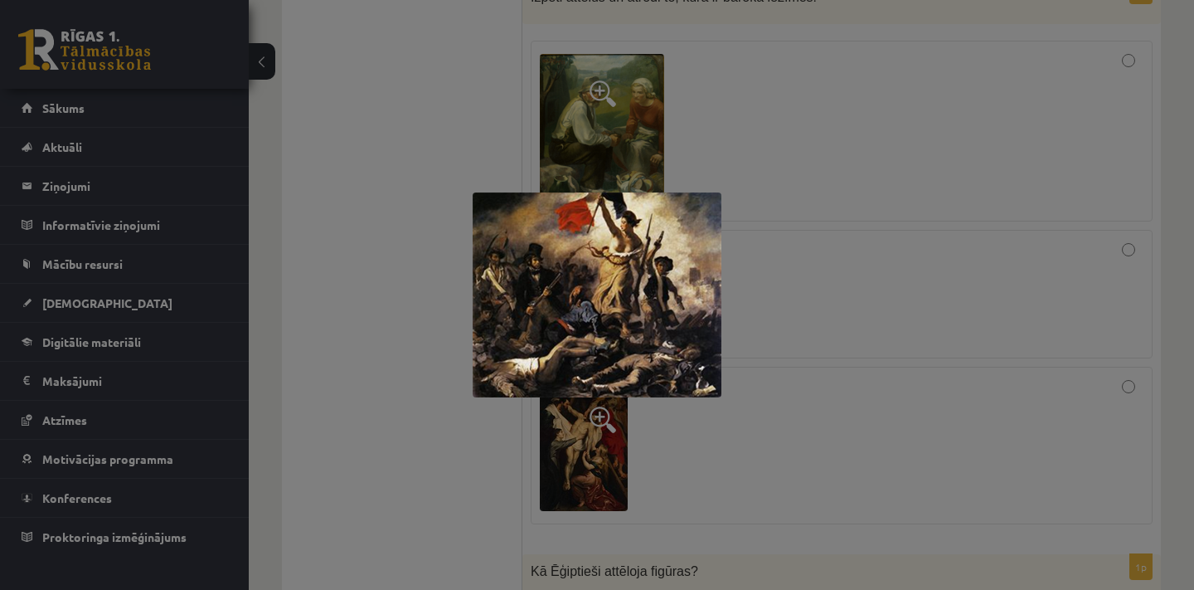
click at [794, 273] on div at bounding box center [597, 295] width 1194 height 590
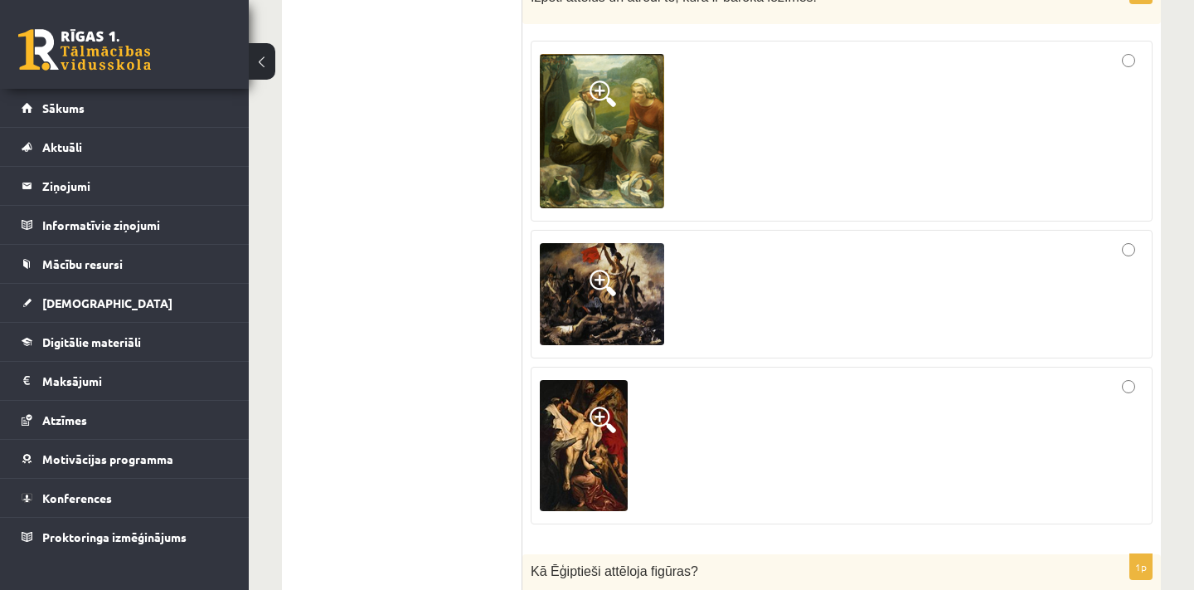
click at [624, 434] on img at bounding box center [584, 445] width 88 height 131
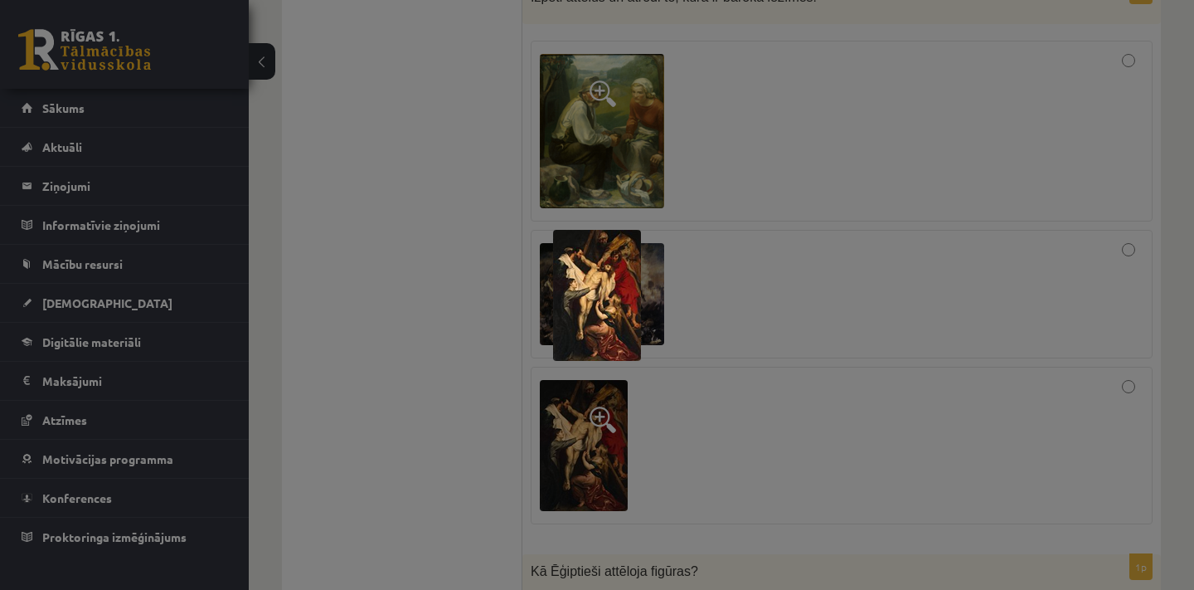
click at [731, 315] on div at bounding box center [597, 295] width 1194 height 590
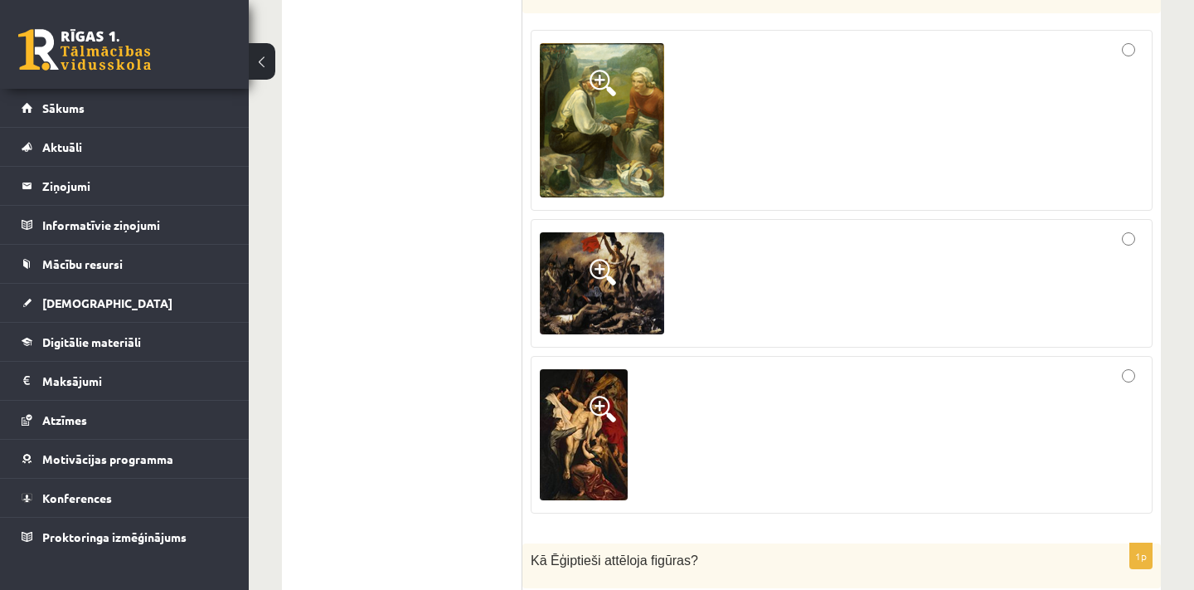
scroll to position [5279, 0]
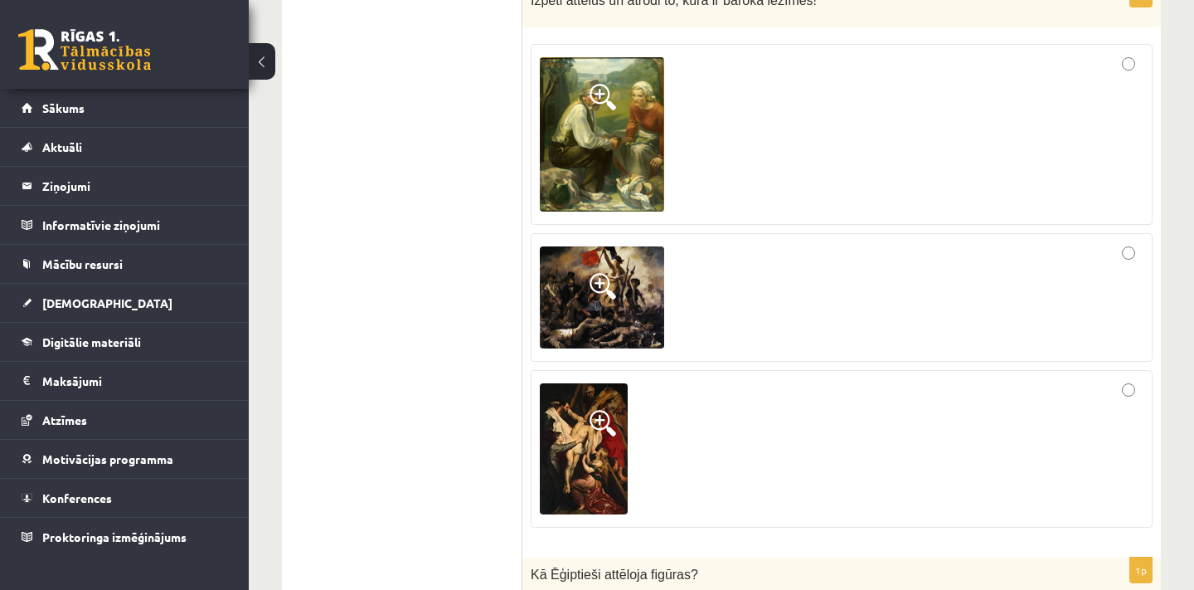
click at [725, 242] on div at bounding box center [842, 297] width 604 height 111
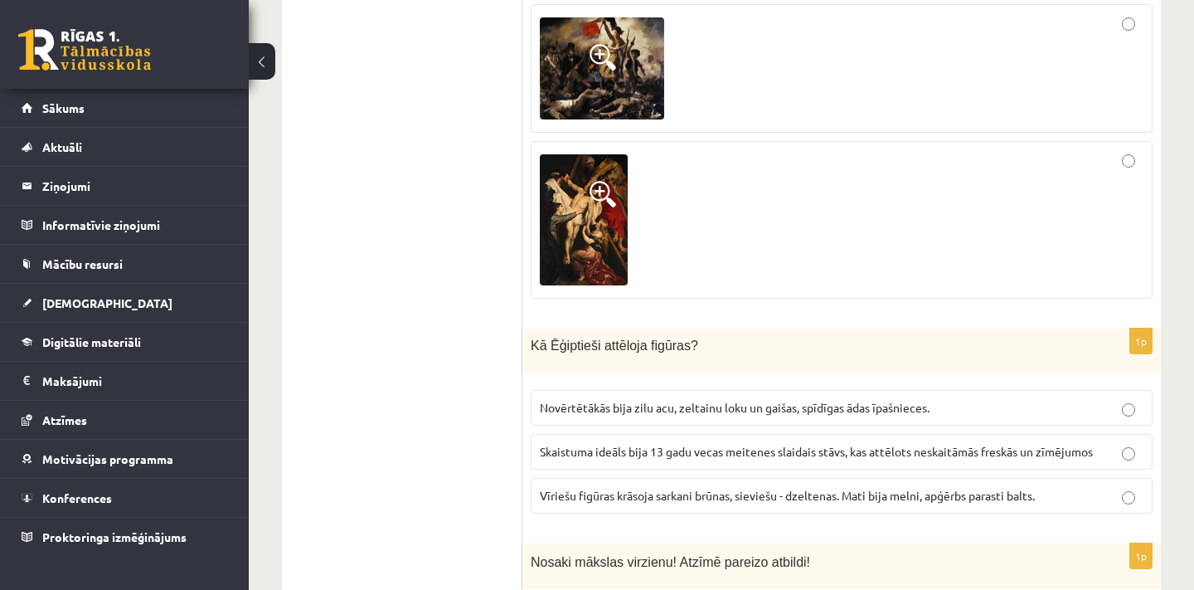
scroll to position [5486, 0]
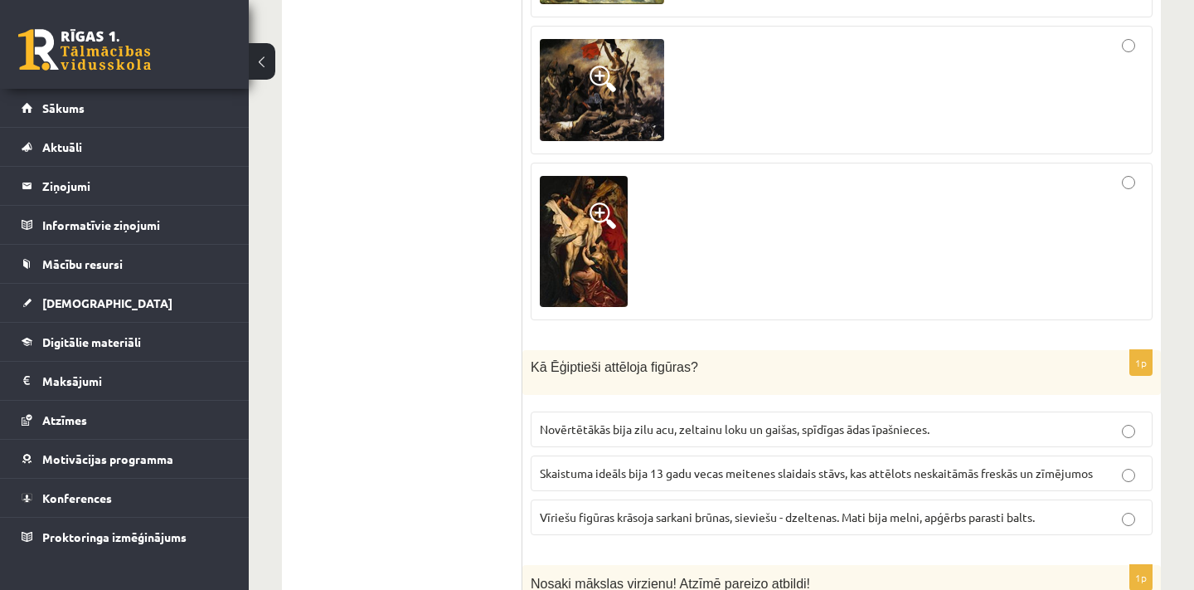
click at [580, 226] on img at bounding box center [584, 241] width 88 height 131
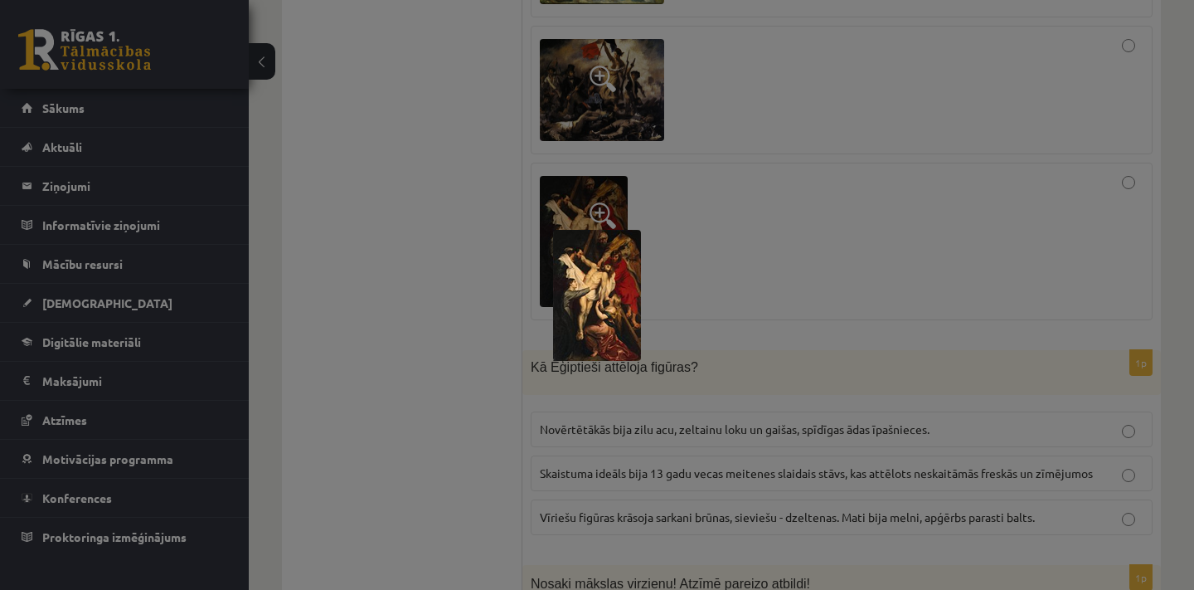
click at [703, 232] on div at bounding box center [597, 295] width 1194 height 590
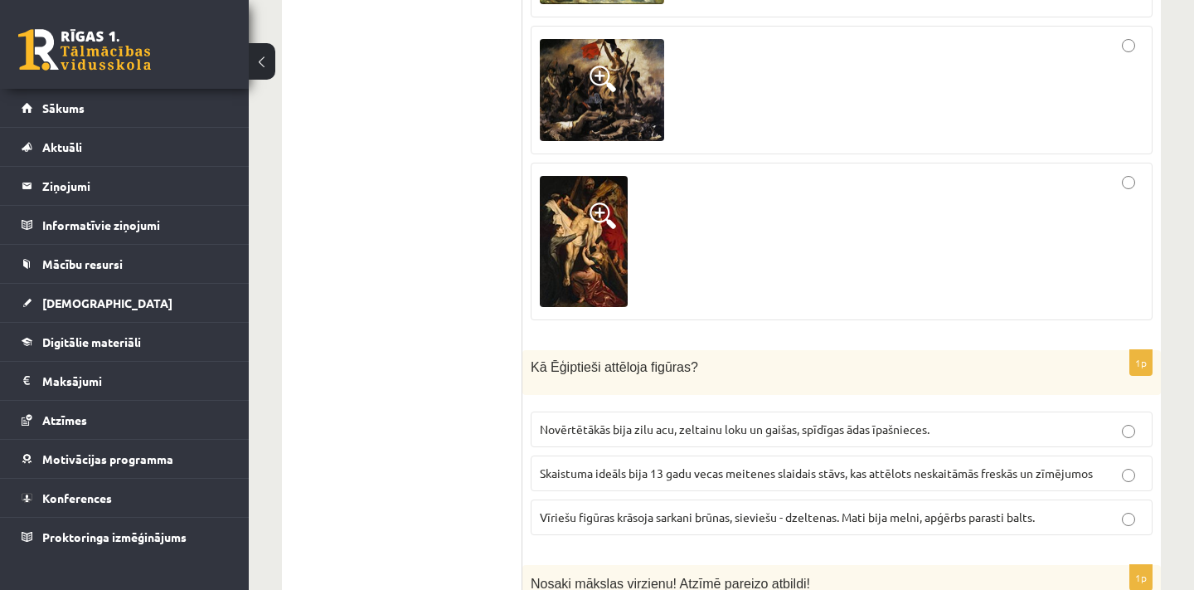
click at [703, 232] on div at bounding box center [842, 241] width 604 height 139
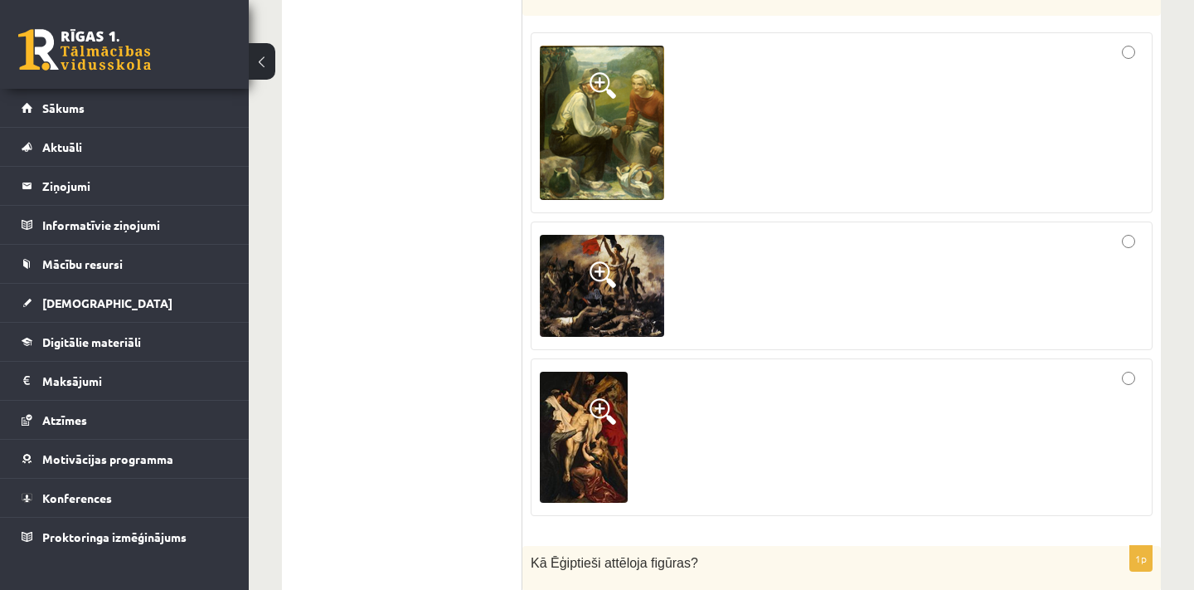
scroll to position [5284, 0]
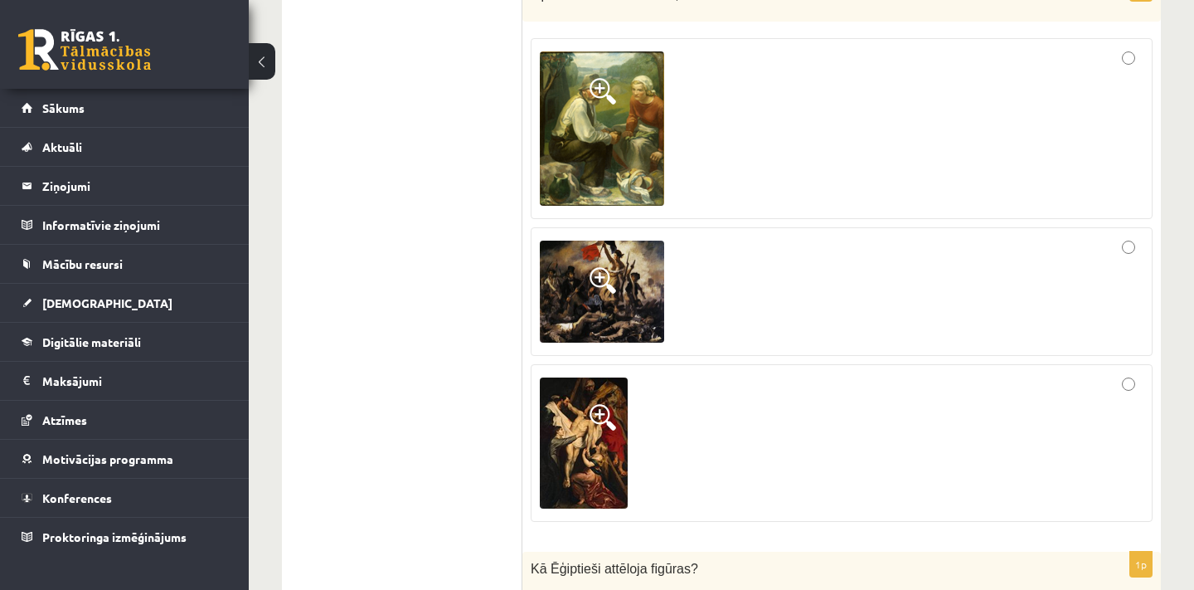
click at [555, 271] on img at bounding box center [602, 291] width 124 height 103
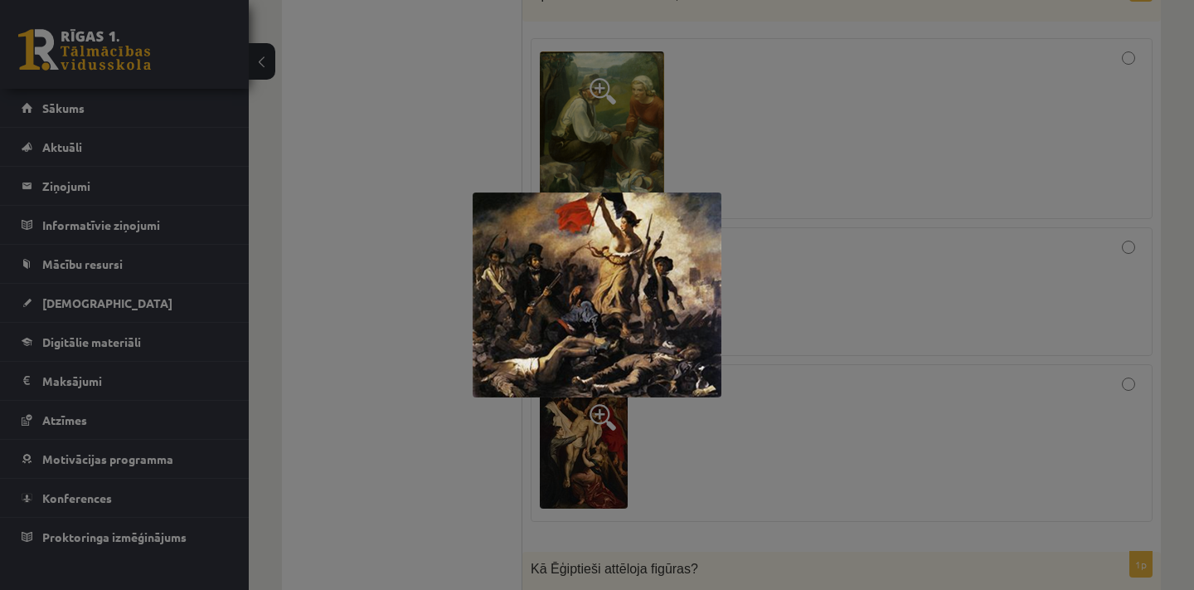
click at [430, 275] on div at bounding box center [597, 295] width 1194 height 590
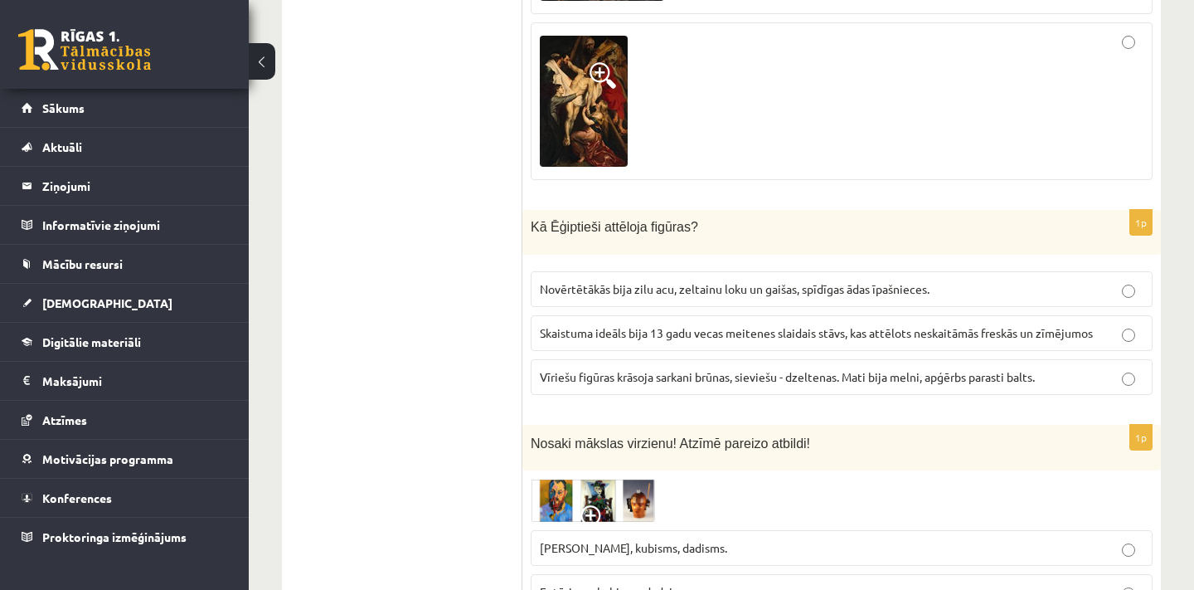
scroll to position [5628, 0]
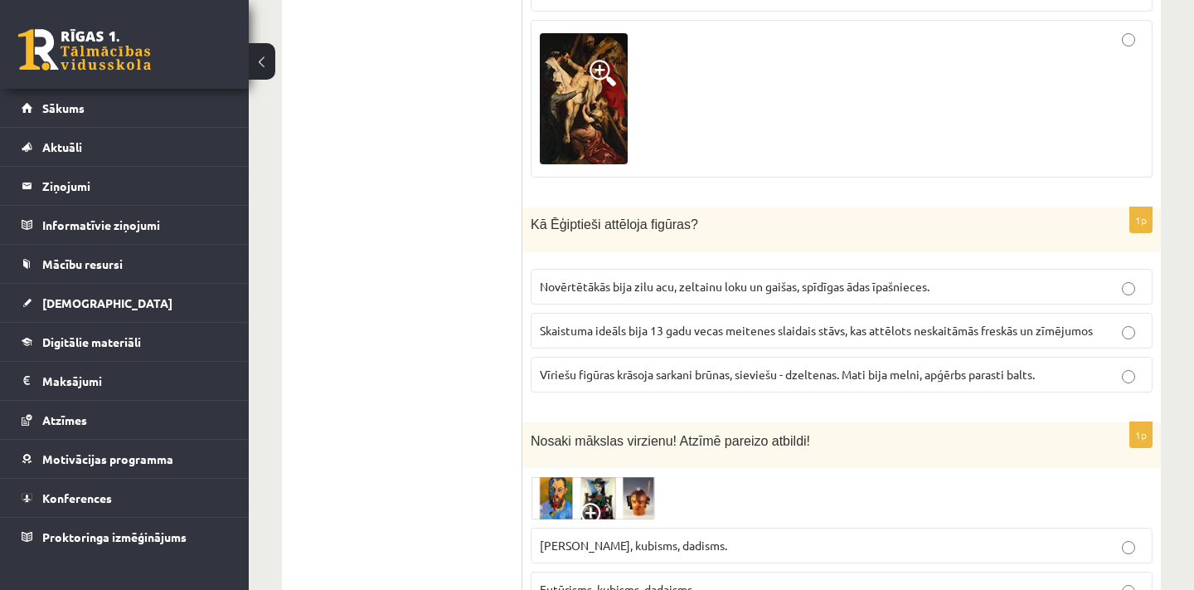
click at [1013, 366] on span "Vīriešu figūras krāsoja sarkani brūnas, sieviešu - dzeltenas. Mati bija melni, …" at bounding box center [787, 373] width 495 height 15
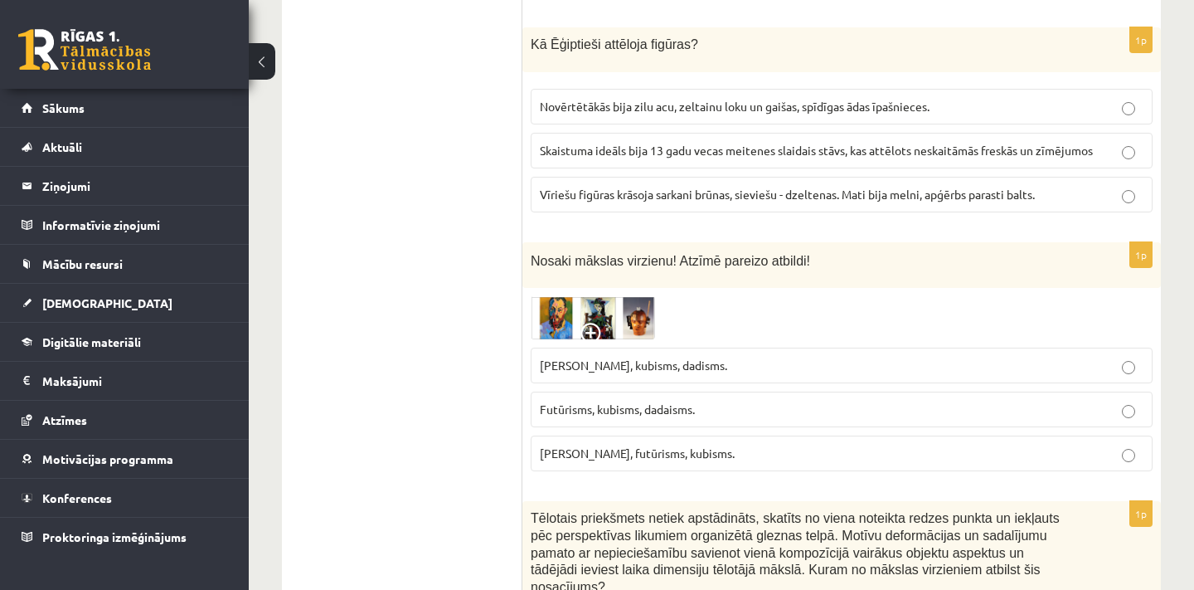
scroll to position [5812, 0]
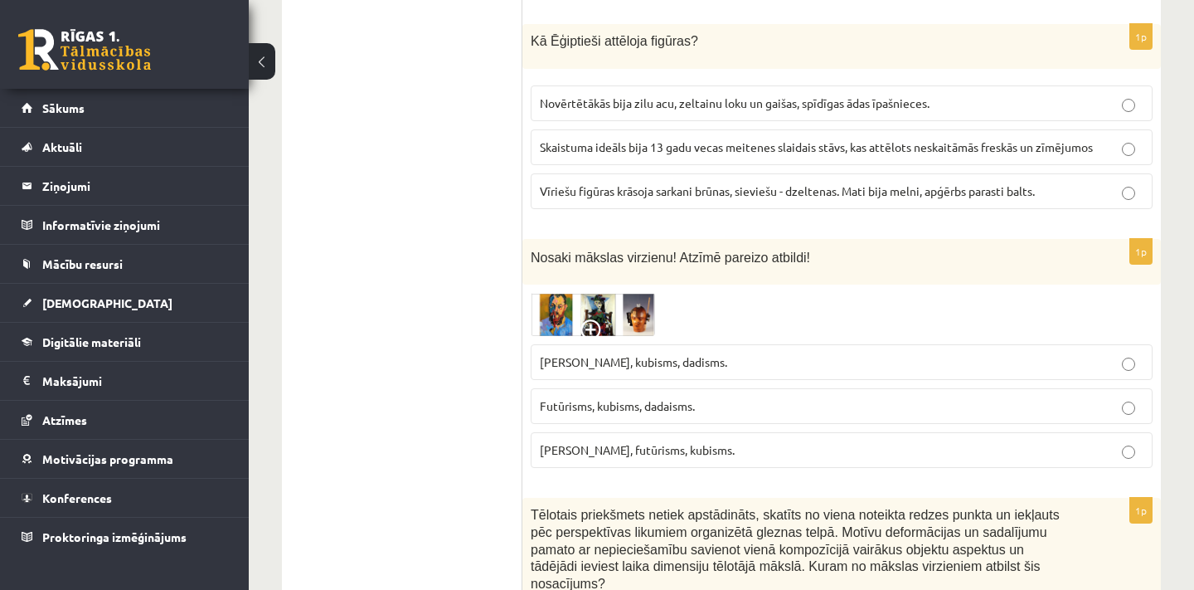
click at [554, 293] on img at bounding box center [593, 315] width 124 height 44
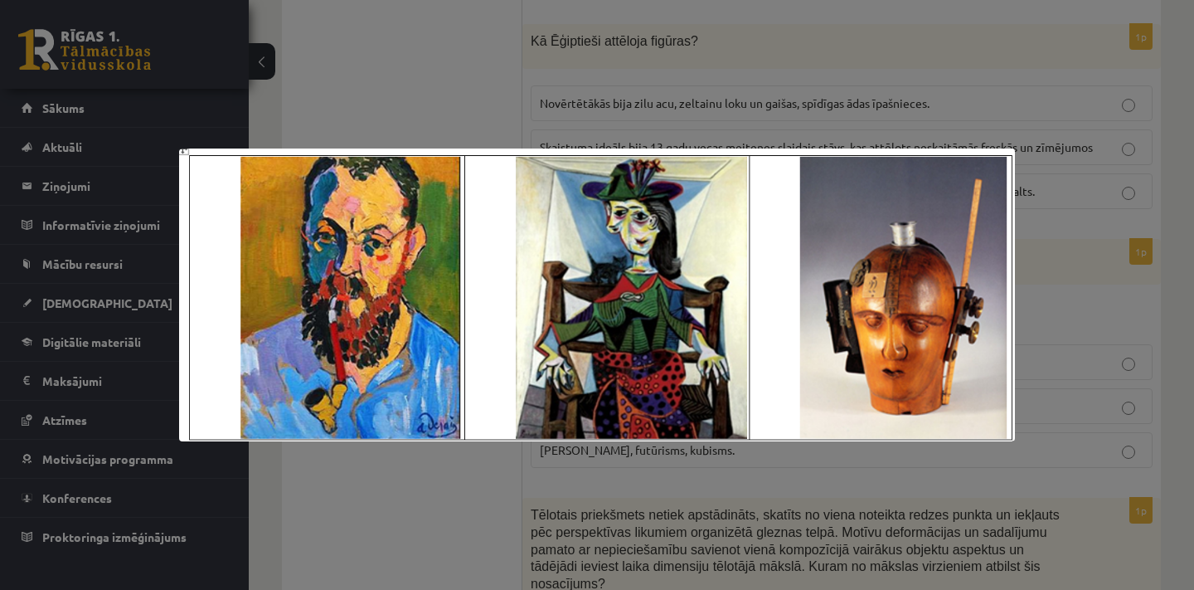
click at [459, 505] on div at bounding box center [597, 295] width 1194 height 590
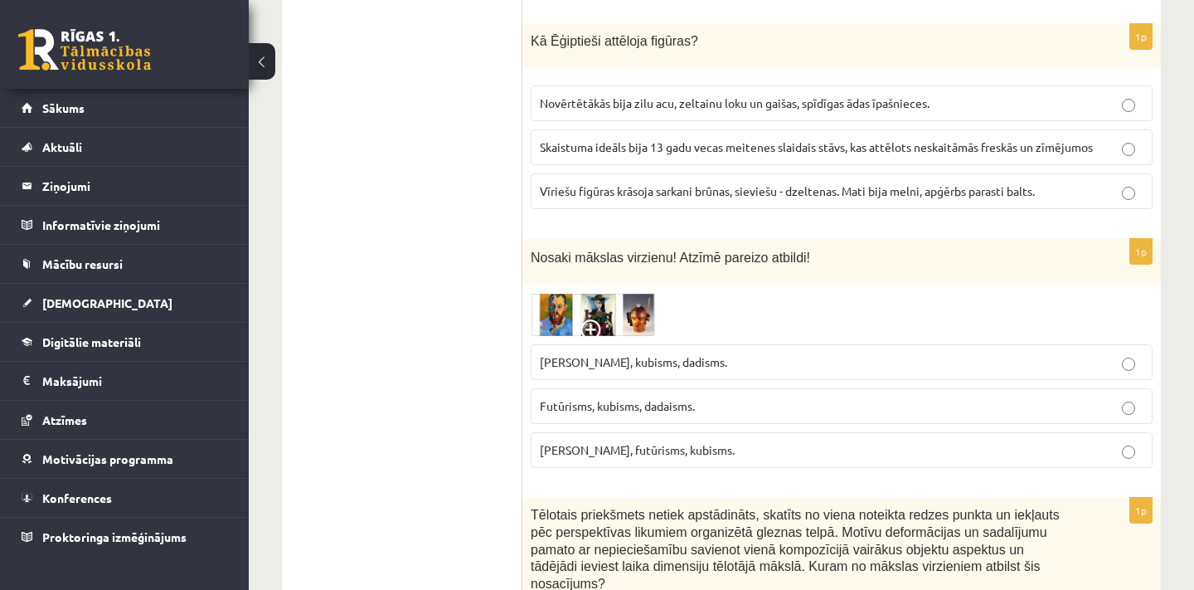
click at [590, 319] on span at bounding box center [593, 332] width 27 height 27
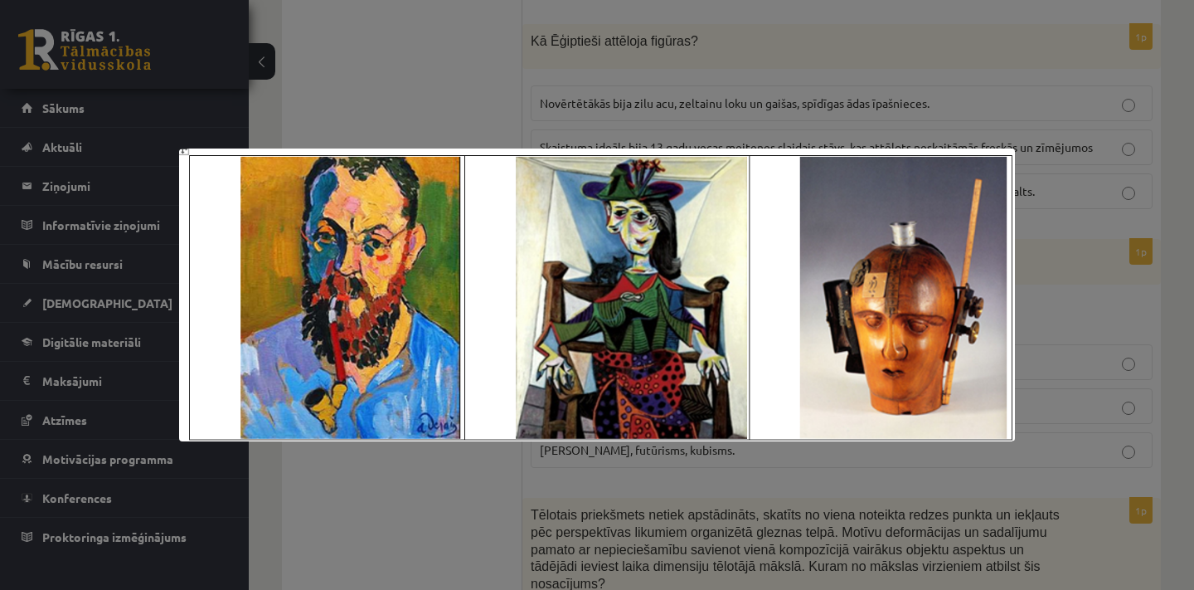
click at [448, 468] on div at bounding box center [597, 295] width 1194 height 590
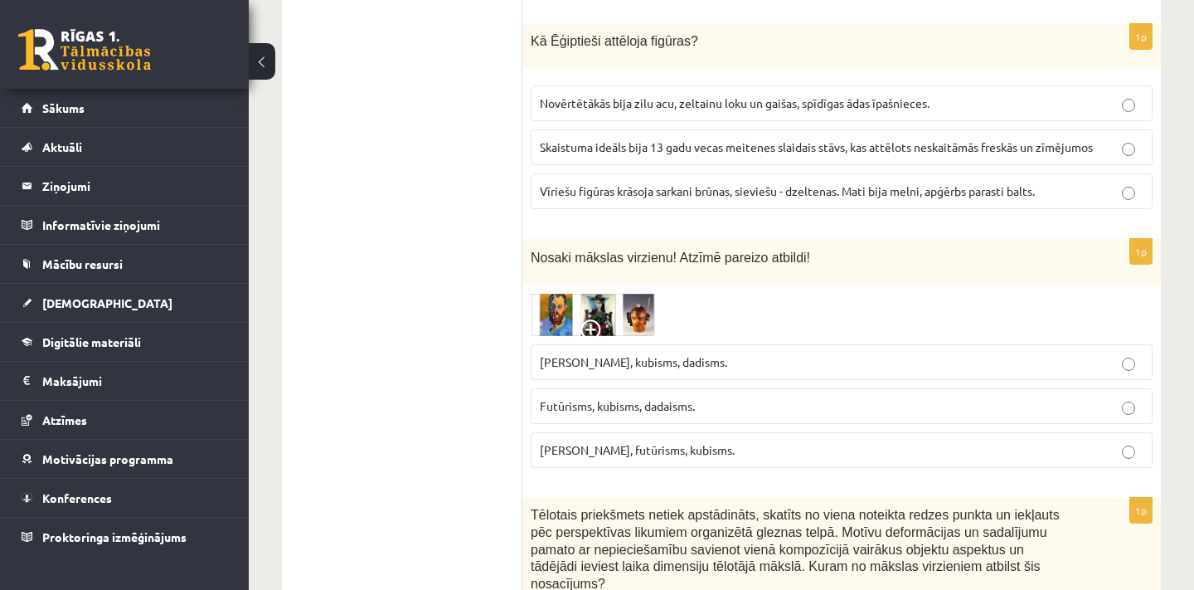
click at [595, 354] on span "Fovisms, kubisms, dadisms." at bounding box center [633, 361] width 187 height 15
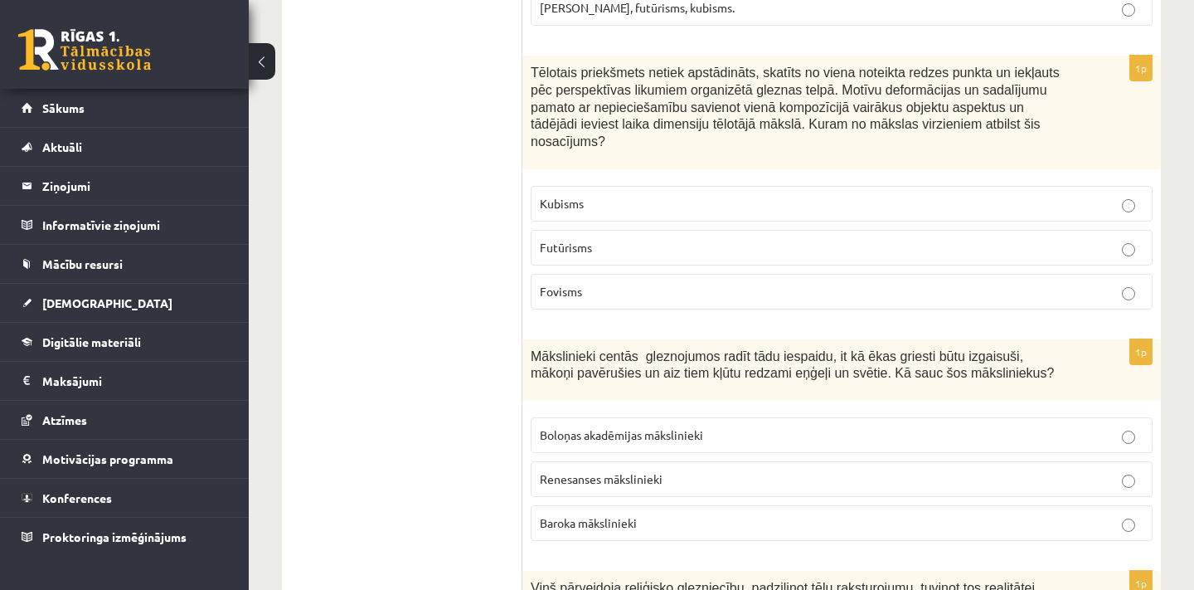
scroll to position [6256, 0]
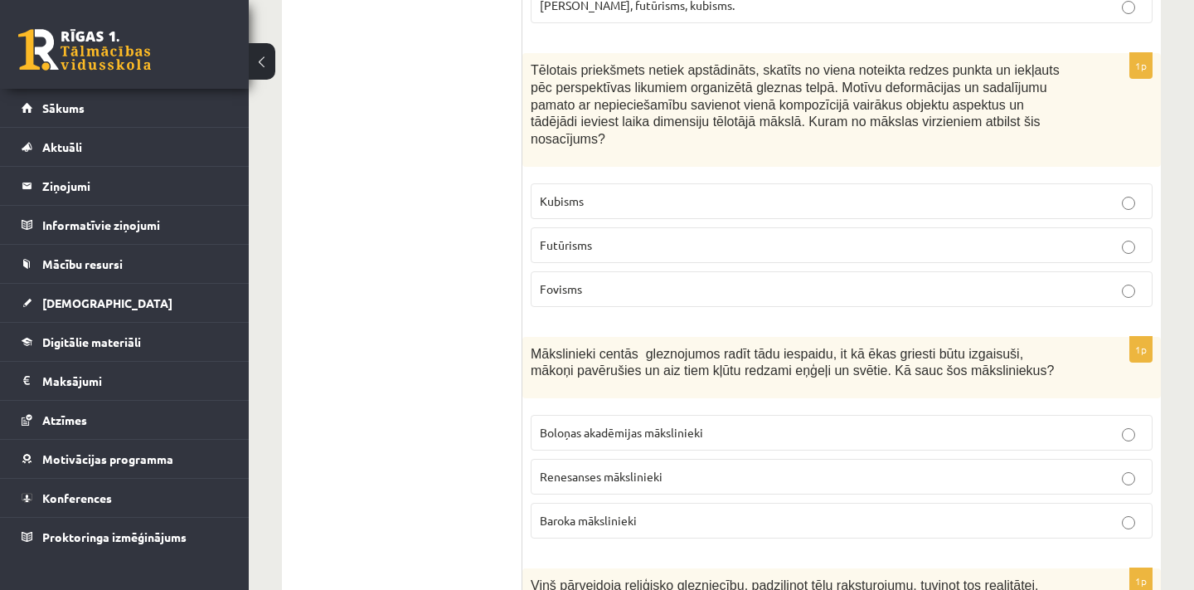
click at [606, 192] on p "Kubisms" at bounding box center [842, 200] width 604 height 17
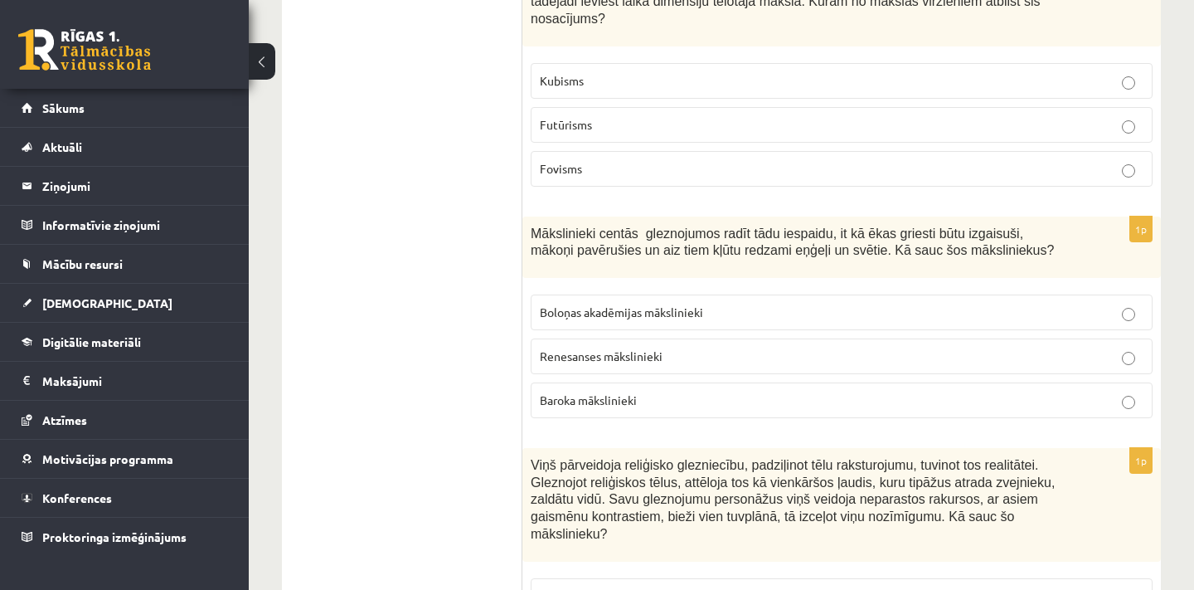
scroll to position [6382, 0]
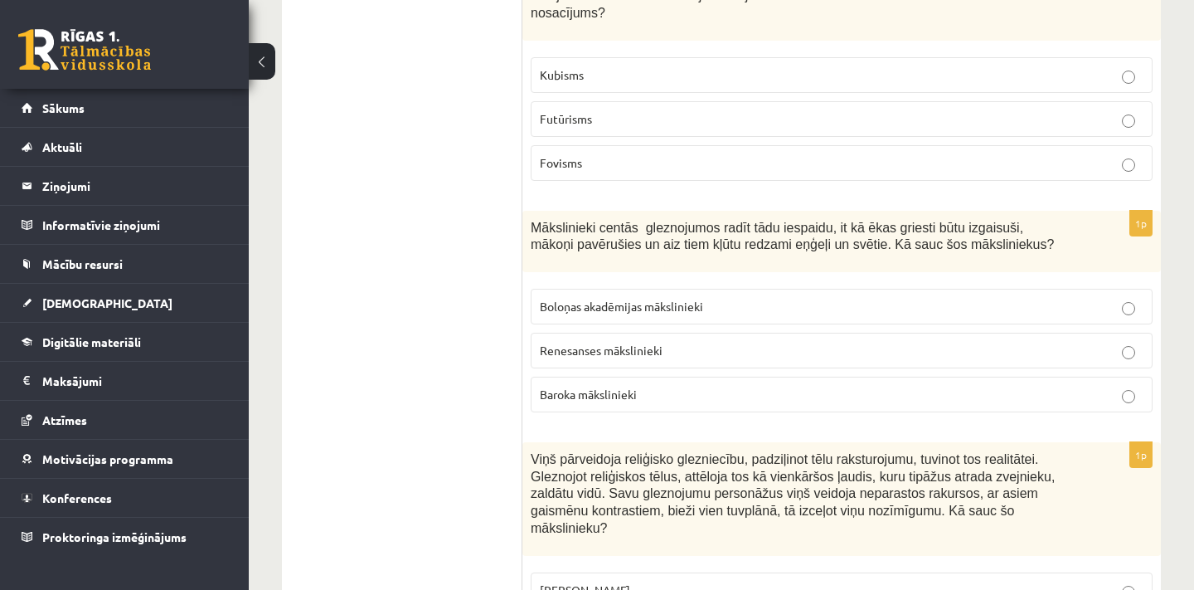
click at [637, 376] on label "Baroka mākslinieki" at bounding box center [842, 394] width 622 height 36
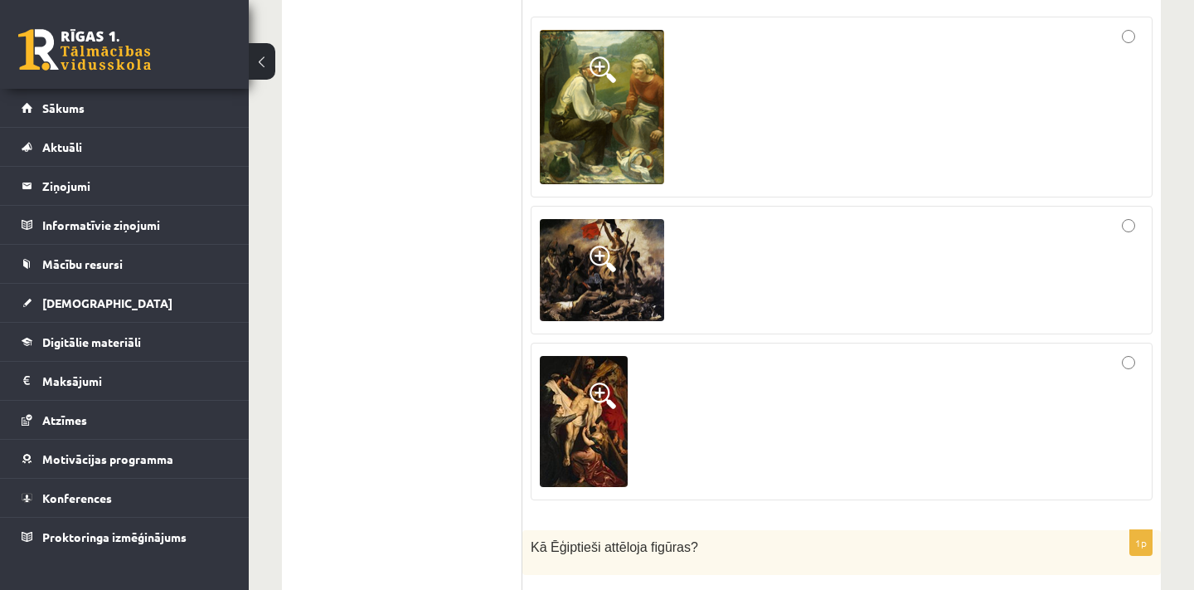
scroll to position [5298, 0]
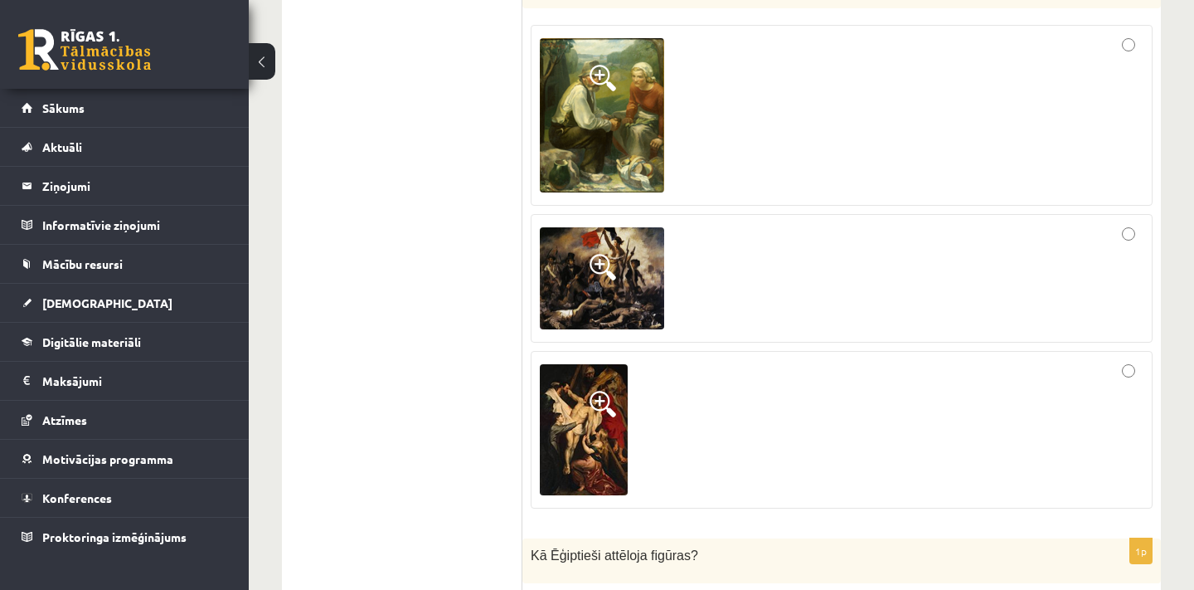
click at [745, 237] on div at bounding box center [842, 278] width 604 height 111
click at [621, 260] on img at bounding box center [602, 278] width 124 height 103
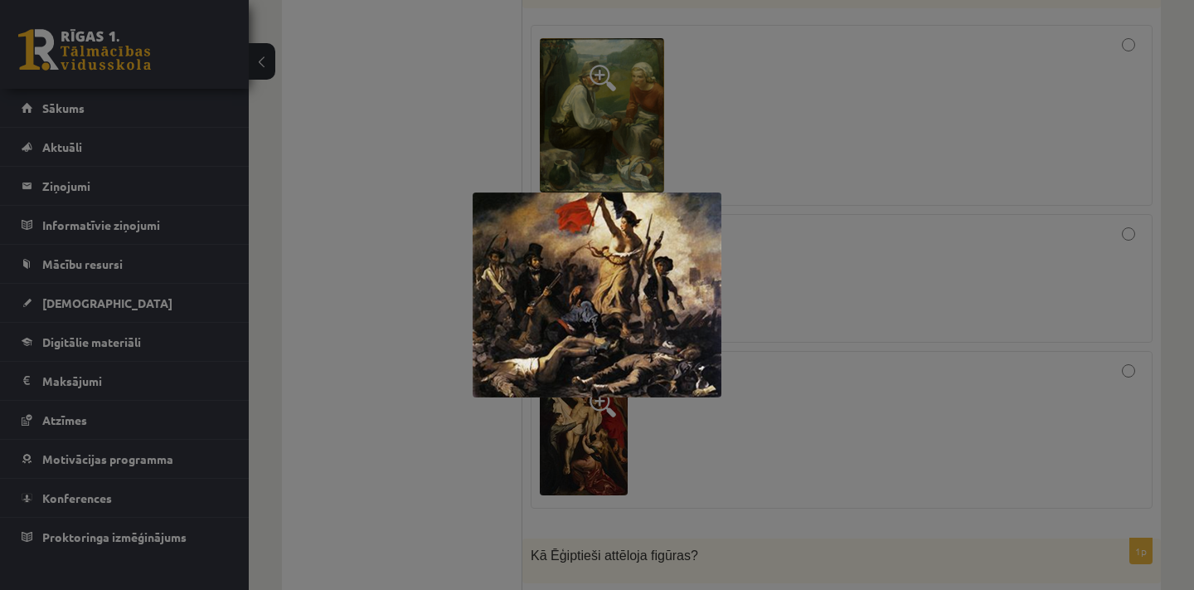
click at [785, 261] on div at bounding box center [597, 295] width 1194 height 590
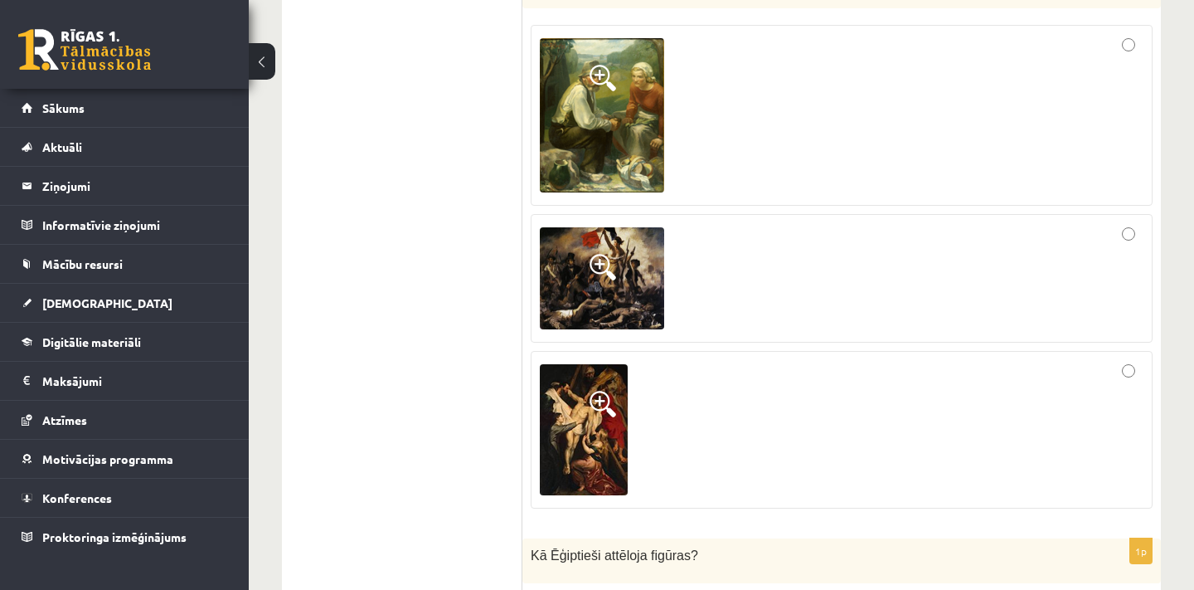
click at [597, 424] on img at bounding box center [584, 429] width 88 height 131
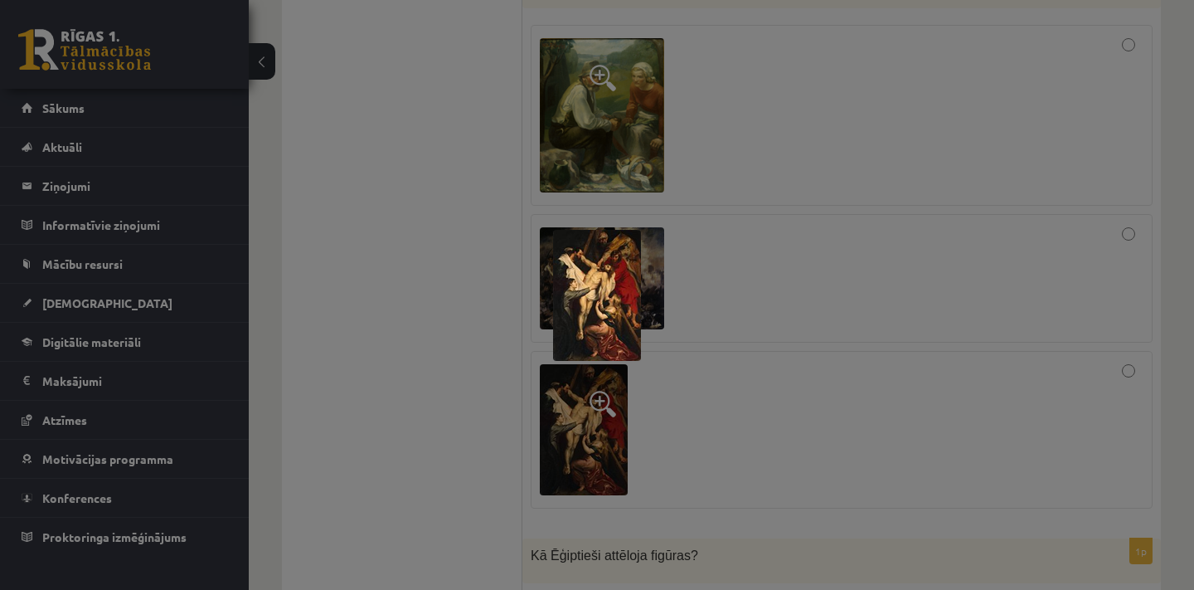
click at [764, 371] on div at bounding box center [597, 295] width 1194 height 590
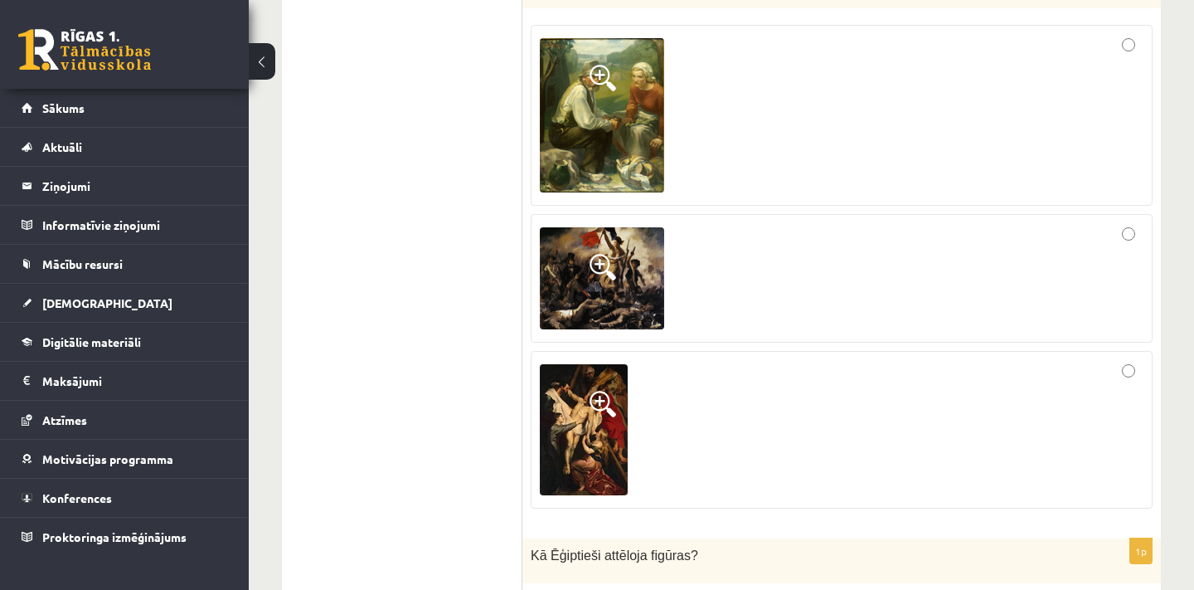
click at [648, 279] on img at bounding box center [602, 278] width 124 height 103
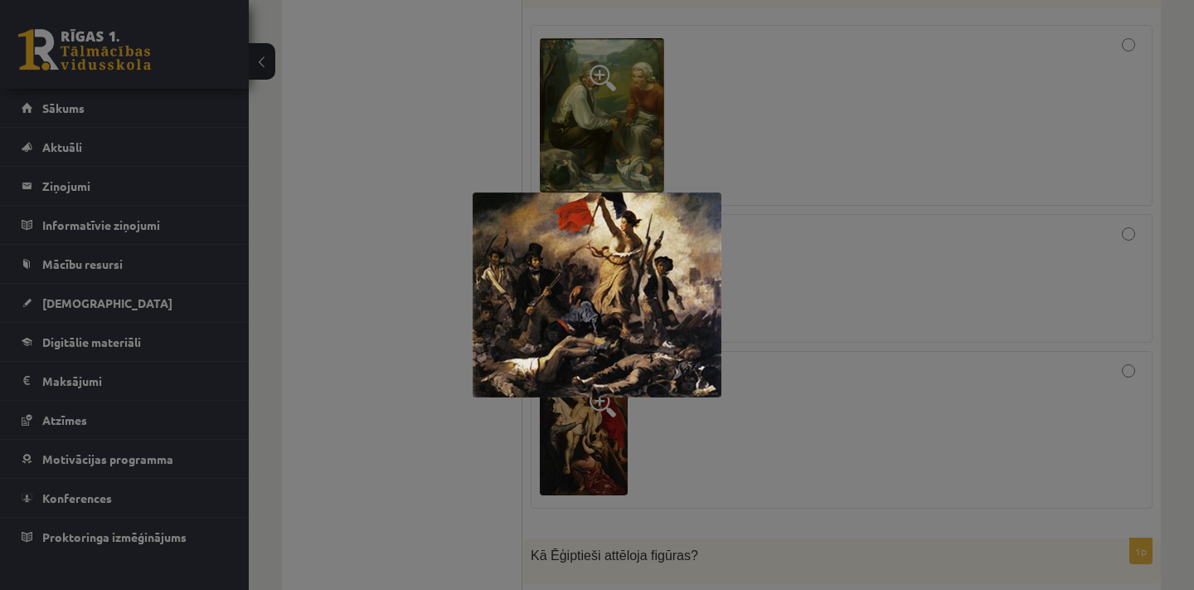
click at [797, 266] on div at bounding box center [597, 295] width 1194 height 590
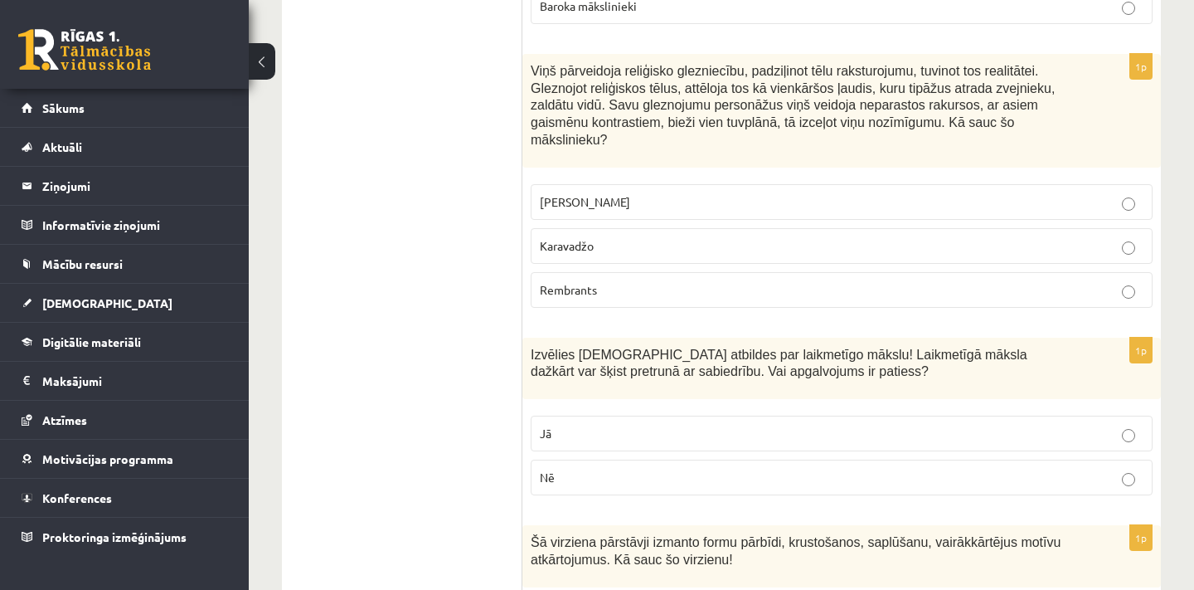
scroll to position [6774, 0]
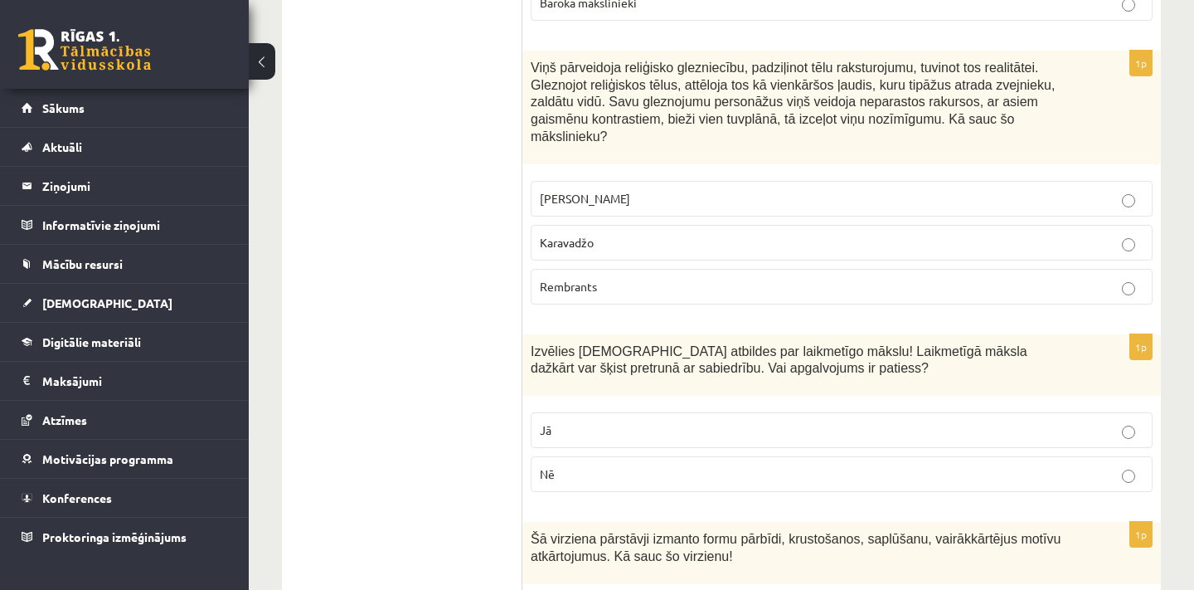
click at [668, 190] on p "Leonardo da Vinči" at bounding box center [842, 198] width 604 height 17
click at [638, 278] on p "Rembrants" at bounding box center [842, 286] width 604 height 17
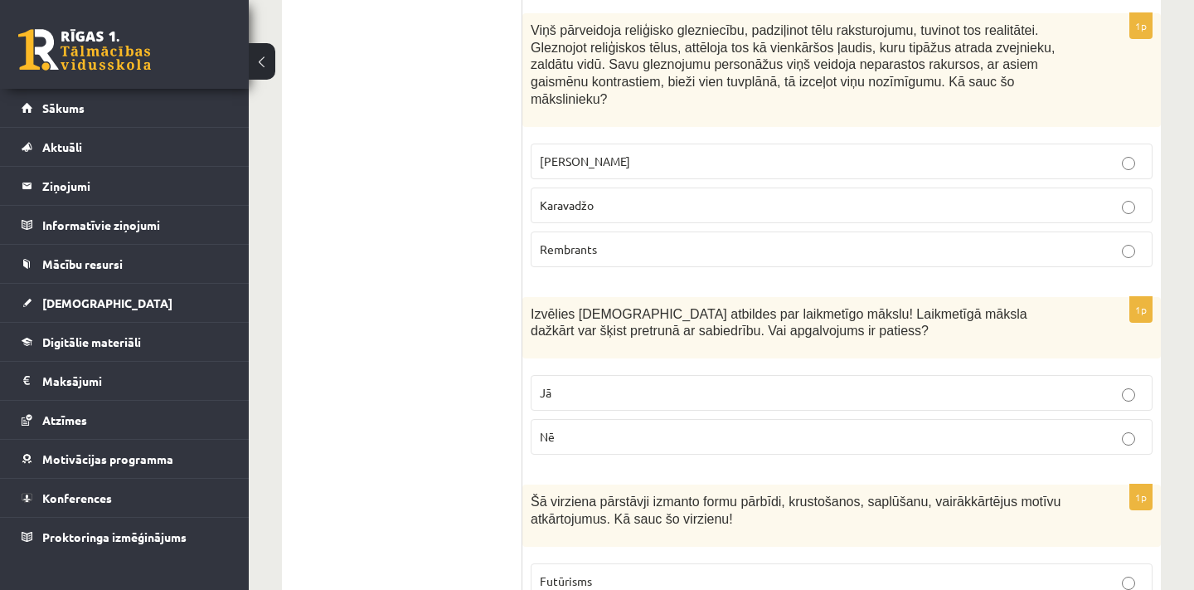
scroll to position [6822, 0]
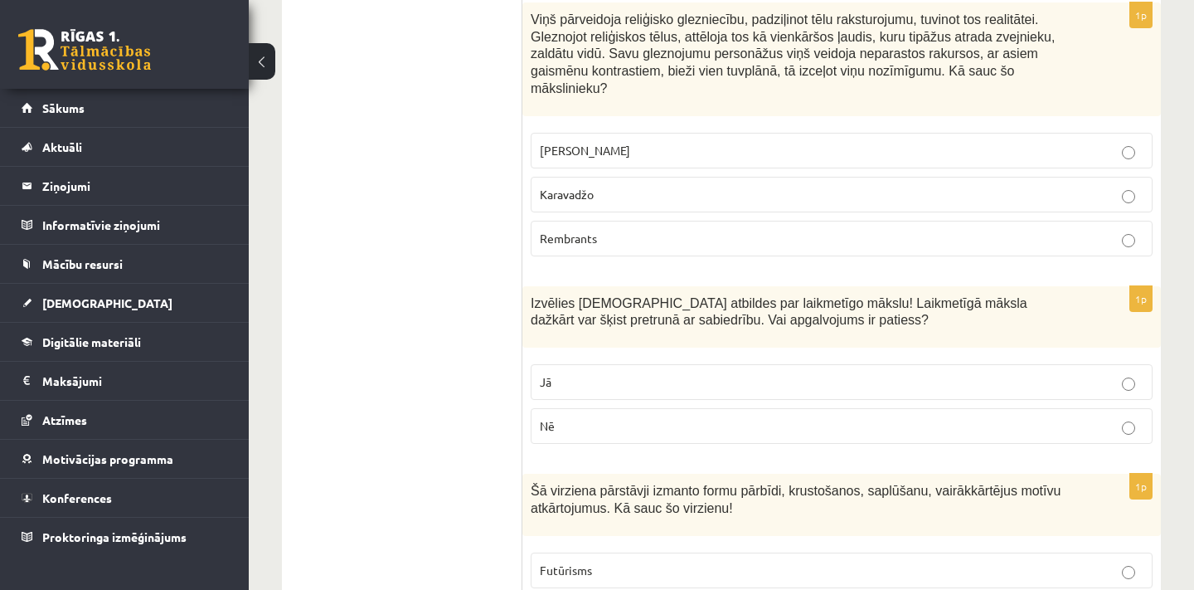
click at [643, 177] on label "Karavadžo" at bounding box center [842, 195] width 622 height 36
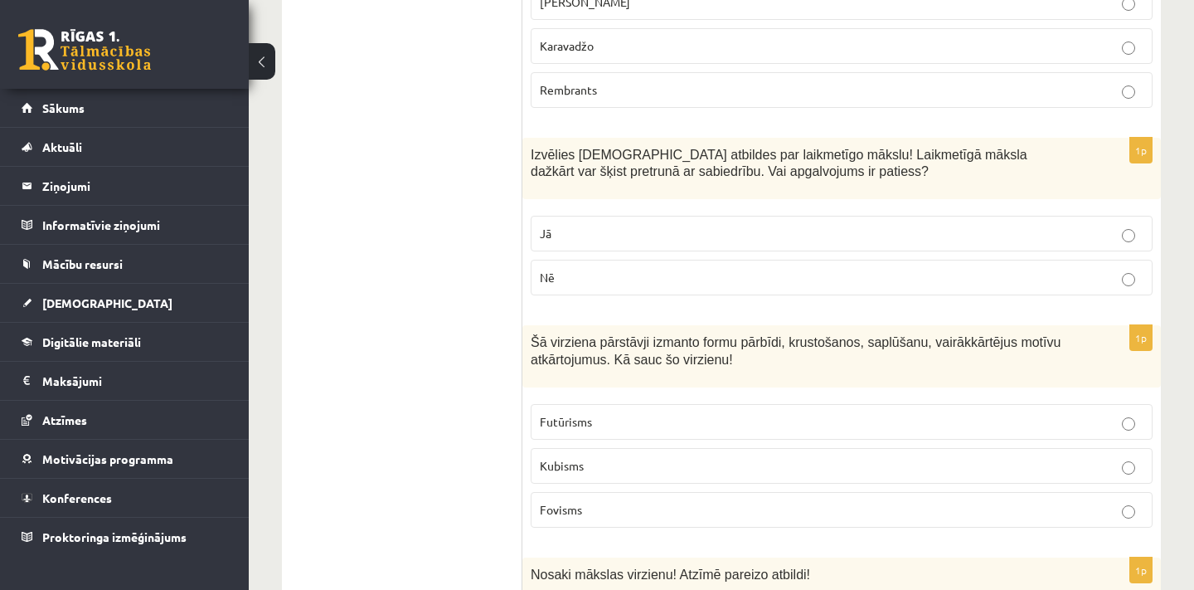
scroll to position [6971, 0]
click at [604, 224] on p "Jā" at bounding box center [842, 232] width 604 height 17
click at [603, 447] on label "Kubisms" at bounding box center [842, 465] width 622 height 36
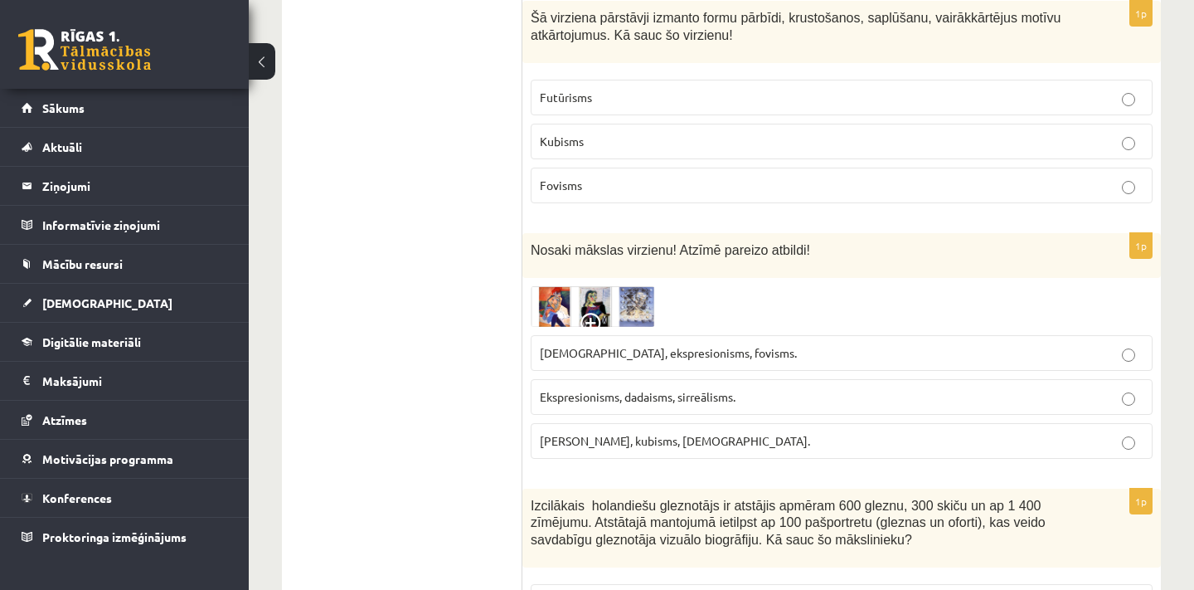
scroll to position [7303, 0]
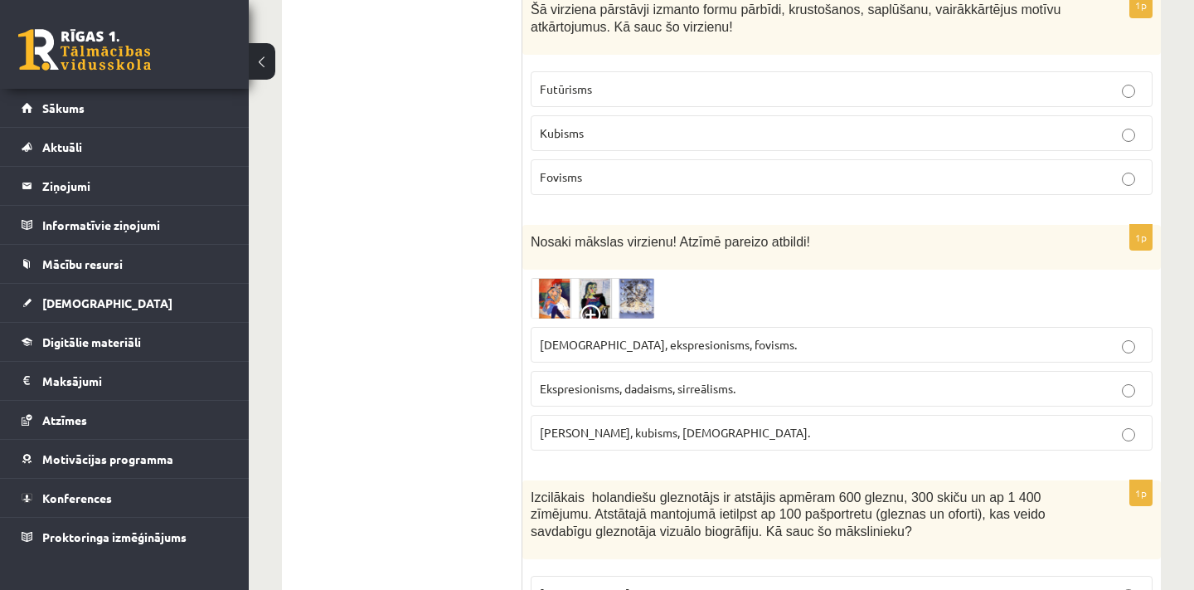
click at [557, 278] on img at bounding box center [593, 298] width 124 height 41
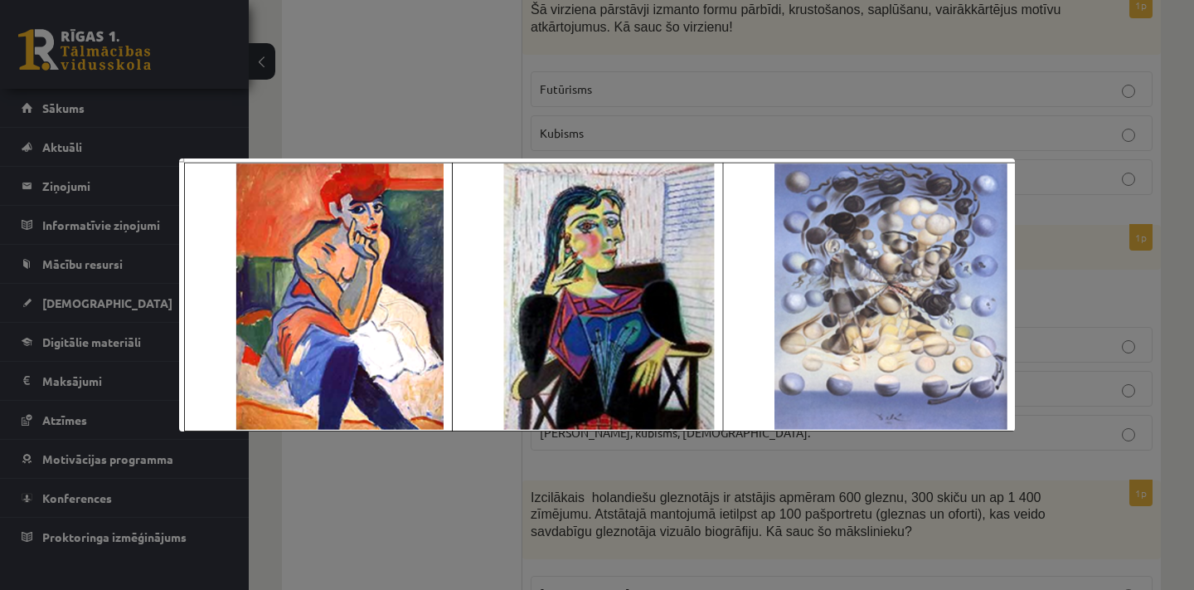
click at [420, 474] on div at bounding box center [597, 295] width 1194 height 590
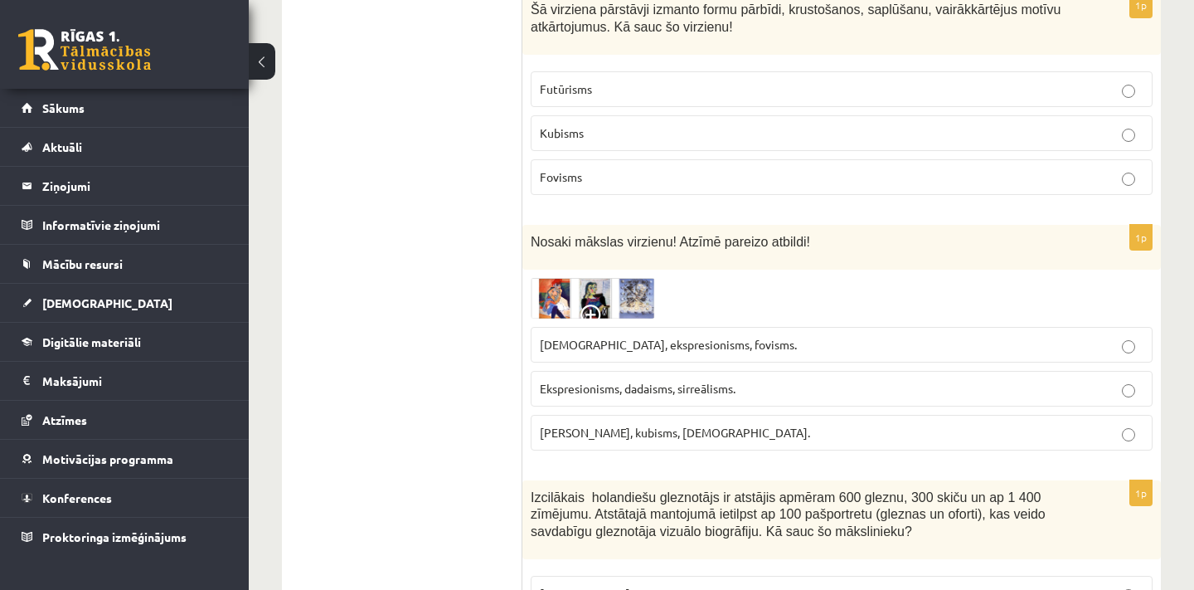
click at [724, 381] on span "Ekspresionisms, dadaisms, sirreālisms." at bounding box center [638, 388] width 196 height 15
click at [596, 304] on span at bounding box center [593, 317] width 27 height 27
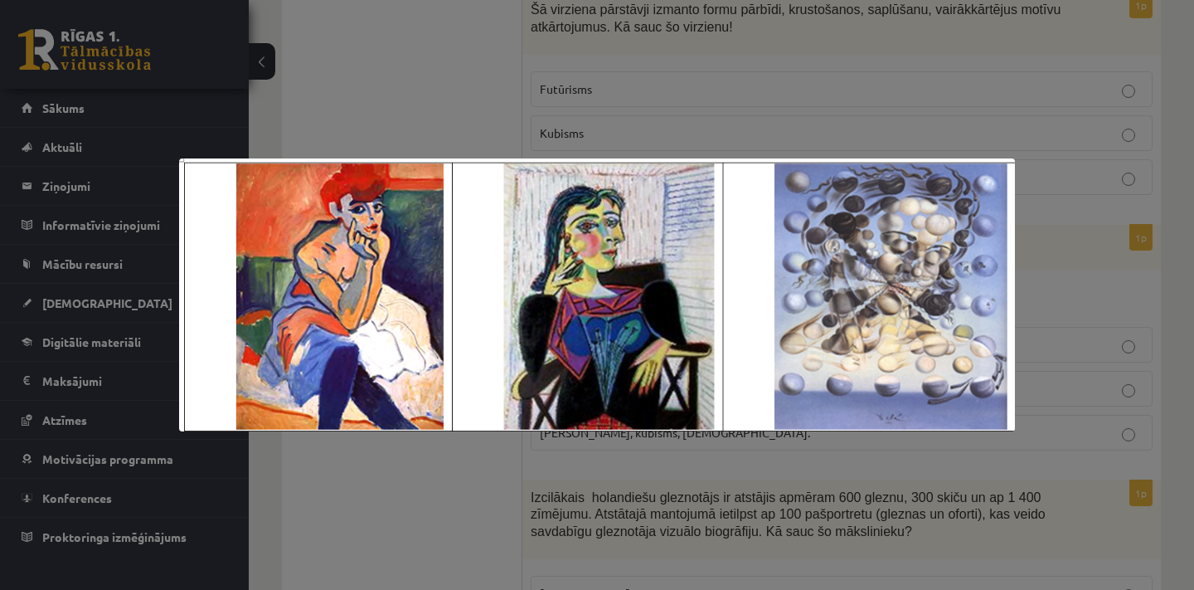
click at [420, 467] on div at bounding box center [597, 295] width 1194 height 590
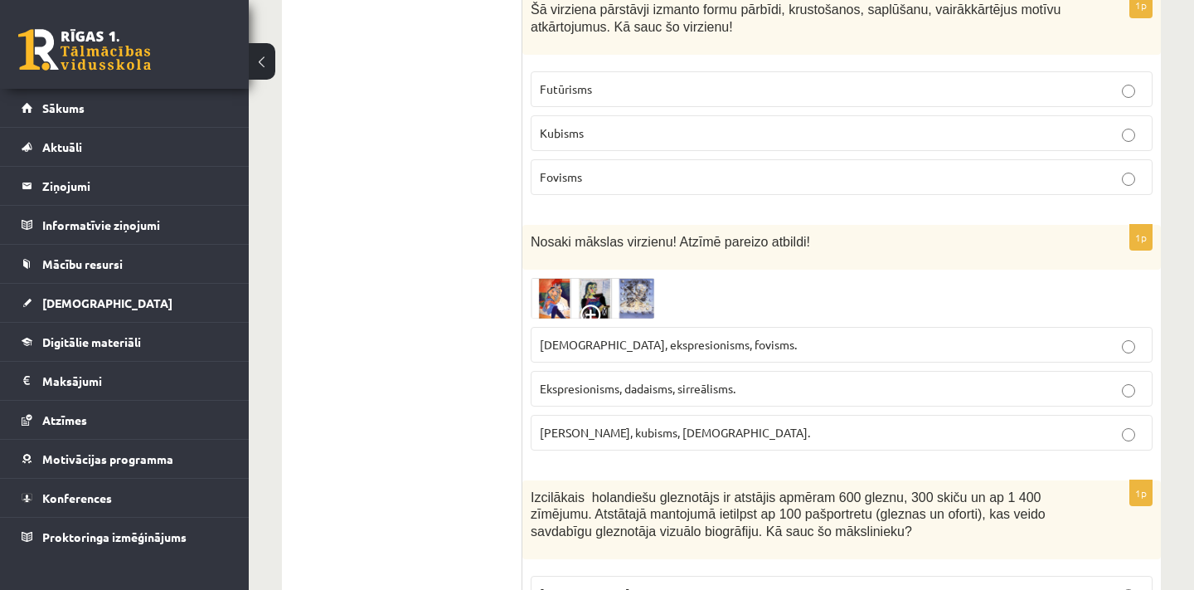
click at [609, 425] on span "Fovisms, kubisms, sirreālisms." at bounding box center [675, 432] width 270 height 15
click at [599, 278] on img at bounding box center [593, 298] width 124 height 41
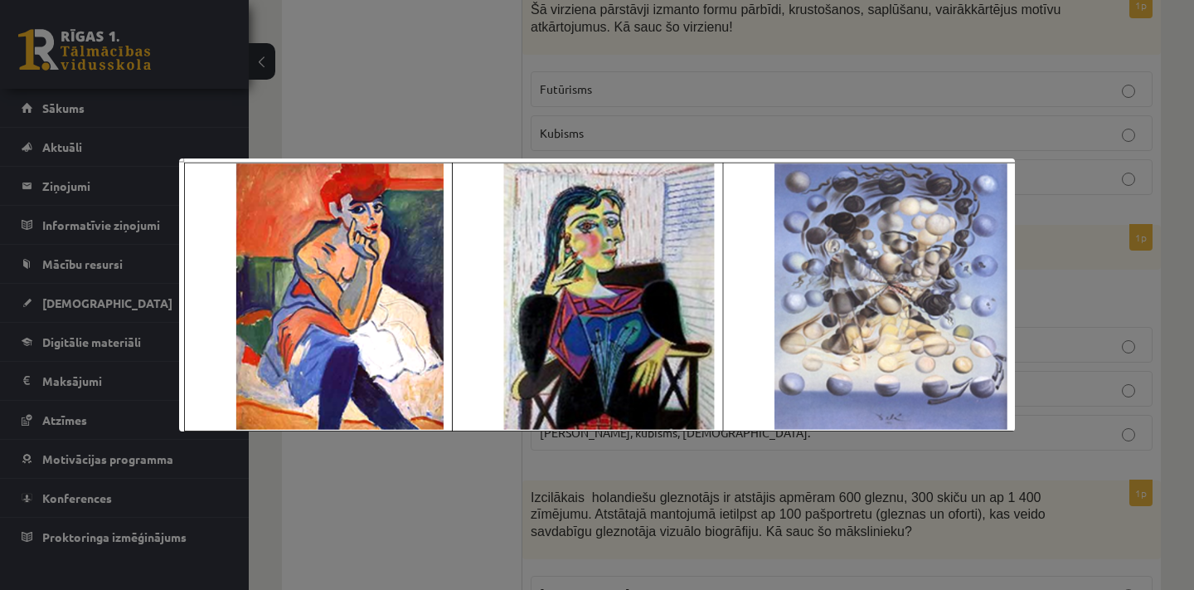
click at [476, 465] on div at bounding box center [597, 295] width 1194 height 590
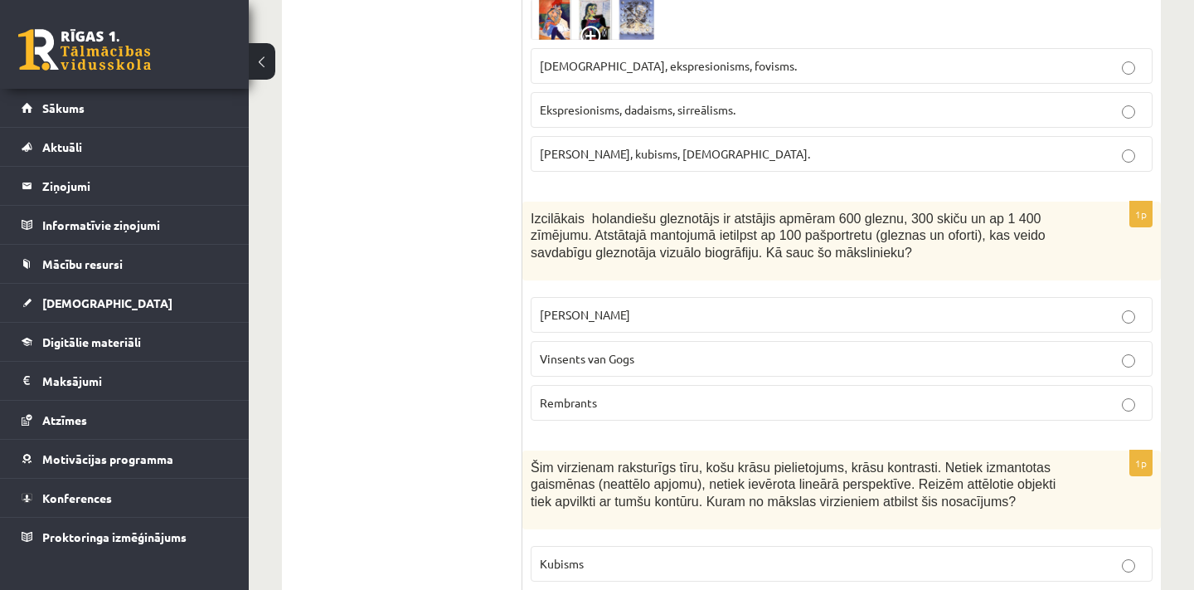
scroll to position [7586, 0]
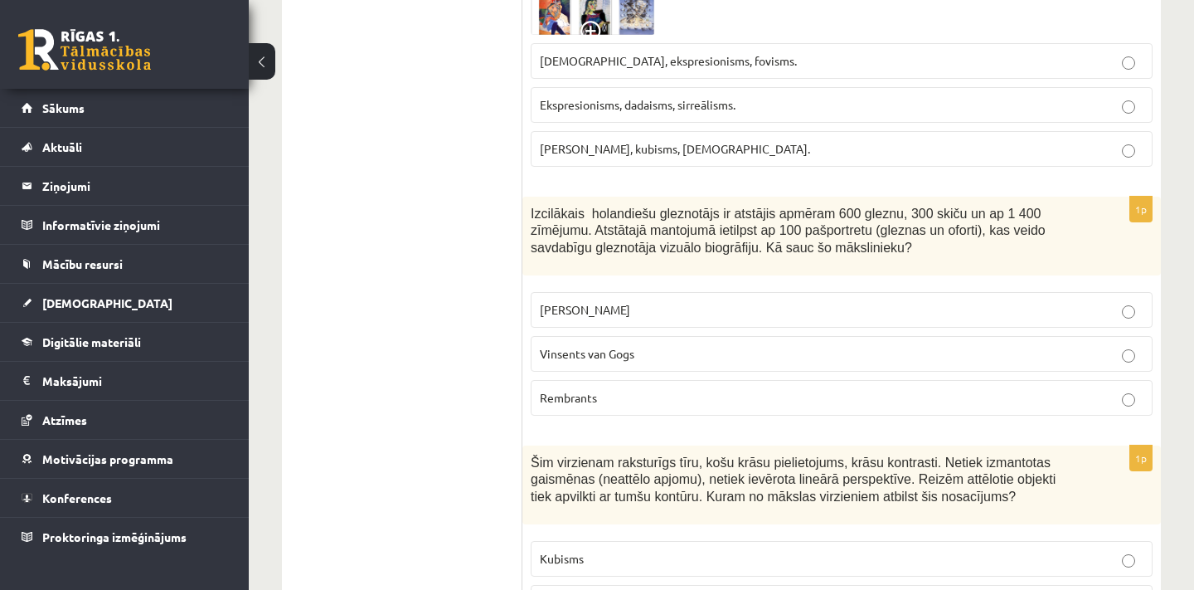
click at [611, 389] on p "Rembrants" at bounding box center [842, 397] width 604 height 17
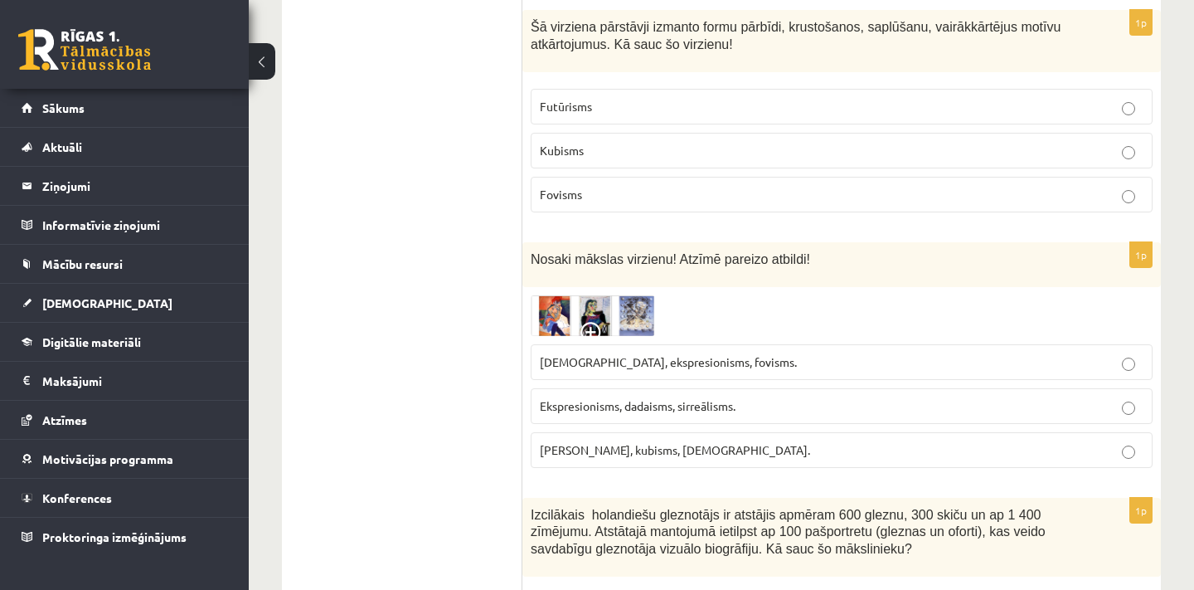
scroll to position [7297, 0]
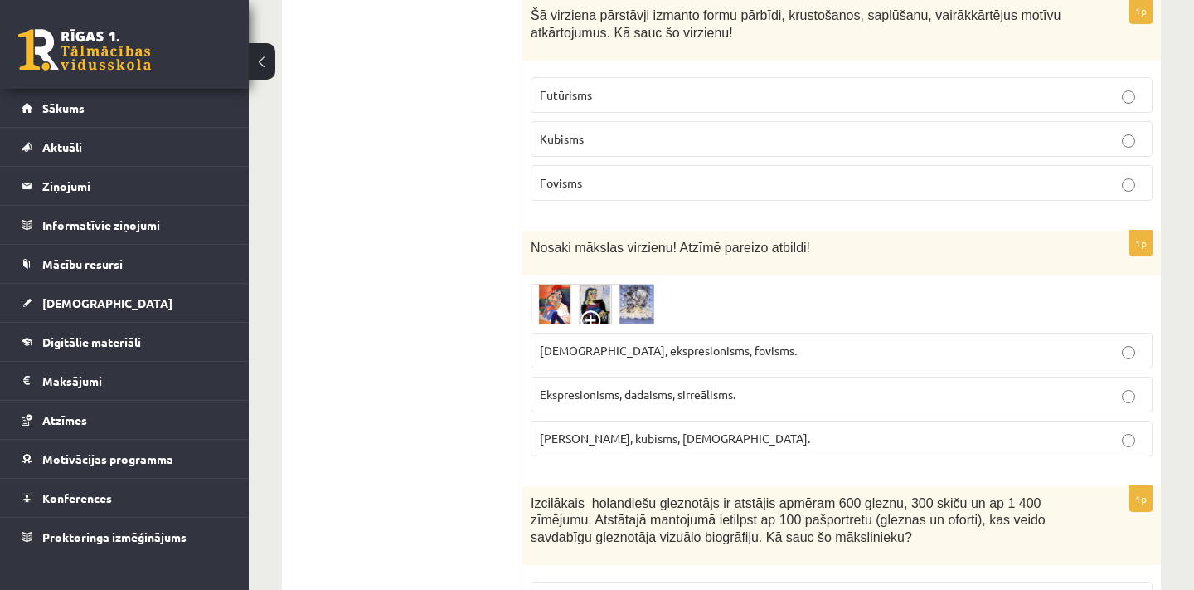
click at [573, 284] on img at bounding box center [593, 304] width 124 height 41
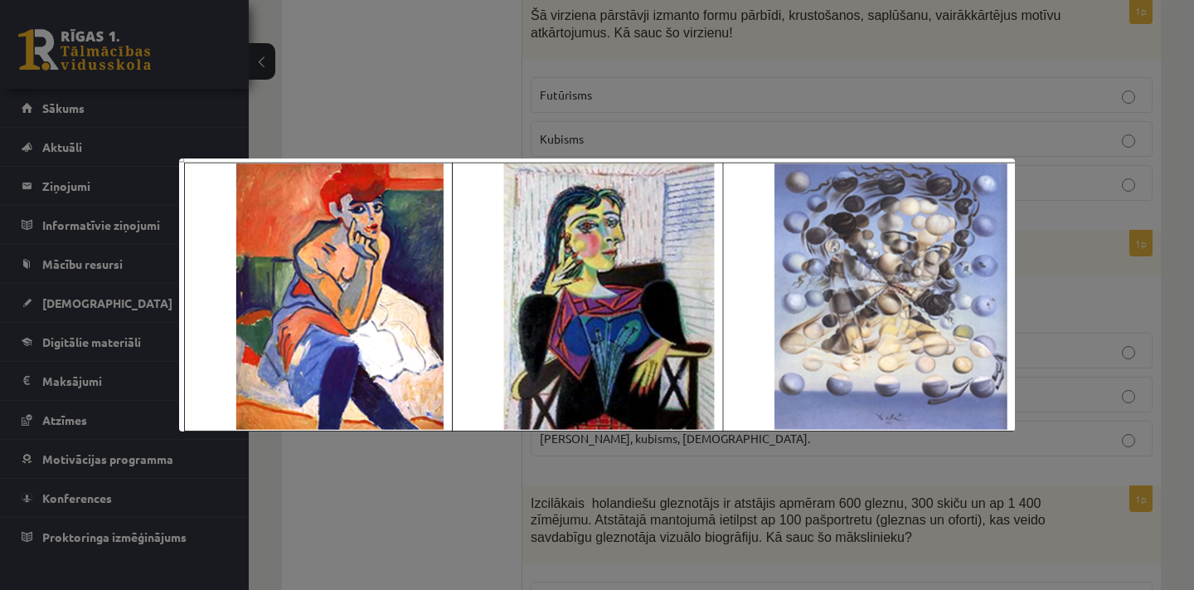
click at [433, 531] on div at bounding box center [597, 295] width 1194 height 590
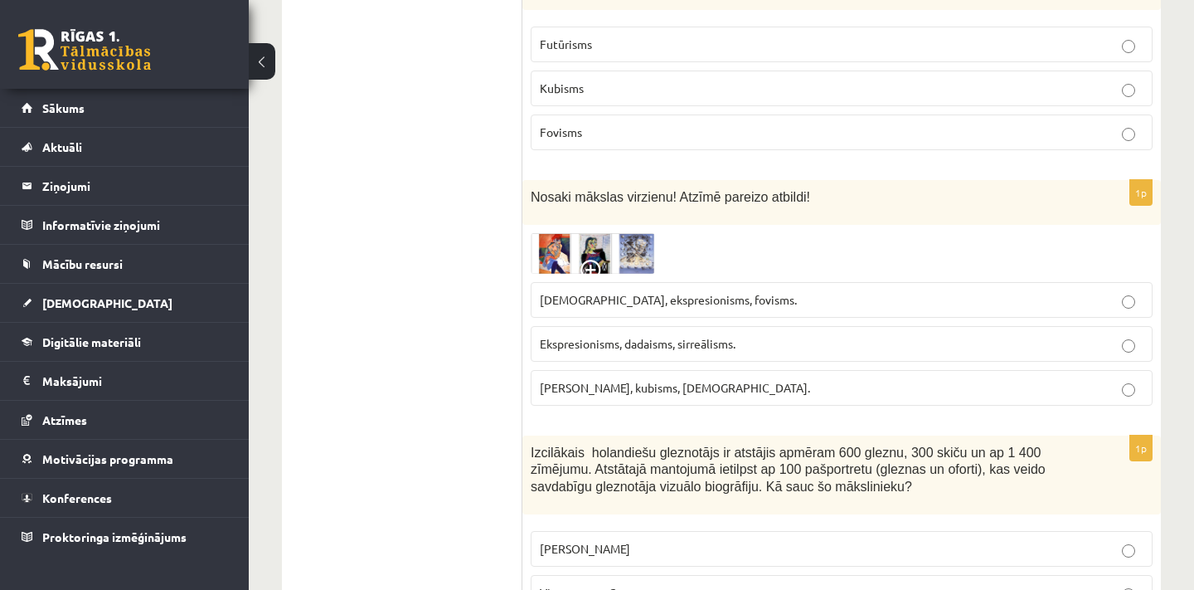
scroll to position [7386, 0]
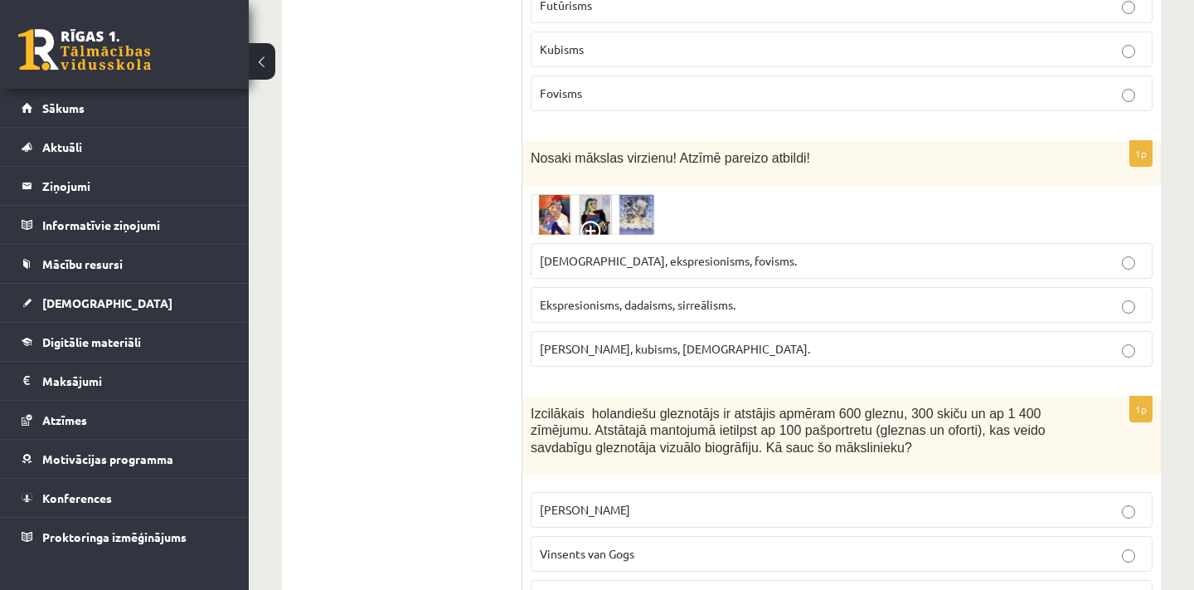
click at [570, 194] on img at bounding box center [593, 214] width 124 height 41
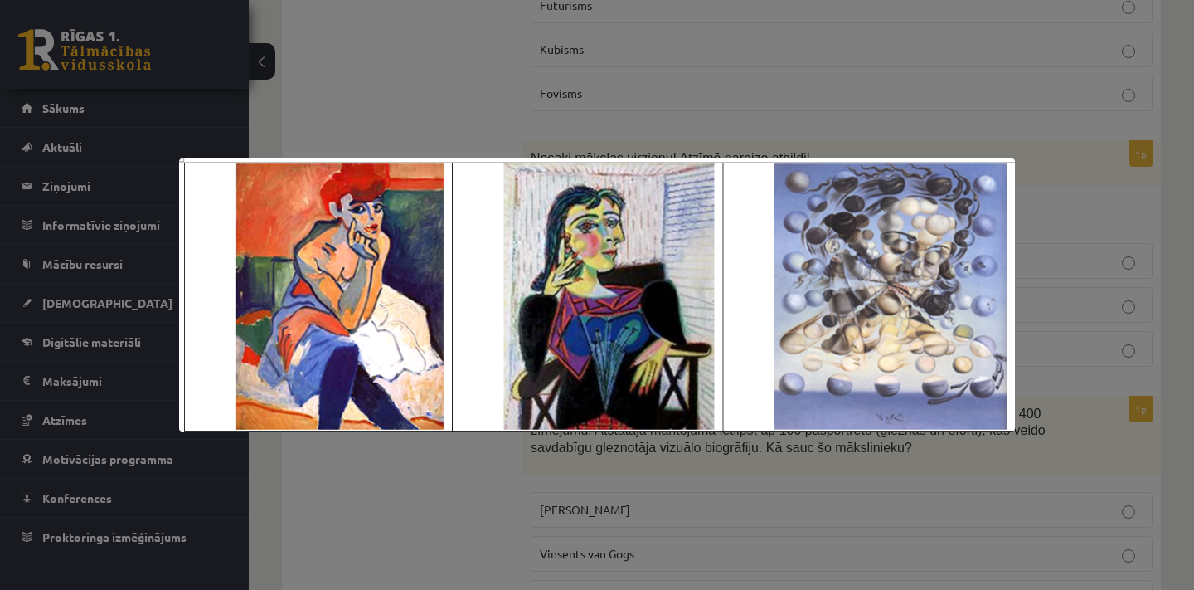
click at [451, 505] on div at bounding box center [597, 295] width 1194 height 590
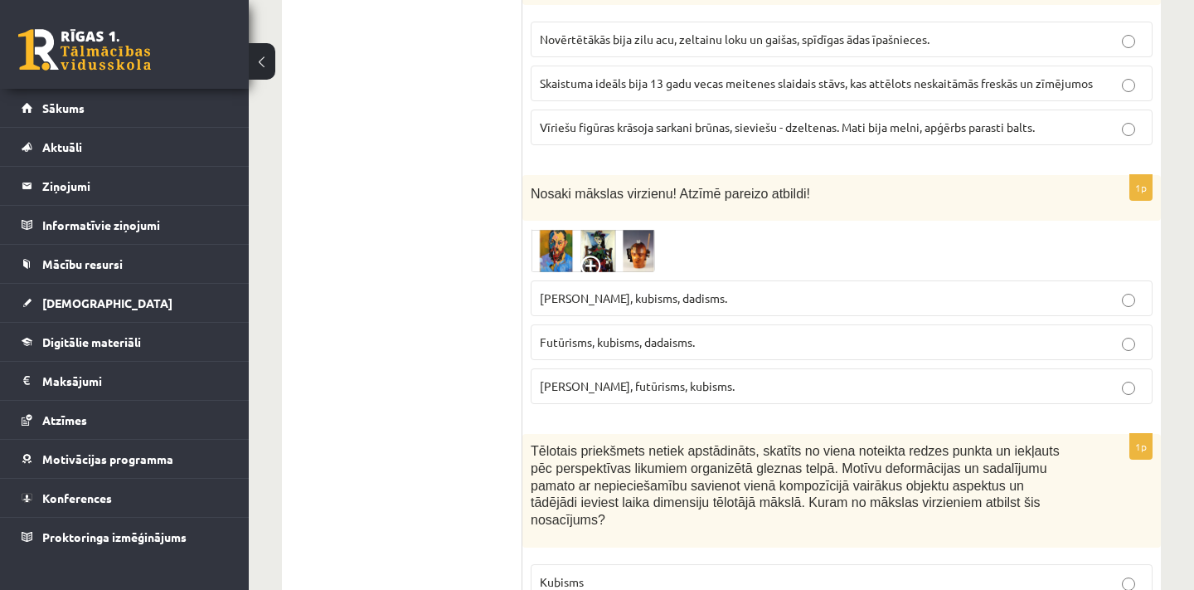
scroll to position [5872, 0]
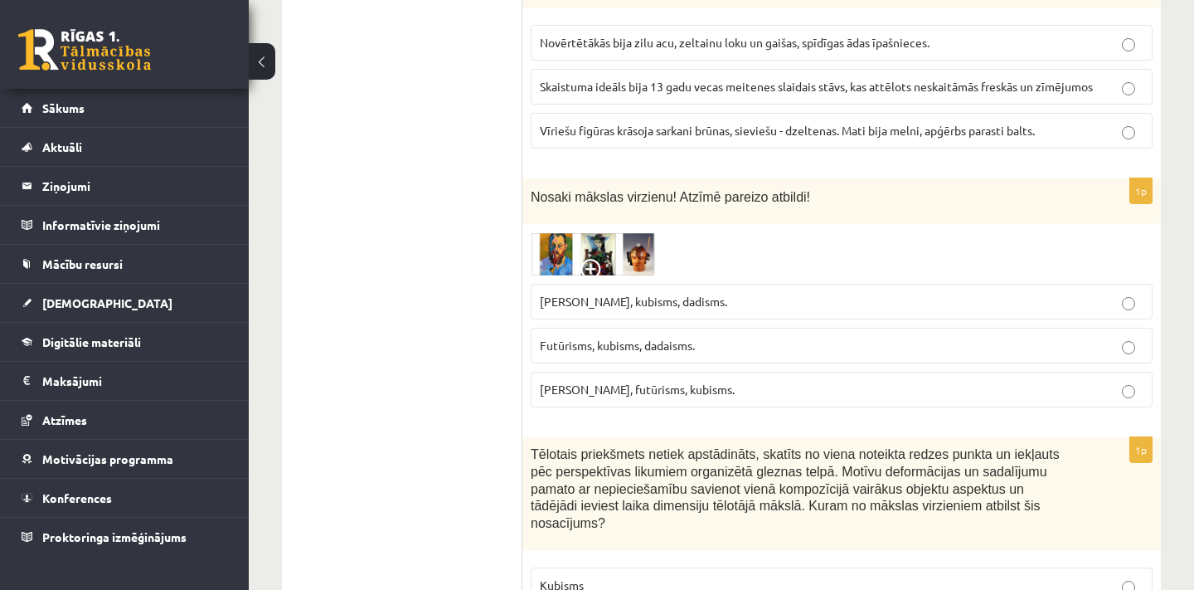
click at [585, 232] on img at bounding box center [593, 254] width 124 height 44
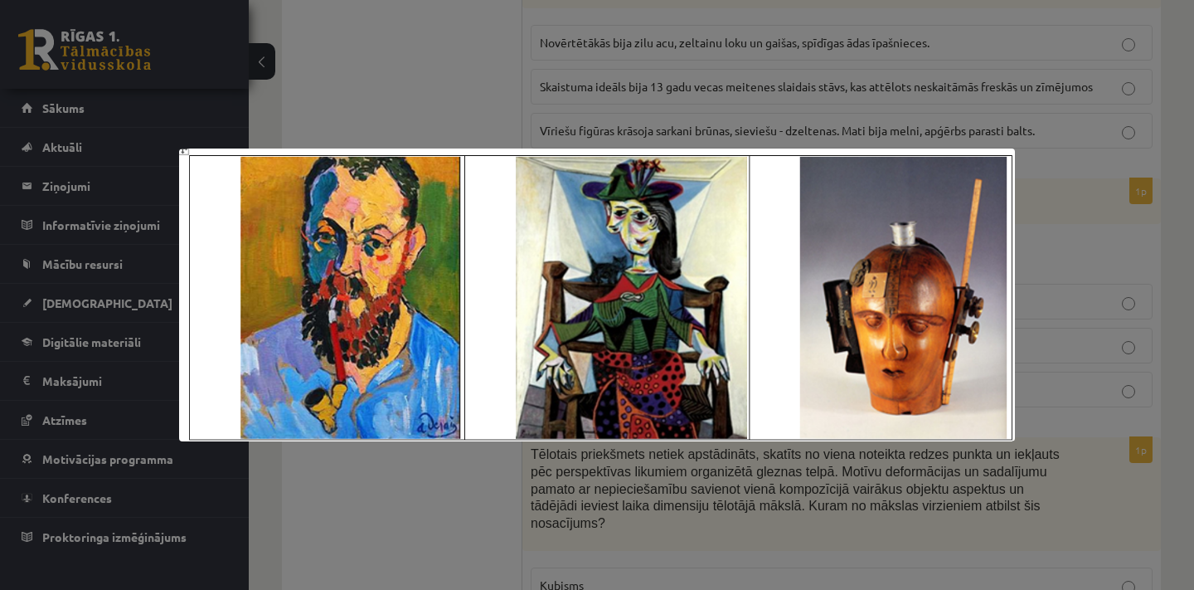
click at [464, 477] on div at bounding box center [597, 295] width 1194 height 590
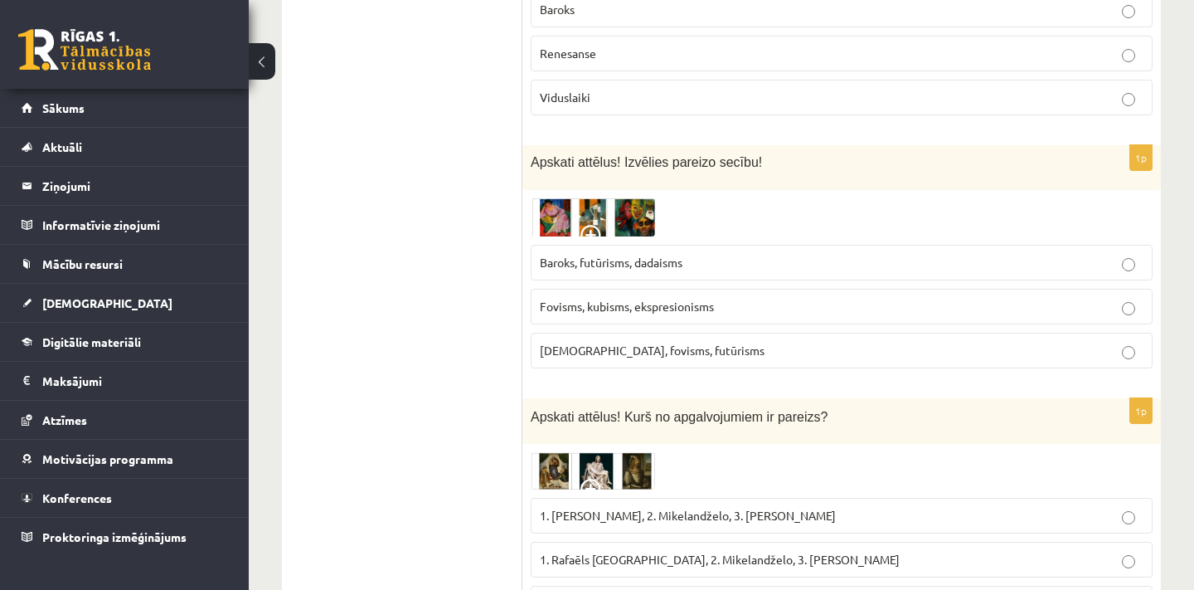
scroll to position [4122, 0]
click at [570, 202] on img at bounding box center [593, 216] width 124 height 38
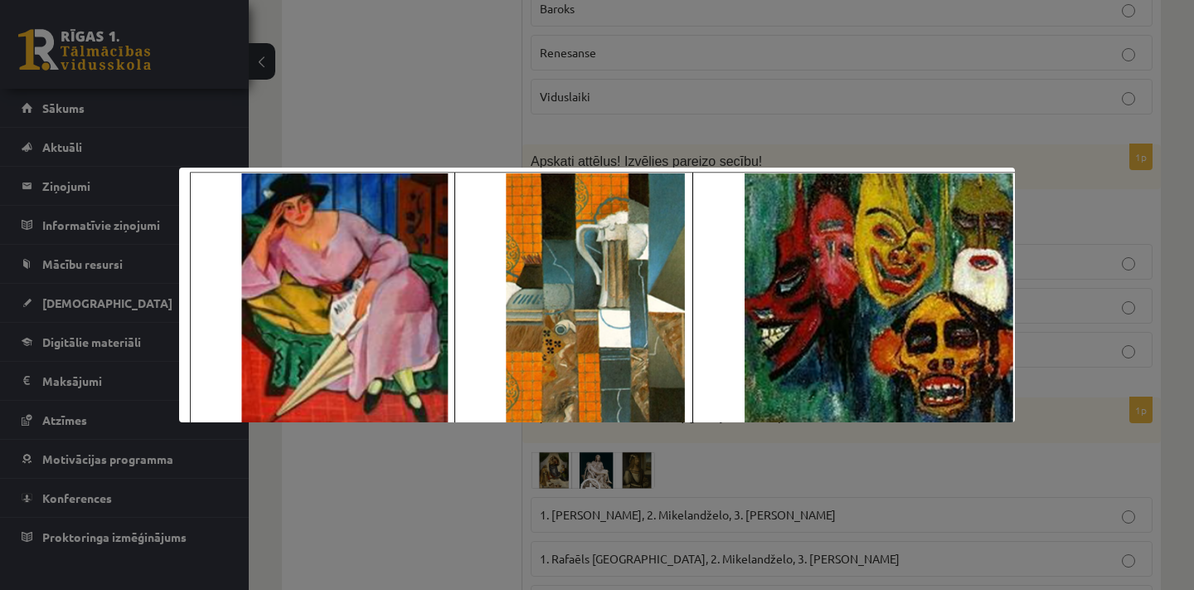
click at [414, 492] on div at bounding box center [597, 295] width 1194 height 590
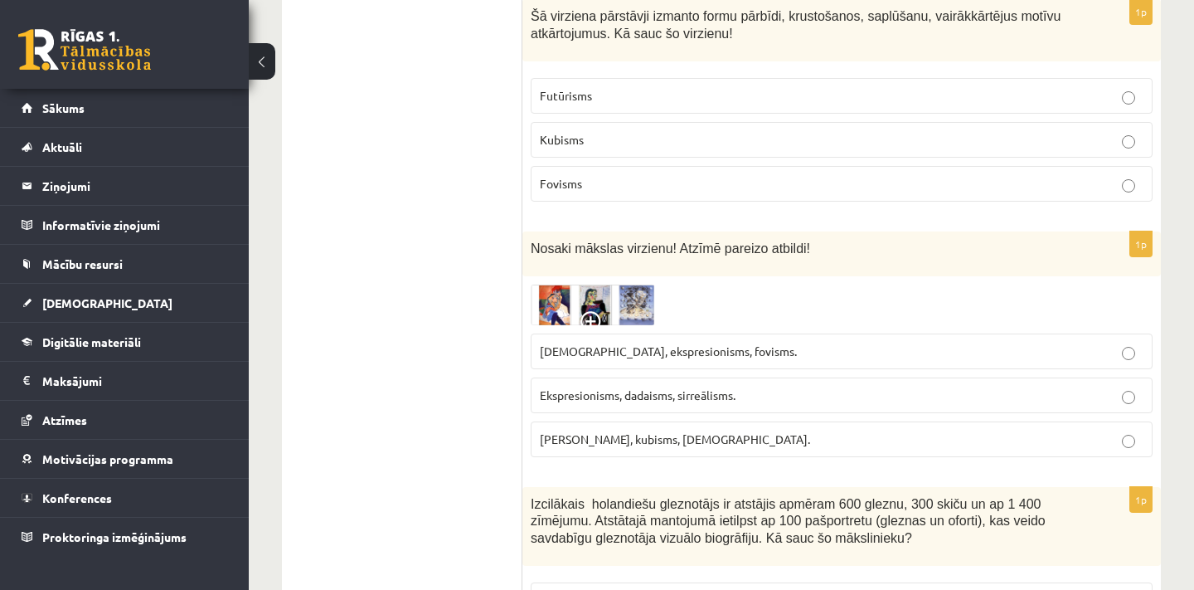
scroll to position [7299, 0]
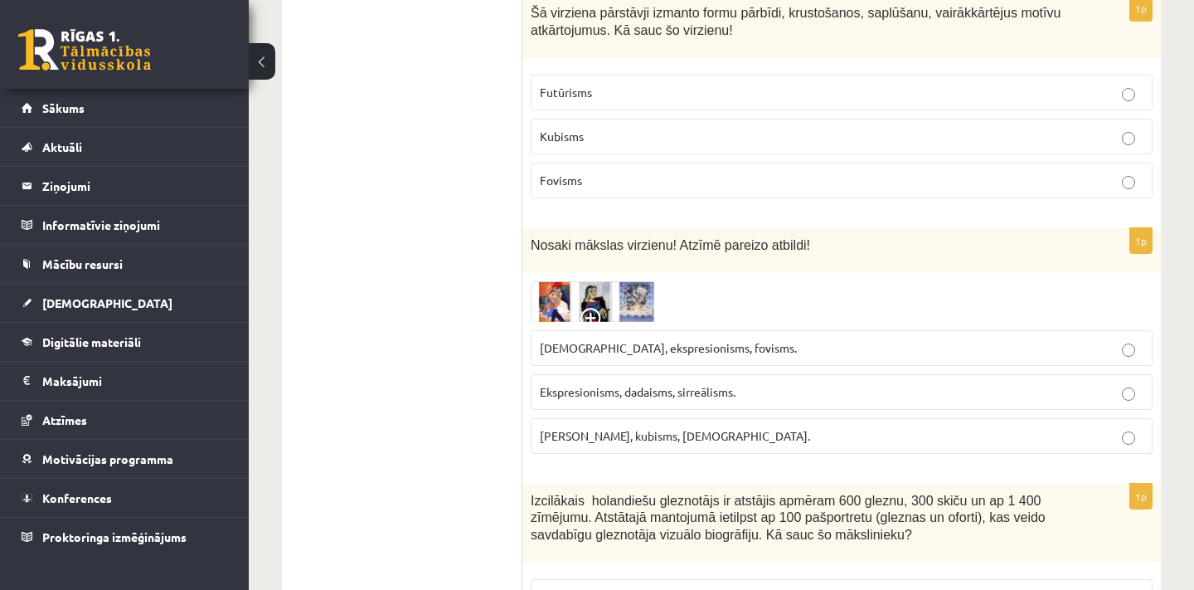
click at [599, 281] on img at bounding box center [593, 301] width 124 height 41
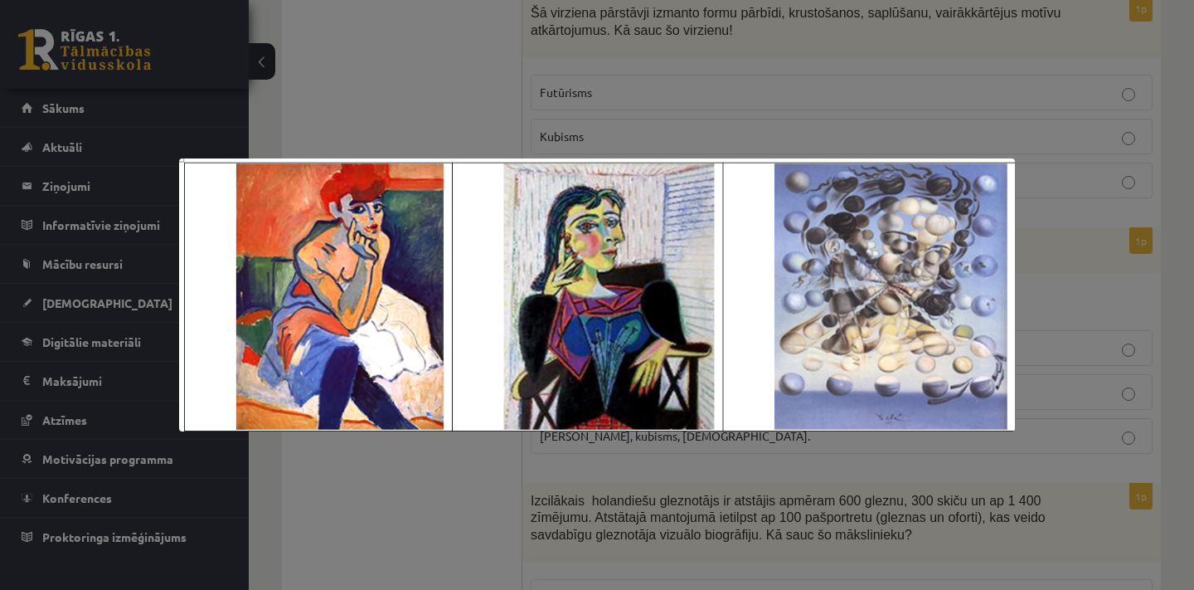
click at [420, 521] on div at bounding box center [597, 295] width 1194 height 590
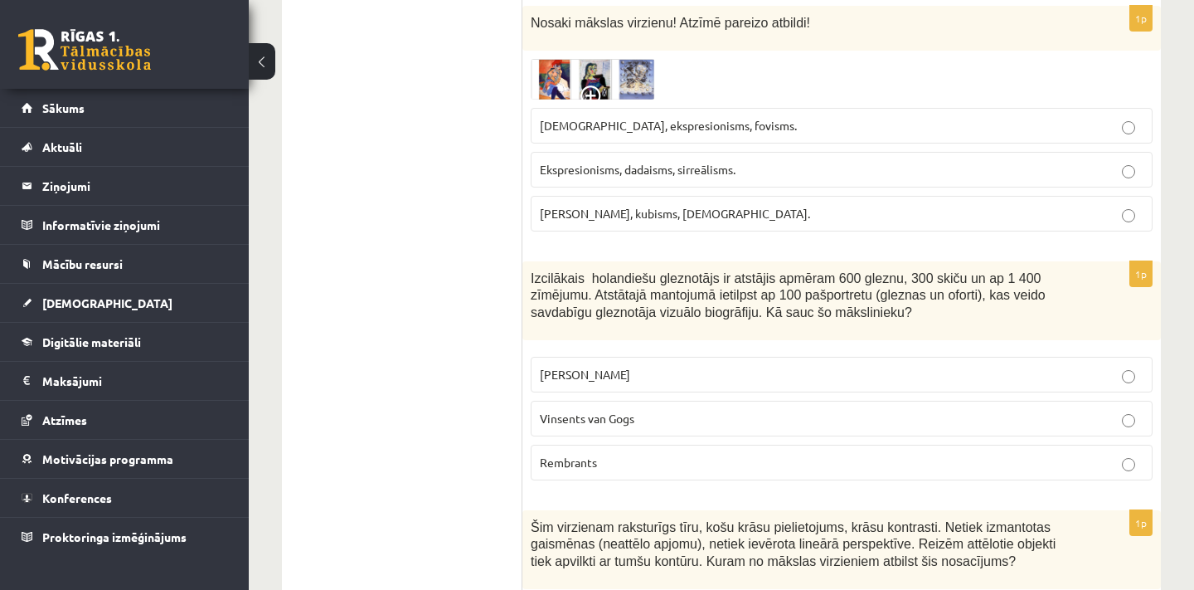
scroll to position [7521, 0]
click at [584, 60] on img at bounding box center [593, 80] width 124 height 41
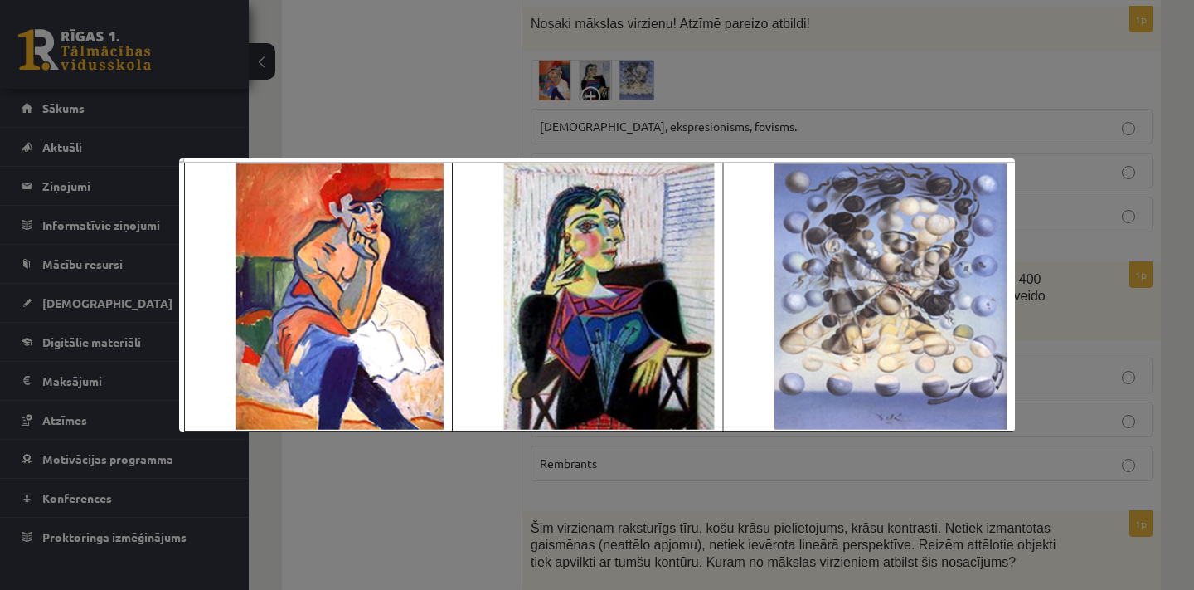
click at [455, 97] on div at bounding box center [597, 295] width 1194 height 590
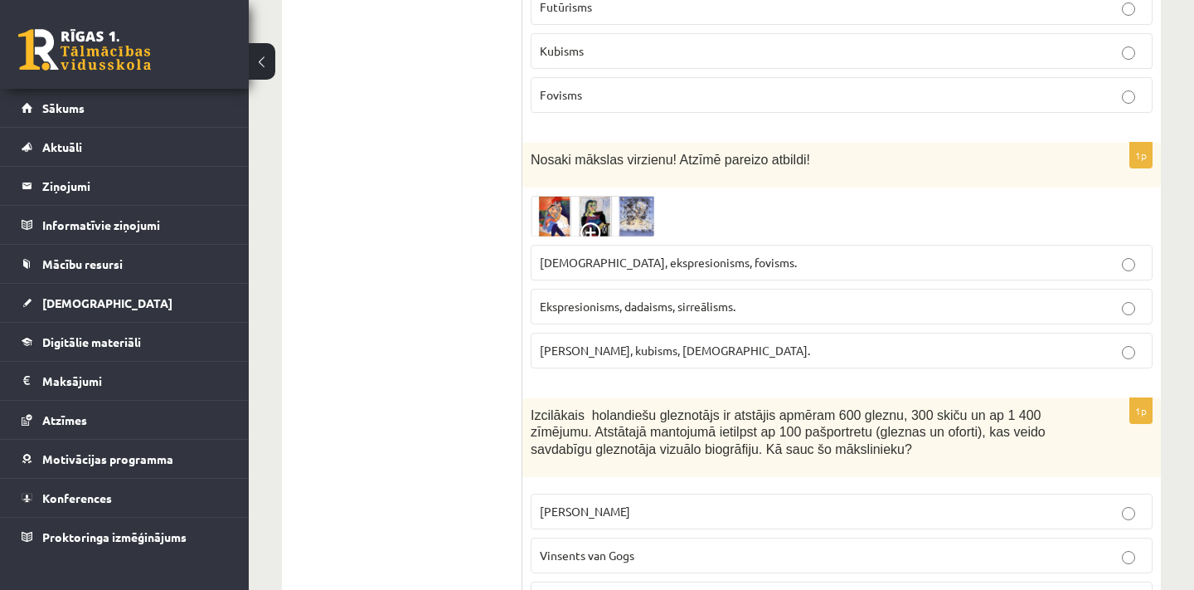
scroll to position [7384, 0]
click at [583, 197] on img at bounding box center [593, 217] width 124 height 41
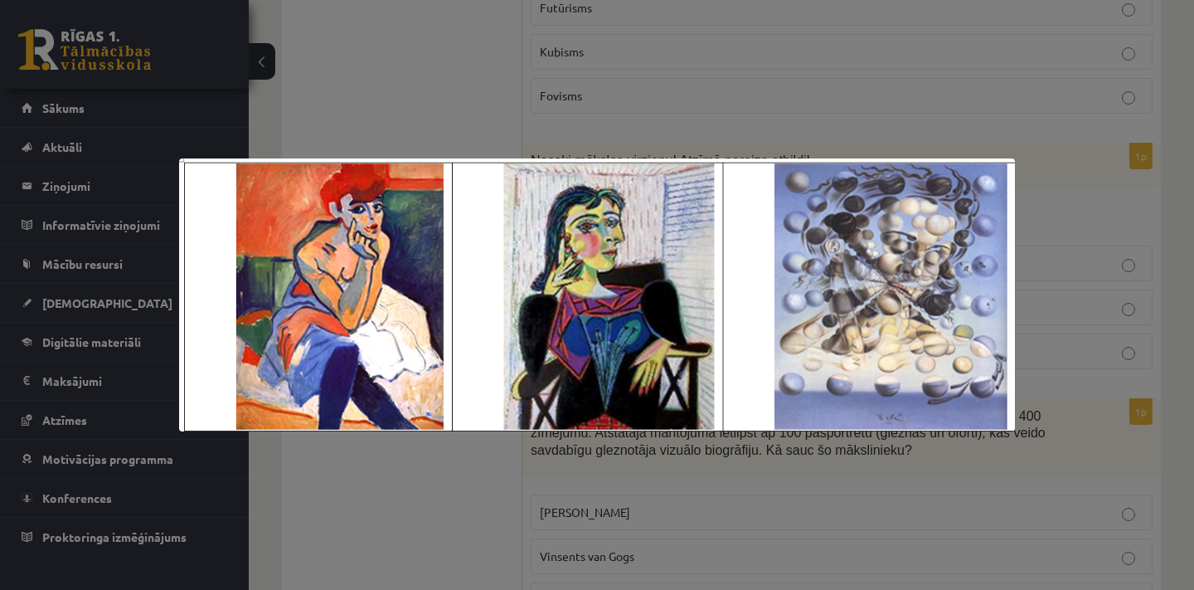
click at [420, 125] on div at bounding box center [597, 295] width 1194 height 590
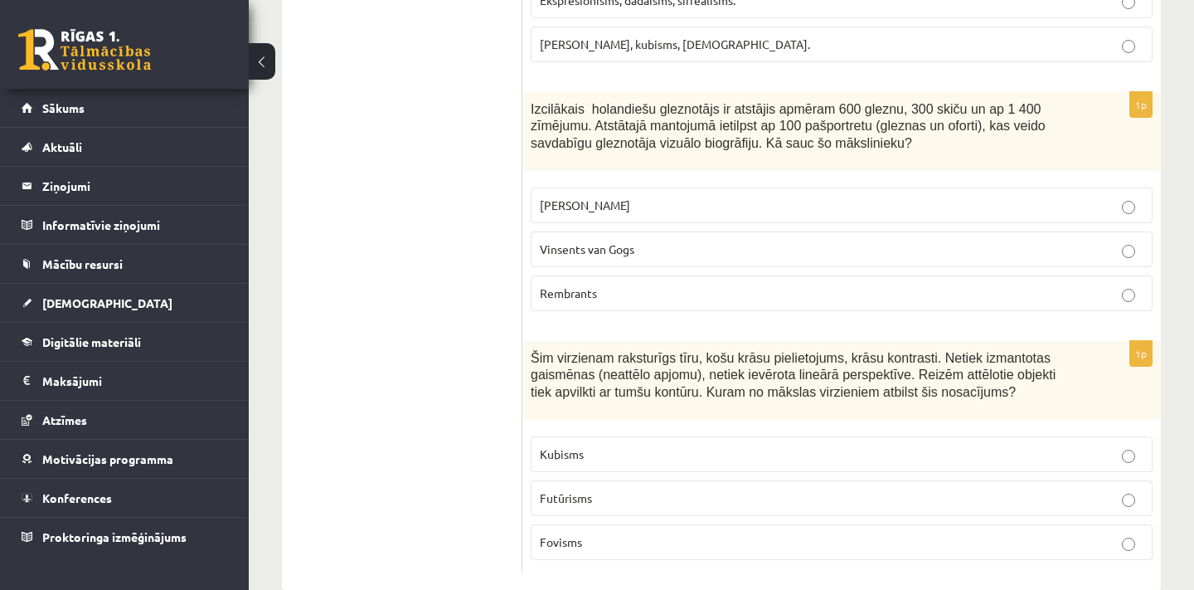
scroll to position [7690, 0]
click at [577, 535] on span "Fovisms" at bounding box center [561, 542] width 42 height 15
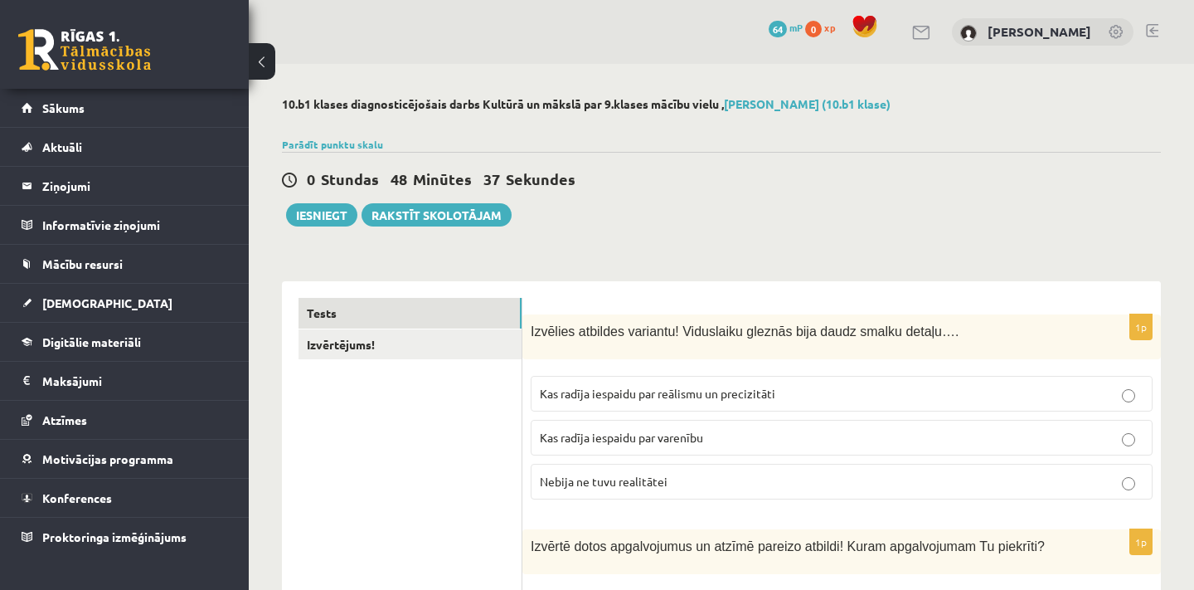
scroll to position [0, 0]
click at [332, 223] on button "Iesniegt" at bounding box center [321, 214] width 71 height 23
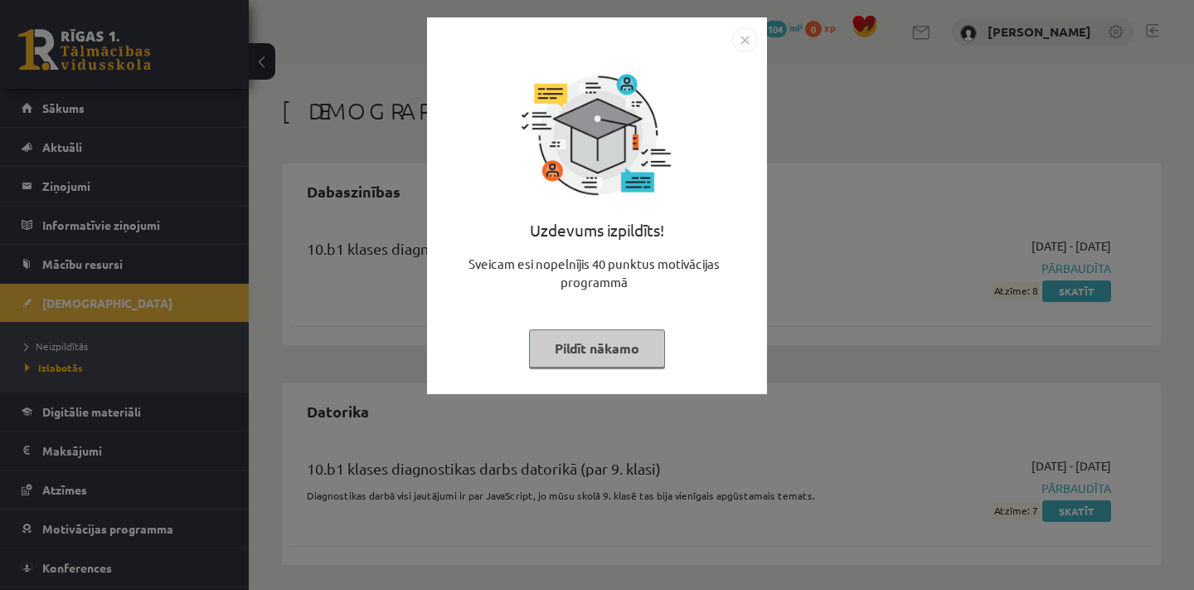
click at [626, 339] on button "Pildīt nākamo" at bounding box center [597, 348] width 136 height 38
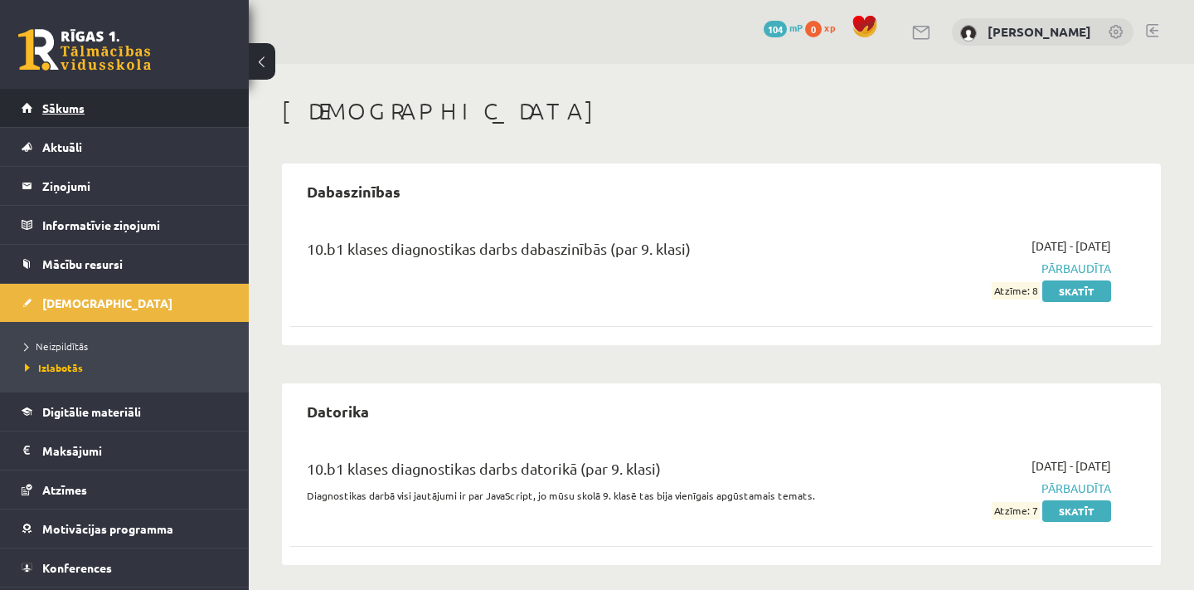
click at [175, 119] on link "Sākums" at bounding box center [125, 108] width 206 height 38
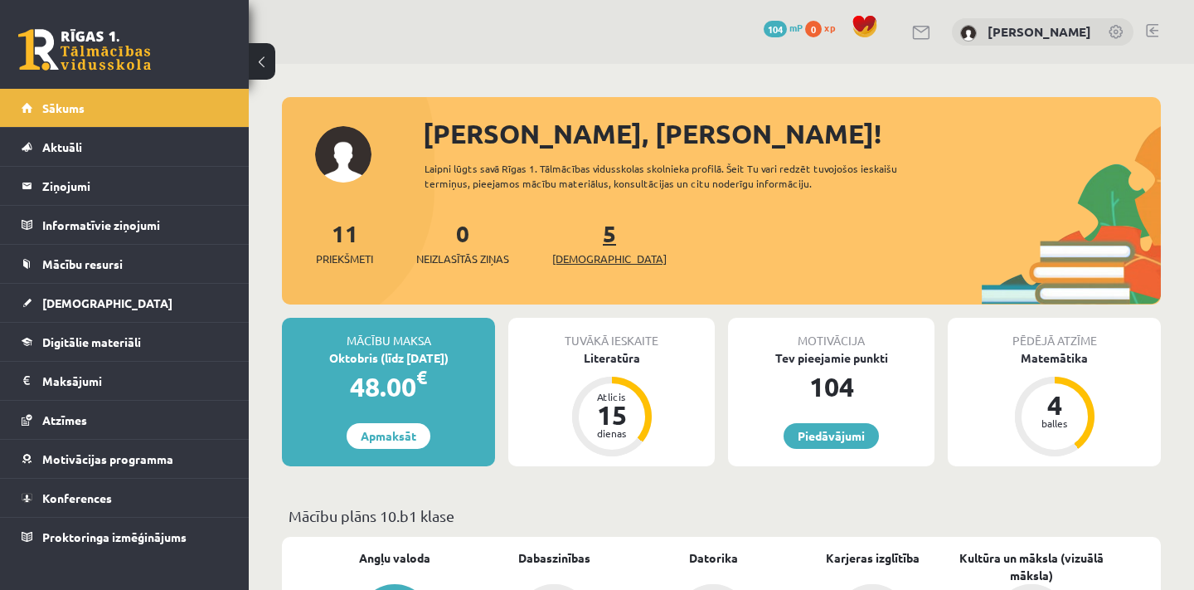
click at [587, 254] on span "[DEMOGRAPHIC_DATA]" at bounding box center [609, 258] width 114 height 17
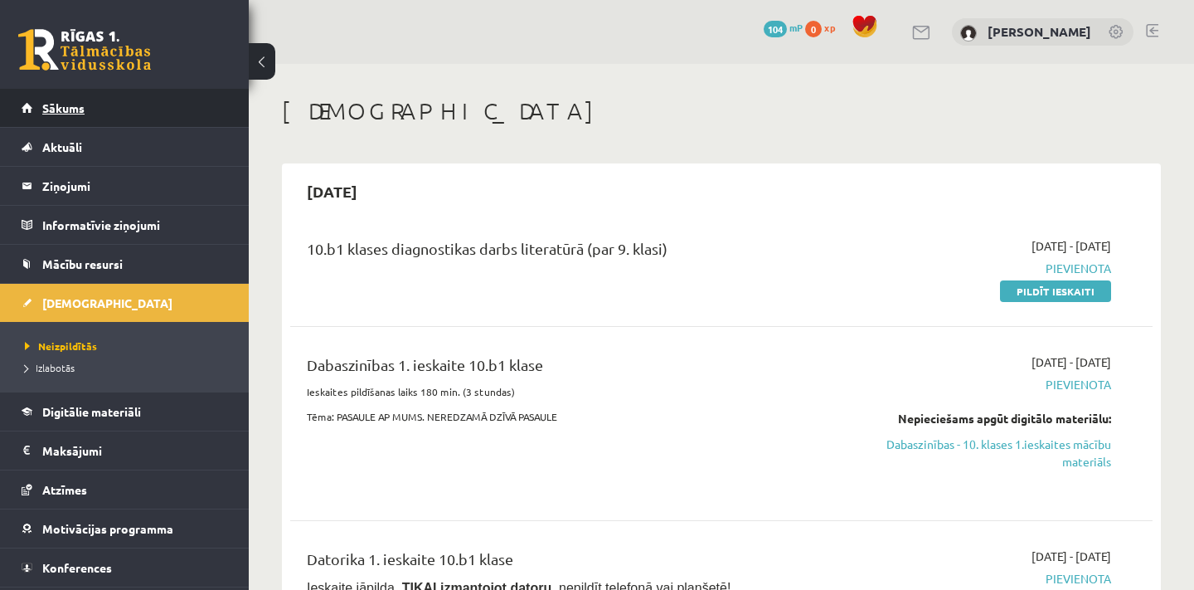
click at [144, 107] on link "Sākums" at bounding box center [125, 108] width 206 height 38
